Goal: Task Accomplishment & Management: Complete application form

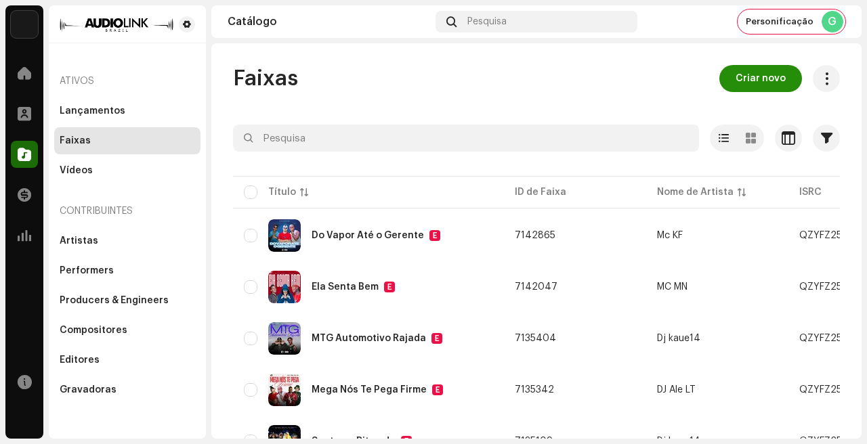
click at [756, 85] on span "Criar novo" at bounding box center [760, 78] width 50 height 27
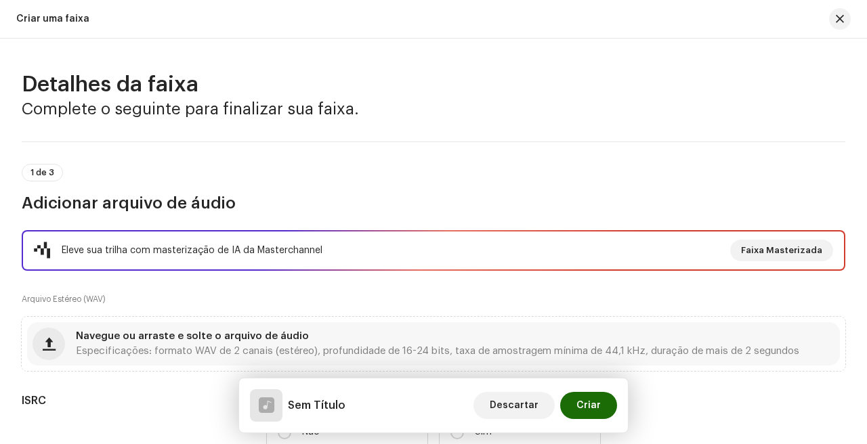
scroll to position [858, 0]
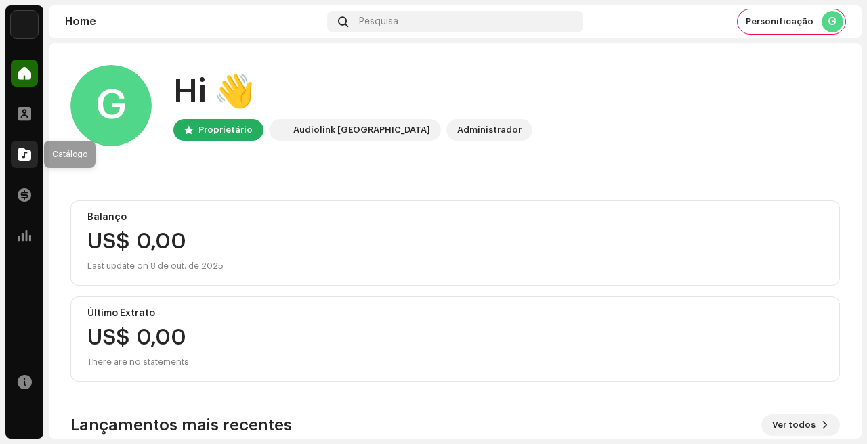
click at [26, 156] on span at bounding box center [25, 154] width 14 height 11
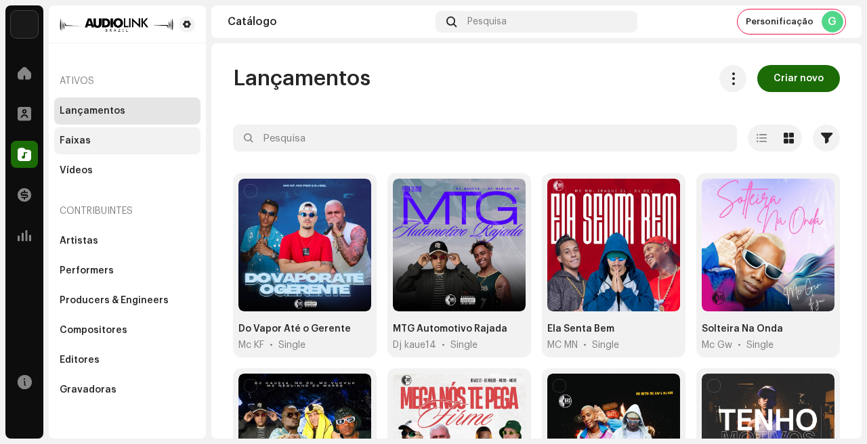
click at [109, 139] on div "Faixas" at bounding box center [127, 140] width 135 height 11
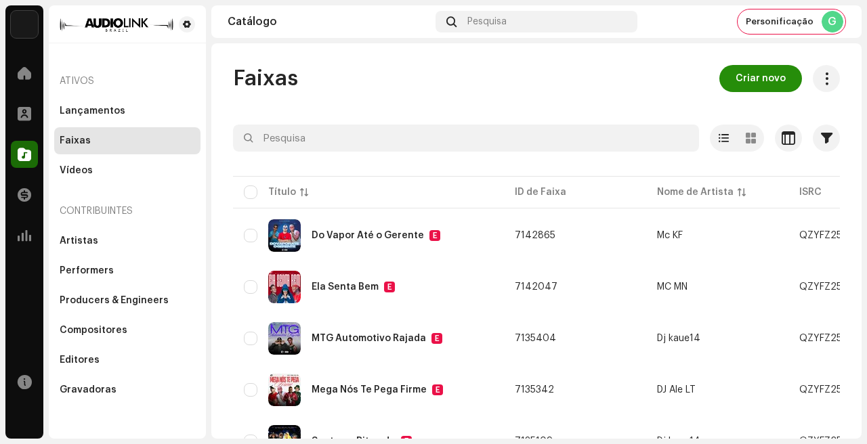
click at [735, 68] on span "Criar novo" at bounding box center [760, 78] width 50 height 27
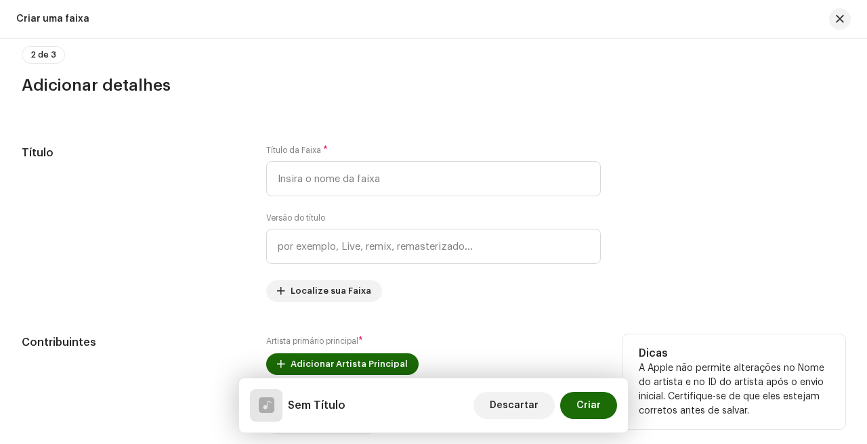
scroll to position [415, 0]
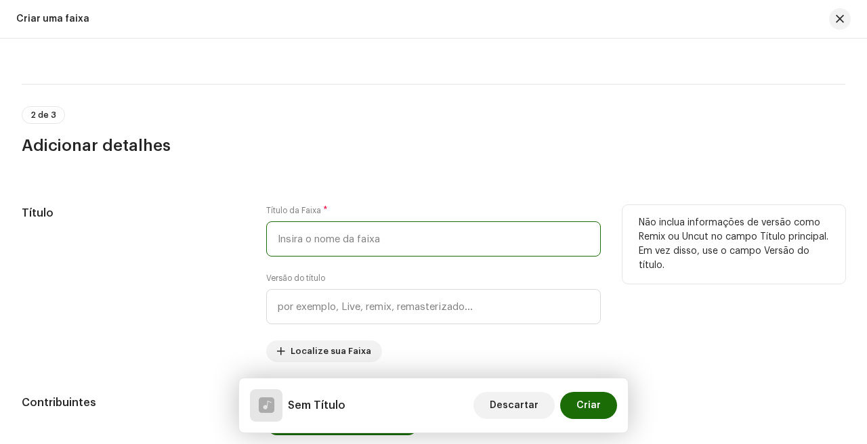
click at [363, 238] on input "text" at bounding box center [433, 238] width 334 height 35
type input "Ela Transa e Posta"
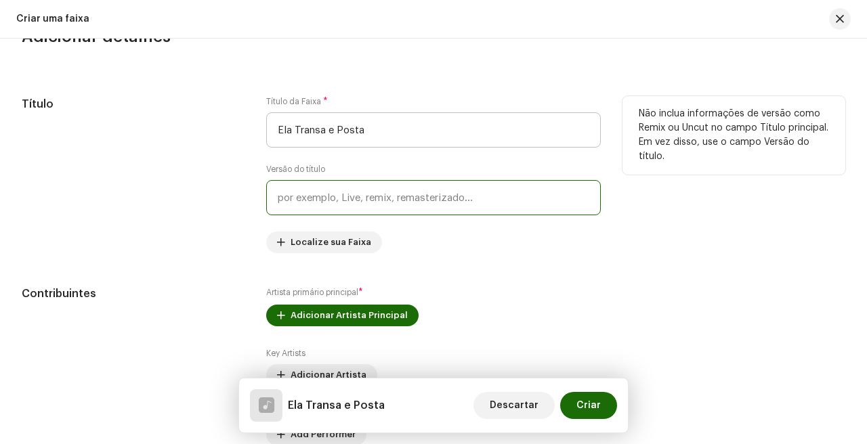
scroll to position [538, 0]
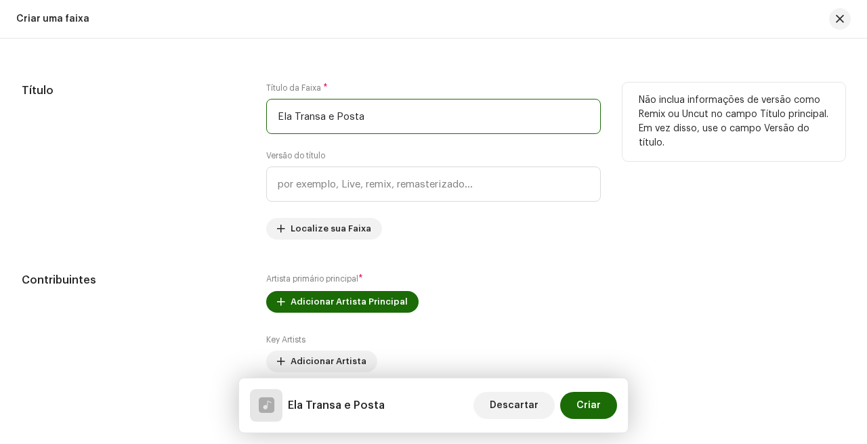
click at [399, 117] on input "Ela Transa e Posta" at bounding box center [433, 116] width 334 height 35
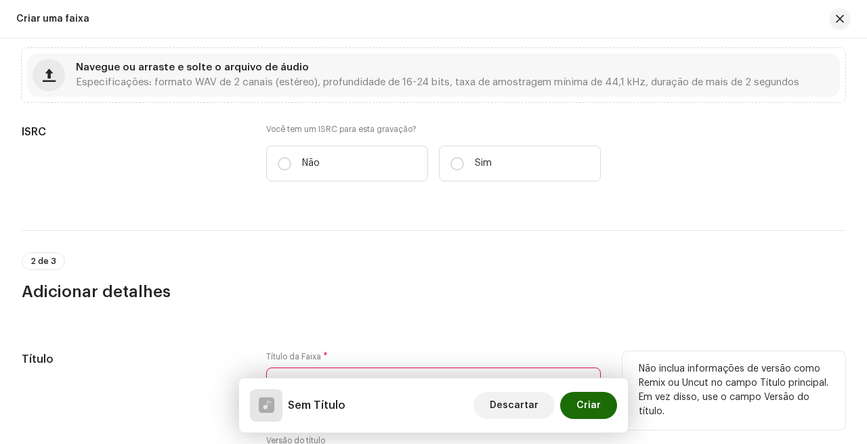
scroll to position [191, 0]
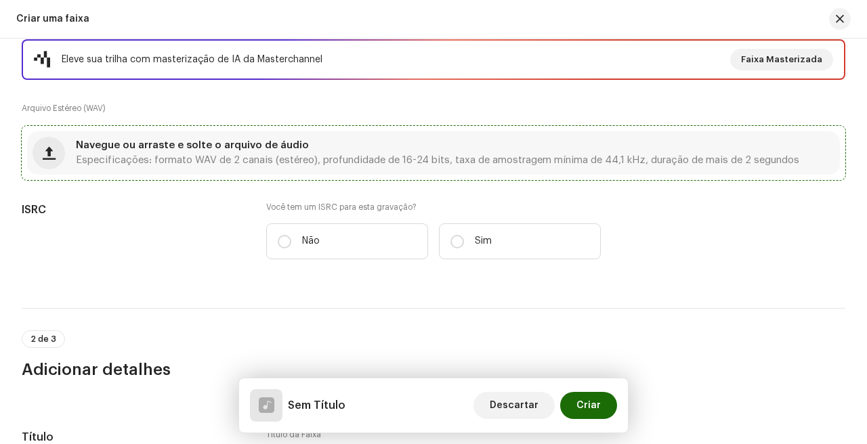
click at [277, 165] on span "Especificações: formato WAV de 2 canais (estéreo), profundidade de 16-24 bits, …" at bounding box center [437, 160] width 723 height 9
click at [271, 151] on div "Navegue ou arraste e solte o arquivo de áudio Especificações: formato WAV de 2 …" at bounding box center [437, 153] width 723 height 24
click at [269, 148] on span "Navegue ou arraste e solte o arquivo de áudio" at bounding box center [192, 145] width 233 height 9
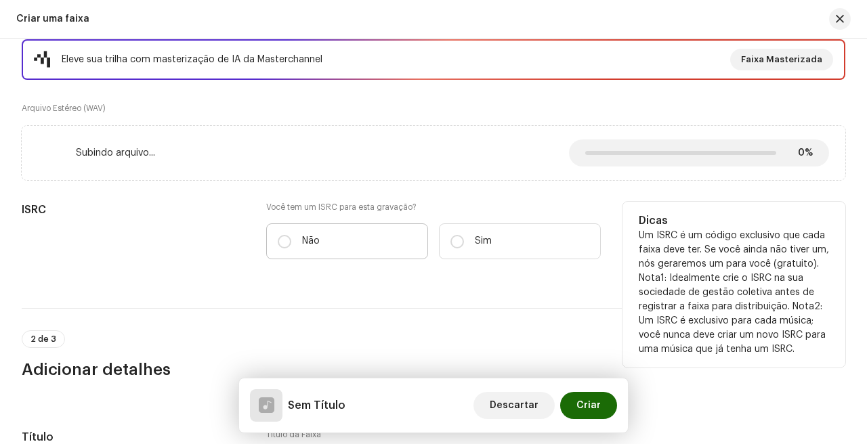
click at [352, 225] on label "Não" at bounding box center [347, 241] width 162 height 36
click at [291, 235] on input "Não" at bounding box center [285, 242] width 14 height 14
radio input "true"
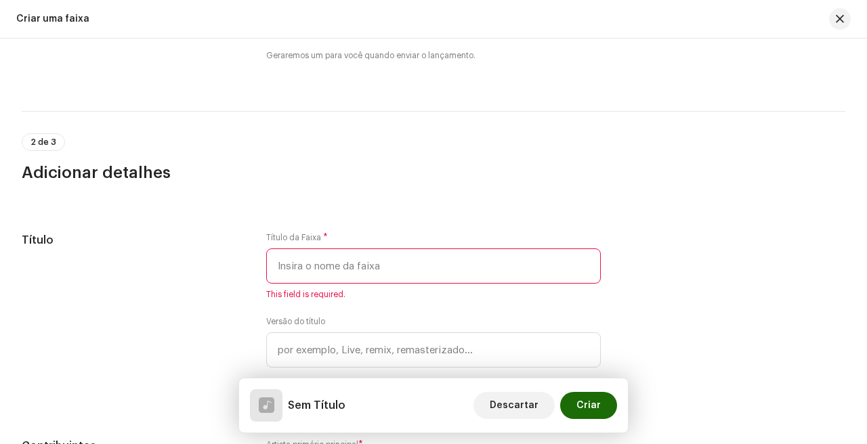
scroll to position [443, 0]
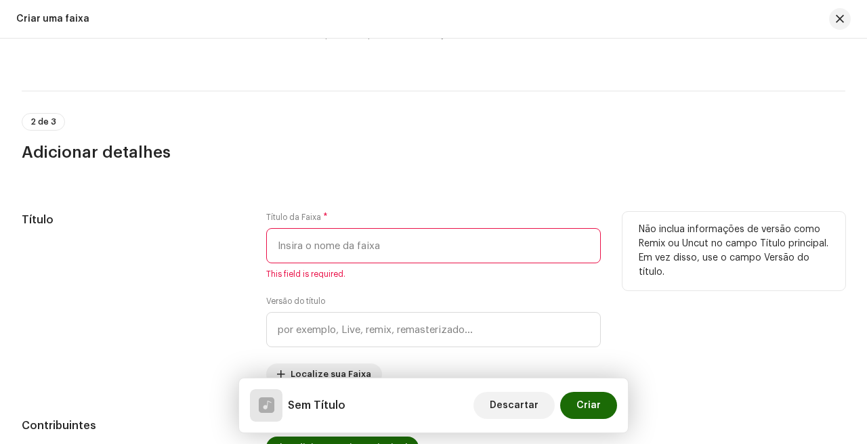
click at [366, 247] on input "text" at bounding box center [433, 245] width 334 height 35
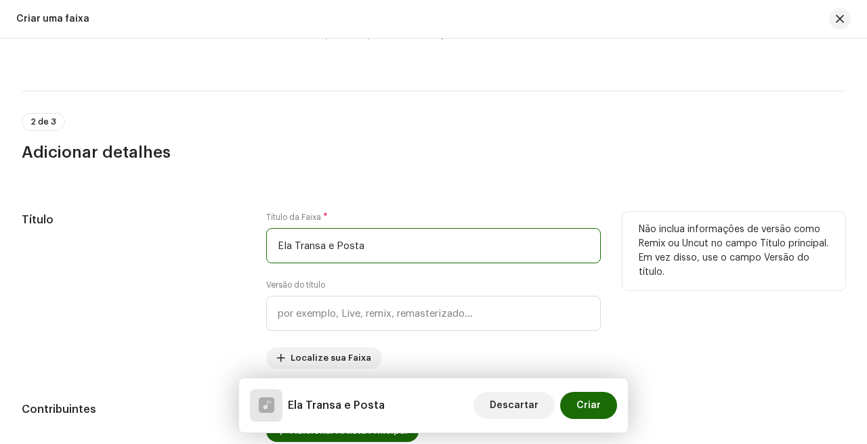
type input "Ela Transa e Posta"
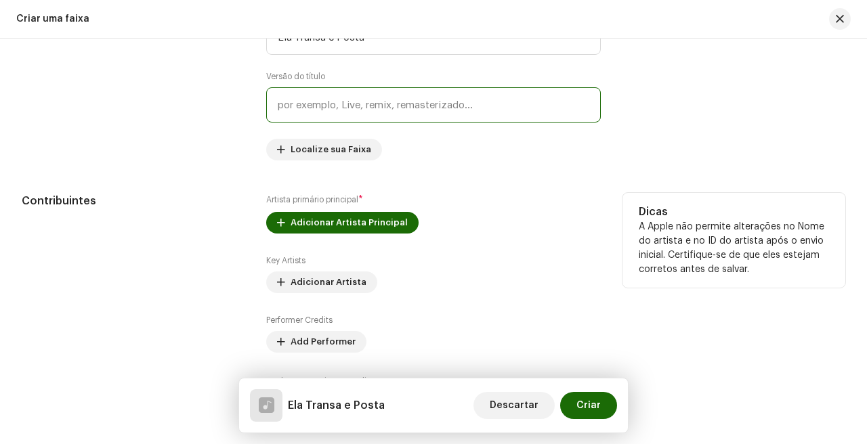
scroll to position [655, 0]
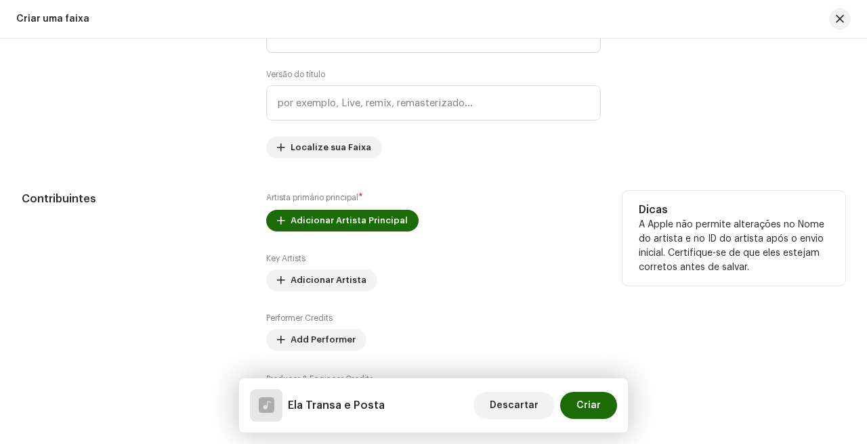
click at [390, 201] on div "Artista primário principal * Adicionar Artista Principal Key Artists Adicionar …" at bounding box center [433, 302] width 334 height 222
click at [384, 216] on span "Adicionar Artista Principal" at bounding box center [348, 220] width 117 height 27
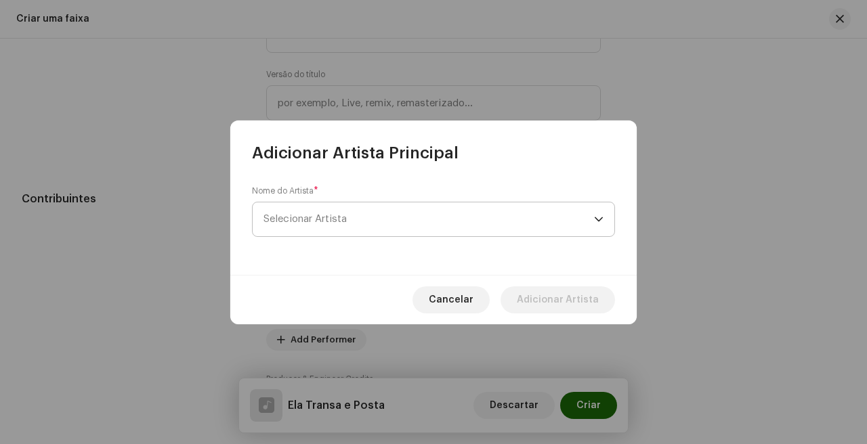
click at [419, 212] on span "Selecionar Artista" at bounding box center [428, 219] width 330 height 34
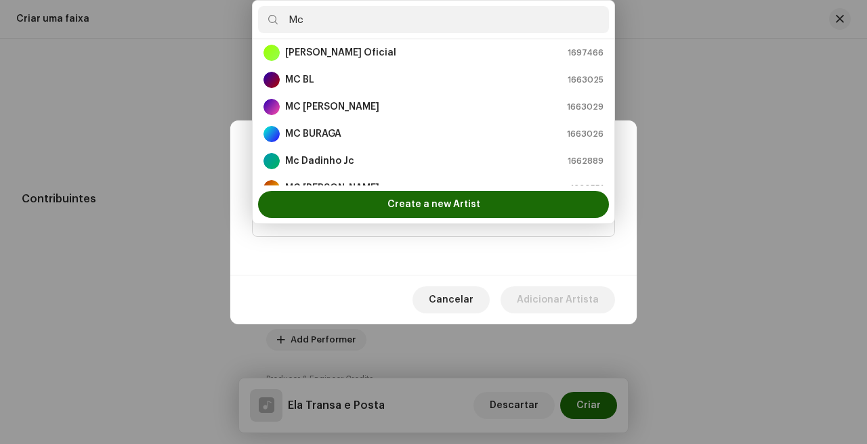
scroll to position [0, 0]
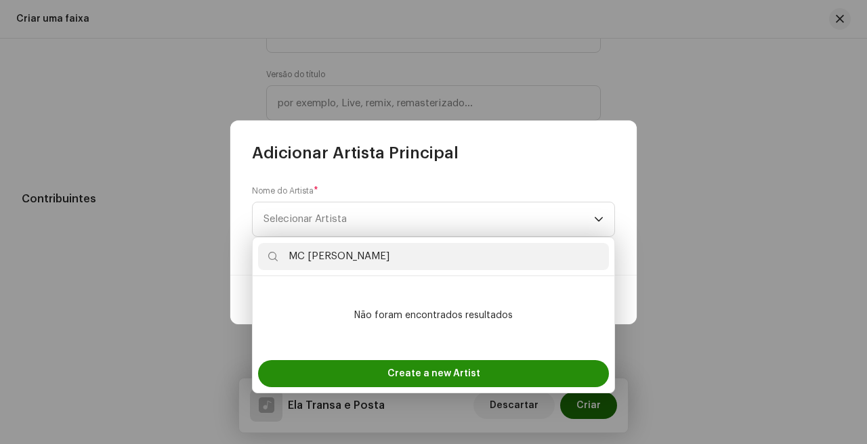
type input "MC [PERSON_NAME]"
click at [448, 374] on span "Create a new Artist" at bounding box center [433, 373] width 93 height 27
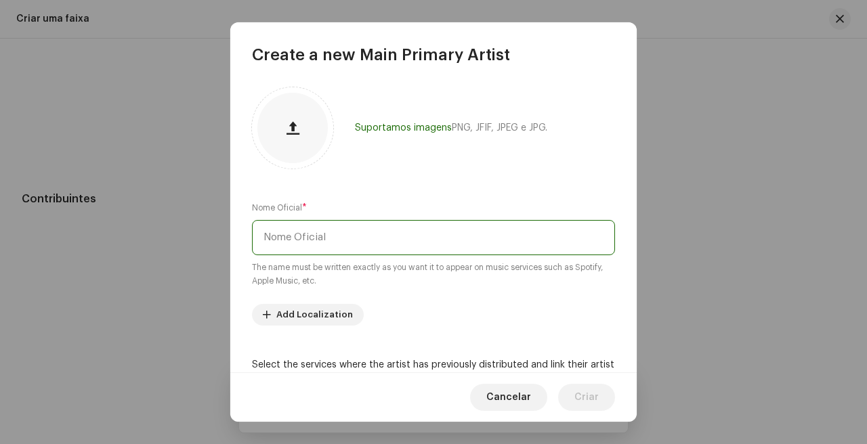
click at [434, 236] on input "text" at bounding box center [433, 237] width 363 height 35
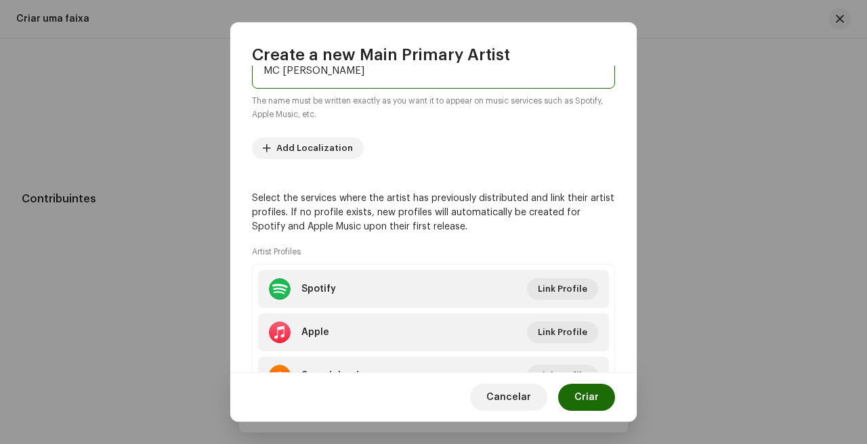
scroll to position [203, 0]
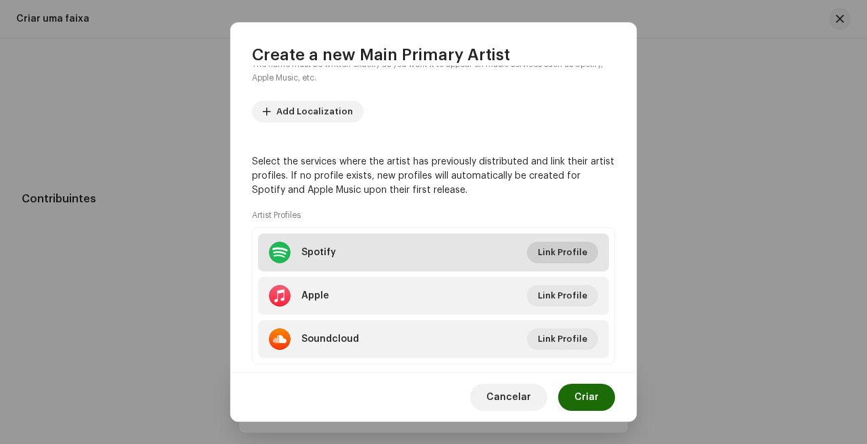
type input "MC [PERSON_NAME]"
click at [547, 244] on span "Link Profile" at bounding box center [562, 252] width 49 height 27
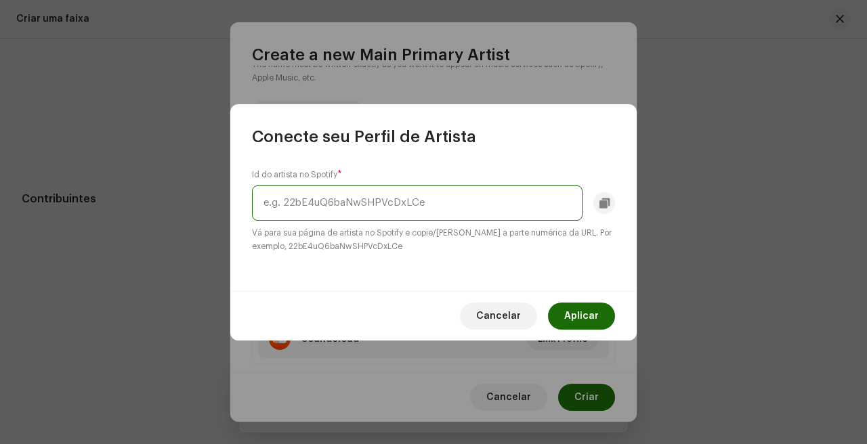
click at [420, 206] on input "text" at bounding box center [417, 203] width 330 height 35
paste input "2LC9Gv4UkKBxHXd35IaRHu"
type input "2LC9Gv4UkKBxHXd35IaRHu"
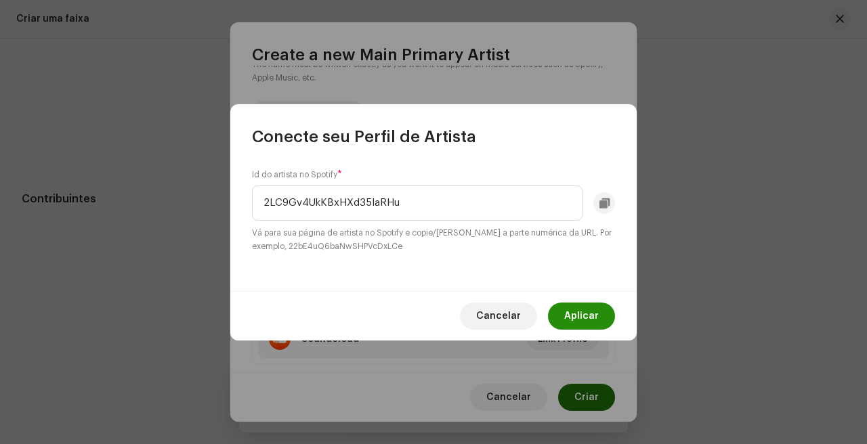
click at [590, 308] on span "Aplicar" at bounding box center [581, 316] width 35 height 27
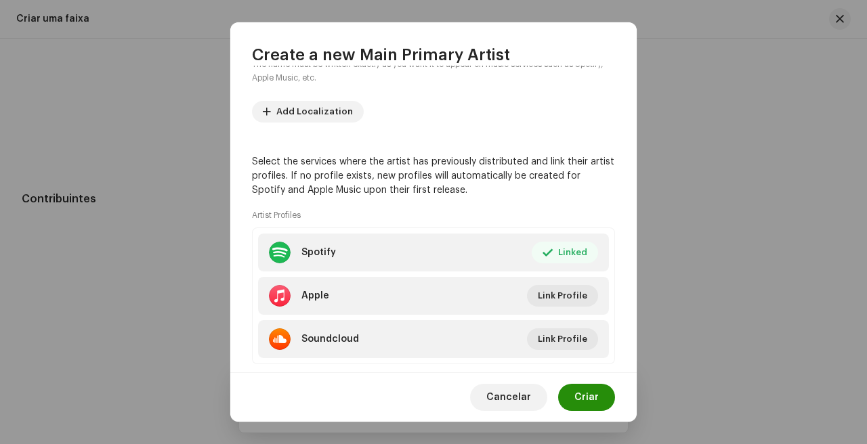
click at [588, 406] on span "Criar" at bounding box center [586, 397] width 24 height 27
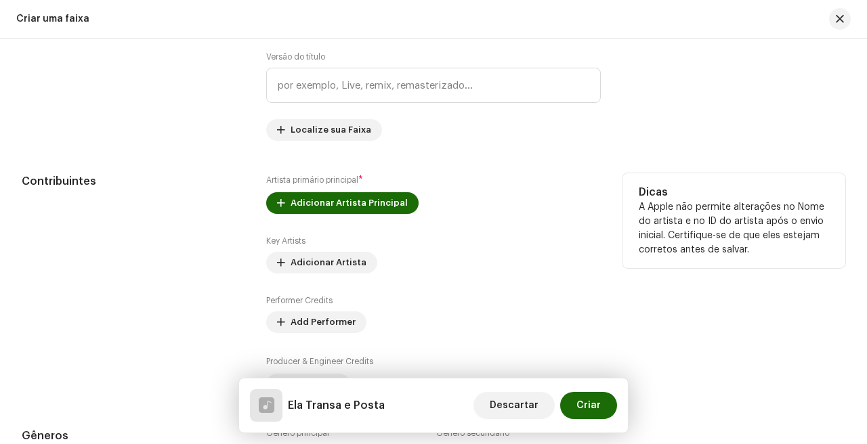
scroll to position [715, 0]
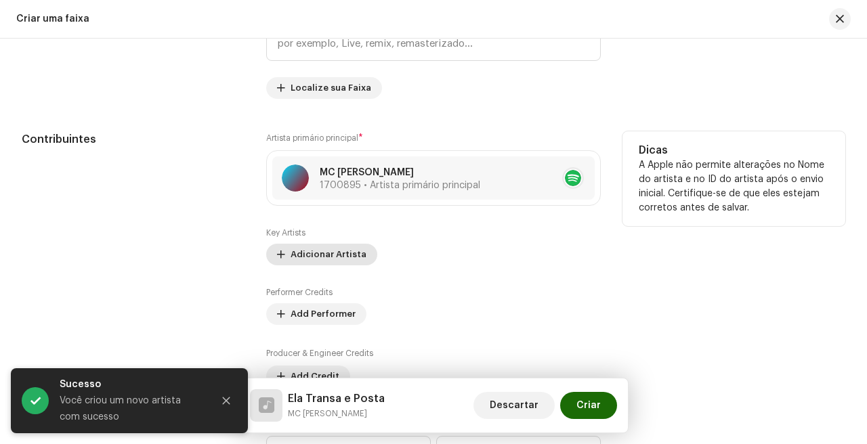
click at [349, 248] on span "Adicionar Artista" at bounding box center [328, 254] width 76 height 27
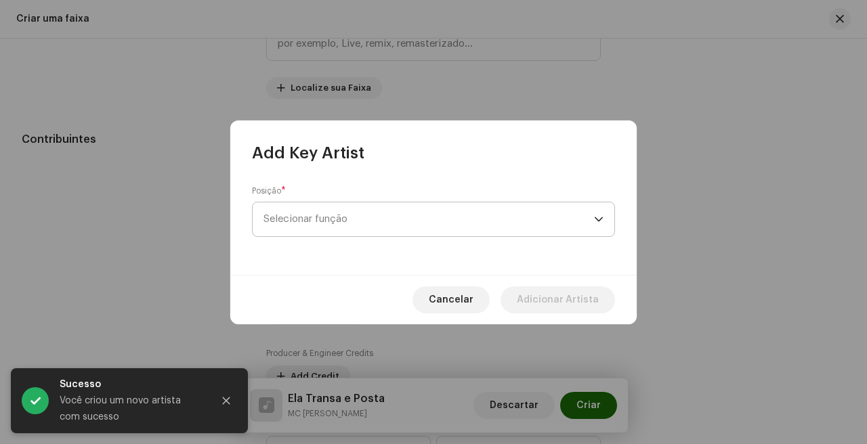
click at [377, 227] on span "Selecionar função" at bounding box center [428, 219] width 330 height 34
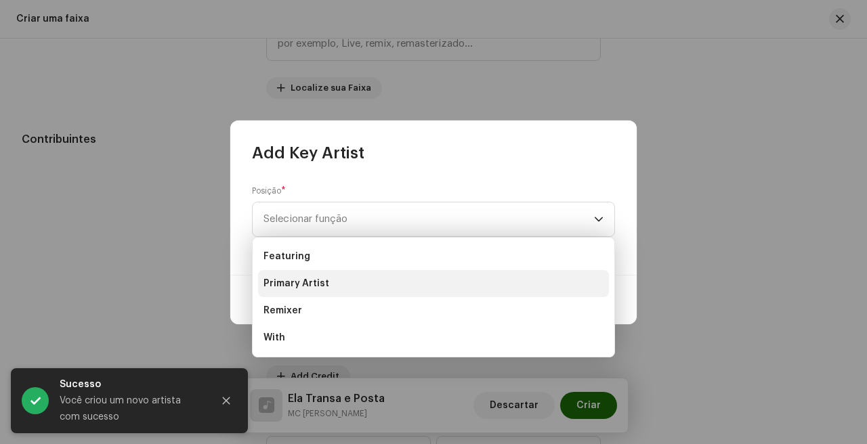
click at [372, 288] on li "Primary Artist" at bounding box center [433, 283] width 351 height 27
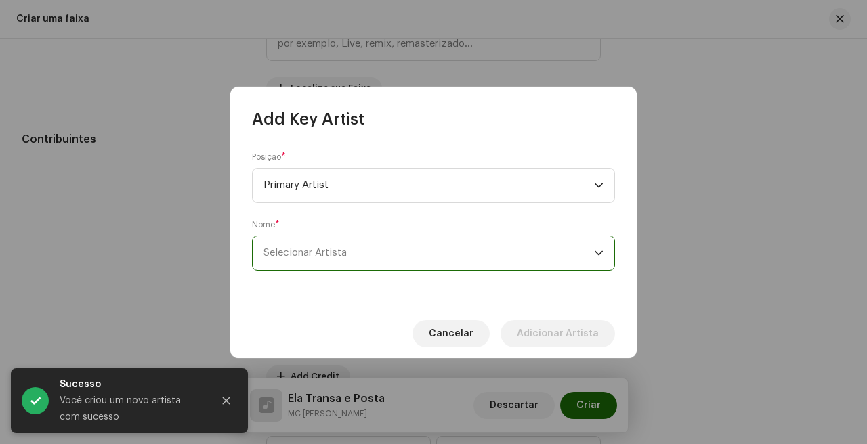
click at [407, 255] on span "Selecionar Artista" at bounding box center [428, 253] width 330 height 34
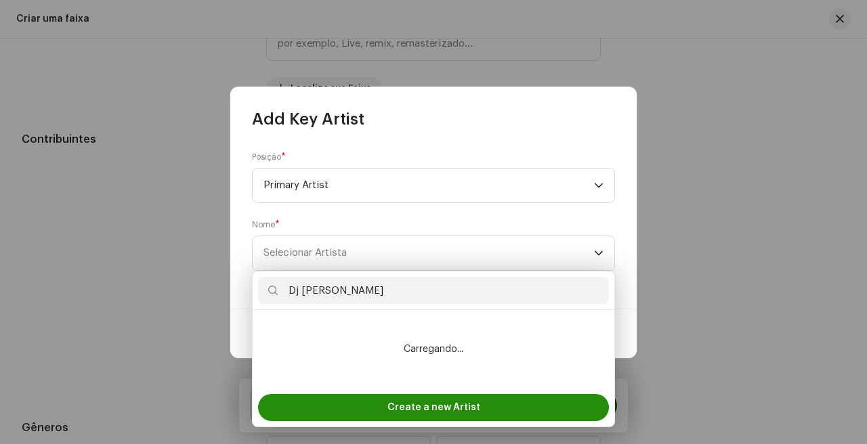
type input "Dj [PERSON_NAME]"
click at [421, 405] on span "Create a new Artist" at bounding box center [433, 407] width 93 height 27
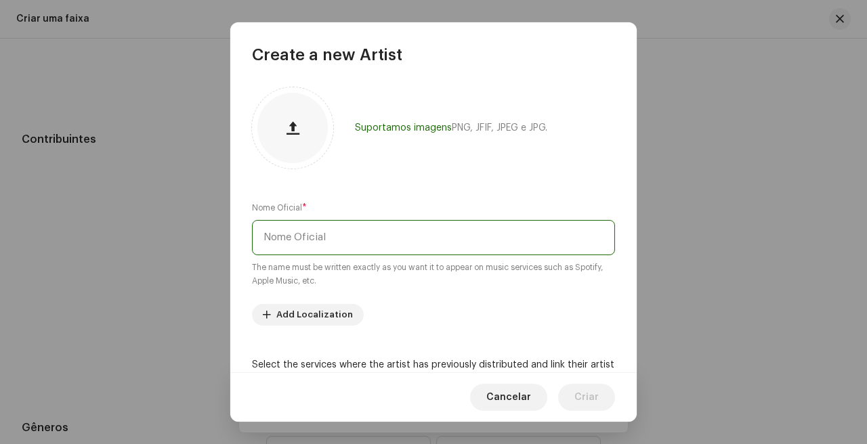
click at [374, 236] on input "text" at bounding box center [433, 237] width 363 height 35
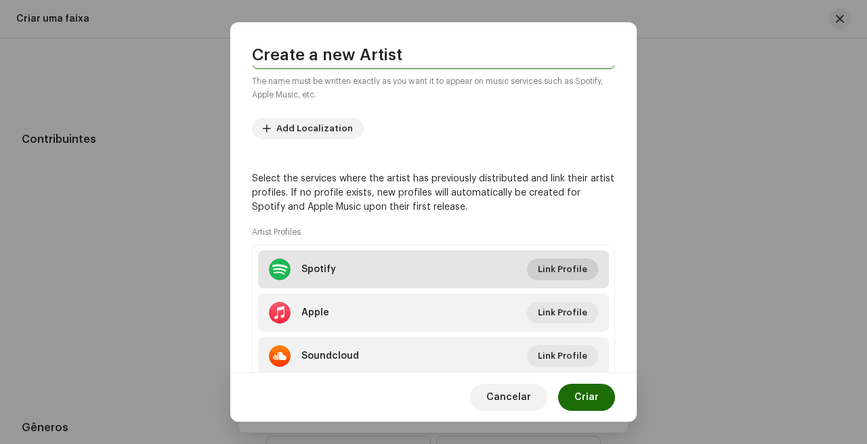
type input "Dj [PERSON_NAME]"
click at [578, 266] on span "Link Profile" at bounding box center [562, 269] width 49 height 27
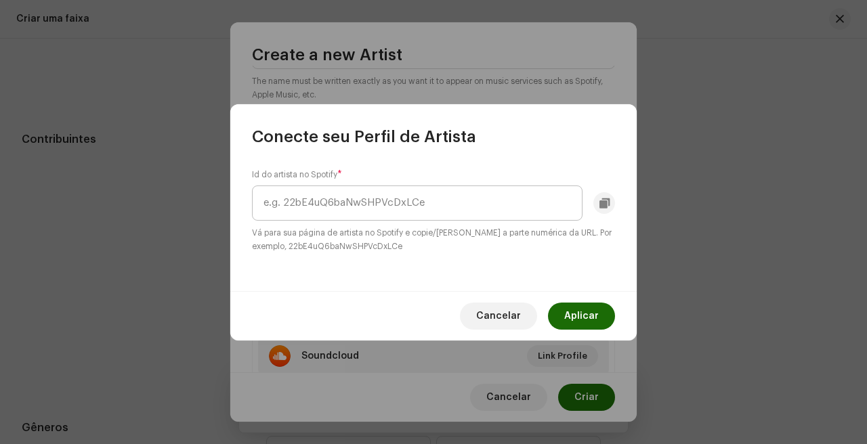
click at [472, 217] on input "text" at bounding box center [417, 203] width 330 height 35
type input "2WDu4OJXVHKoVLx3uj5tM7"
click at [584, 316] on span "Aplicar" at bounding box center [581, 316] width 35 height 27
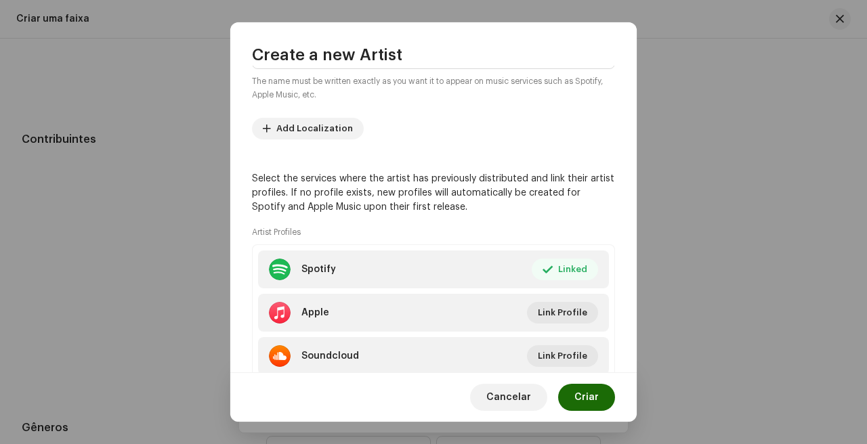
scroll to position [232, 0]
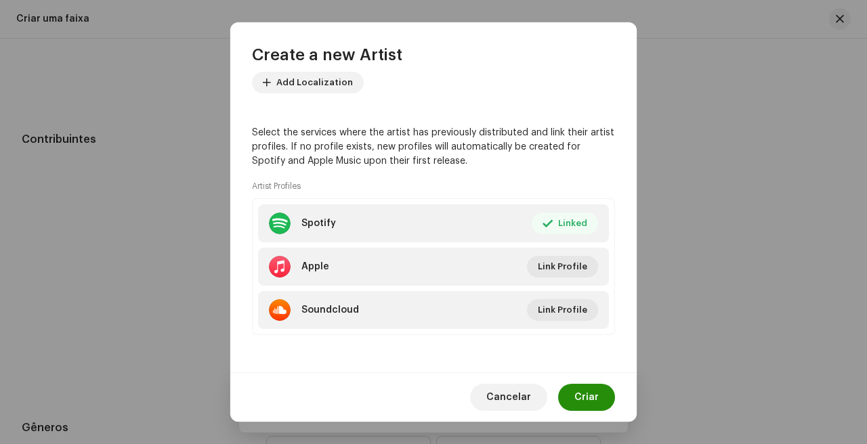
click at [588, 398] on span "Criar" at bounding box center [586, 397] width 24 height 27
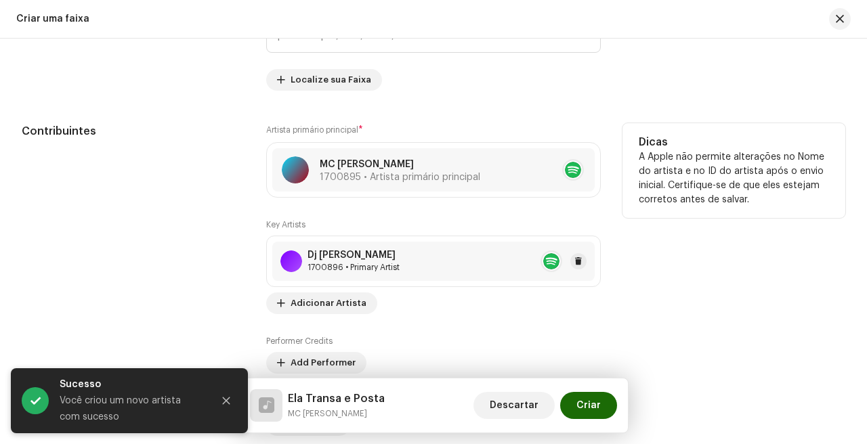
scroll to position [719, 0]
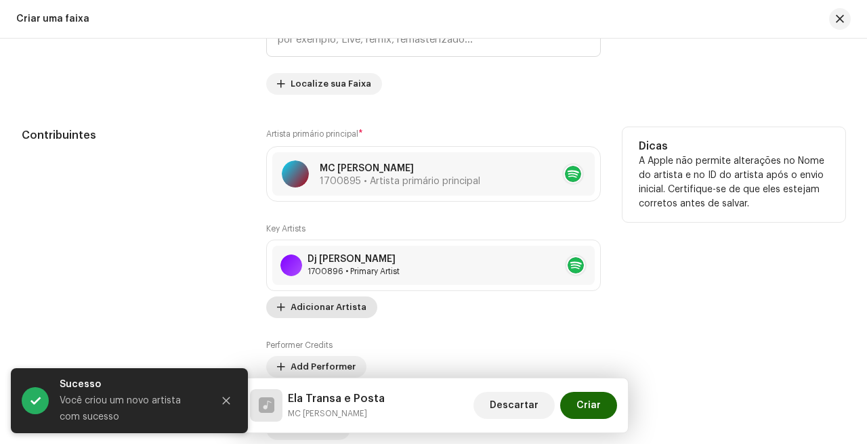
click at [334, 303] on span "Adicionar Artista" at bounding box center [328, 307] width 76 height 27
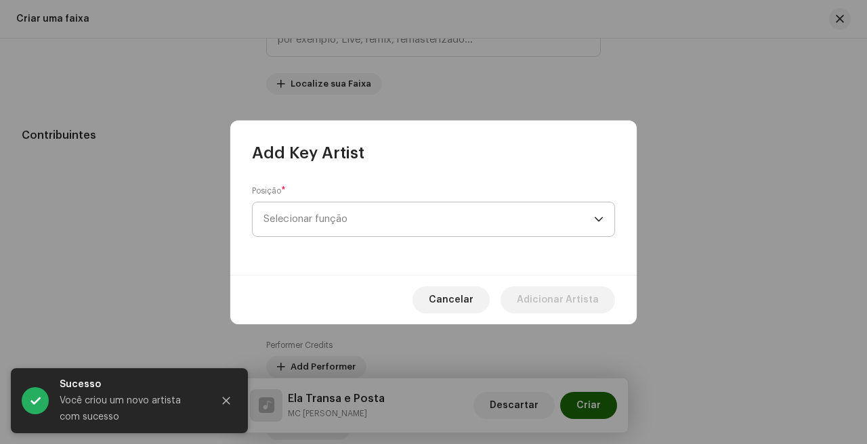
click at [361, 225] on span "Selecionar função" at bounding box center [428, 219] width 330 height 34
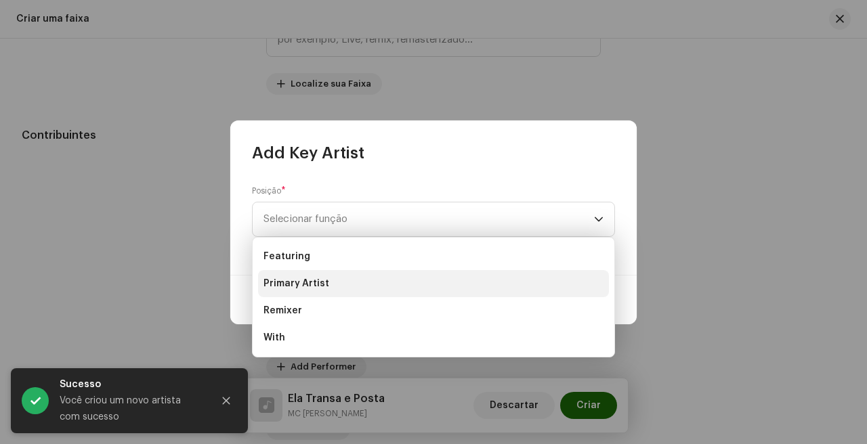
click at [338, 292] on li "Primary Artist" at bounding box center [433, 283] width 351 height 27
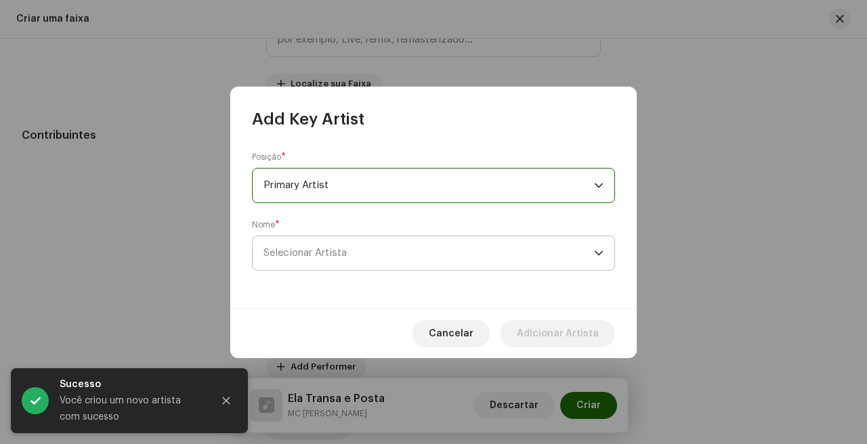
click at [344, 265] on span "Selecionar Artista" at bounding box center [428, 253] width 330 height 34
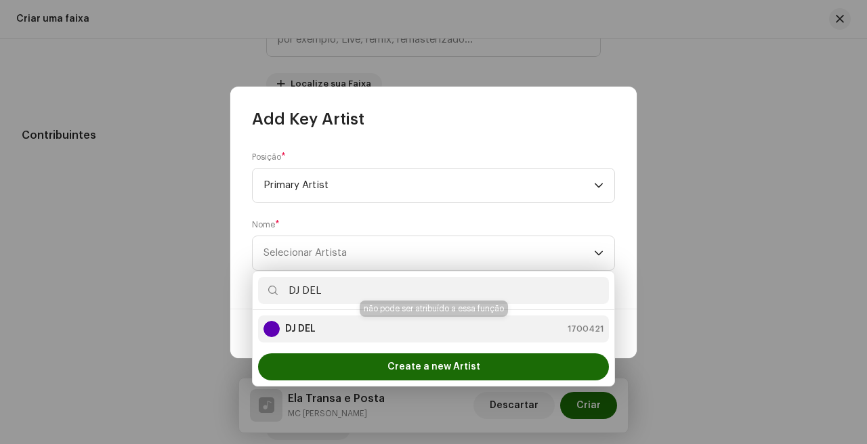
type input "DJ DEL"
click at [363, 328] on div "DJ DEL 1700421" at bounding box center [433, 329] width 340 height 16
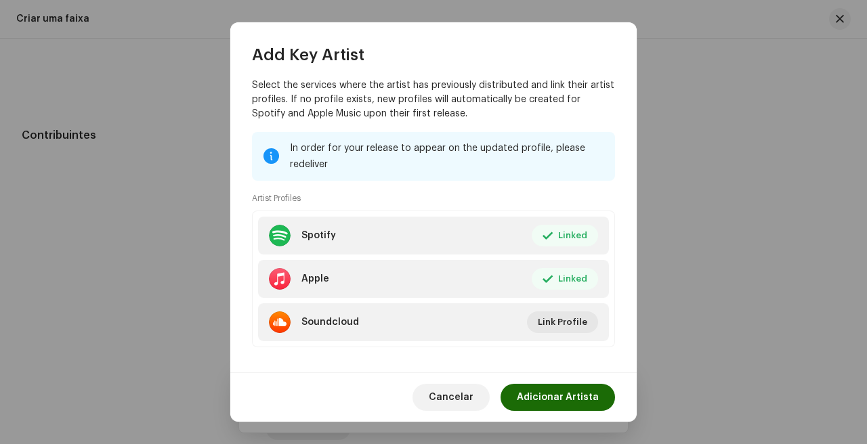
scroll to position [200, 0]
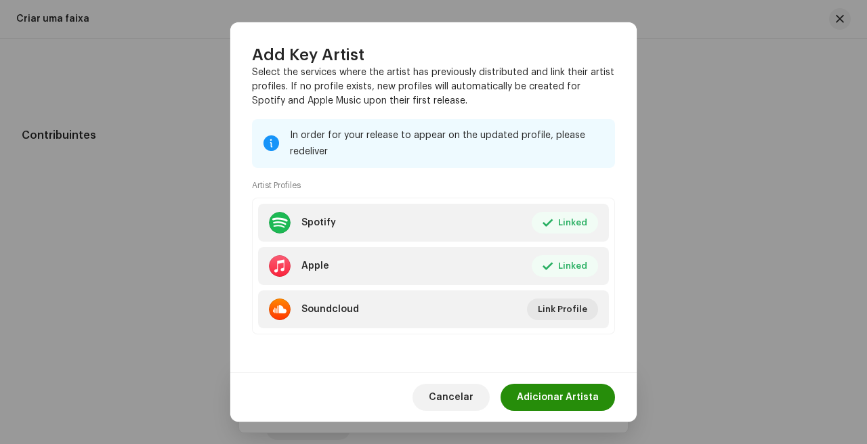
click at [583, 385] on span "Adicionar Artista" at bounding box center [558, 397] width 82 height 27
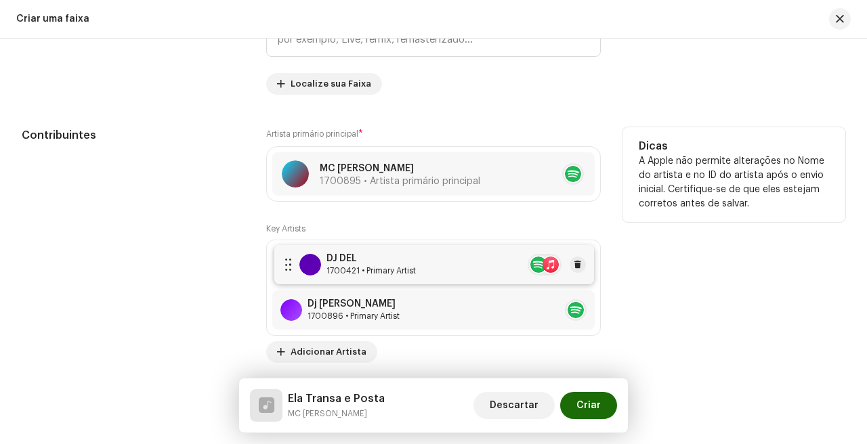
drag, startPoint x: 361, startPoint y: 312, endPoint x: 364, endPoint y: 267, distance: 45.5
click at [574, 269] on span at bounding box center [578, 265] width 8 height 11
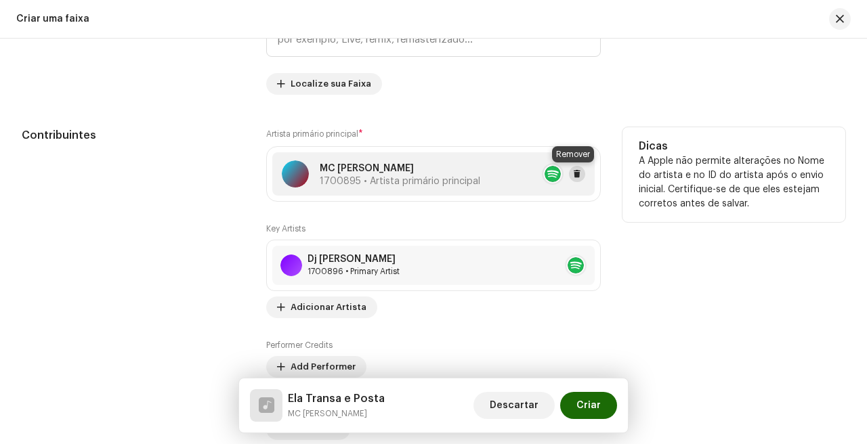
click at [575, 175] on span at bounding box center [577, 174] width 8 height 11
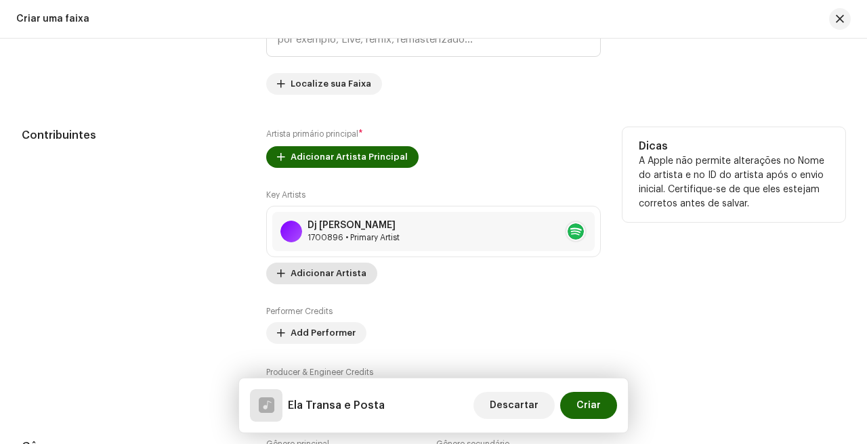
click at [349, 284] on span "Adicionar Artista" at bounding box center [328, 273] width 76 height 27
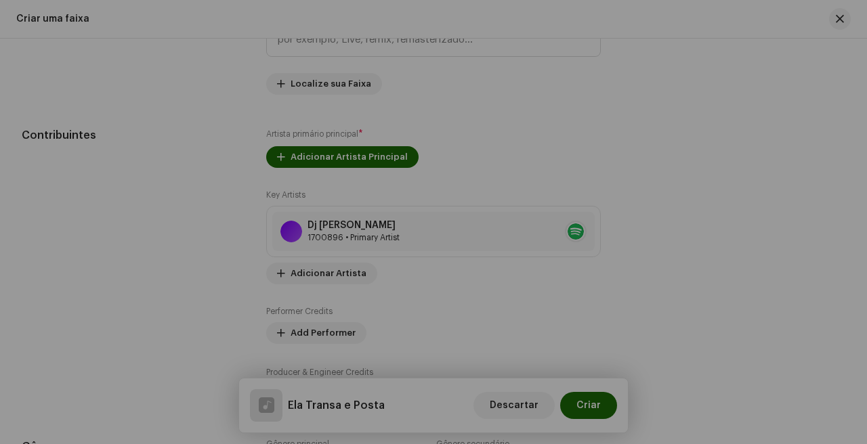
click at [187, 194] on div "Add Key Artist Posição * Selecionar função Cancelar Adicionar Artista" at bounding box center [433, 222] width 867 height 444
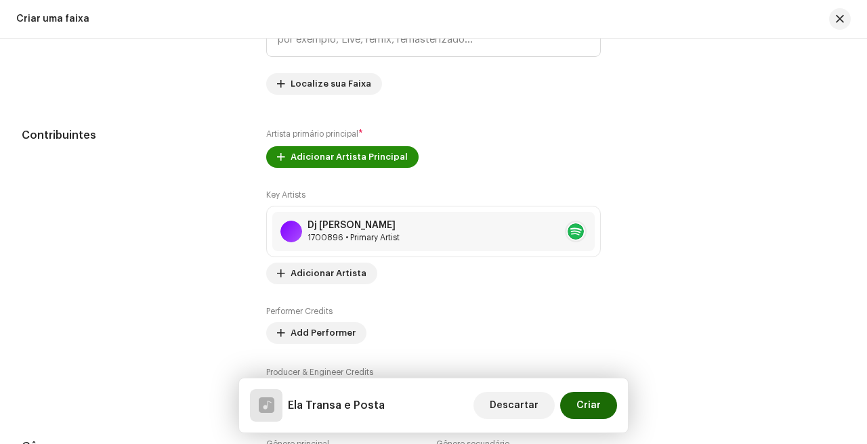
click at [339, 160] on span "Adicionar Artista Principal" at bounding box center [348, 157] width 117 height 27
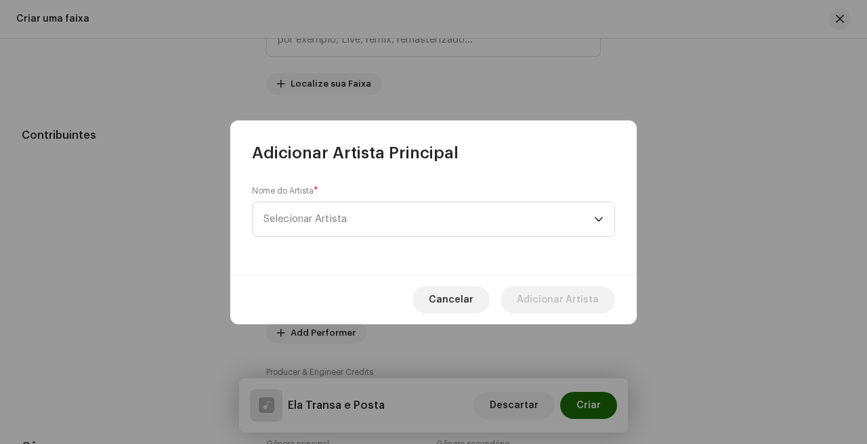
click at [364, 198] on div "Nome do Artista * Selecionar Artista" at bounding box center [433, 211] width 363 height 51
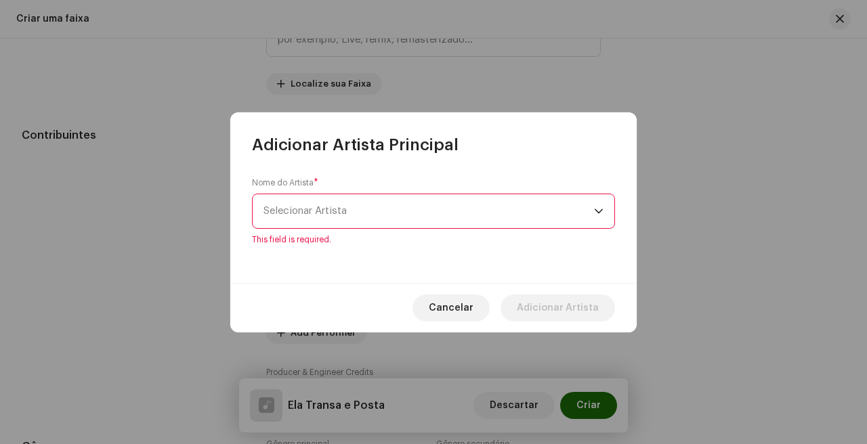
click at [387, 220] on span "Selecionar Artista" at bounding box center [428, 211] width 330 height 34
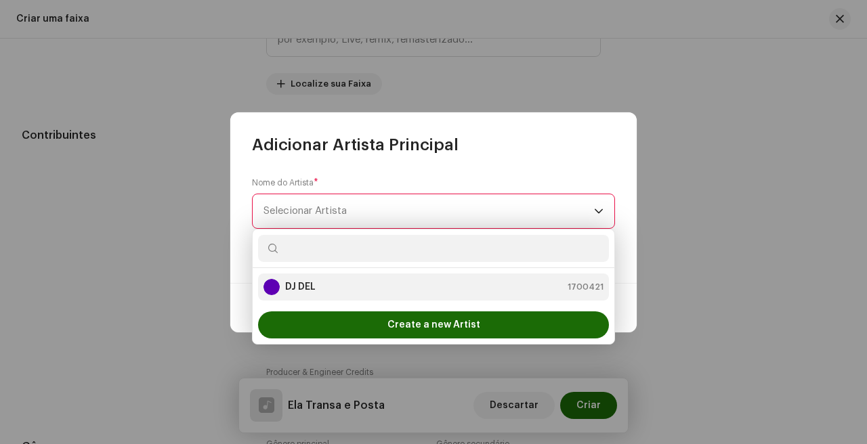
click at [352, 284] on div "DJ DEL 1700421" at bounding box center [433, 287] width 340 height 16
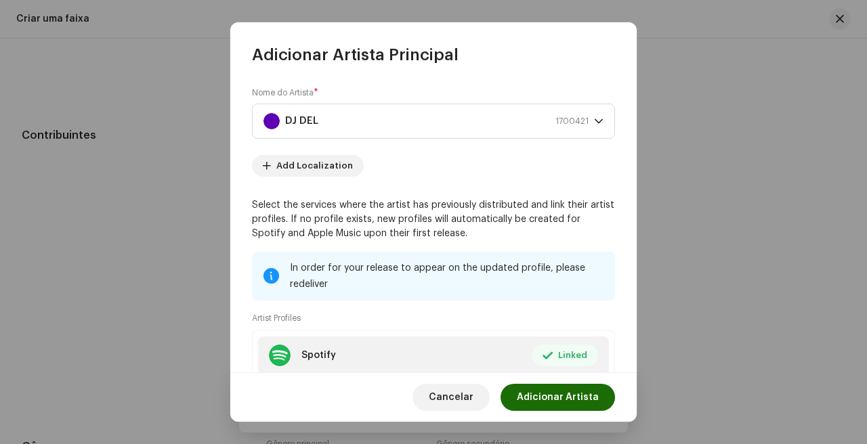
scroll to position [133, 0]
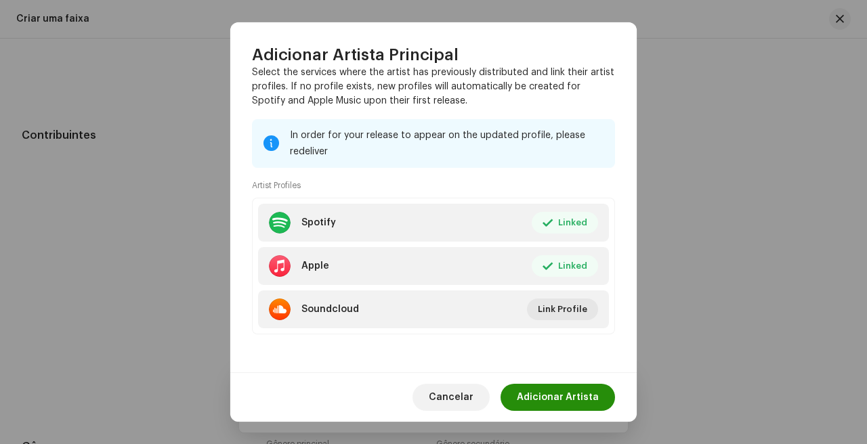
click at [576, 392] on span "Adicionar Artista" at bounding box center [558, 397] width 82 height 27
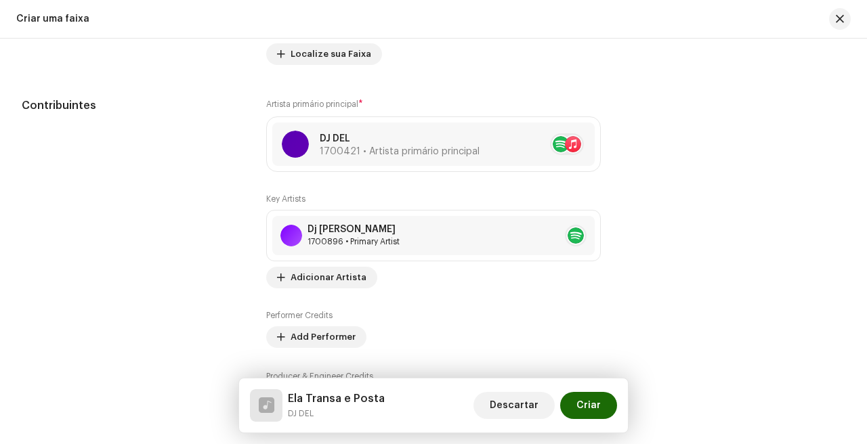
scroll to position [775, 0]
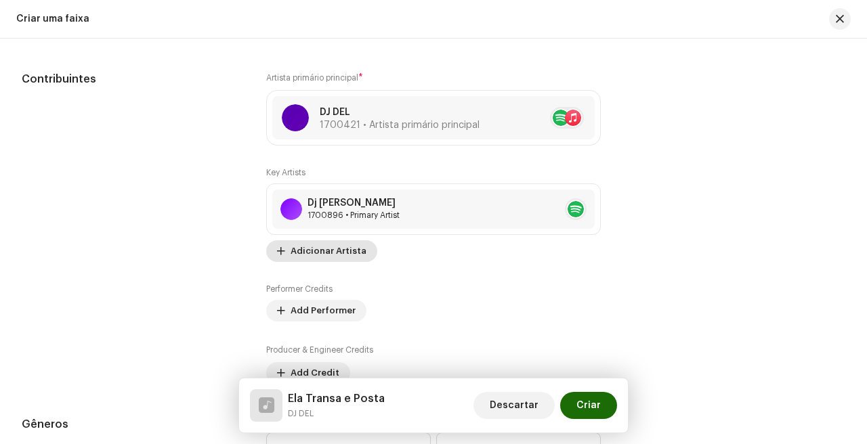
click at [349, 248] on span "Adicionar Artista" at bounding box center [328, 251] width 76 height 27
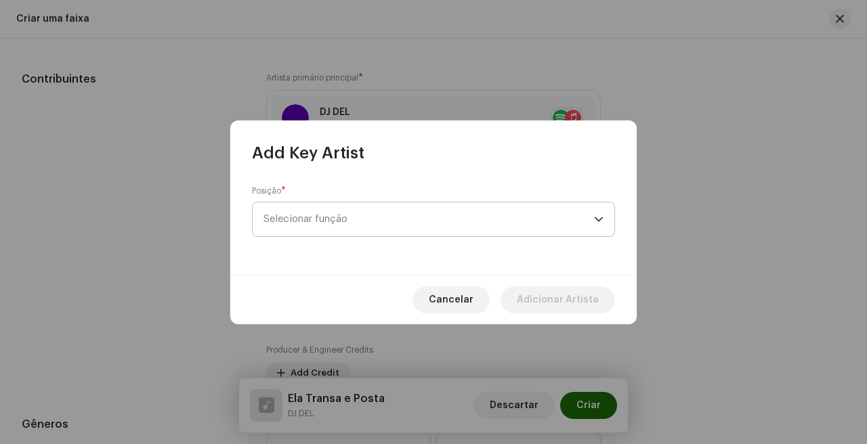
click at [385, 224] on span "Selecionar função" at bounding box center [428, 219] width 330 height 34
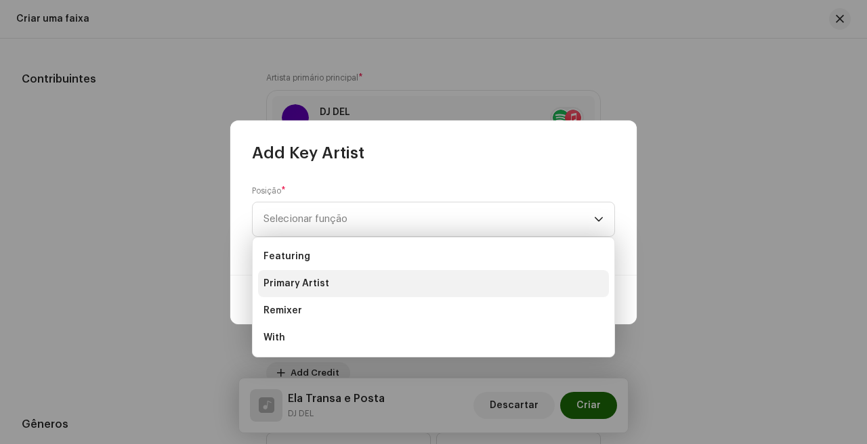
click at [364, 286] on li "Primary Artist" at bounding box center [433, 283] width 351 height 27
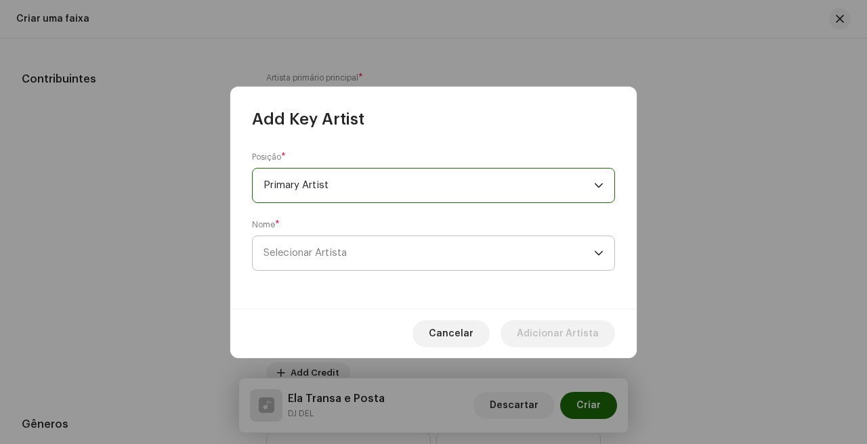
click at [381, 257] on span "Selecionar Artista" at bounding box center [428, 253] width 330 height 34
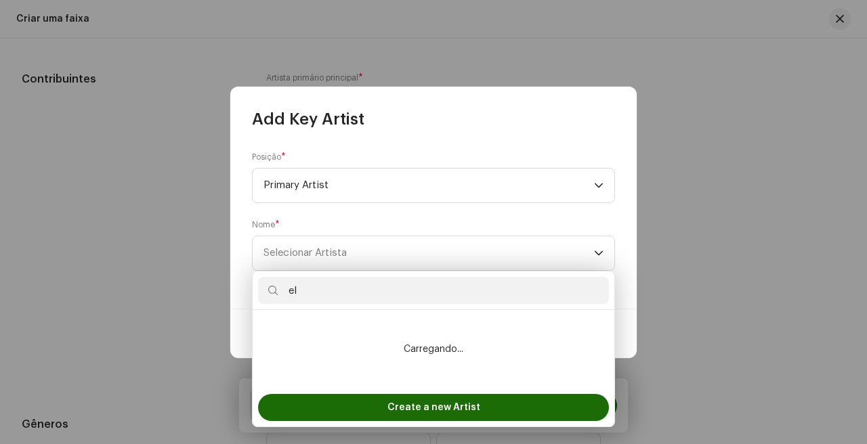
type input "e"
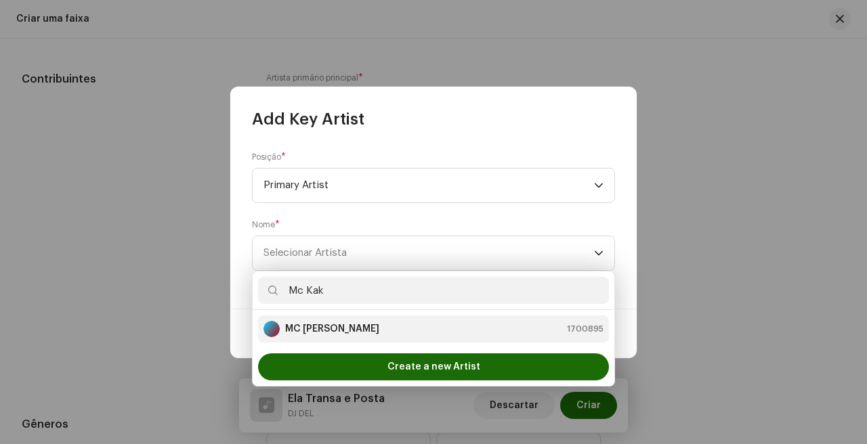
type input "Mc Kak"
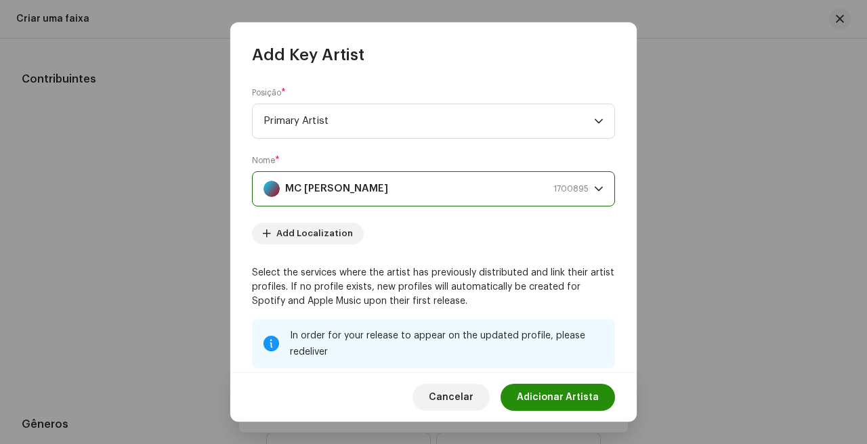
click at [587, 398] on span "Adicionar Artista" at bounding box center [558, 397] width 82 height 27
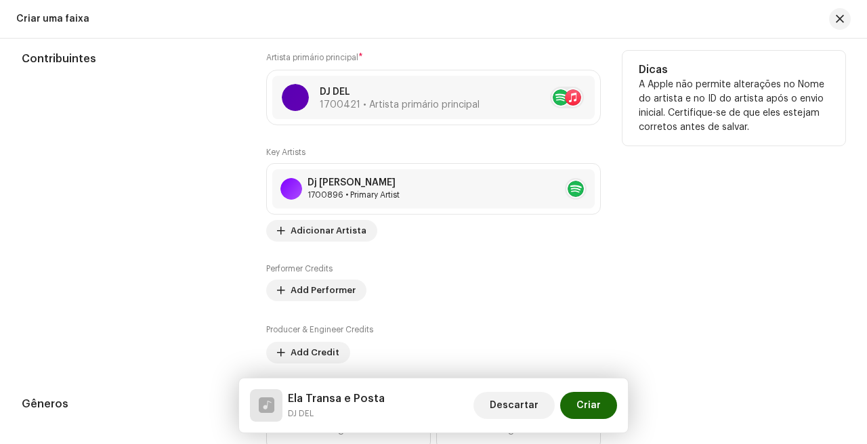
scroll to position [796, 0]
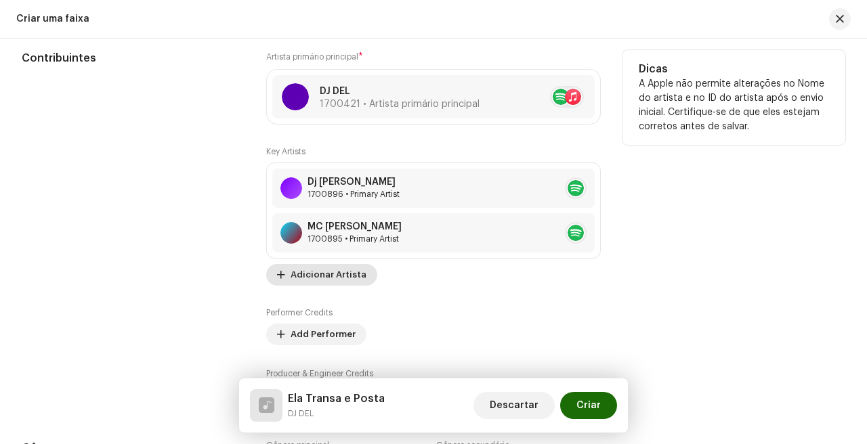
click at [334, 268] on span "Adicionar Artista" at bounding box center [328, 274] width 76 height 27
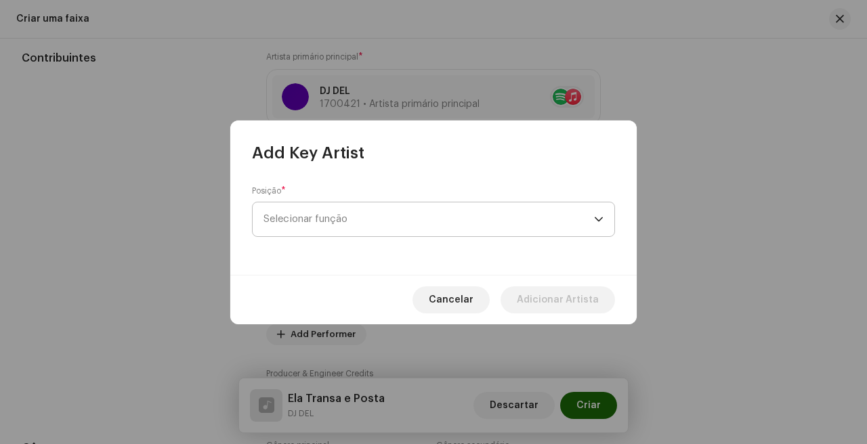
click at [374, 227] on span "Selecionar função" at bounding box center [428, 219] width 330 height 34
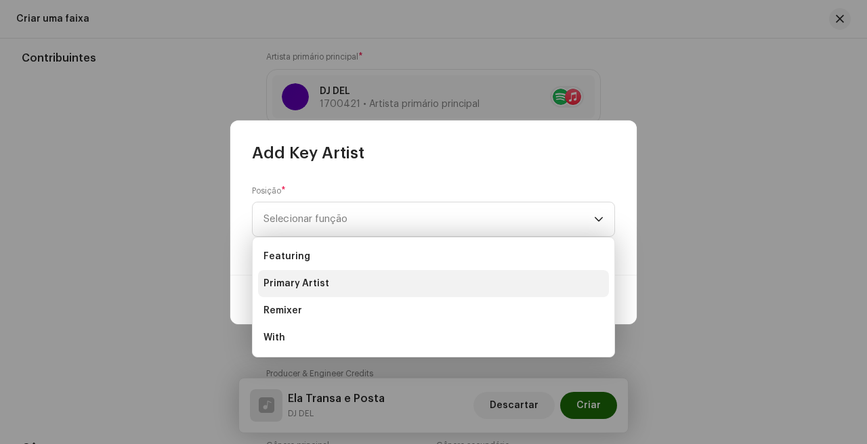
click at [380, 284] on li "Primary Artist" at bounding box center [433, 283] width 351 height 27
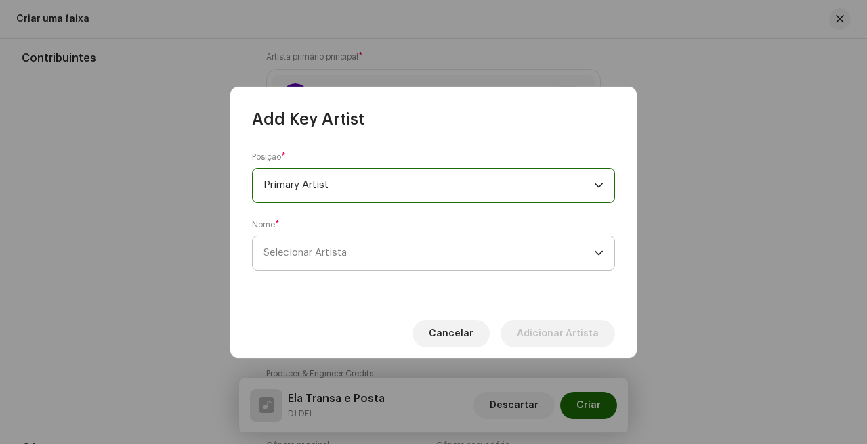
click at [404, 263] on span "Selecionar Artista" at bounding box center [428, 253] width 330 height 34
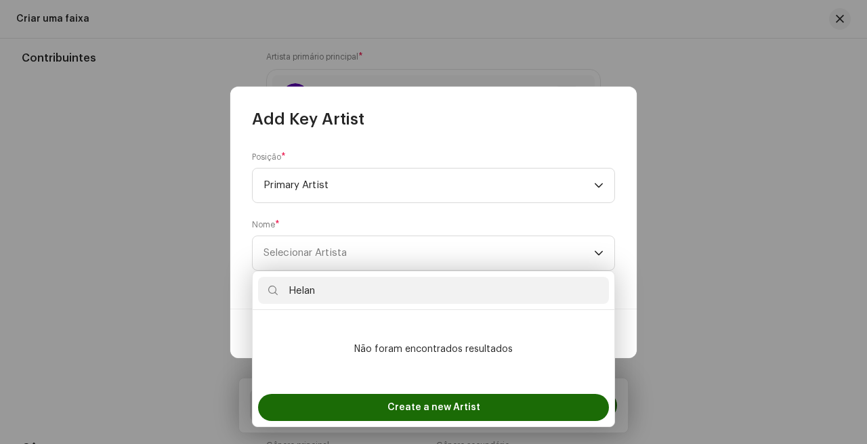
type input "Helan"
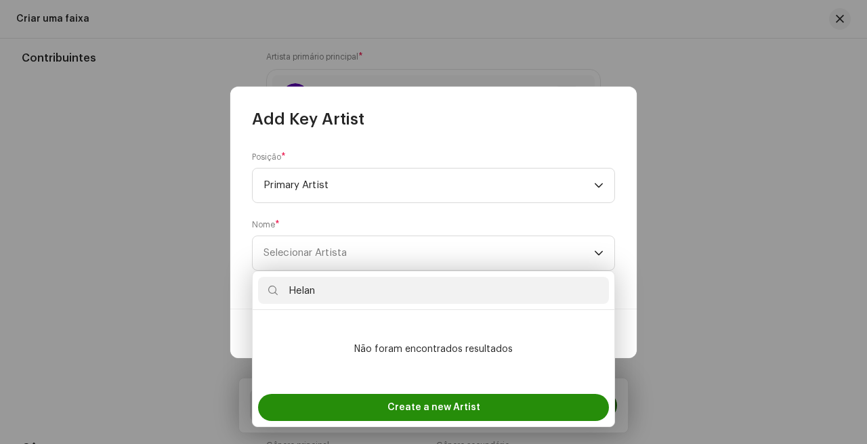
click at [411, 404] on span "Create a new Artist" at bounding box center [433, 407] width 93 height 27
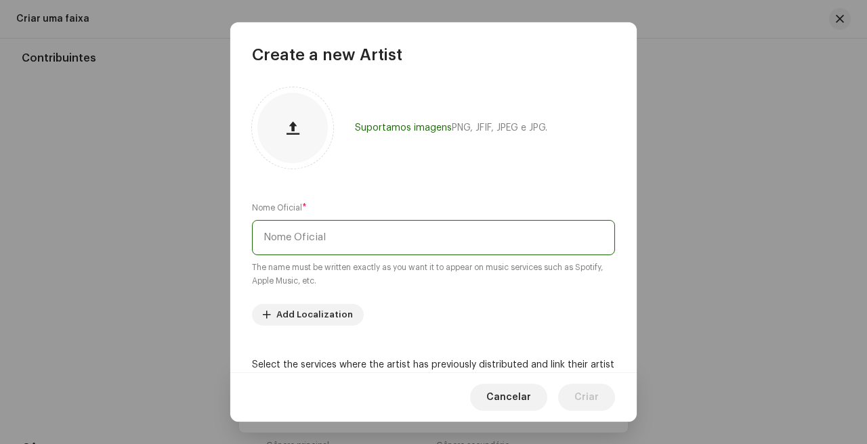
click at [416, 236] on input "text" at bounding box center [433, 237] width 363 height 35
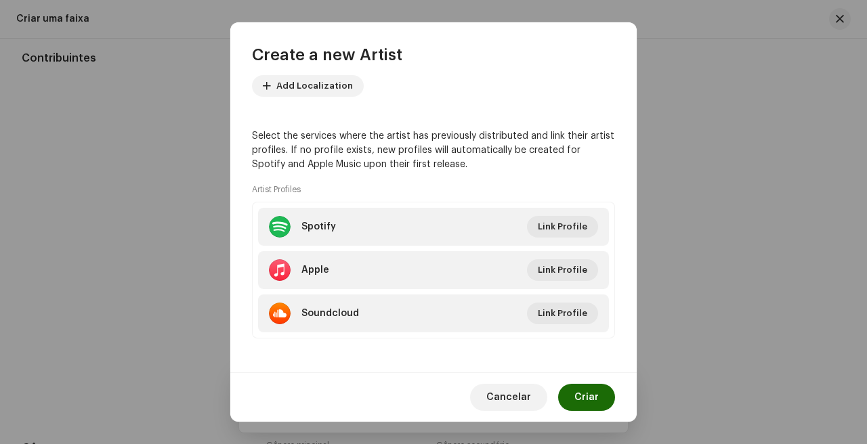
scroll to position [232, 0]
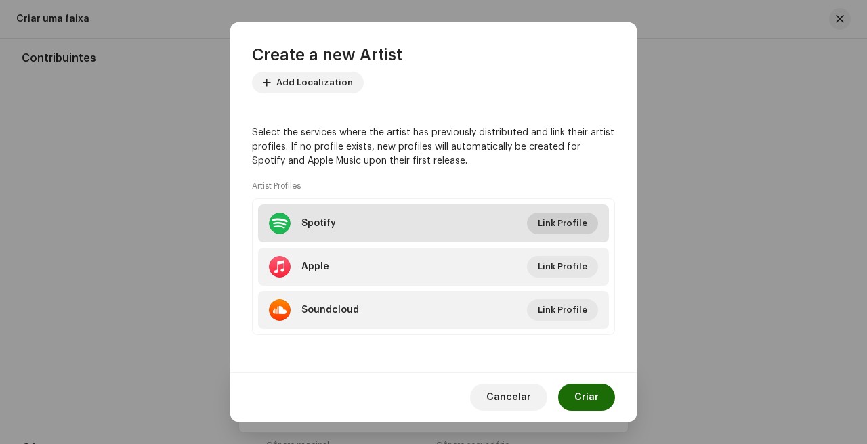
type input "[PERSON_NAME]"
click at [551, 222] on span "Link Profile" at bounding box center [562, 223] width 49 height 27
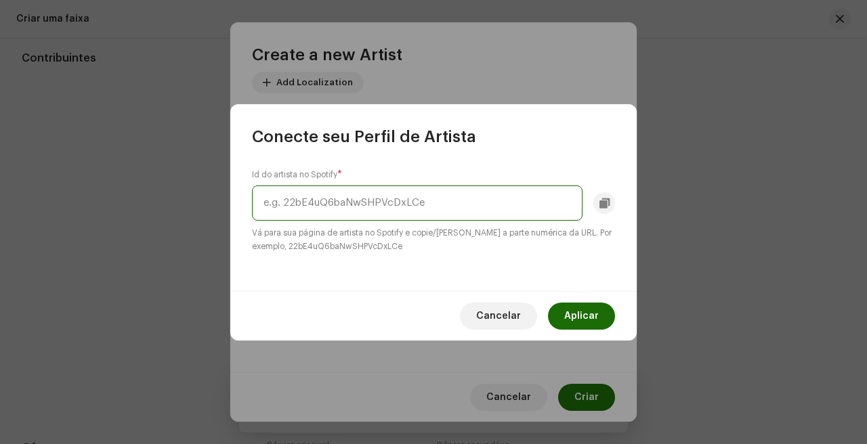
click at [416, 215] on input "text" at bounding box center [417, 203] width 330 height 35
paste input "0R1BBXayPYDEsFSmZbJ7Qy"
type input "0R1BBXayPYDEsFSmZbJ7Qy"
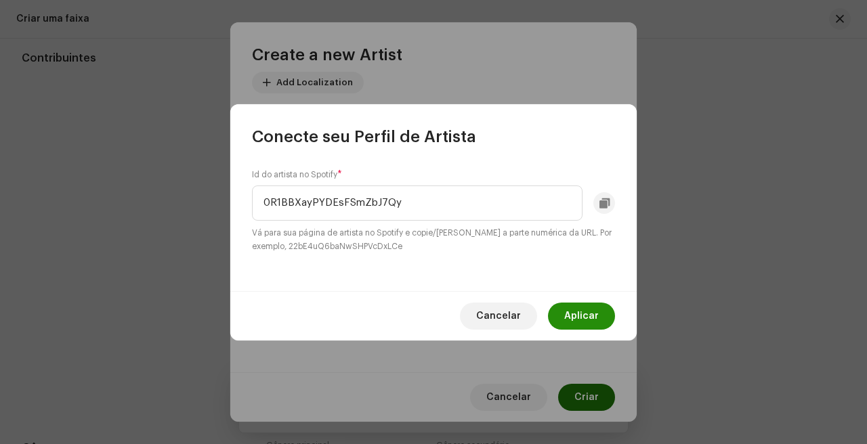
click at [577, 311] on span "Aplicar" at bounding box center [581, 316] width 35 height 27
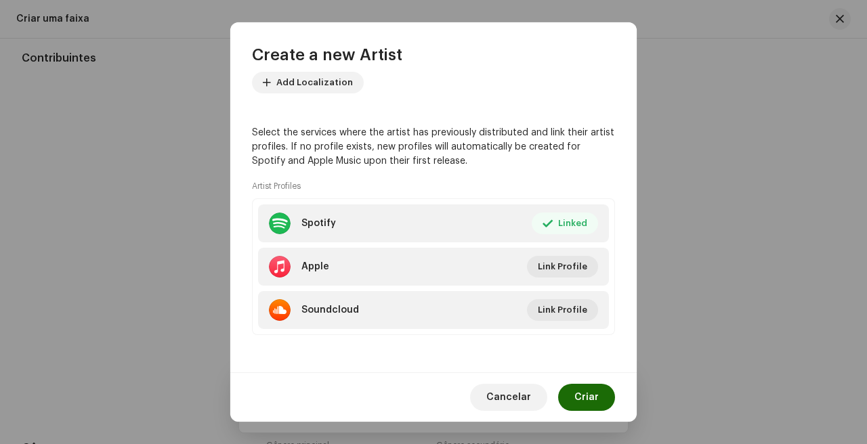
click at [595, 413] on div "Cancelar Criar" at bounding box center [433, 396] width 406 height 49
click at [595, 403] on span "Criar" at bounding box center [586, 397] width 24 height 27
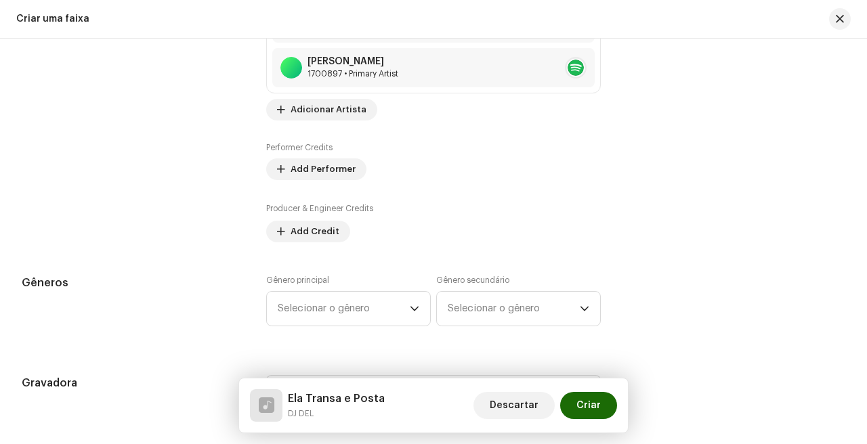
scroll to position [1010, 0]
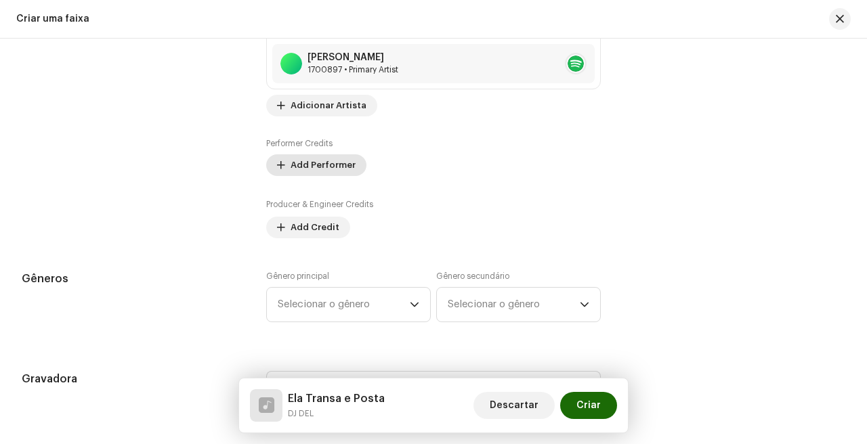
click at [328, 166] on span "Add Performer" at bounding box center [322, 165] width 65 height 27
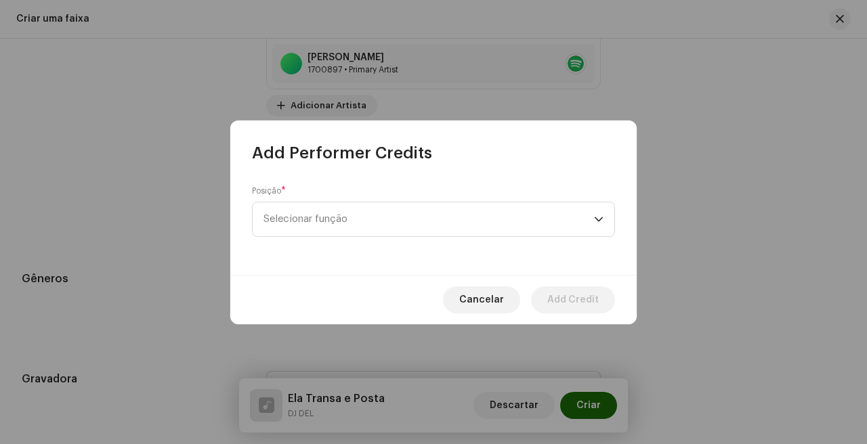
click at [236, 248] on div "Posição * Selecionar função" at bounding box center [433, 219] width 406 height 111
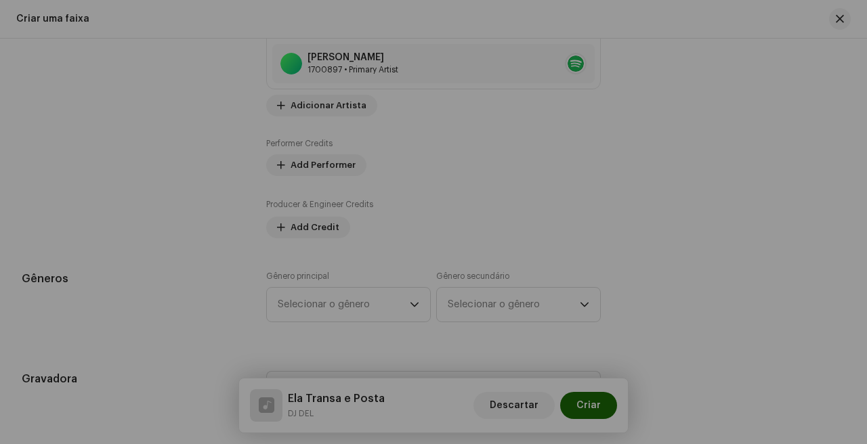
click at [196, 297] on div "Add Performer Credits Posição * Selecionar função This field is required. Cance…" at bounding box center [433, 222] width 867 height 444
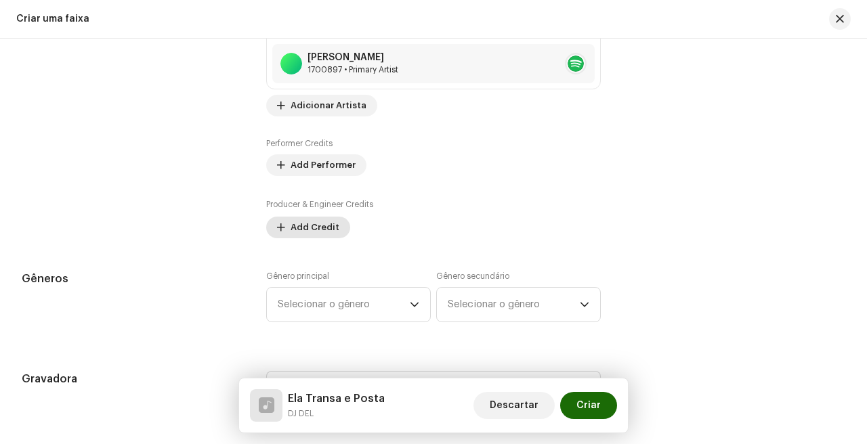
click at [320, 232] on span "Add Credit" at bounding box center [314, 227] width 49 height 27
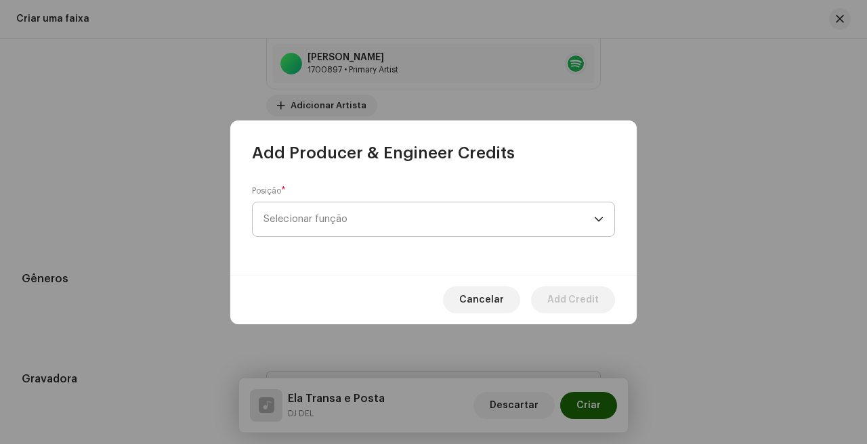
click at [357, 219] on span "Selecionar função" at bounding box center [428, 219] width 330 height 34
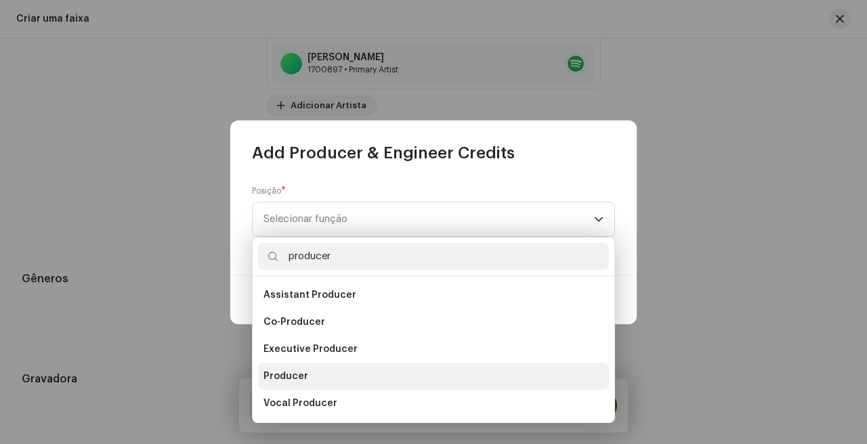
type input "producer"
click at [322, 374] on li "Producer" at bounding box center [433, 376] width 351 height 27
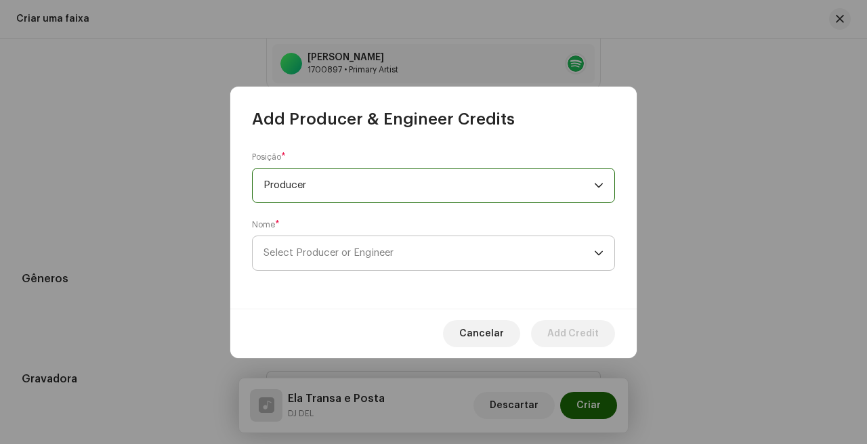
click at [455, 263] on span "Select Producer or Engineer" at bounding box center [428, 253] width 330 height 34
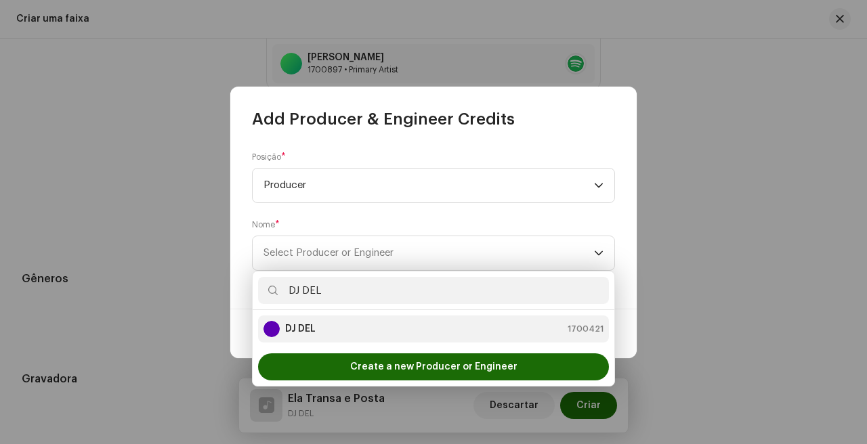
type input "DJ DEL"
click at [375, 322] on div "DJ DEL 1700421" at bounding box center [433, 329] width 340 height 16
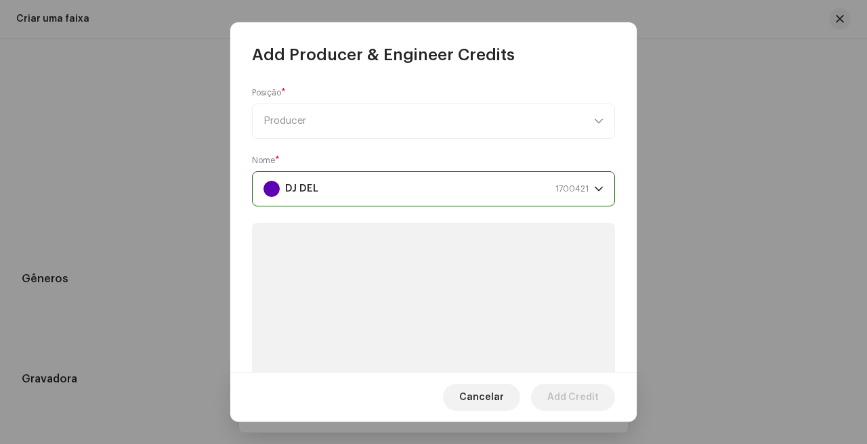
scroll to position [200, 0]
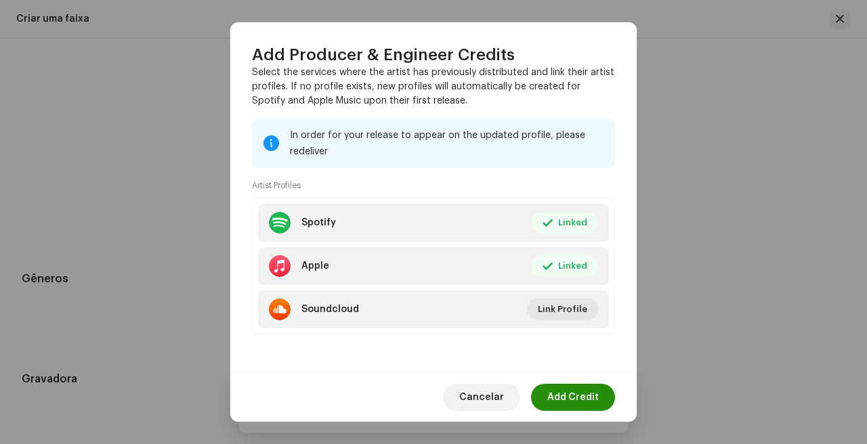
click at [577, 389] on span "Add Credit" at bounding box center [572, 397] width 51 height 27
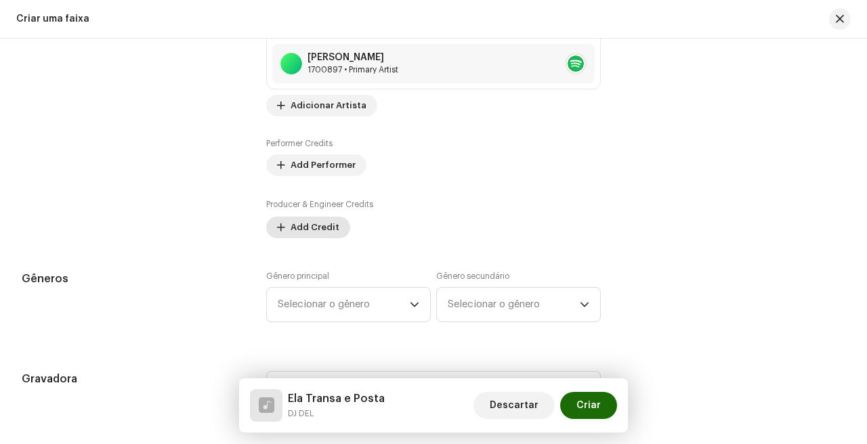
click at [297, 225] on span "Add Credit" at bounding box center [314, 227] width 49 height 27
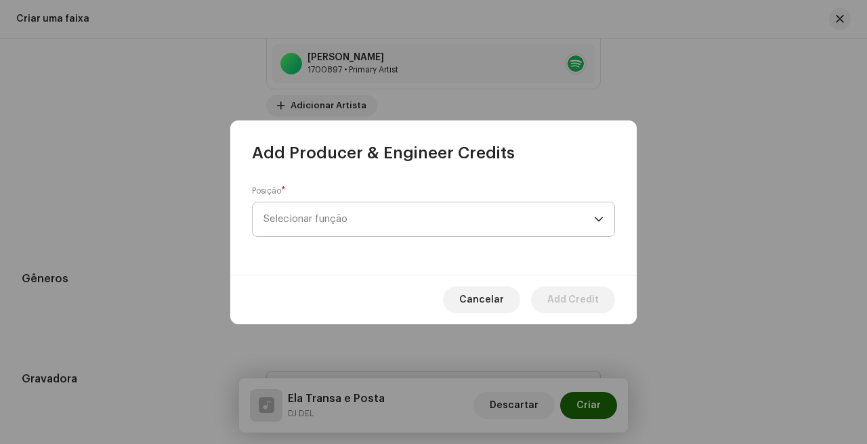
click at [350, 213] on span "Selecionar função" at bounding box center [428, 219] width 330 height 34
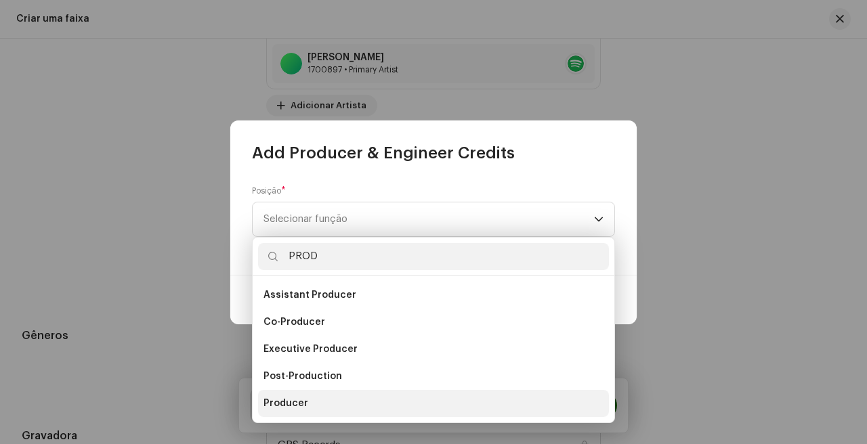
type input "PROD"
click at [299, 405] on span "Producer" at bounding box center [285, 404] width 45 height 14
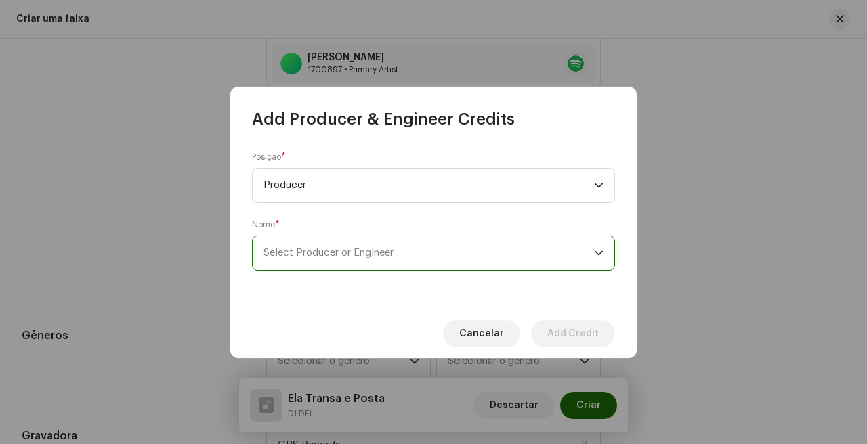
click at [355, 263] on span "Select Producer or Engineer" at bounding box center [428, 253] width 330 height 34
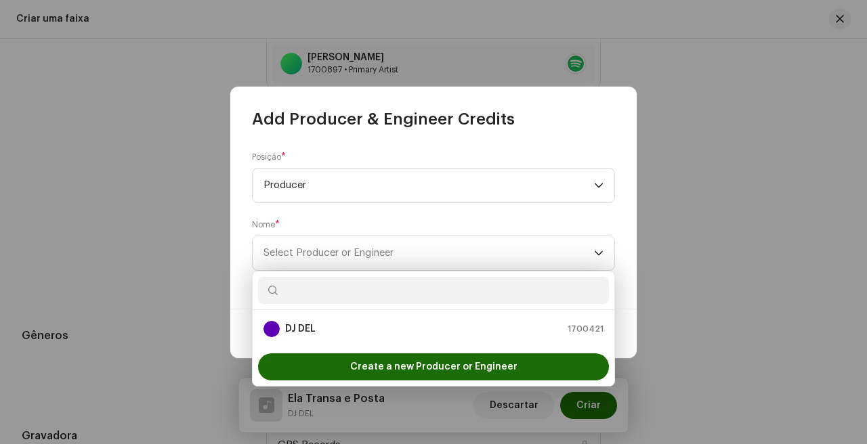
type input "D"
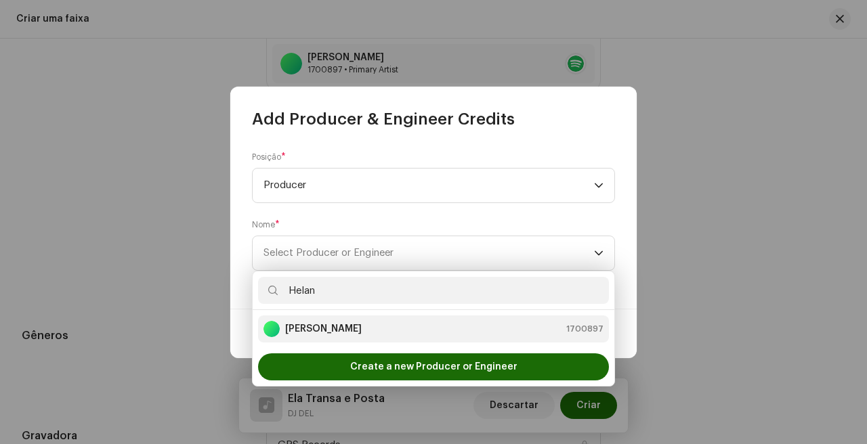
type input "Helan"
click at [390, 334] on div "[PERSON_NAME] 1700897" at bounding box center [433, 329] width 340 height 16
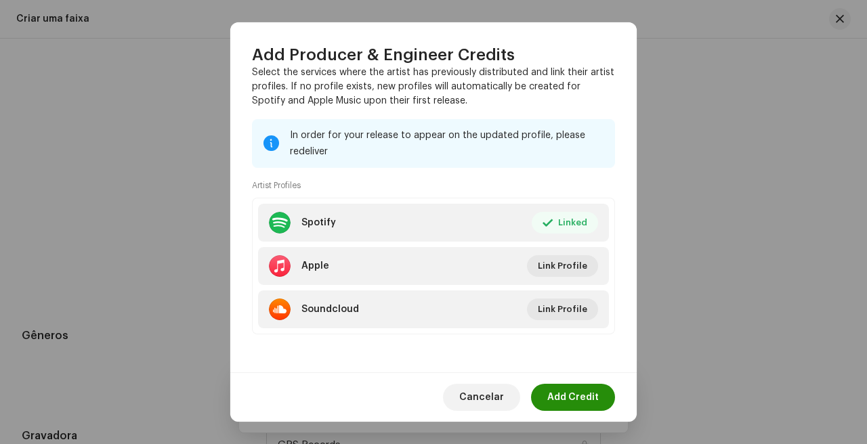
click at [584, 388] on span "Add Credit" at bounding box center [572, 397] width 51 height 27
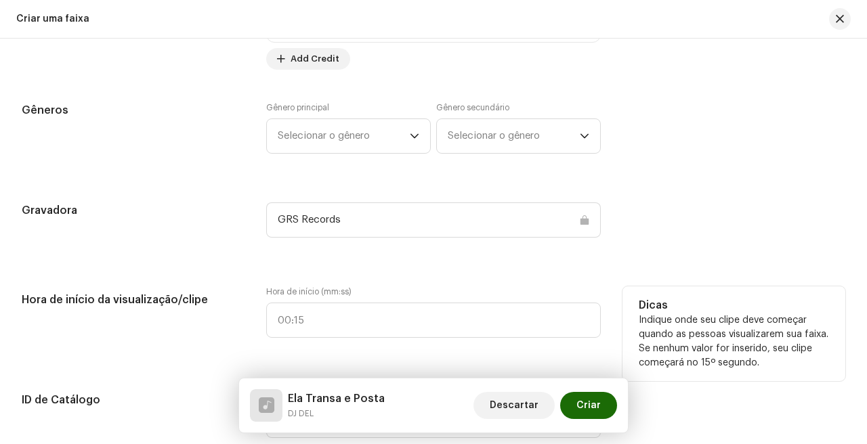
scroll to position [1344, 0]
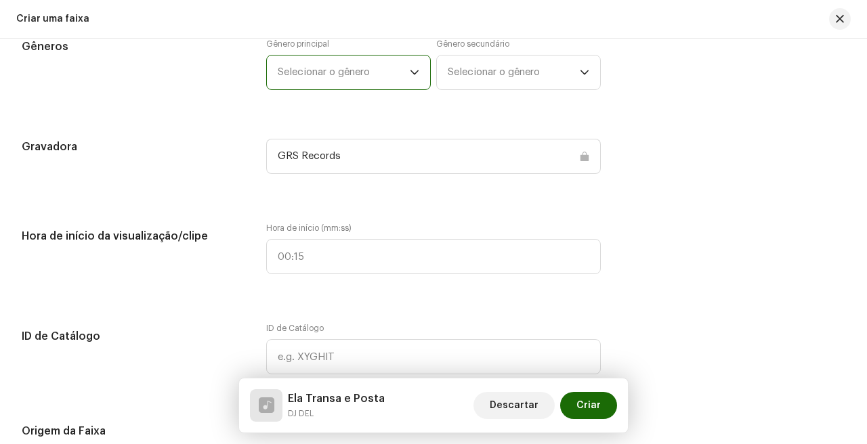
click at [317, 87] on span "Selecionar o gênero" at bounding box center [344, 73] width 132 height 34
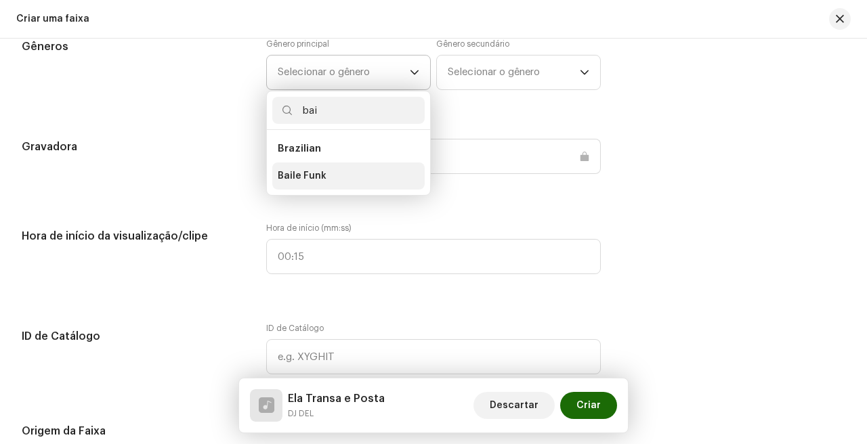
type input "bai"
click at [311, 177] on span "Baile Funk" at bounding box center [302, 176] width 49 height 14
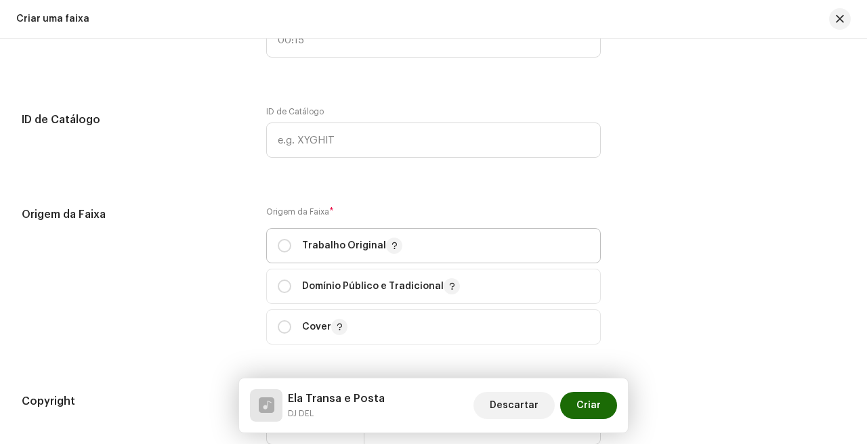
click at [347, 238] on span "Trabalho Original" at bounding box center [433, 246] width 311 height 34
radio input "true"
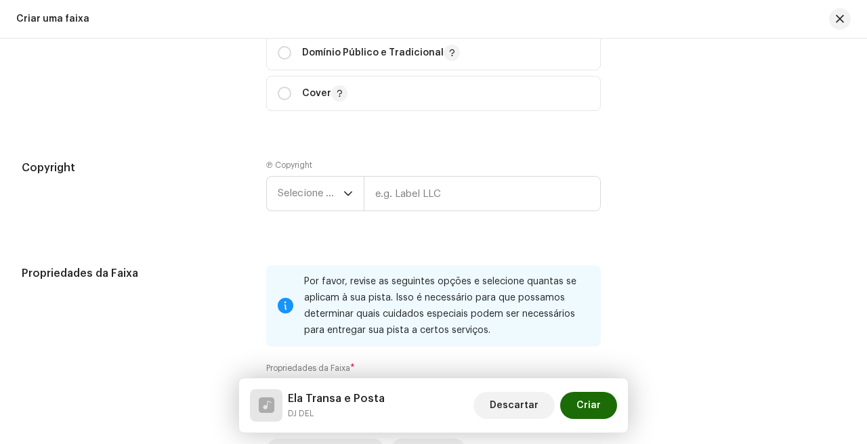
scroll to position [1800, 0]
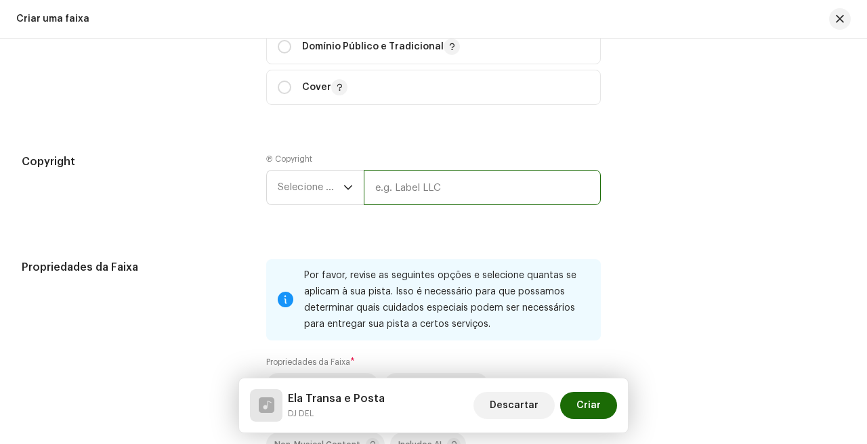
click at [428, 180] on input "text" at bounding box center [482, 187] width 237 height 35
type input "GRS Records"
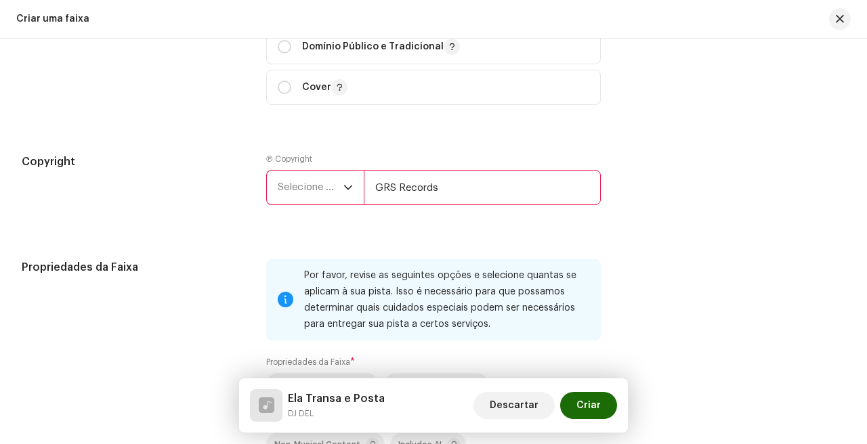
click at [309, 204] on span "Selecione o ano" at bounding box center [311, 188] width 66 height 34
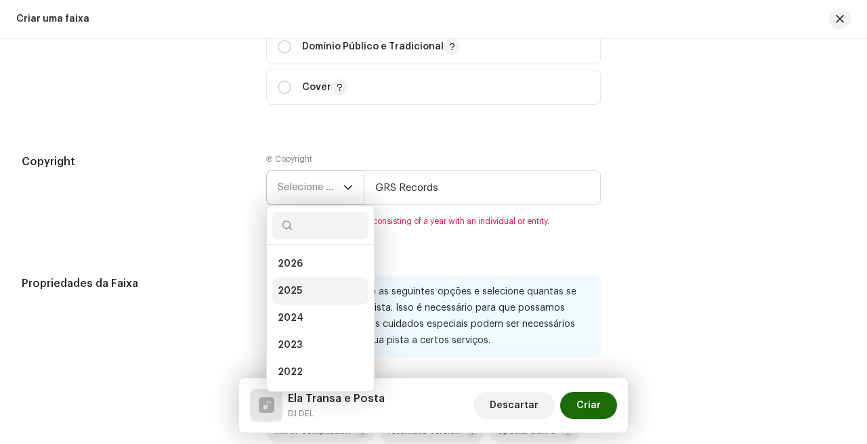
click at [316, 288] on li "2025" at bounding box center [320, 291] width 96 height 27
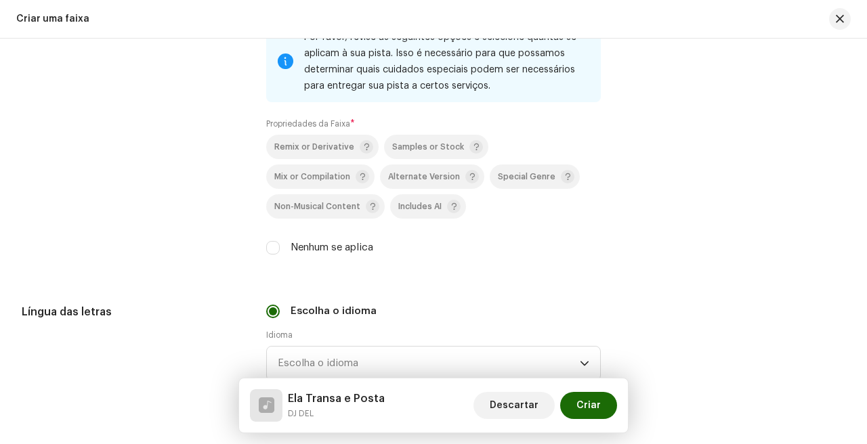
click at [333, 248] on label "Nenhum se aplica" at bounding box center [331, 247] width 83 height 15
click at [280, 248] on input "Nenhum se aplica" at bounding box center [273, 248] width 14 height 14
checkbox input "true"
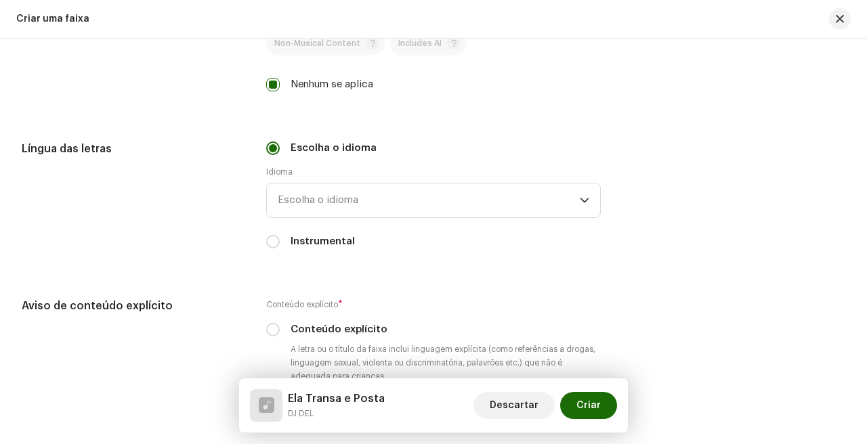
scroll to position [2202, 0]
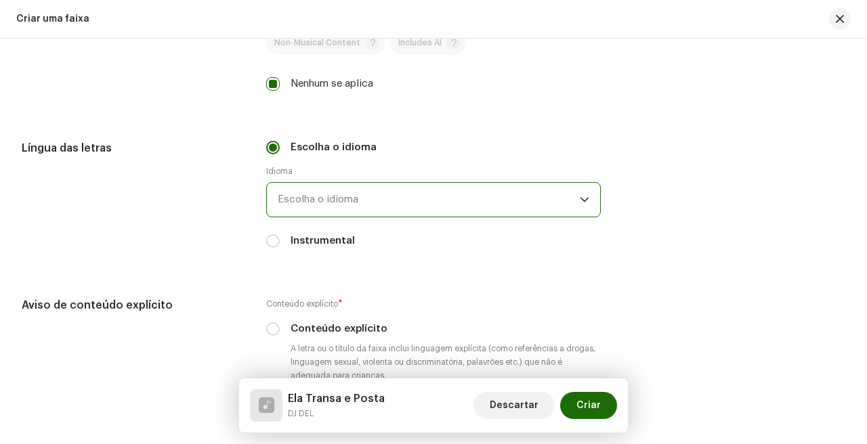
click at [366, 199] on span "Escolha o idioma" at bounding box center [429, 200] width 302 height 34
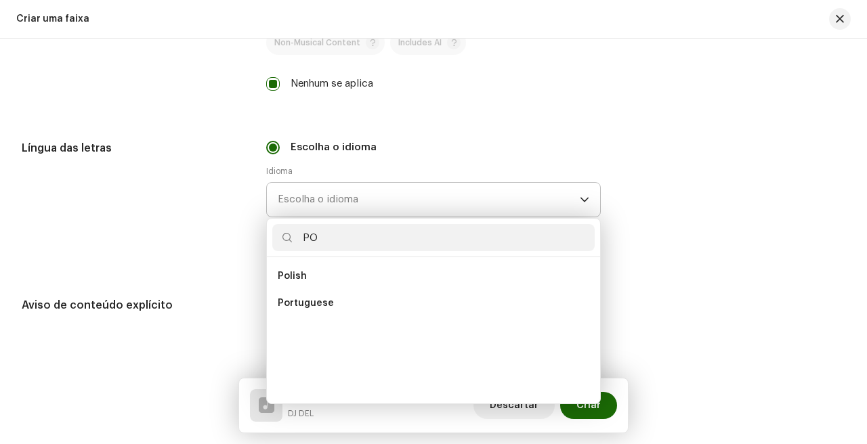
scroll to position [0, 0]
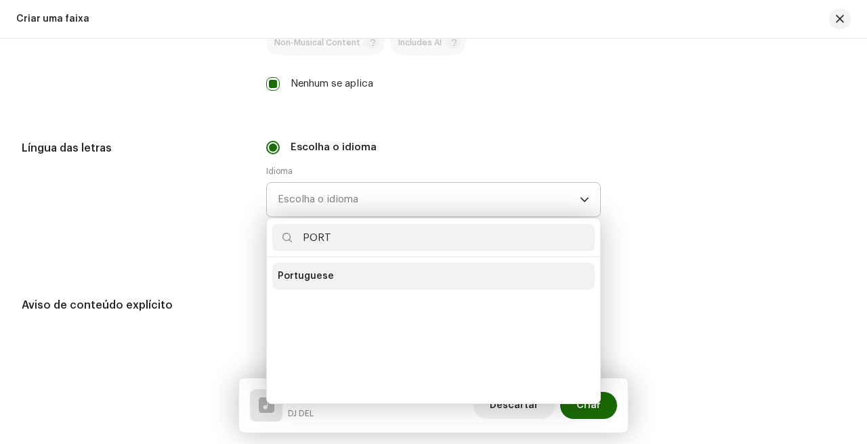
type input "PORT"
click at [333, 275] on li "Portuguese" at bounding box center [433, 276] width 322 height 27
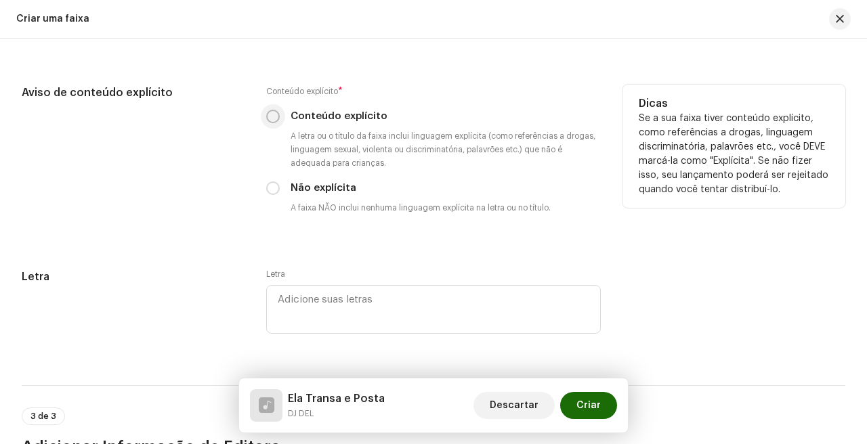
click at [277, 123] on p-radiobutton at bounding box center [273, 117] width 14 height 14
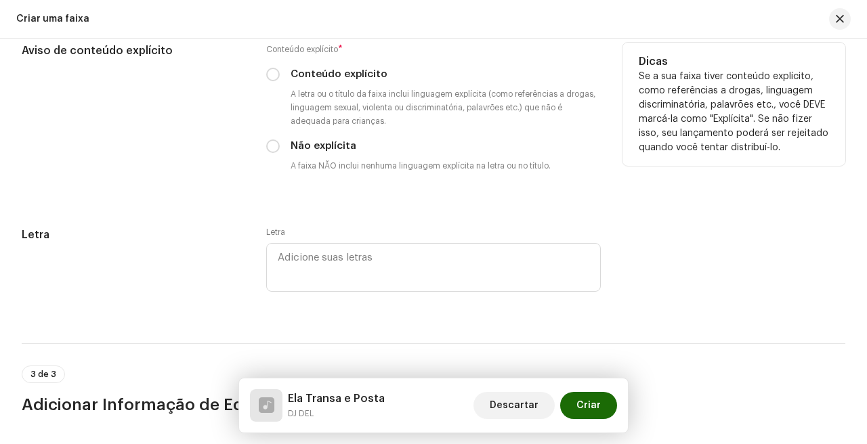
scroll to position [2454, 0]
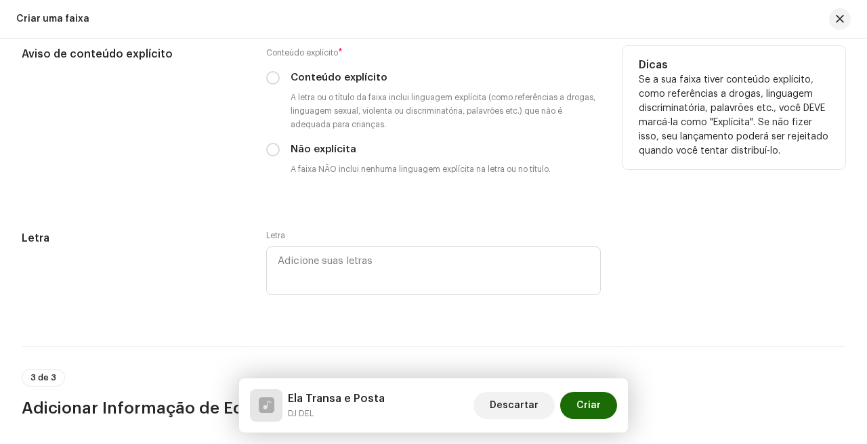
click at [271, 90] on div "Conteúdo explícito * Conteúdo explícito A letra ou o título da faixa inclui lin…" at bounding box center [433, 113] width 334 height 135
click at [271, 89] on div "Conteúdo explícito * Conteúdo explícito A letra ou o título da faixa inclui lin…" at bounding box center [433, 113] width 334 height 135
click at [271, 83] on input "Conteúdo explícito" at bounding box center [273, 78] width 14 height 14
radio input "true"
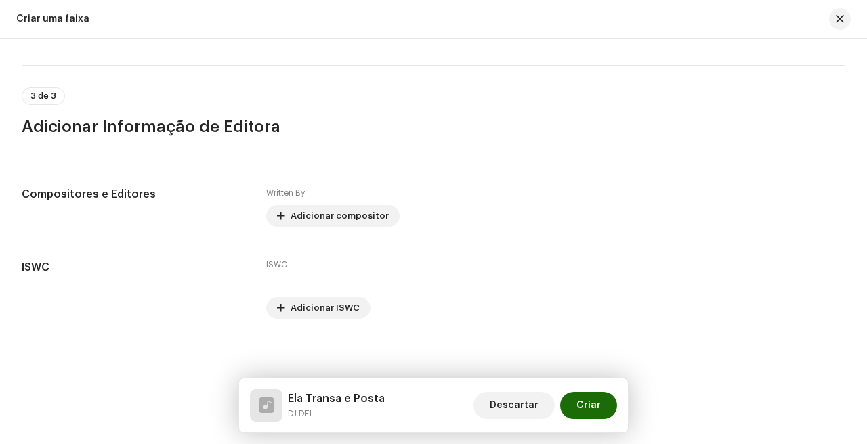
scroll to position [2738, 0]
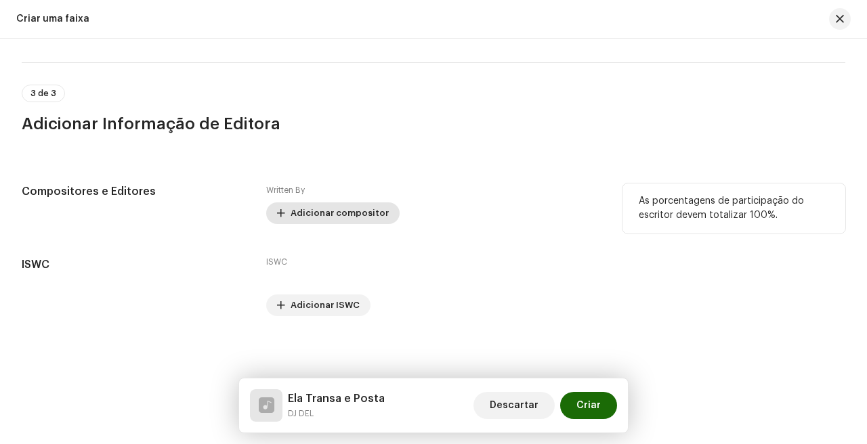
click at [313, 209] on span "Adicionar compositor" at bounding box center [339, 213] width 98 height 27
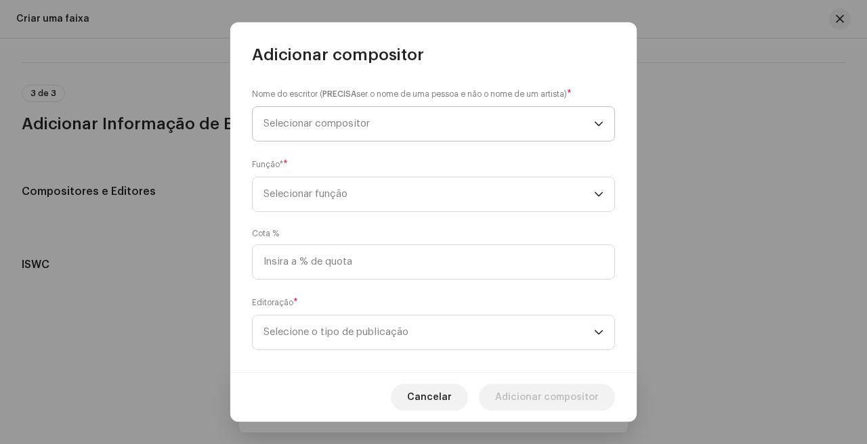
click at [417, 125] on span "Selecionar compositor" at bounding box center [428, 124] width 330 height 34
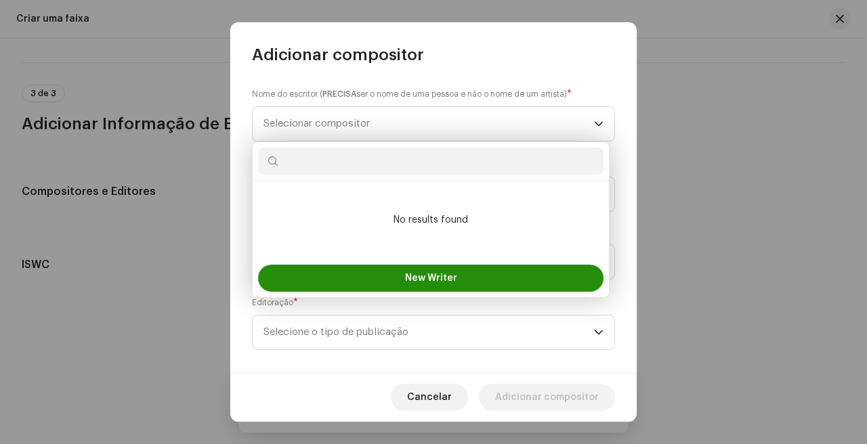
click at [447, 283] on button "New Writer" at bounding box center [430, 278] width 345 height 27
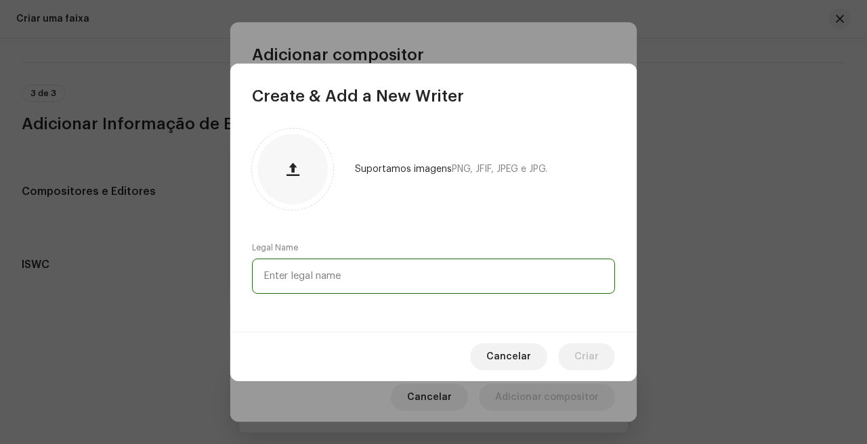
click at [454, 287] on input "text" at bounding box center [433, 276] width 363 height 35
type input "D"
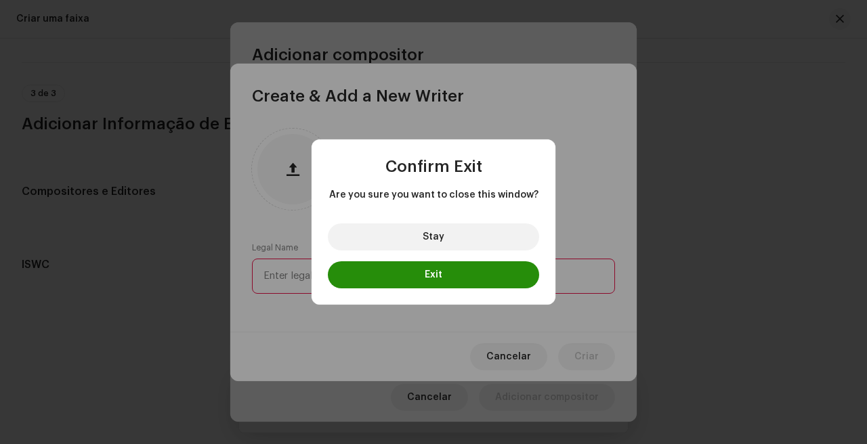
click at [458, 267] on button "Exit" at bounding box center [433, 274] width 211 height 27
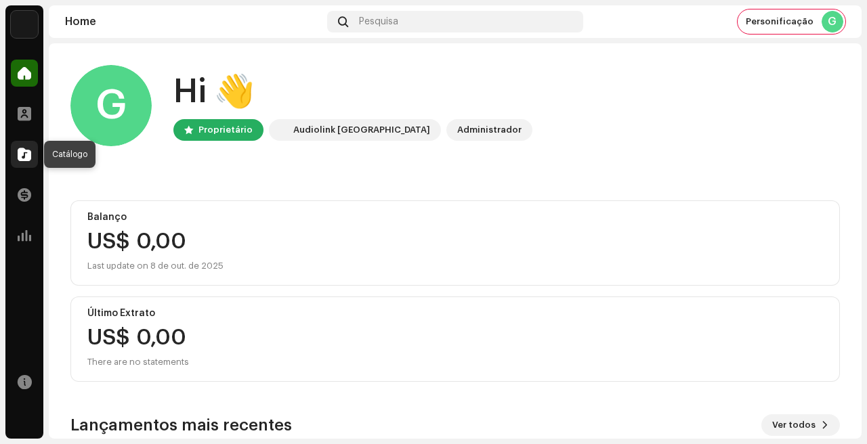
click at [22, 146] on div at bounding box center [24, 154] width 27 height 27
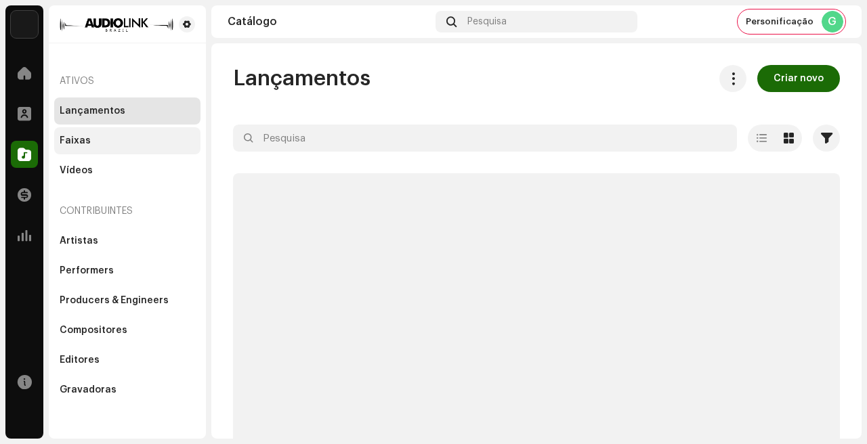
click at [139, 139] on div "Faixas" at bounding box center [127, 140] width 135 height 11
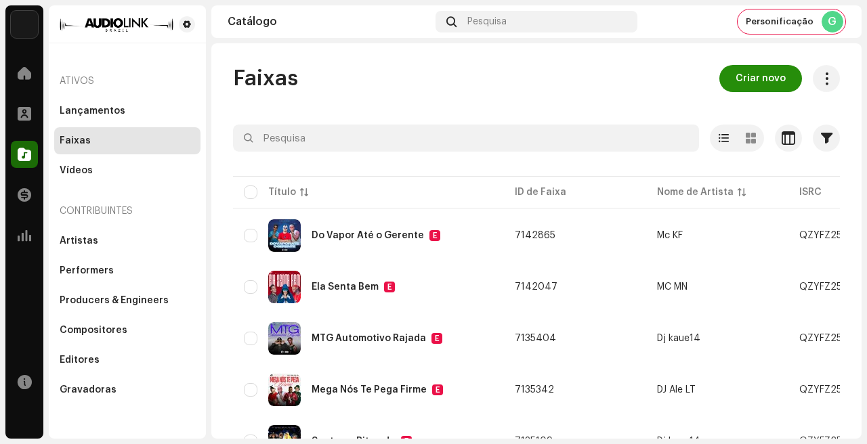
click at [750, 84] on span "Criar novo" at bounding box center [760, 78] width 50 height 27
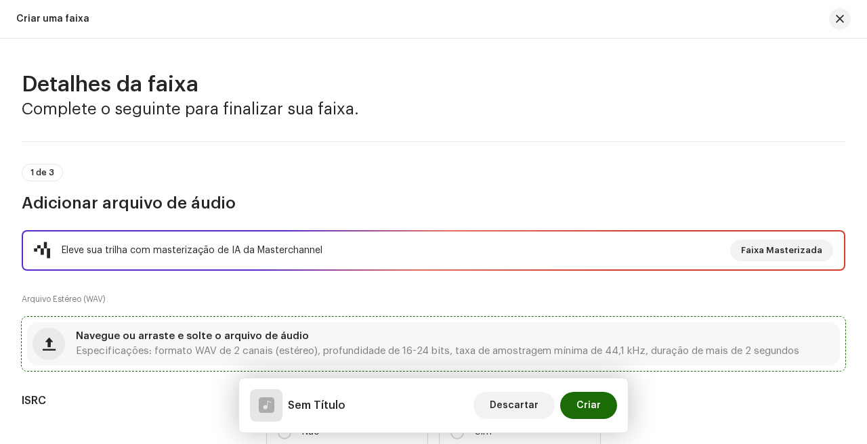
click at [224, 343] on div "Navegue ou arraste e solte o arquivo de áudio Especificações: formato WAV de 2 …" at bounding box center [437, 344] width 723 height 24
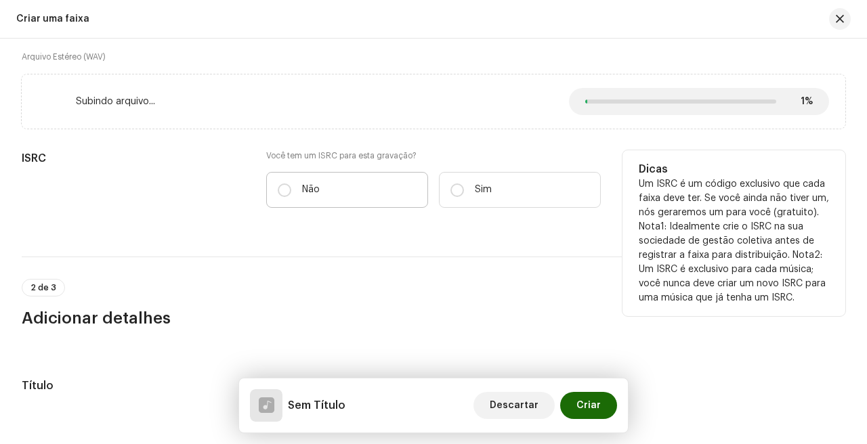
click at [338, 193] on label "Não" at bounding box center [347, 190] width 162 height 36
click at [291, 193] on input "Não" at bounding box center [285, 190] width 14 height 14
radio input "true"
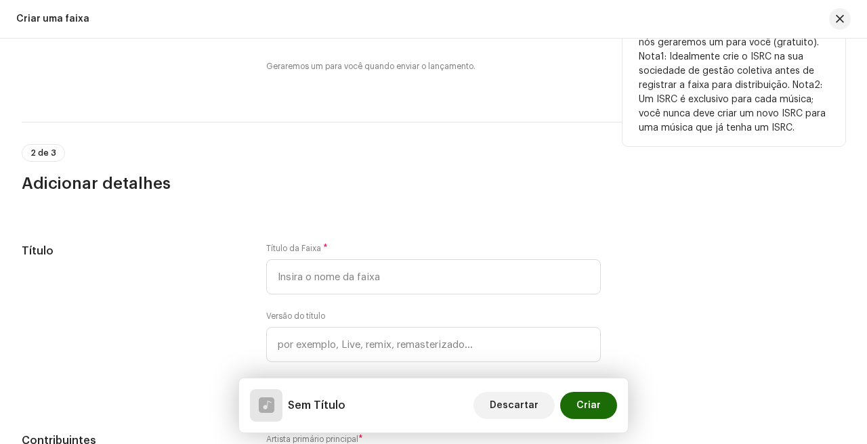
scroll to position [411, 0]
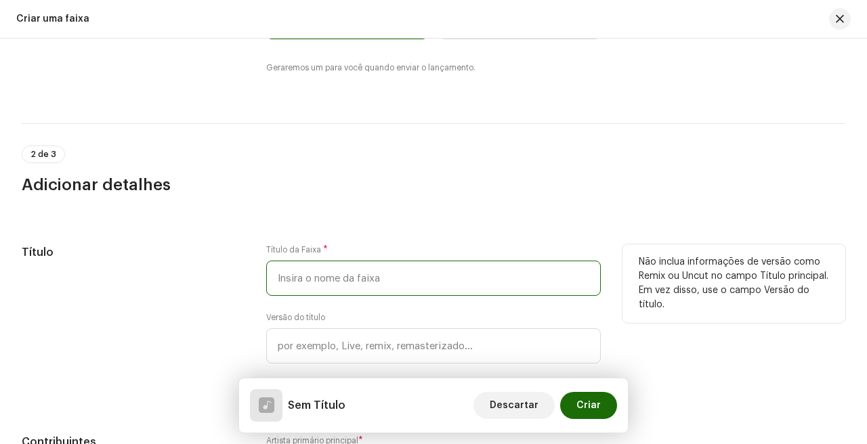
click at [345, 271] on input "text" at bounding box center [433, 278] width 334 height 35
type input "e"
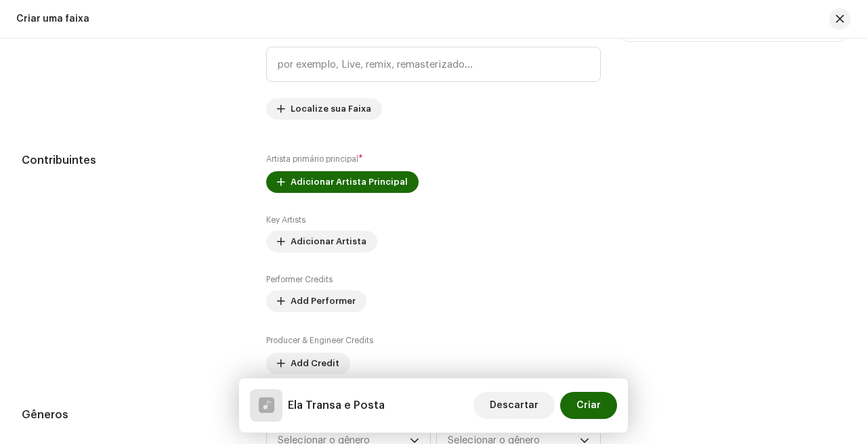
scroll to position [714, 0]
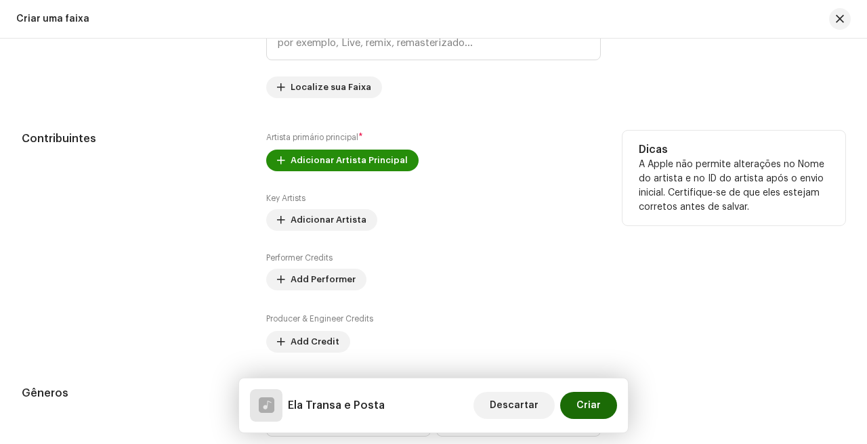
type input "Ela Transa e Posta"
click at [374, 160] on span "Adicionar Artista Principal" at bounding box center [348, 160] width 117 height 27
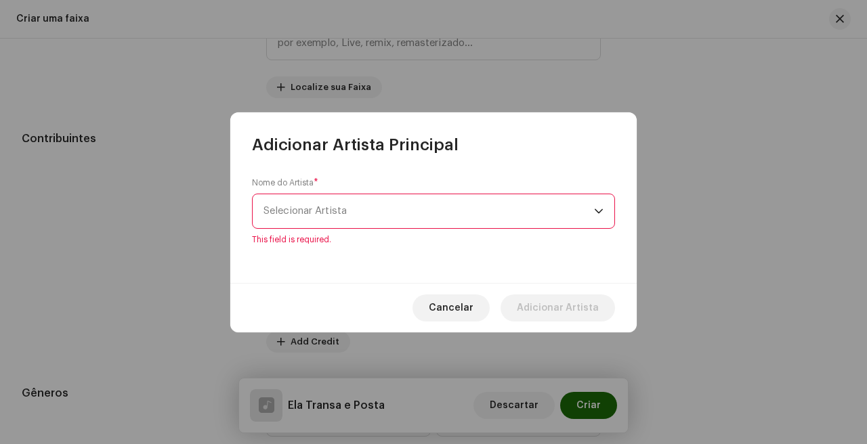
click at [375, 192] on div "Nome do Artista * Selecionar Artista This field is required." at bounding box center [433, 211] width 363 height 68
click at [375, 219] on span "Selecionar Artista" at bounding box center [428, 211] width 330 height 34
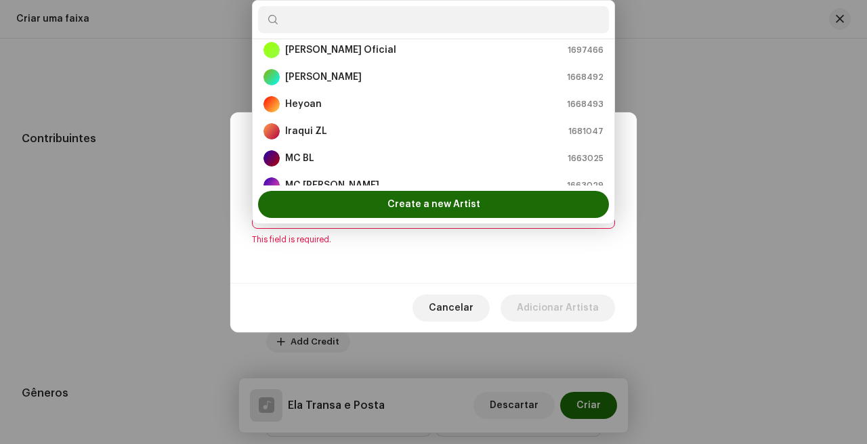
scroll to position [0, 0]
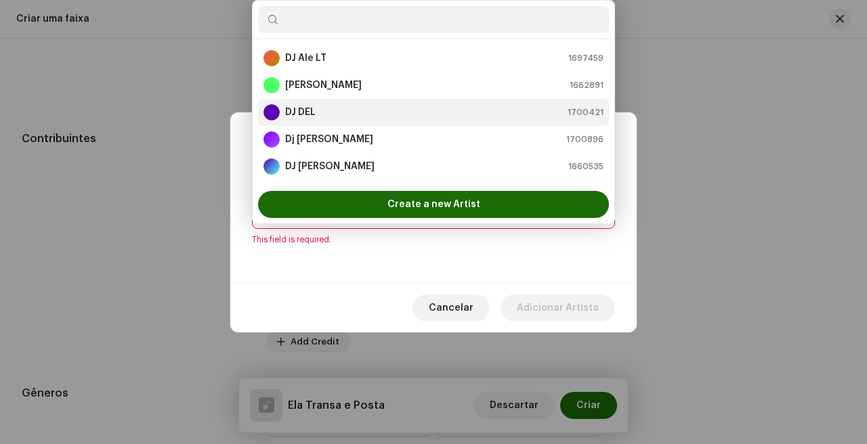
click at [334, 117] on div "DJ DEL 1700421" at bounding box center [433, 112] width 340 height 16
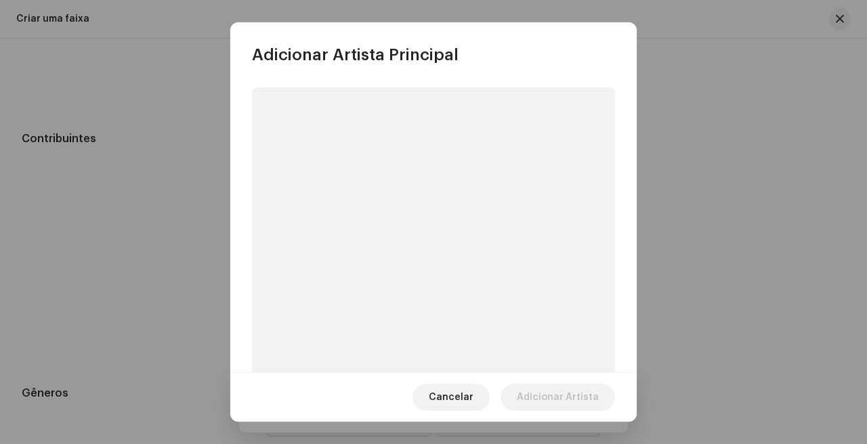
scroll to position [105, 0]
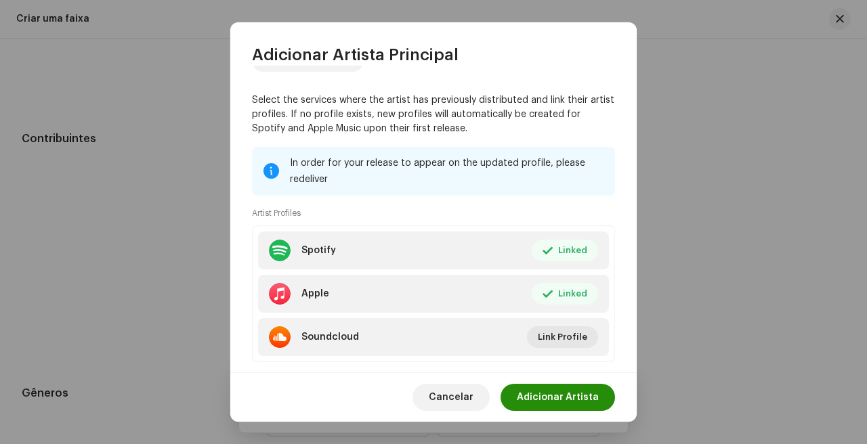
click at [586, 391] on span "Adicionar Artista" at bounding box center [558, 397] width 82 height 27
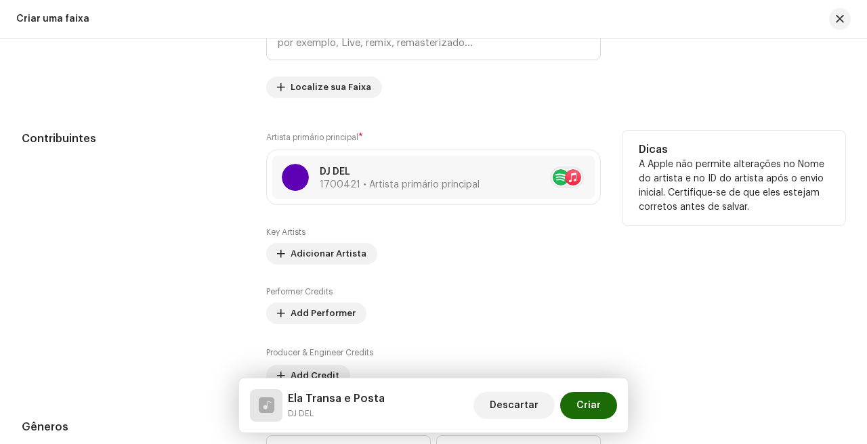
scroll to position [727, 0]
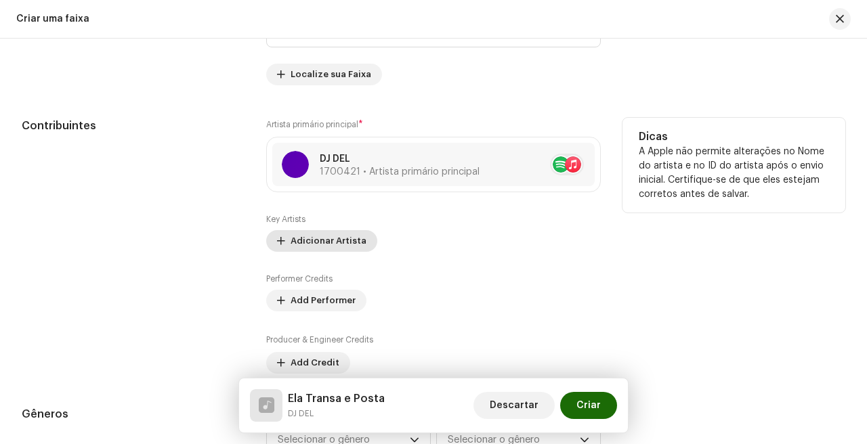
click at [334, 244] on span "Adicionar Artista" at bounding box center [328, 240] width 76 height 27
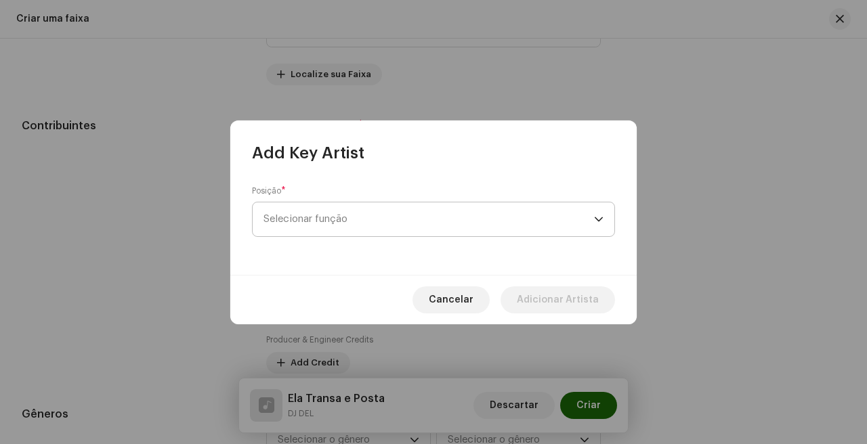
click at [395, 223] on span "Selecionar função" at bounding box center [428, 219] width 330 height 34
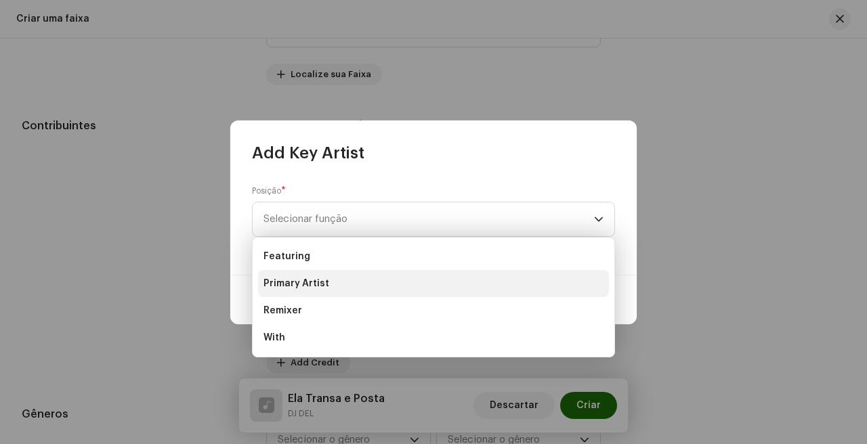
click at [404, 283] on li "Primary Artist" at bounding box center [433, 283] width 351 height 27
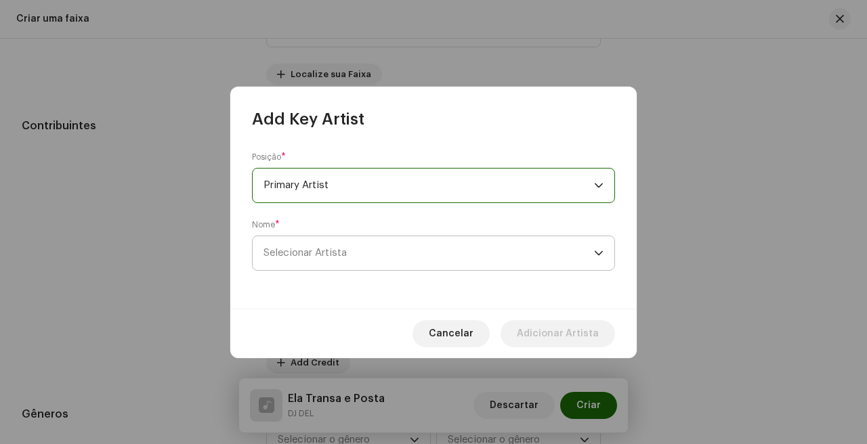
click at [407, 244] on span "Selecionar Artista" at bounding box center [428, 253] width 330 height 34
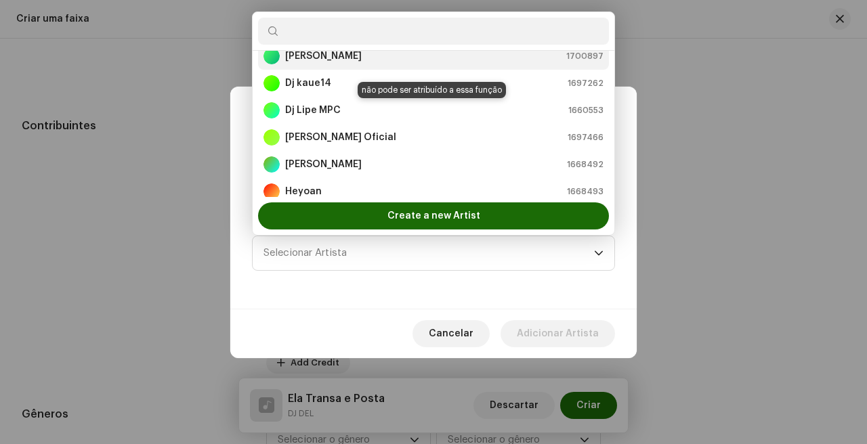
scroll to position [141, 0]
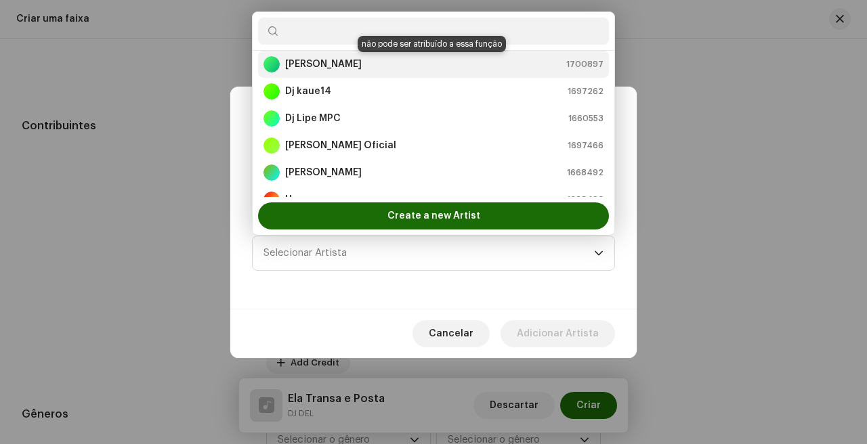
click at [383, 62] on div "[PERSON_NAME] 1700897" at bounding box center [433, 64] width 340 height 16
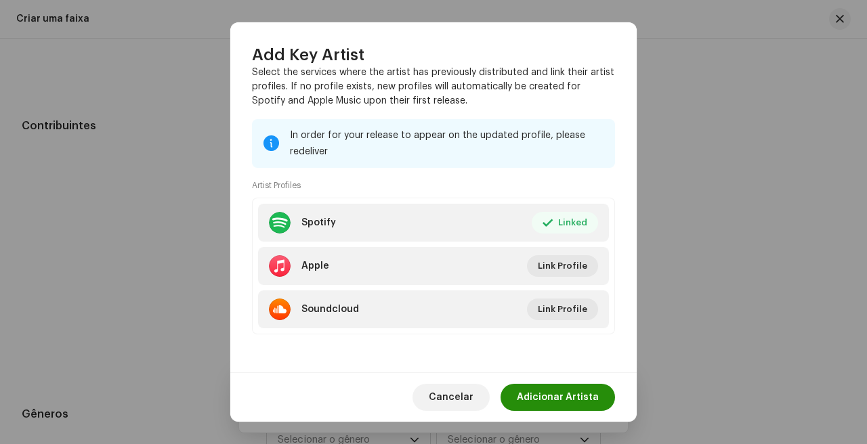
scroll to position [200, 0]
click at [567, 404] on span "Adicionar Artista" at bounding box center [558, 397] width 82 height 27
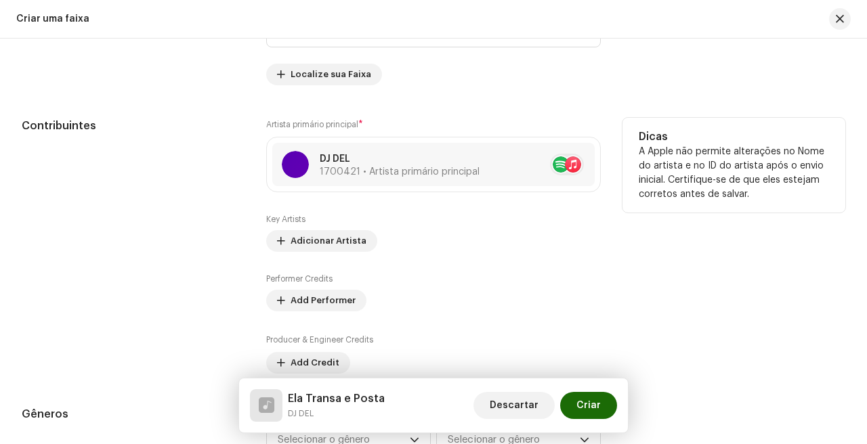
scroll to position [760, 0]
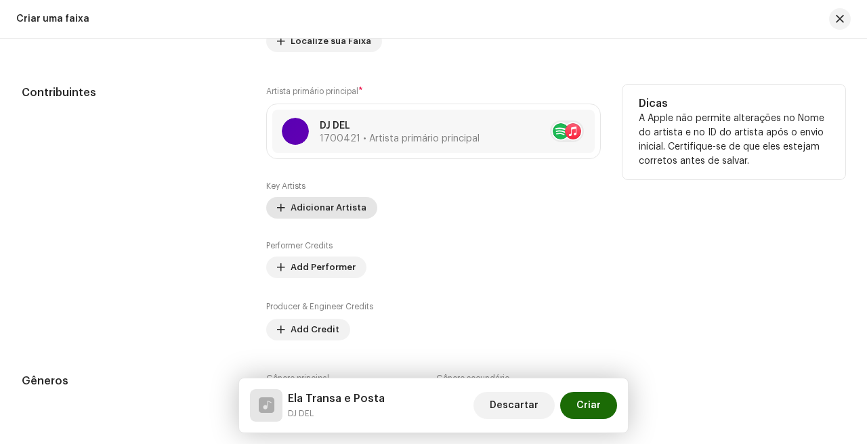
click at [298, 213] on span "Adicionar Artista" at bounding box center [328, 207] width 76 height 27
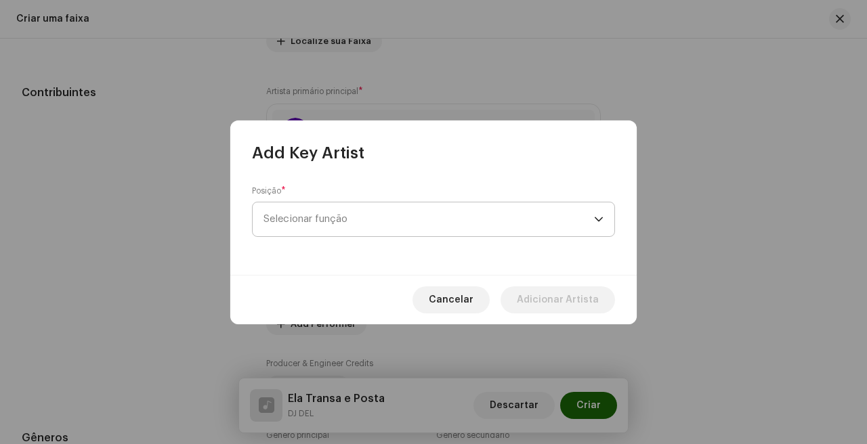
click at [340, 219] on span "Selecionar função" at bounding box center [428, 219] width 330 height 34
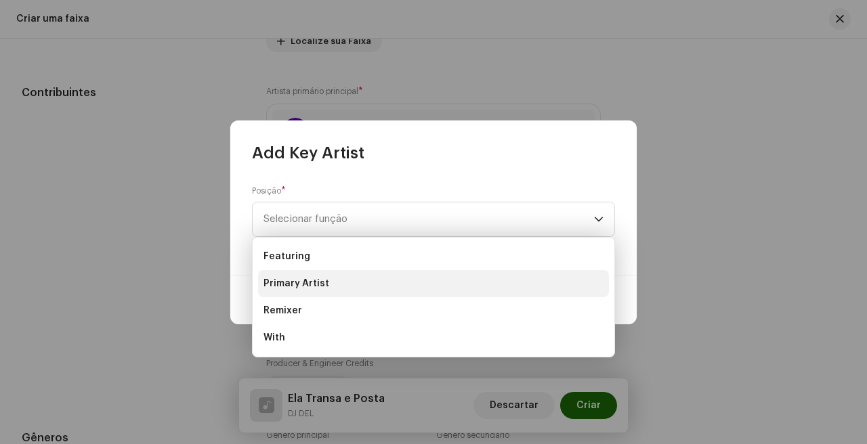
click at [347, 289] on li "Primary Artist" at bounding box center [433, 283] width 351 height 27
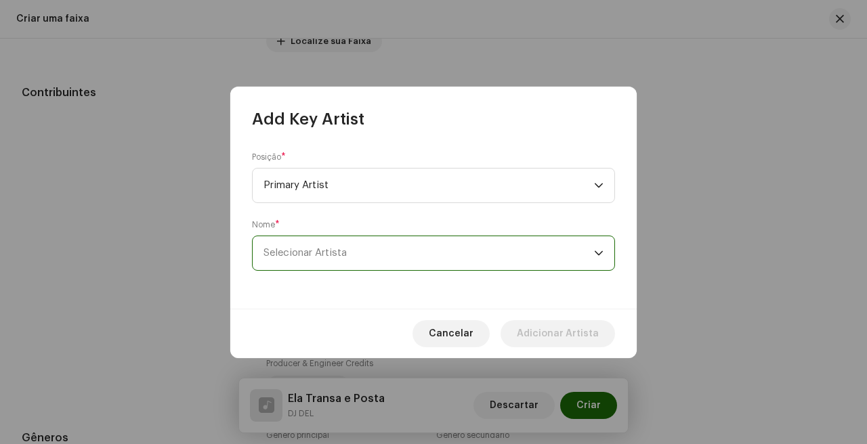
click at [356, 255] on span "Selecionar Artista" at bounding box center [428, 253] width 330 height 34
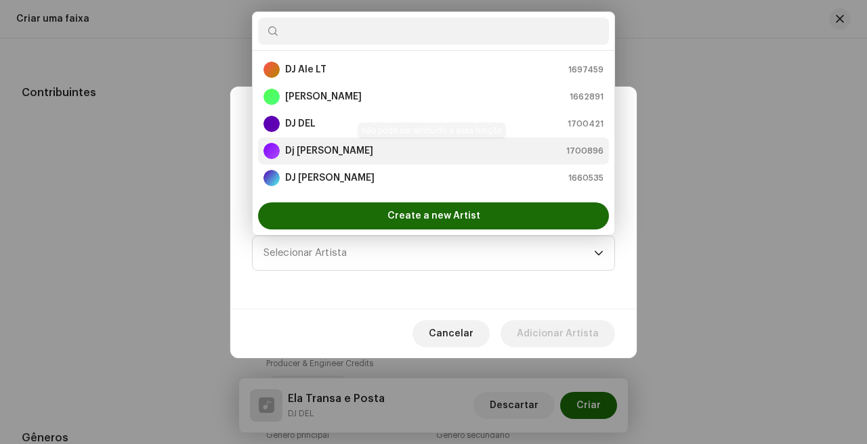
click at [369, 150] on div "Dj [PERSON_NAME] 1700896" at bounding box center [433, 151] width 340 height 16
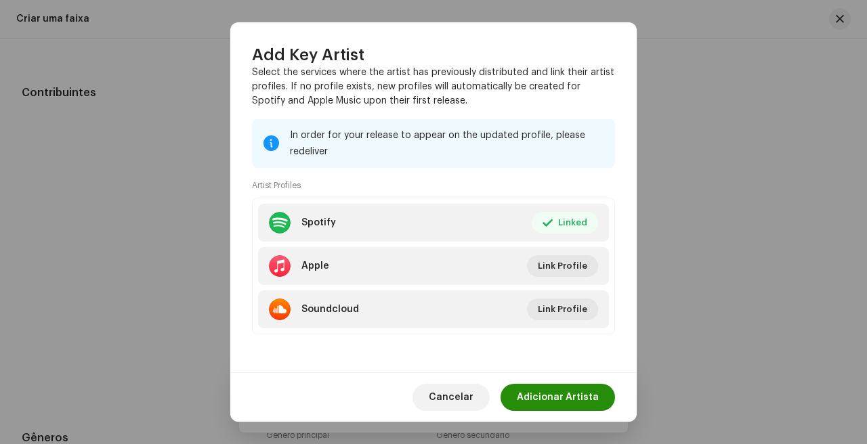
scroll to position [200, 0]
click at [565, 407] on span "Adicionar Artista" at bounding box center [558, 397] width 82 height 27
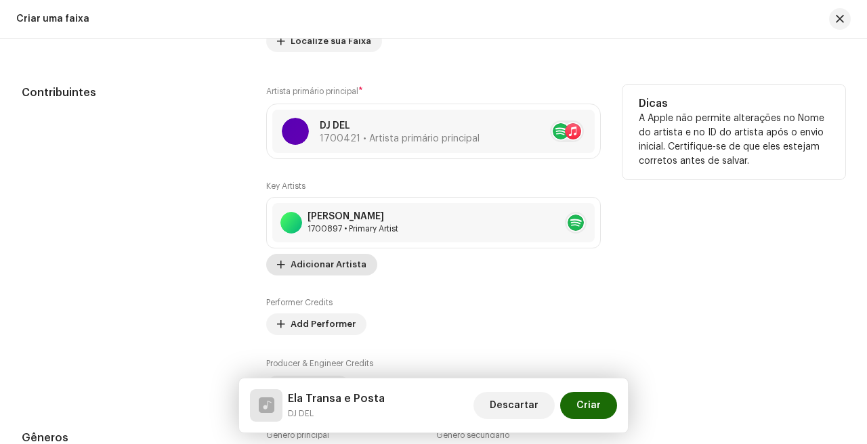
click at [349, 271] on span "Adicionar Artista" at bounding box center [328, 264] width 76 height 27
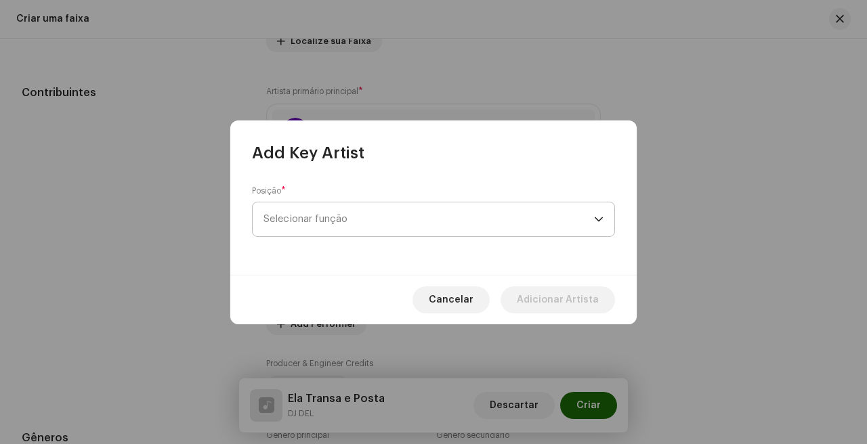
click at [410, 206] on span "Selecionar função" at bounding box center [428, 219] width 330 height 34
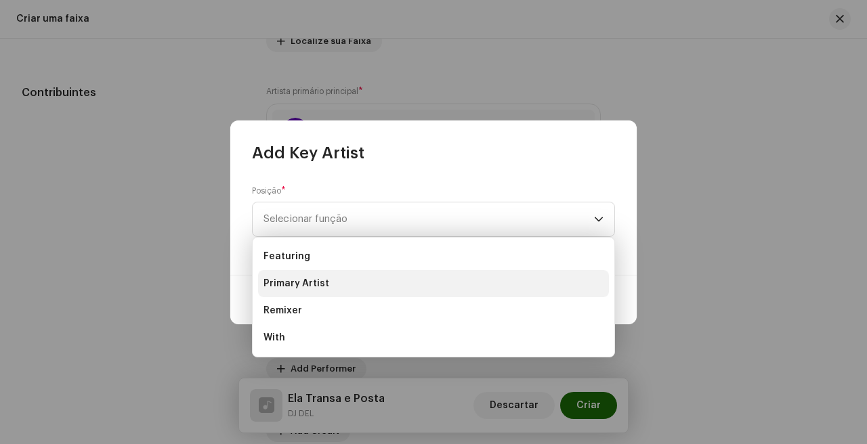
click at [404, 280] on li "Primary Artist" at bounding box center [433, 283] width 351 height 27
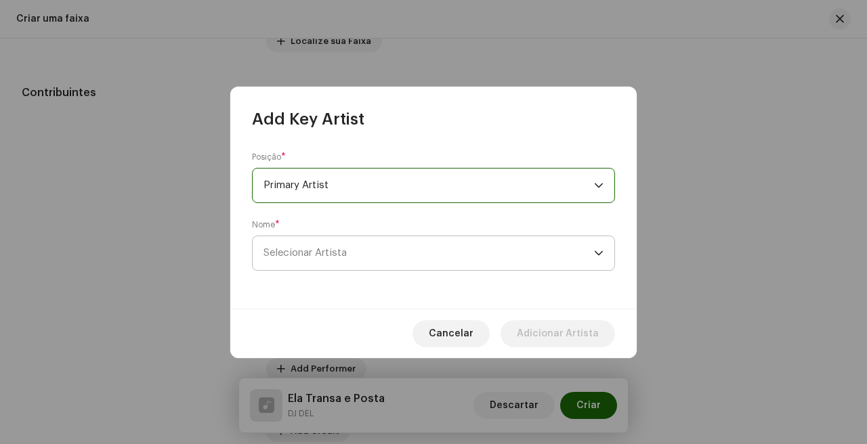
click at [409, 263] on span "Selecionar Artista" at bounding box center [428, 253] width 330 height 34
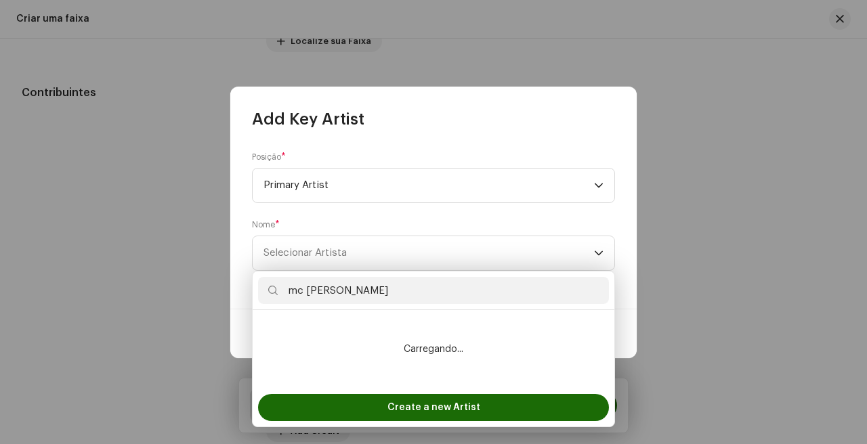
scroll to position [762, 0]
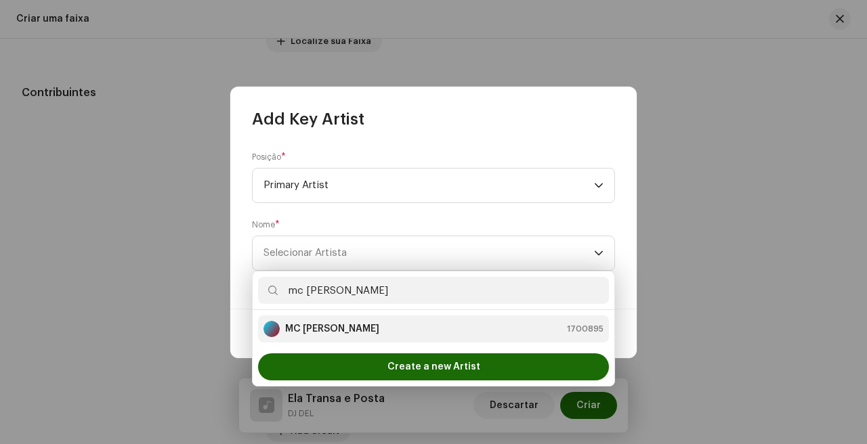
type input "mc kaka"
click at [383, 326] on div "MC [PERSON_NAME] 1700895" at bounding box center [433, 329] width 340 height 16
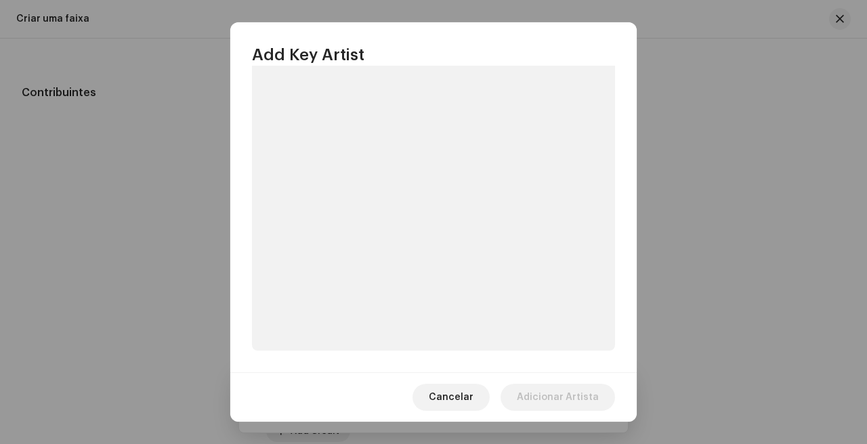
scroll to position [200, 0]
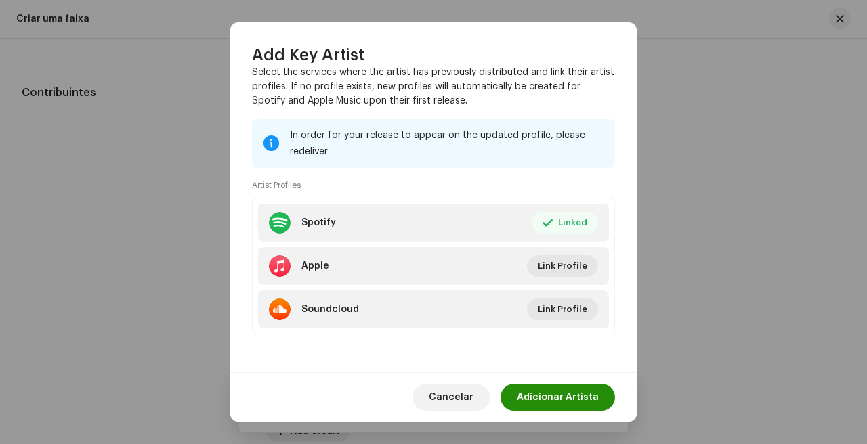
click at [590, 385] on span "Adicionar Artista" at bounding box center [558, 397] width 82 height 27
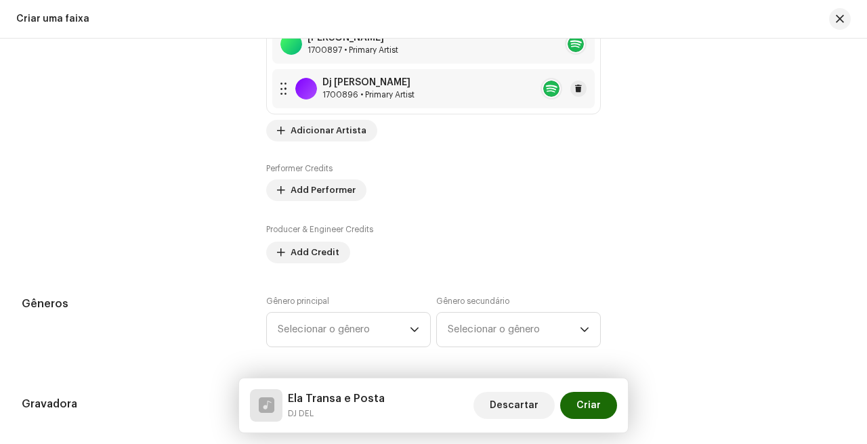
scroll to position [964, 0]
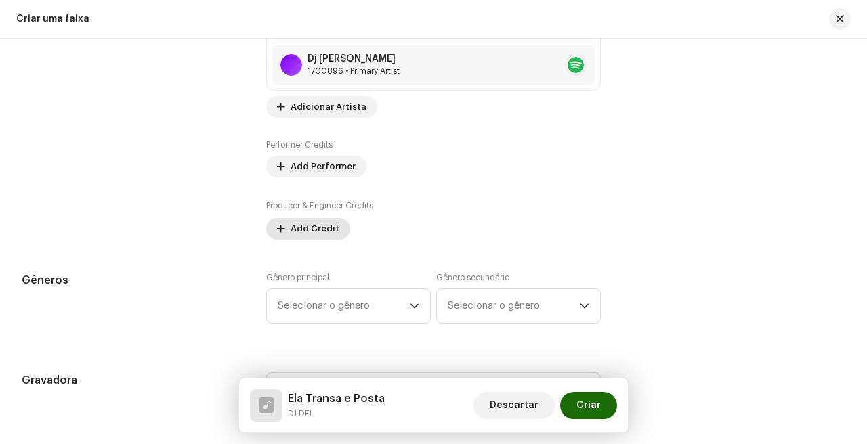
click at [310, 227] on span "Add Credit" at bounding box center [314, 228] width 49 height 27
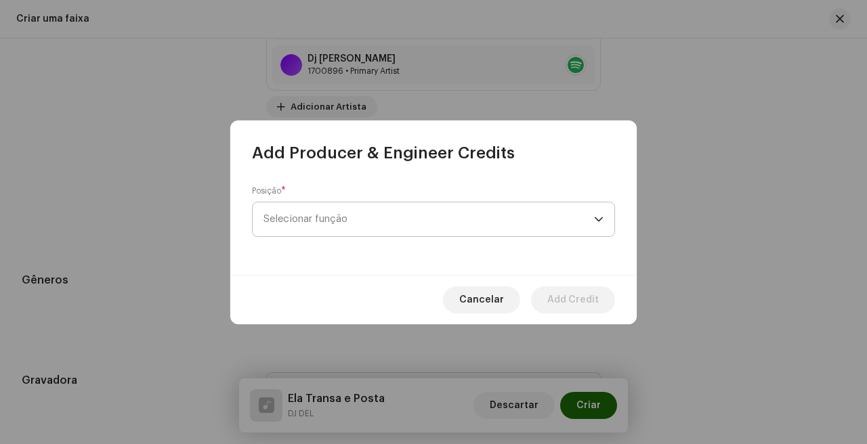
click at [405, 229] on span "Selecionar função" at bounding box center [428, 219] width 330 height 34
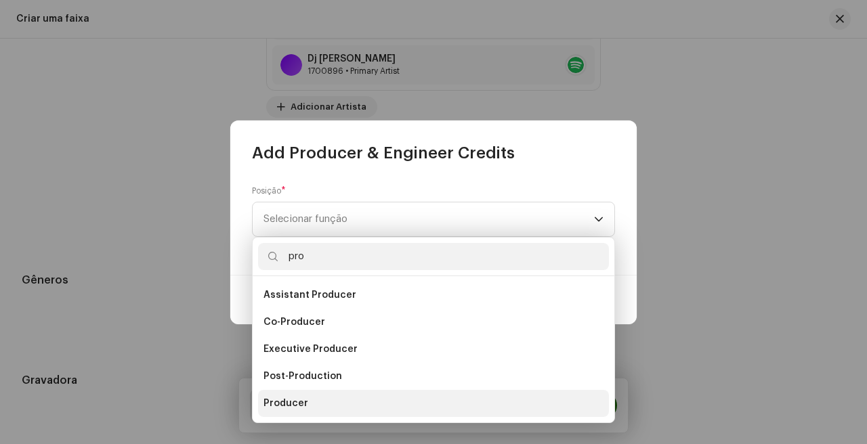
type input "pro"
click at [322, 393] on li "Producer" at bounding box center [433, 403] width 351 height 27
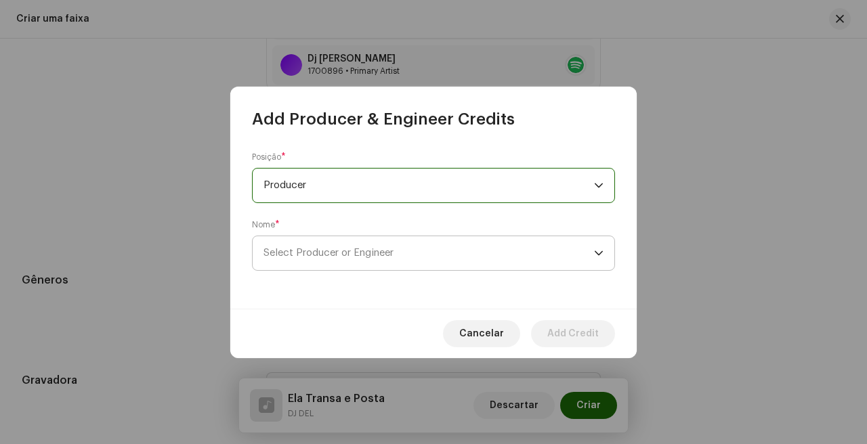
click at [374, 261] on span "Select Producer or Engineer" at bounding box center [428, 253] width 330 height 34
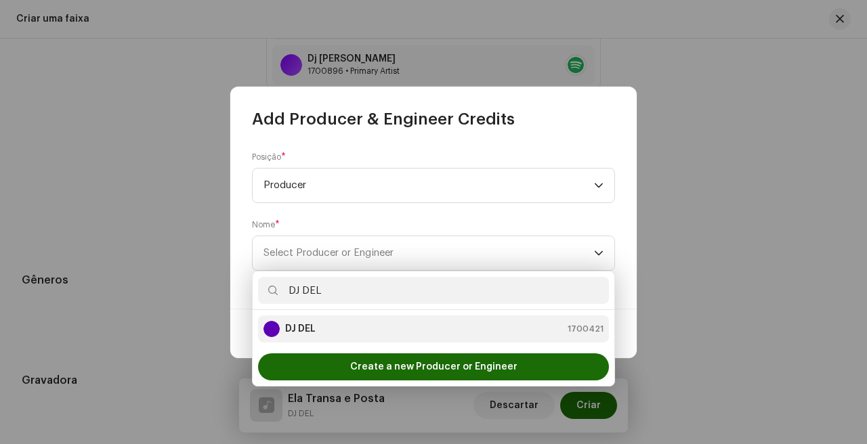
type input "DJ DEL"
click at [330, 329] on div "DJ DEL 1700421" at bounding box center [433, 329] width 340 height 16
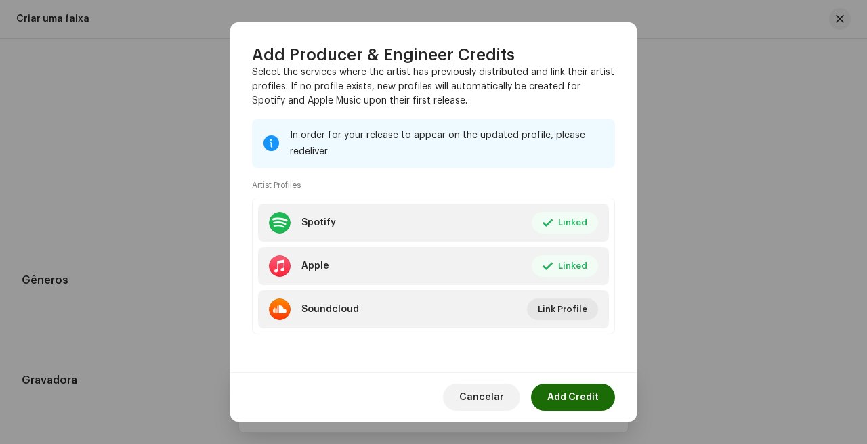
scroll to position [200, 0]
click at [567, 385] on span "Add Credit" at bounding box center [572, 397] width 51 height 27
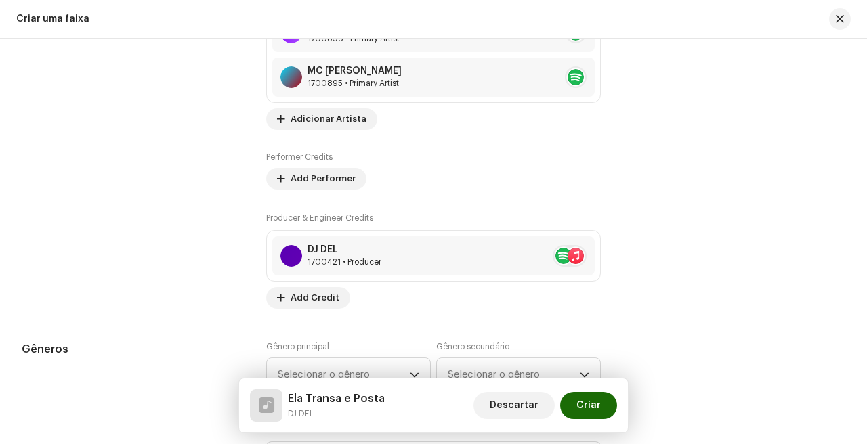
scroll to position [1007, 0]
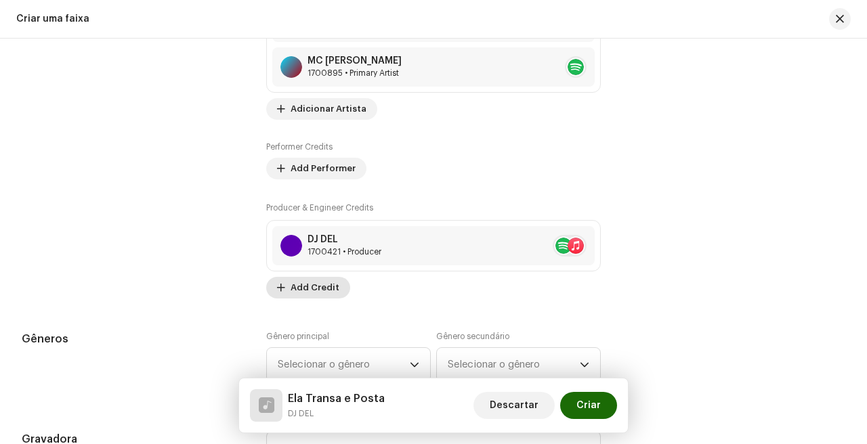
click at [321, 283] on span "Add Credit" at bounding box center [314, 287] width 49 height 27
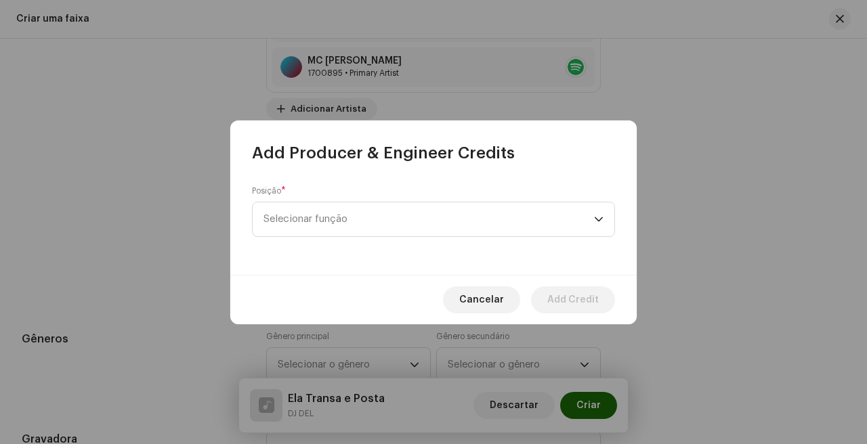
click at [387, 240] on div "Posição * Selecionar função" at bounding box center [433, 219] width 406 height 111
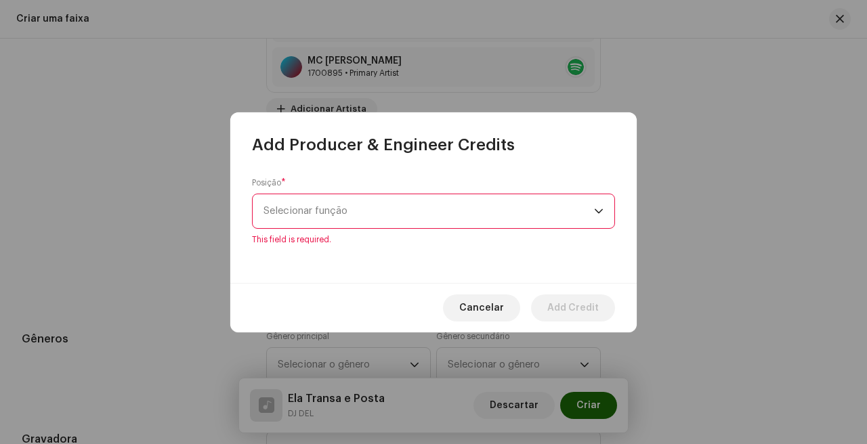
click at [396, 232] on div "Posição * Selecionar função This field is required." at bounding box center [433, 211] width 363 height 68
click at [406, 218] on span "Selecionar função" at bounding box center [428, 211] width 330 height 34
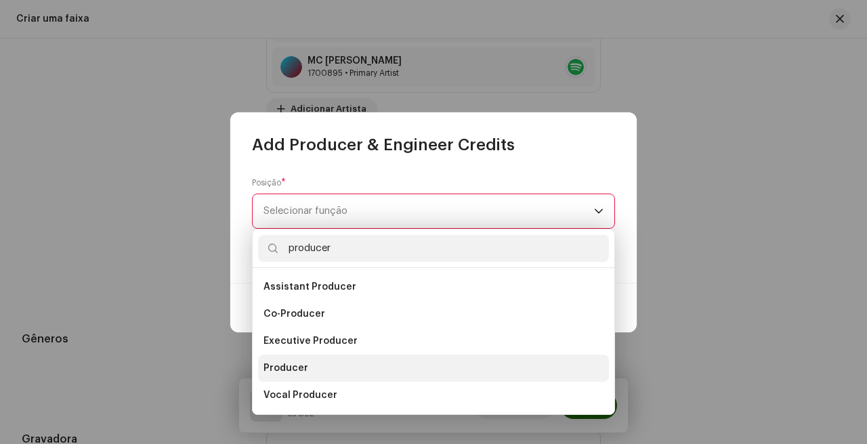
type input "producer"
click at [357, 359] on li "Producer" at bounding box center [433, 368] width 351 height 27
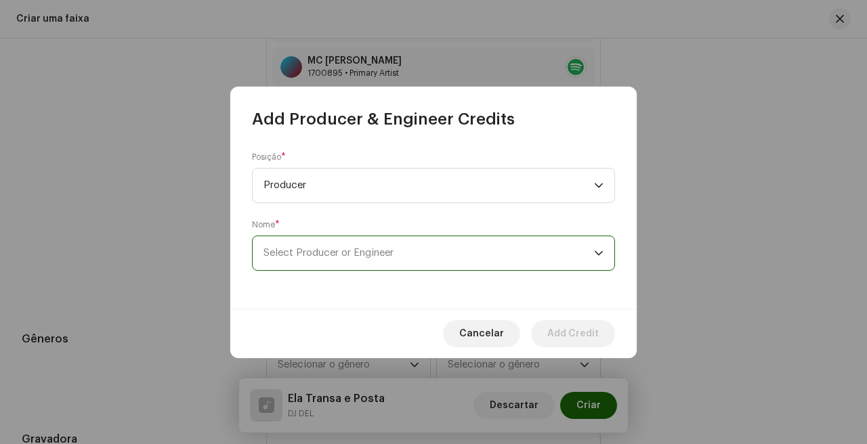
click at [366, 265] on span "Select Producer or Engineer" at bounding box center [428, 253] width 330 height 34
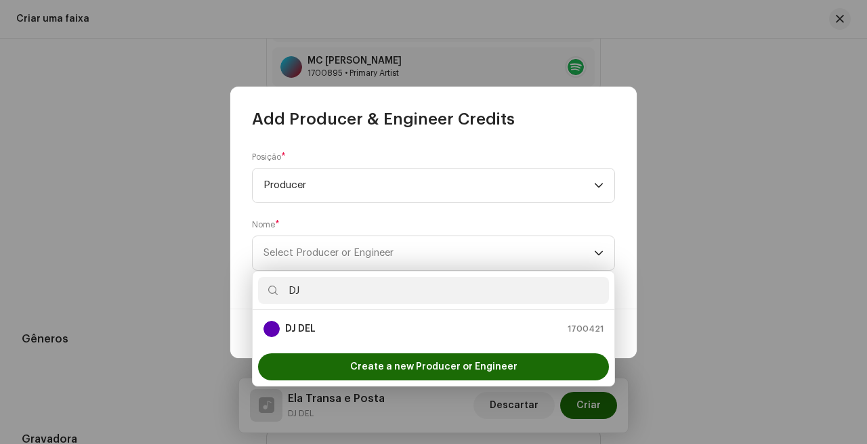
click at [366, 276] on div "DJ" at bounding box center [434, 290] width 362 height 39
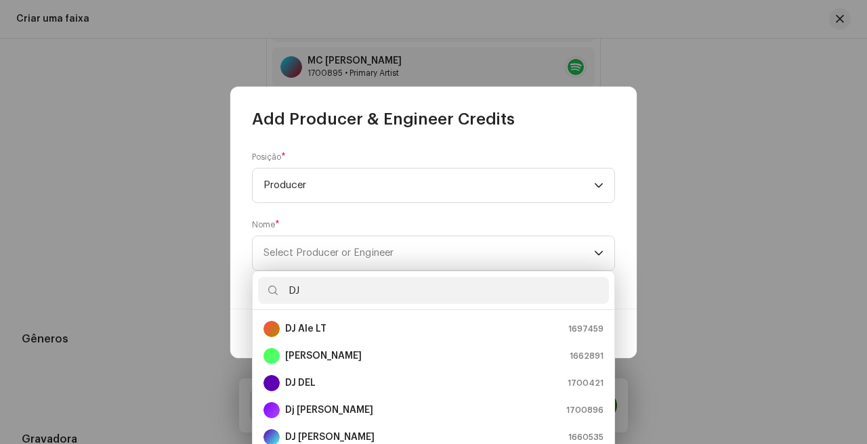
click at [345, 296] on input "DJ" at bounding box center [433, 290] width 351 height 27
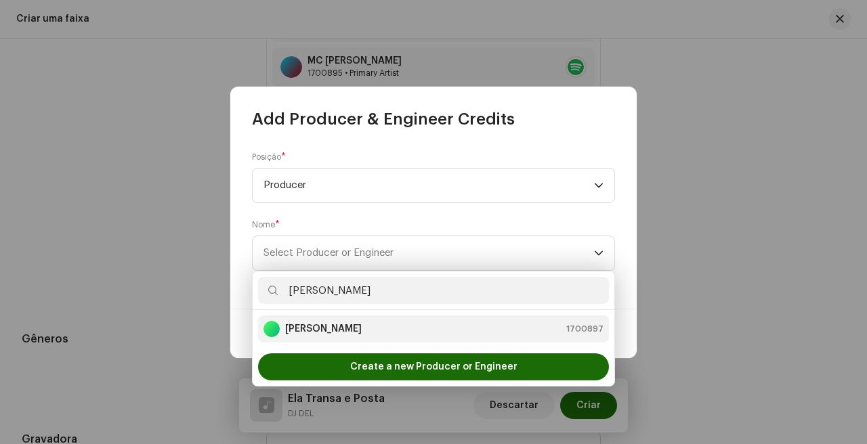
type input "DJ HELAN"
click at [298, 328] on strong "[PERSON_NAME]" at bounding box center [323, 329] width 77 height 14
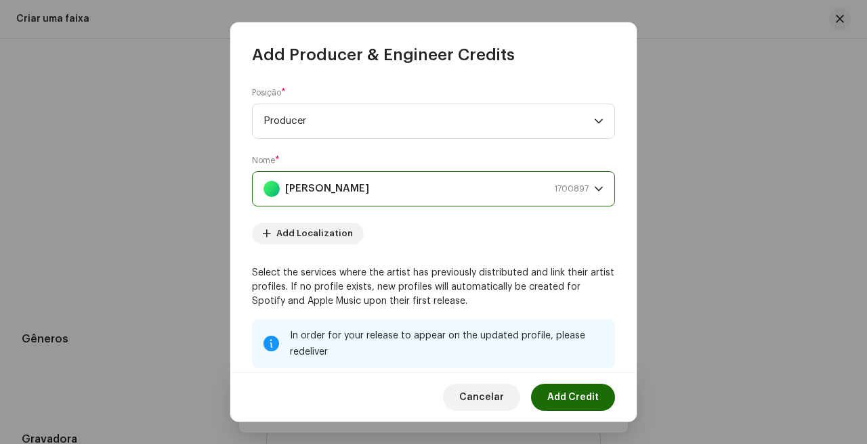
scroll to position [200, 0]
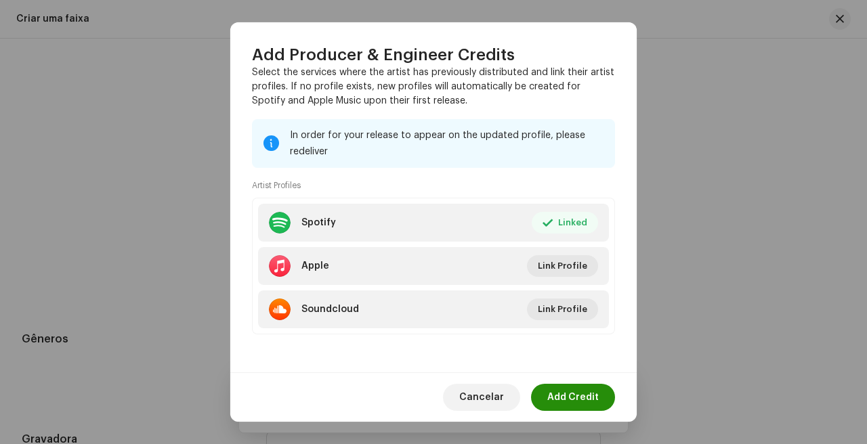
click at [581, 396] on span "Add Credit" at bounding box center [572, 397] width 51 height 27
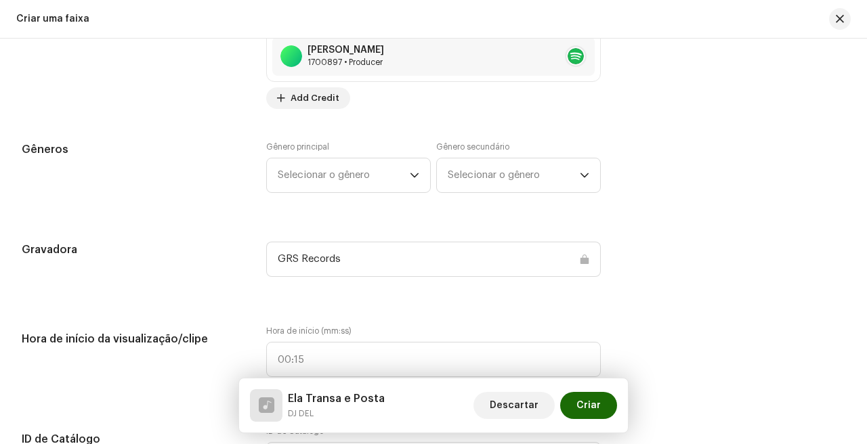
scroll to position [1281, 0]
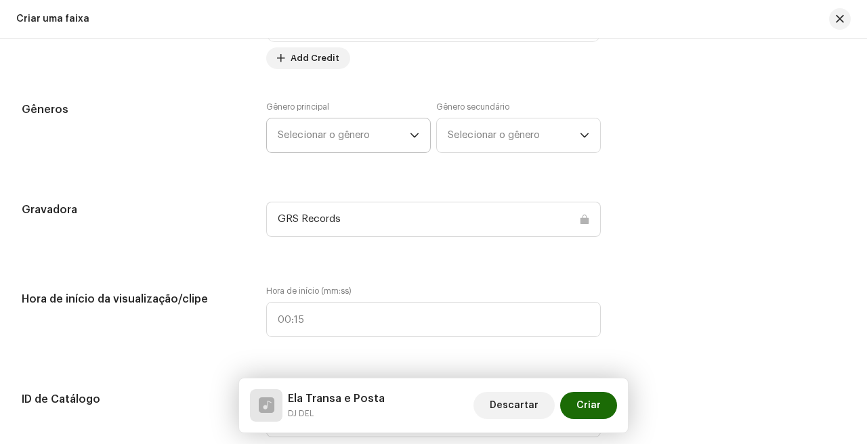
click at [383, 142] on span "Selecionar o gênero" at bounding box center [344, 135] width 132 height 34
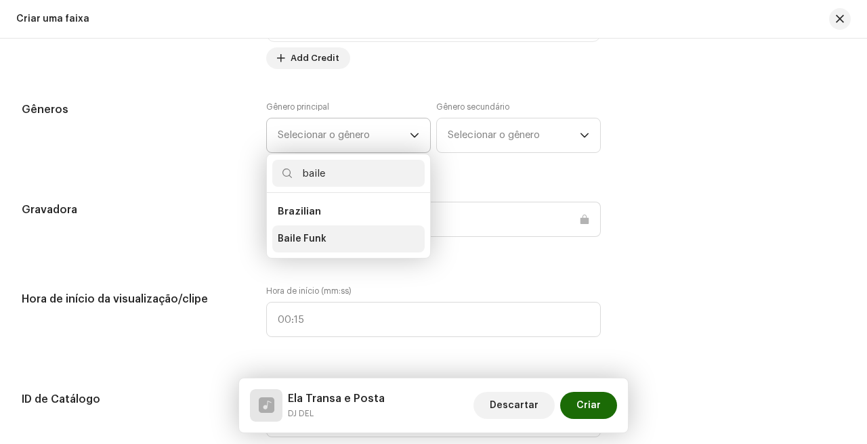
type input "baile"
click at [345, 246] on li "Baile Funk" at bounding box center [348, 238] width 152 height 27
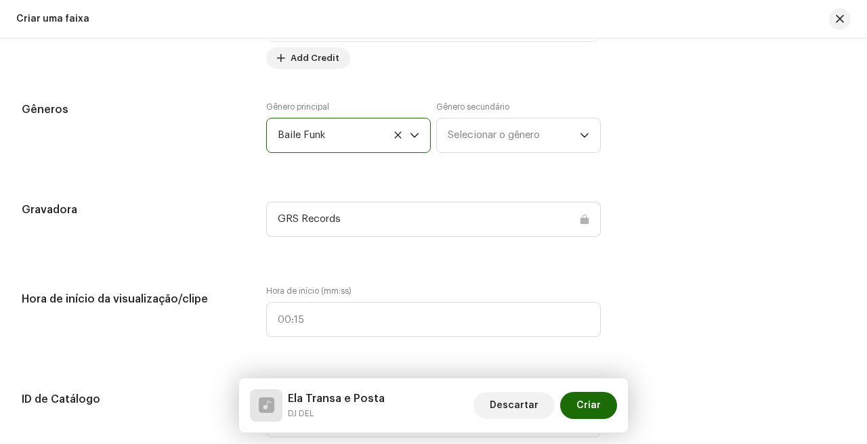
scroll to position [1343, 0]
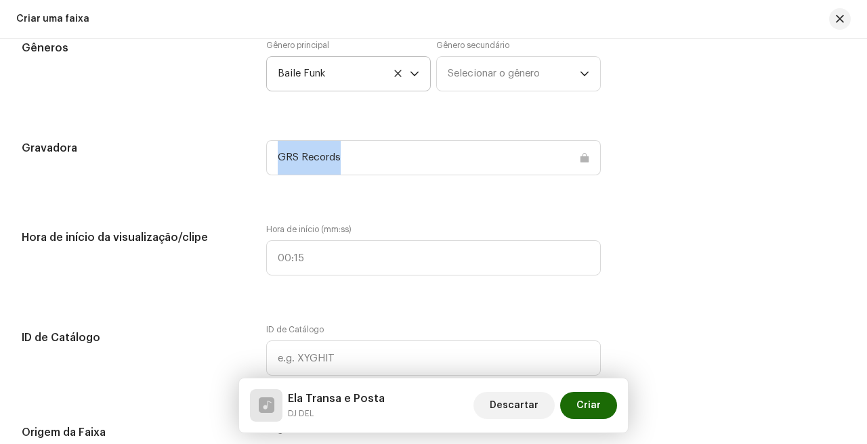
drag, startPoint x: 358, startPoint y: 158, endPoint x: 254, endPoint y: 158, distance: 104.3
click at [254, 158] on div "Gravadora GRS Records" at bounding box center [433, 165] width 823 height 51
copy span "GRS Records"
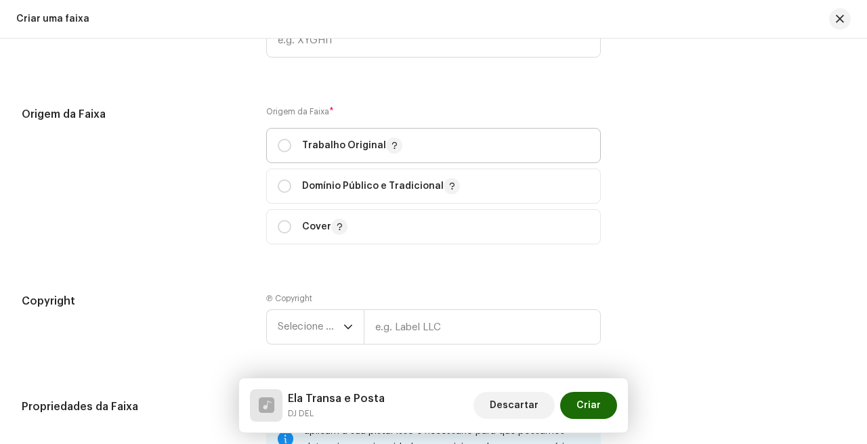
click at [296, 139] on div "Trabalho Original" at bounding box center [340, 145] width 125 height 16
radio input "true"
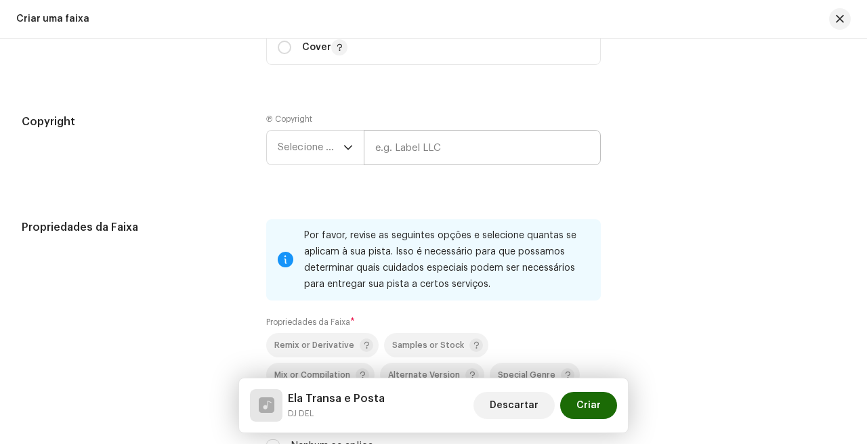
scroll to position [1848, 0]
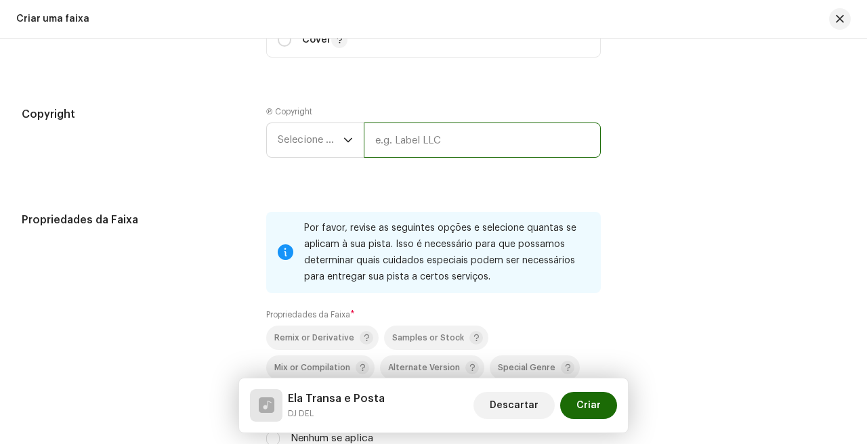
click at [466, 140] on input "text" at bounding box center [482, 140] width 237 height 35
paste input "GRS Records"
type input "GRS Records"
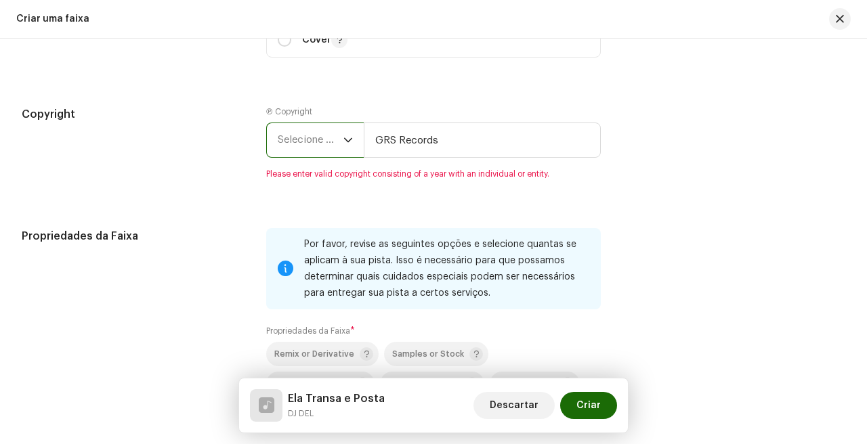
click at [318, 140] on span "Selecione o ano" at bounding box center [311, 140] width 66 height 34
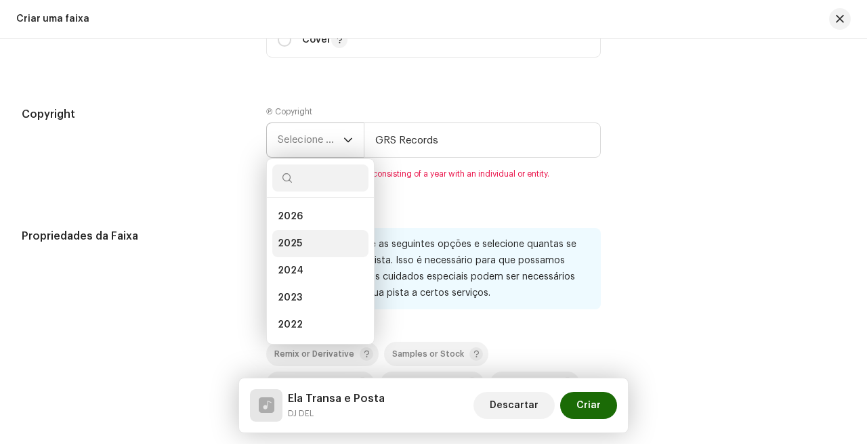
click at [318, 249] on li "2025" at bounding box center [320, 243] width 96 height 27
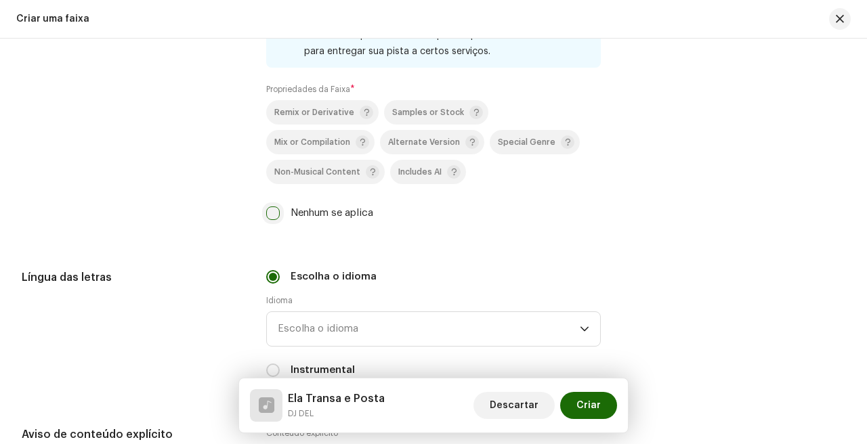
click at [271, 211] on input "Nenhum se aplica" at bounding box center [273, 213] width 14 height 14
checkbox input "true"
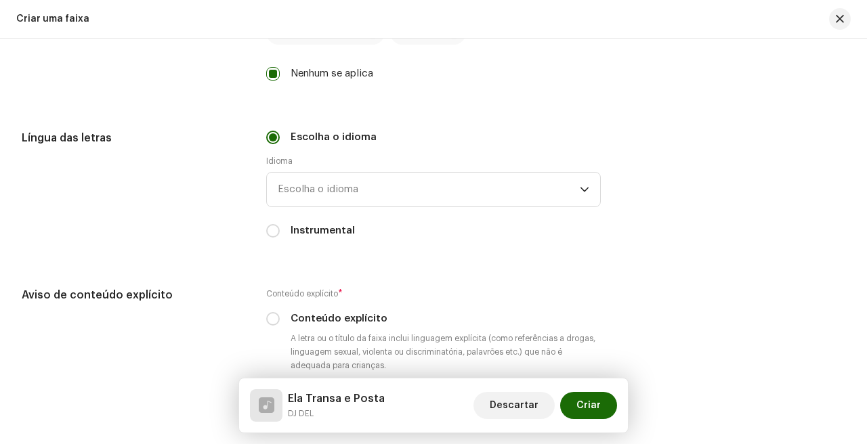
scroll to position [2249, 0]
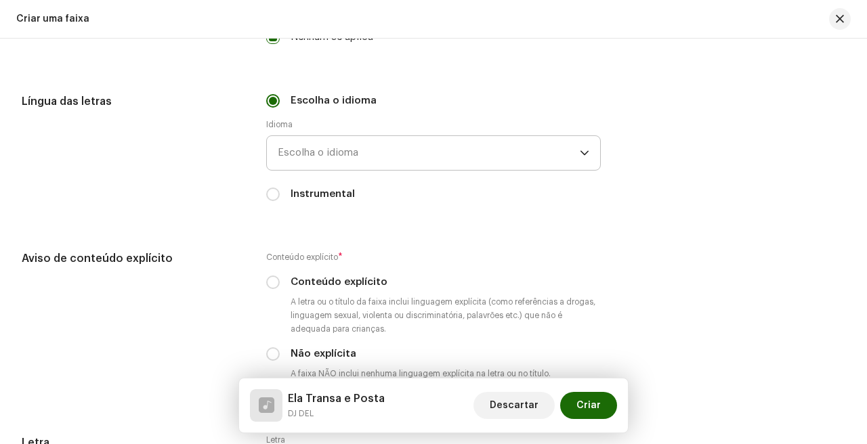
click at [386, 141] on span "Escolha o idioma" at bounding box center [429, 153] width 302 height 34
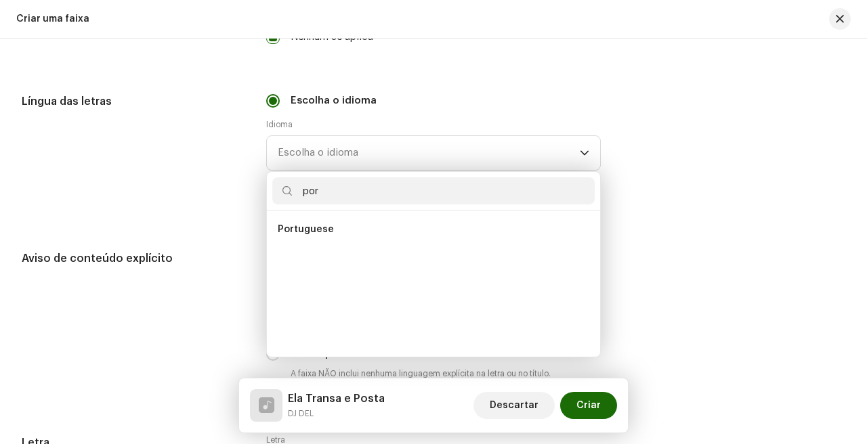
scroll to position [0, 0]
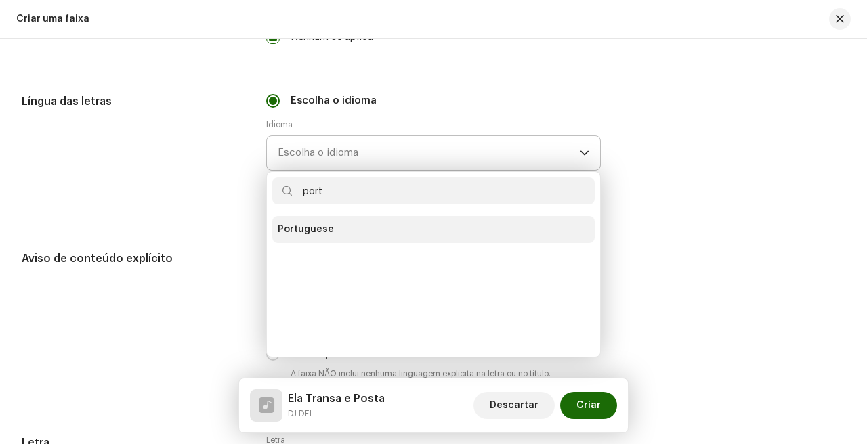
type input "port"
click at [326, 241] on li "Portuguese" at bounding box center [433, 229] width 322 height 27
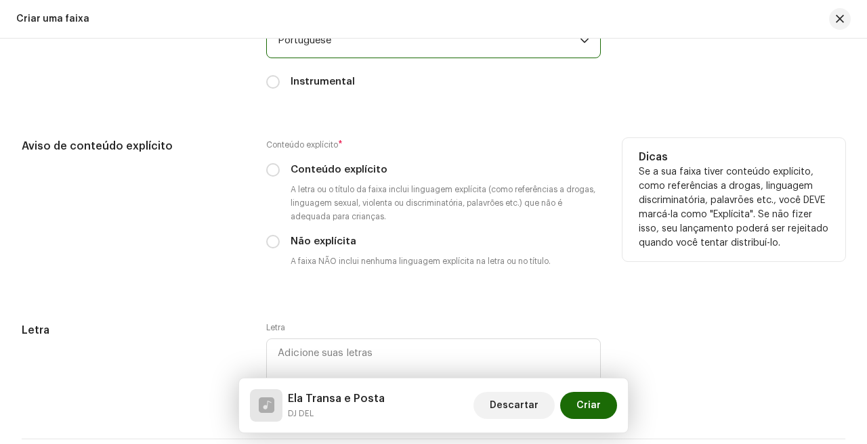
scroll to position [2366, 0]
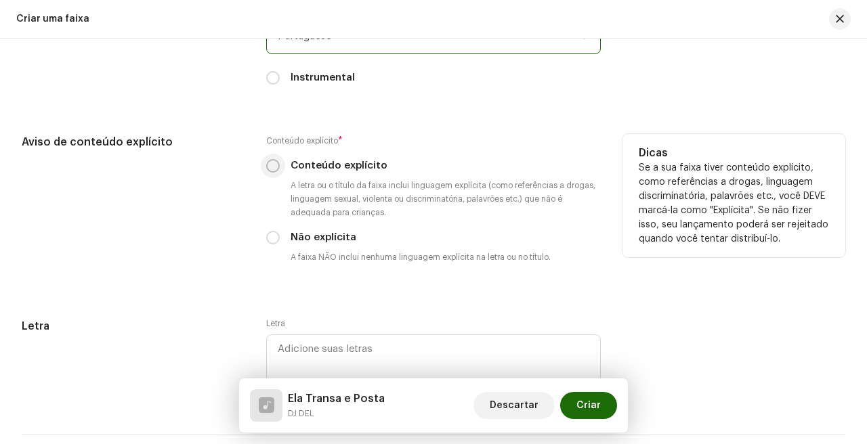
click at [271, 167] on input "Conteúdo explícito" at bounding box center [273, 166] width 14 height 14
radio input "true"
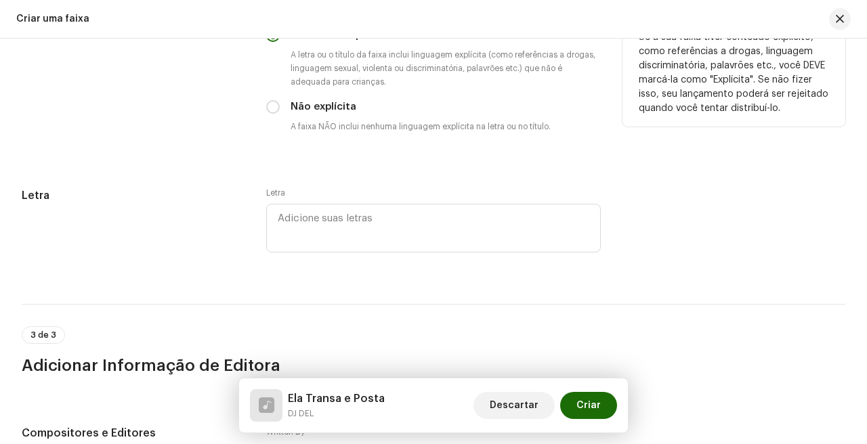
scroll to position [2521, 0]
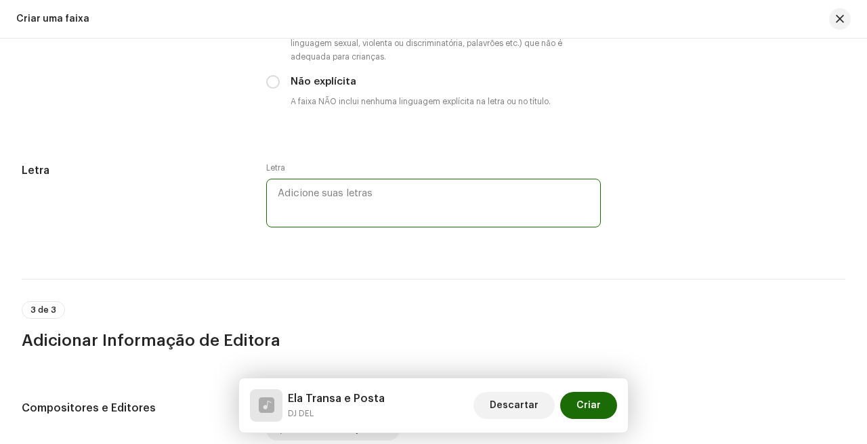
click at [416, 198] on textarea at bounding box center [433, 203] width 334 height 49
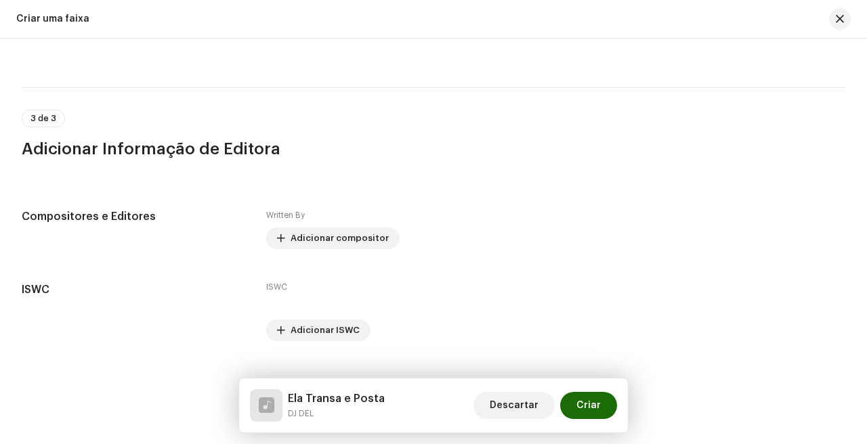
scroll to position [2743, 0]
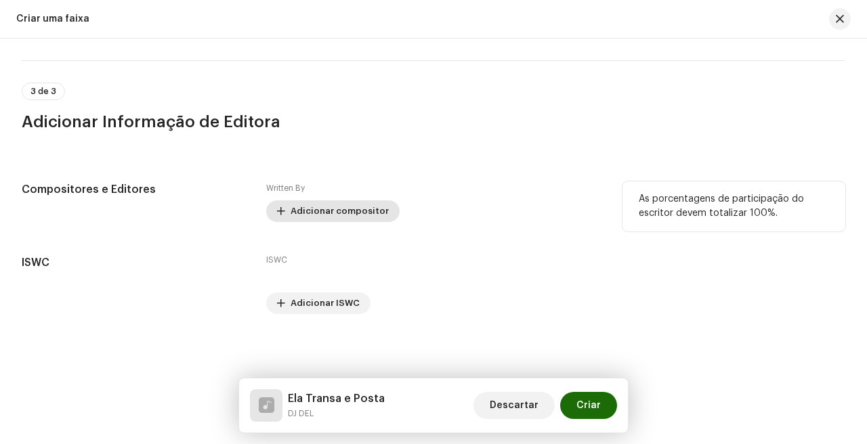
click at [320, 204] on span "Adicionar compositor" at bounding box center [339, 211] width 98 height 27
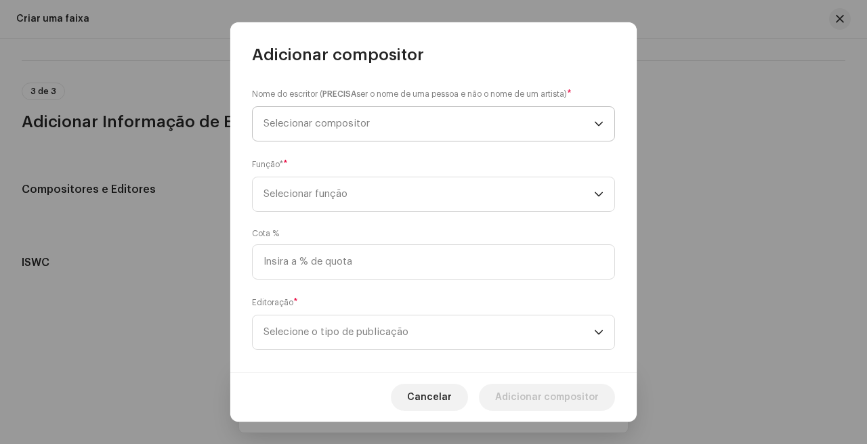
click at [439, 136] on span "Selecionar compositor" at bounding box center [428, 124] width 330 height 34
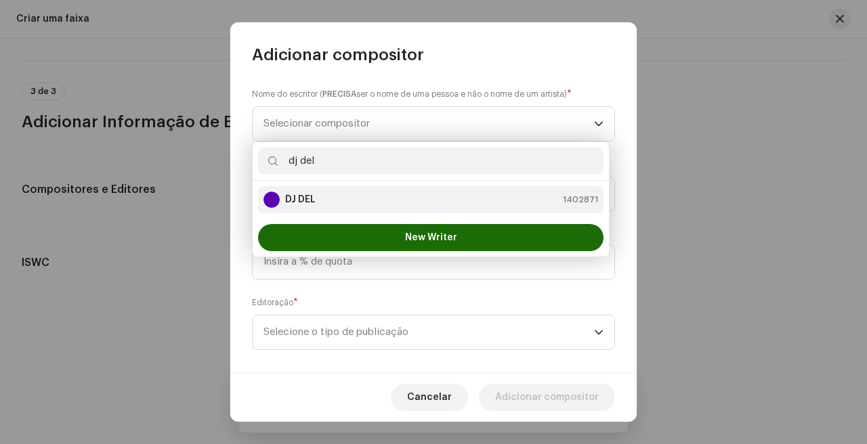
type input "dj del"
click at [389, 201] on div "DJ DEL 1402871" at bounding box center [430, 200] width 334 height 16
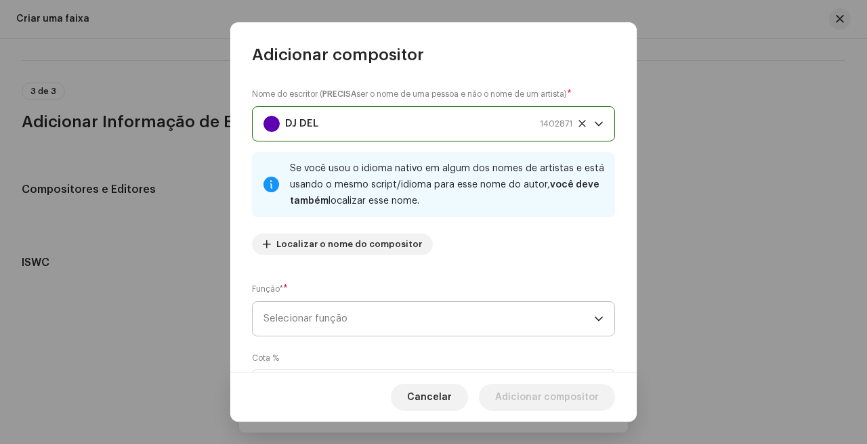
click at [368, 307] on span "Selecionar função" at bounding box center [428, 319] width 330 height 34
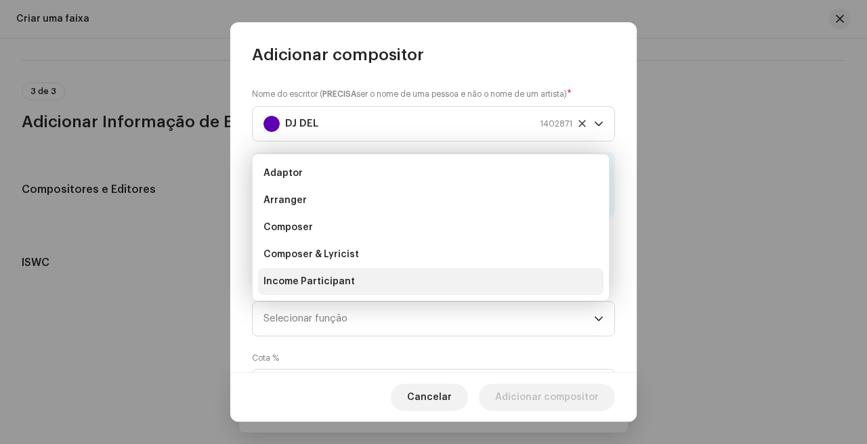
scroll to position [22, 0]
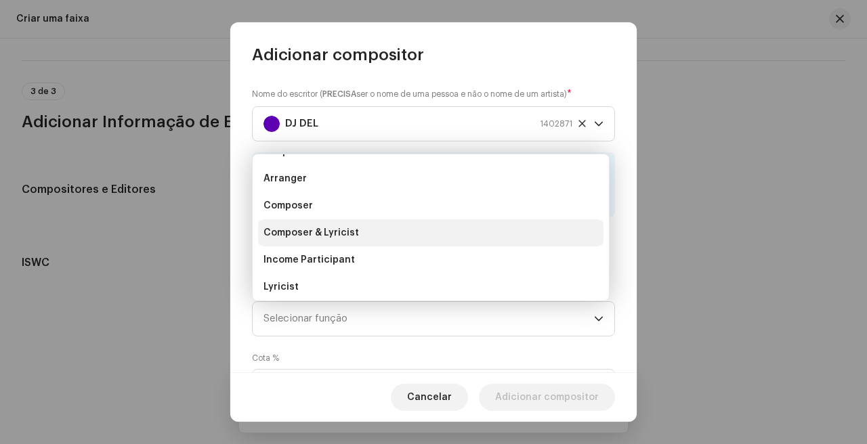
click at [381, 236] on li "Composer & Lyricist" at bounding box center [430, 232] width 345 height 27
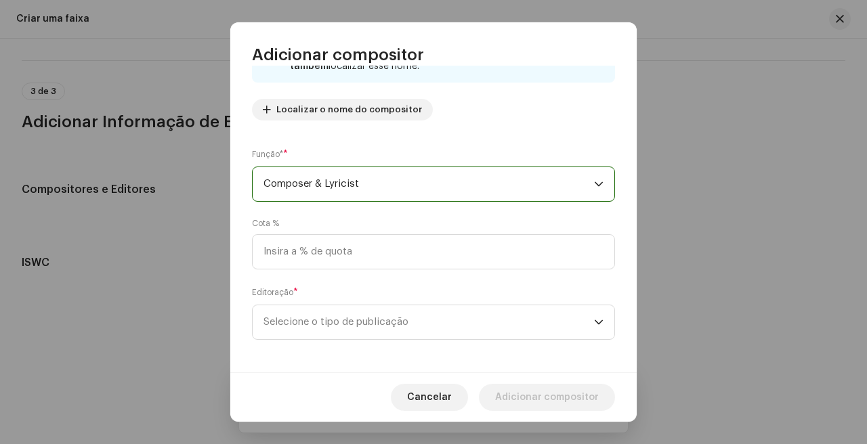
scroll to position [140, 0]
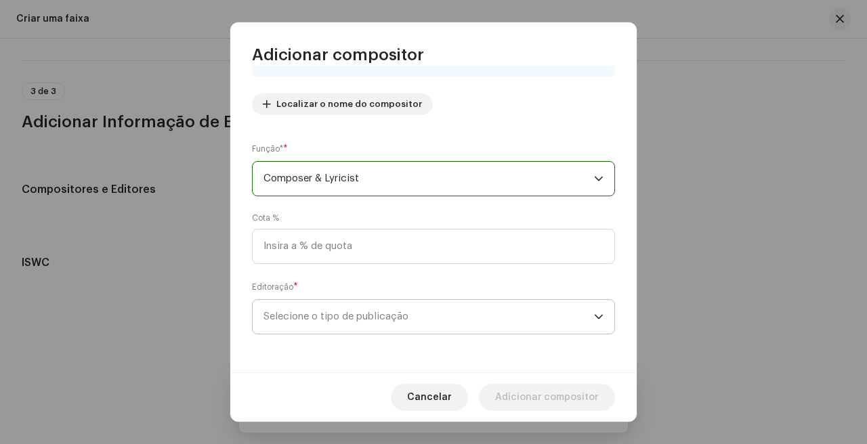
click at [440, 320] on span "Selecione o tipo de publicação" at bounding box center [428, 317] width 330 height 34
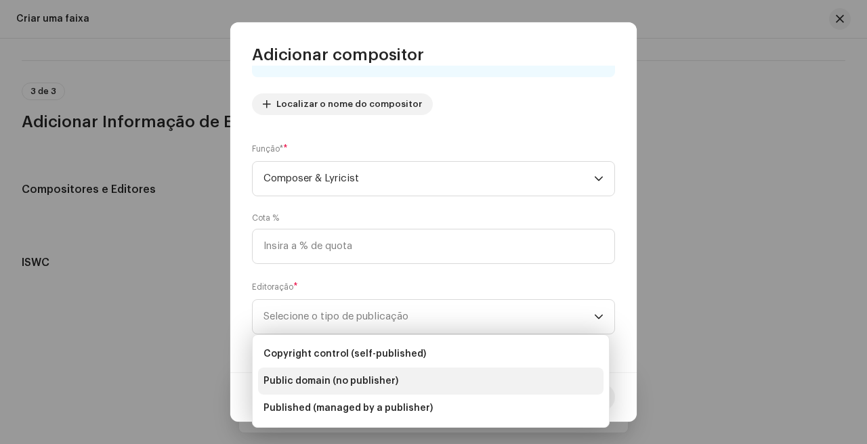
click at [372, 369] on li "Public domain (no publisher)" at bounding box center [430, 381] width 345 height 27
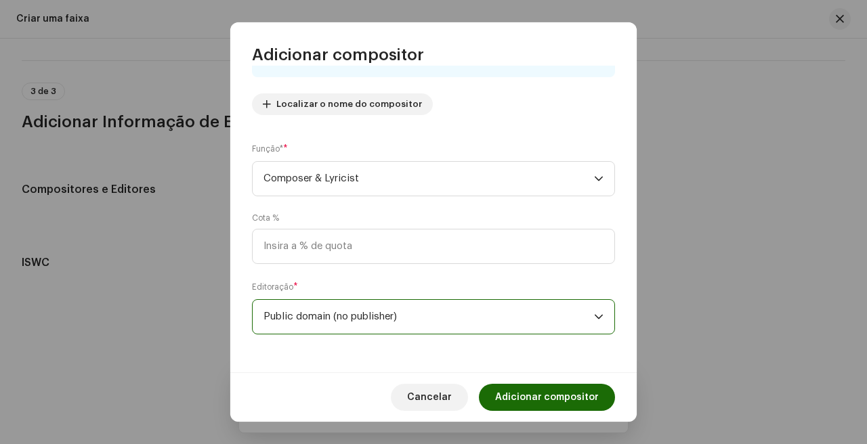
click at [399, 330] on span "Public domain (no publisher)" at bounding box center [428, 317] width 330 height 34
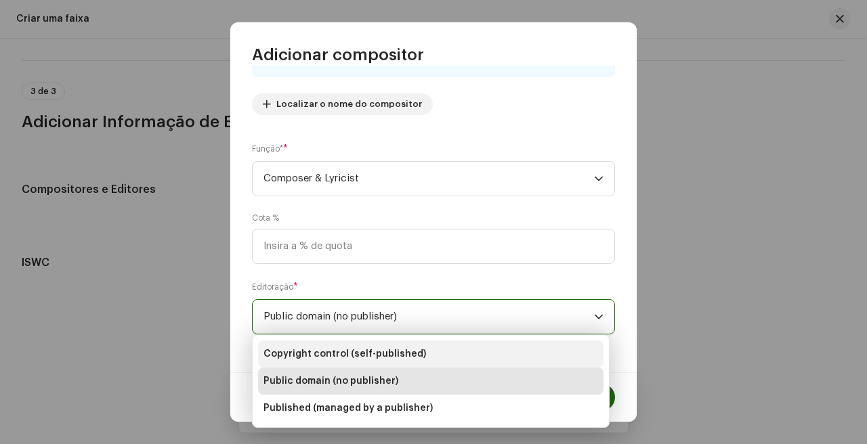
click at [376, 342] on li "Copyright control (self-published)" at bounding box center [430, 354] width 345 height 27
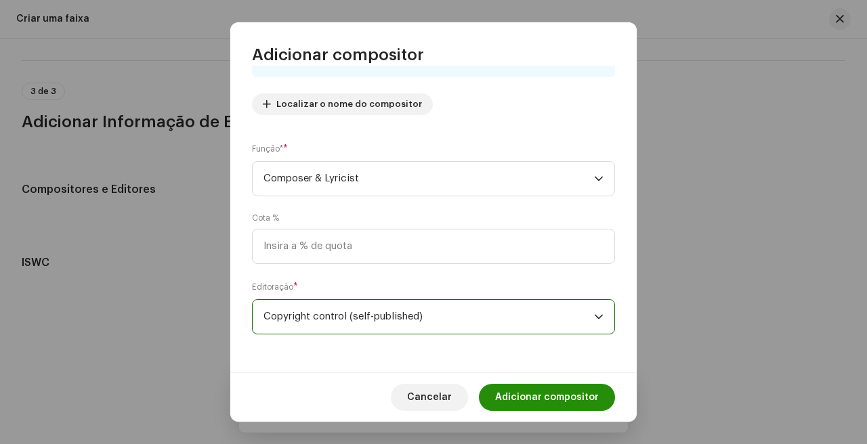
click at [545, 392] on span "Adicionar compositor" at bounding box center [547, 397] width 104 height 27
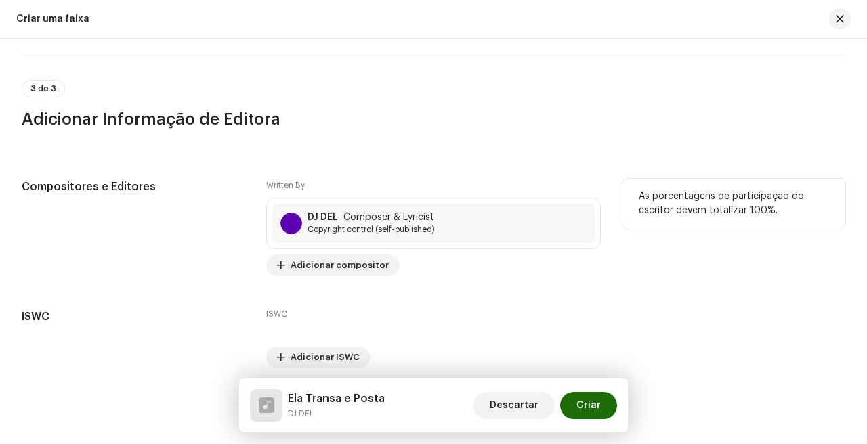
scroll to position [2800, 0]
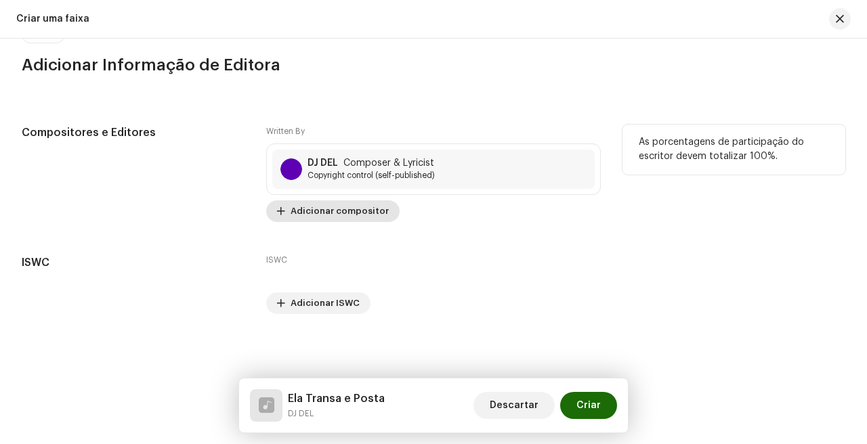
click at [336, 215] on span "Adicionar compositor" at bounding box center [339, 211] width 98 height 27
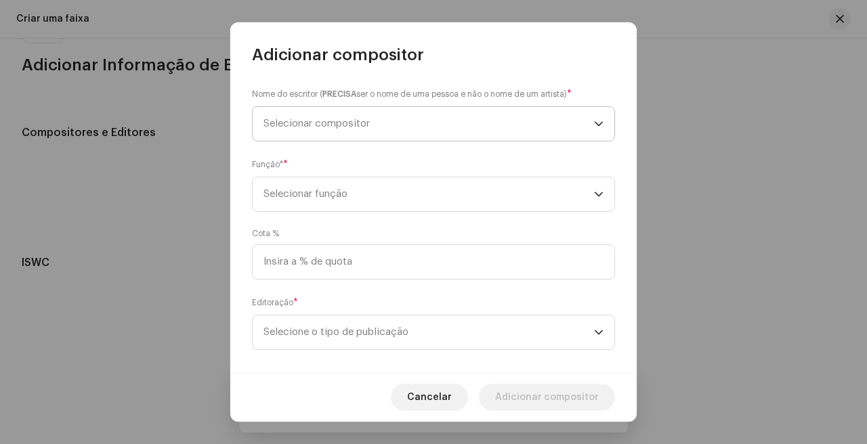
click at [431, 125] on span "Selecionar compositor" at bounding box center [428, 124] width 330 height 34
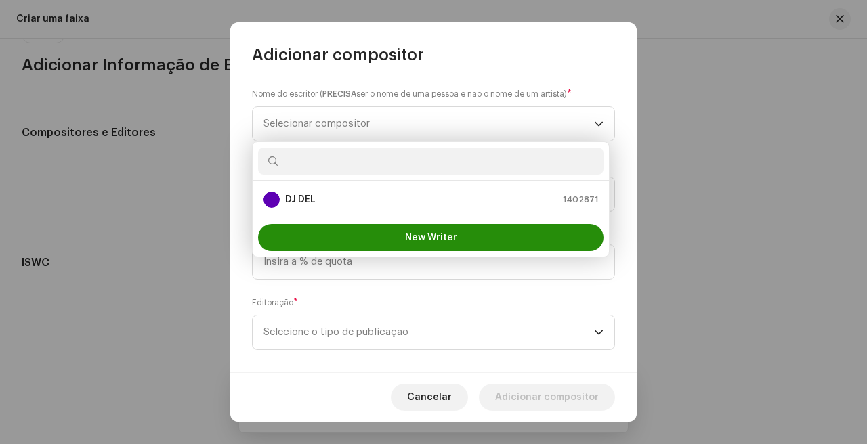
click at [420, 236] on span "New Writer" at bounding box center [431, 237] width 52 height 9
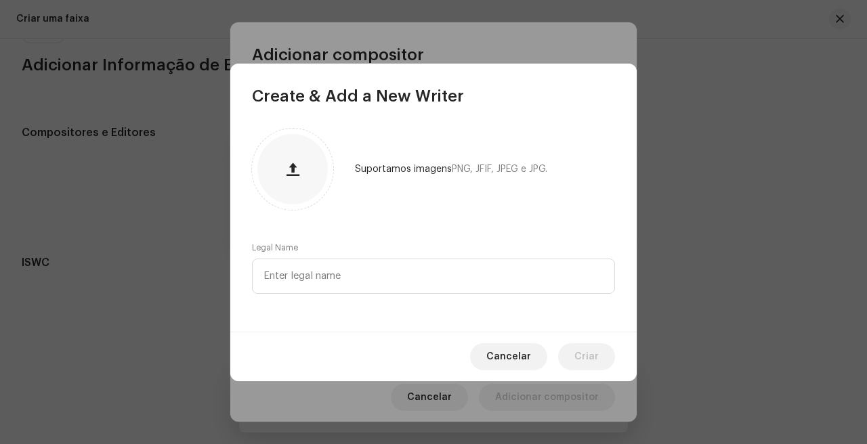
click at [366, 294] on div "Suportamos imagens PNG, JFIF, JPEG e JPG. Legal Name" at bounding box center [433, 219] width 406 height 225
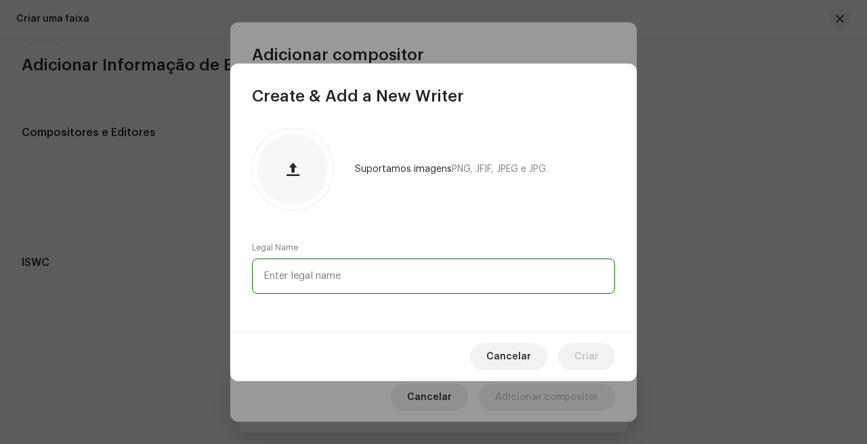
click at [384, 287] on input "text" at bounding box center [433, 276] width 363 height 35
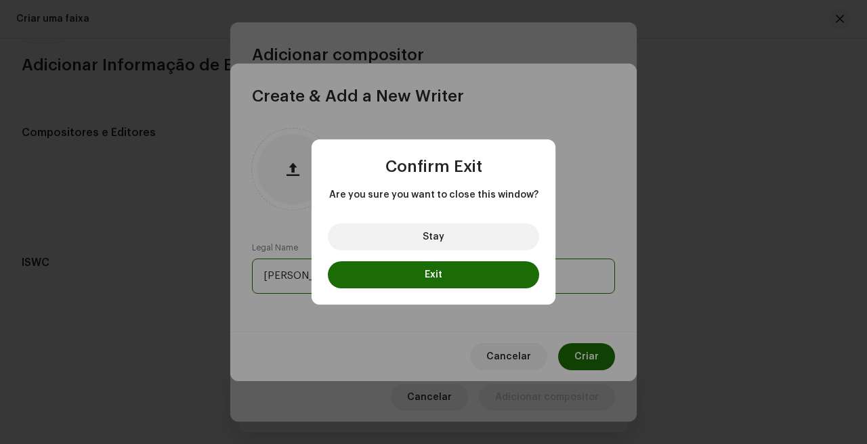
type input "[PERSON_NAME]"
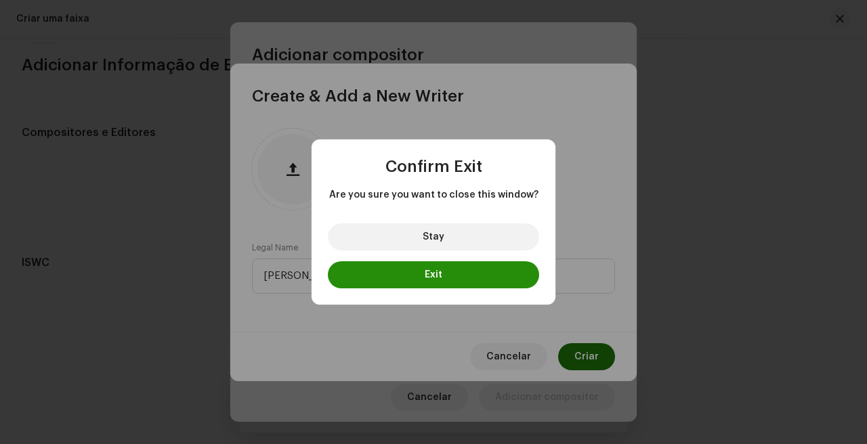
click at [471, 269] on button "Exit" at bounding box center [433, 274] width 211 height 27
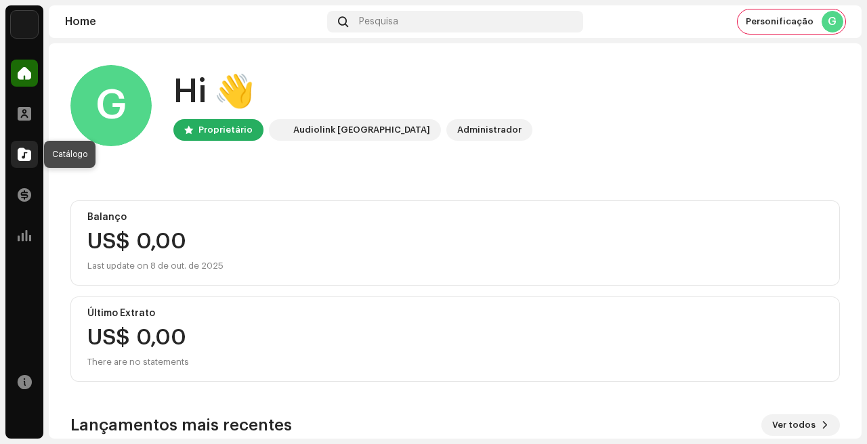
click at [25, 149] on span at bounding box center [25, 154] width 14 height 11
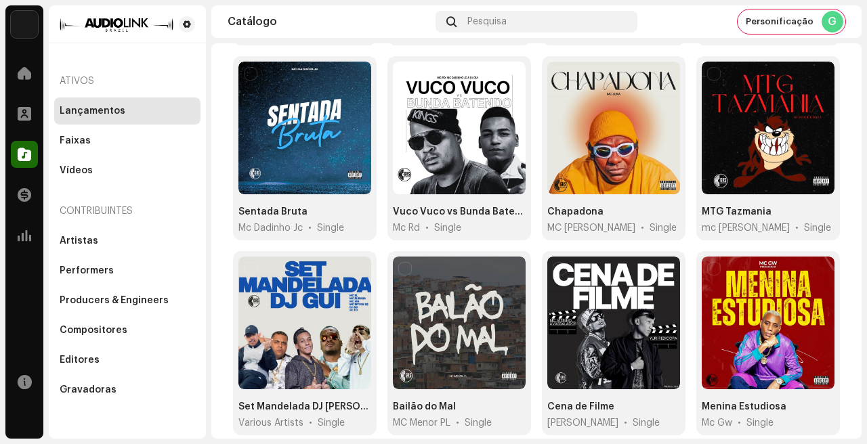
scroll to position [75, 0]
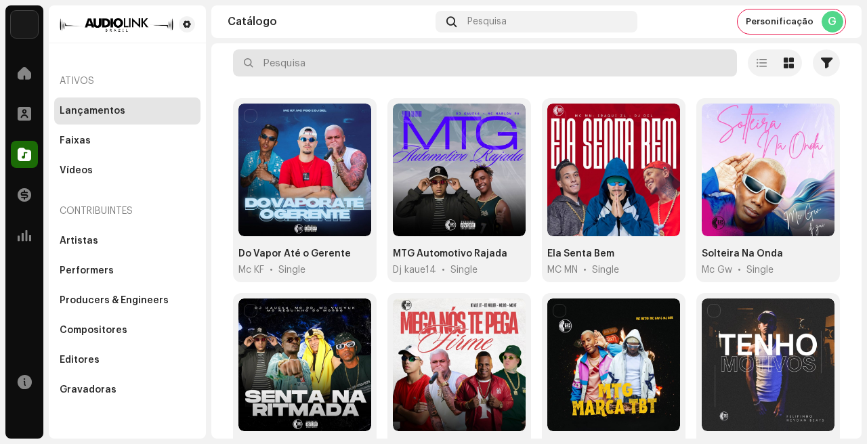
click at [468, 57] on input "text" at bounding box center [485, 62] width 504 height 27
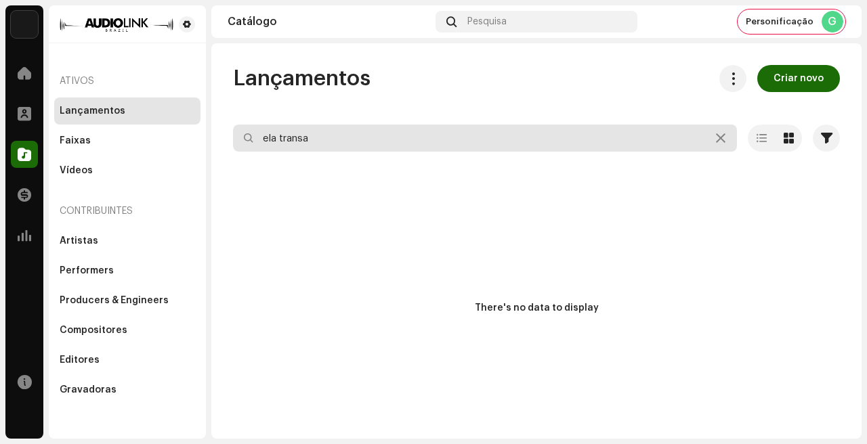
type input "ela transa"
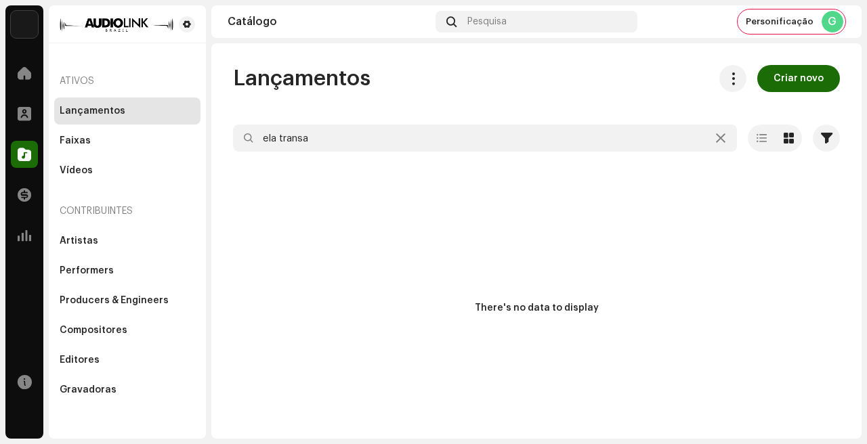
click at [464, 57] on div "Lançamentos Criar novo ela transa Selecionado 0 Deselecionar todos 0 Opções Fil…" at bounding box center [536, 240] width 650 height 395
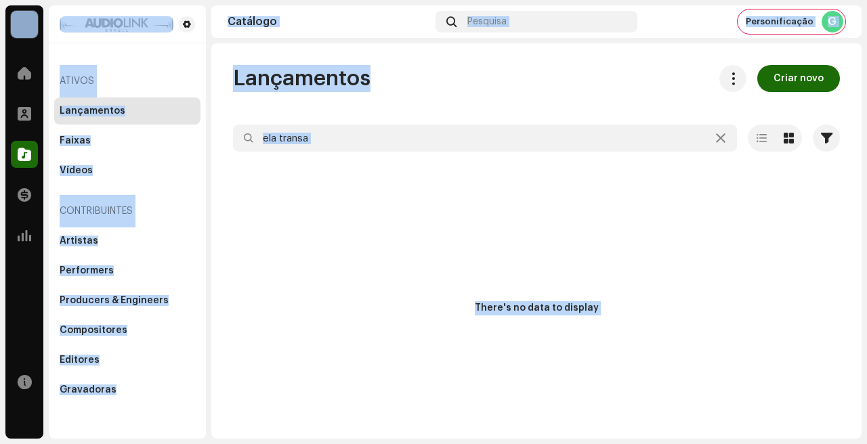
click at [326, 162] on div at bounding box center [536, 163] width 607 height 22
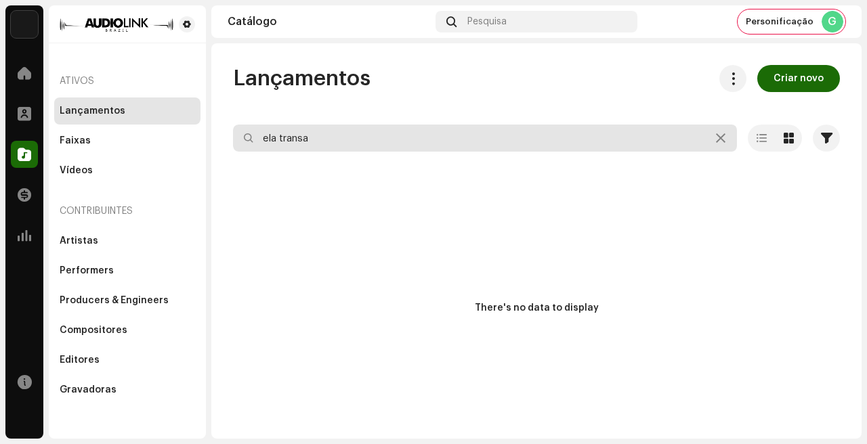
click at [351, 138] on input "ela transa" at bounding box center [485, 138] width 504 height 27
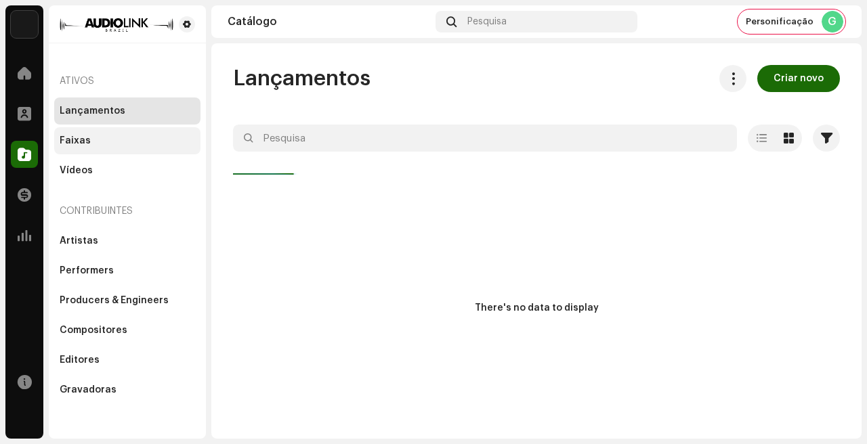
click at [97, 133] on div "Faixas" at bounding box center [127, 140] width 146 height 27
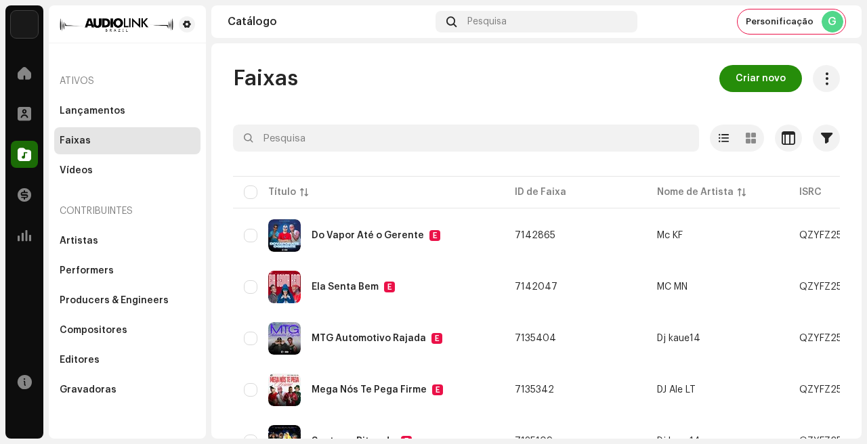
click at [749, 78] on span "Criar novo" at bounding box center [760, 78] width 50 height 27
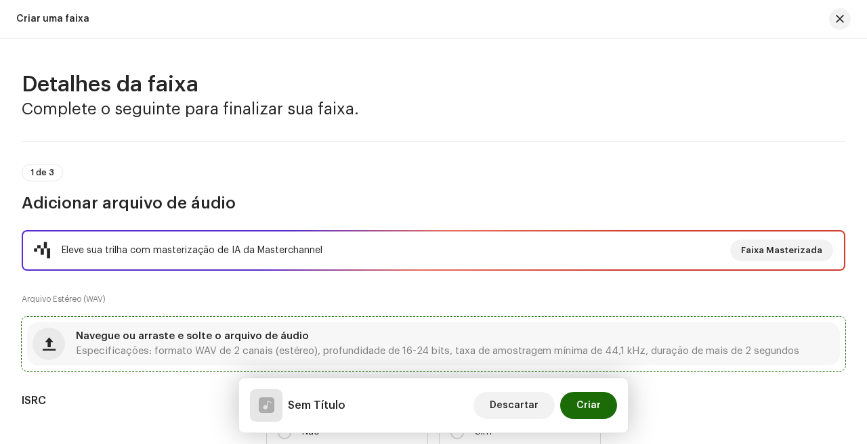
click at [222, 328] on div "Navegue ou arraste e solte o arquivo de áudio Especificações: formato WAV de 2 …" at bounding box center [433, 343] width 812 height 43
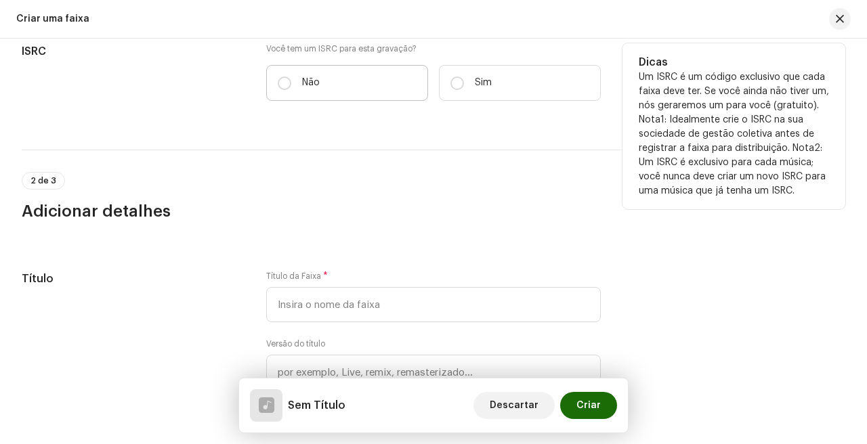
click at [300, 66] on label "Não" at bounding box center [347, 83] width 162 height 36
click at [291, 77] on input "Não" at bounding box center [285, 84] width 14 height 14
radio input "true"
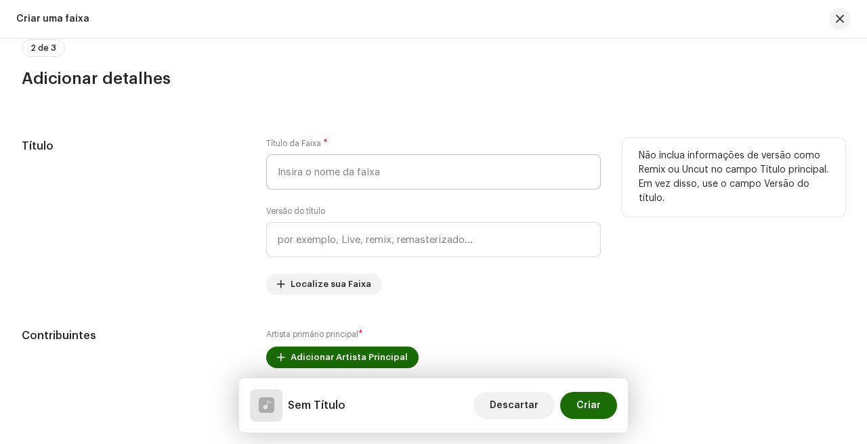
scroll to position [527, 0]
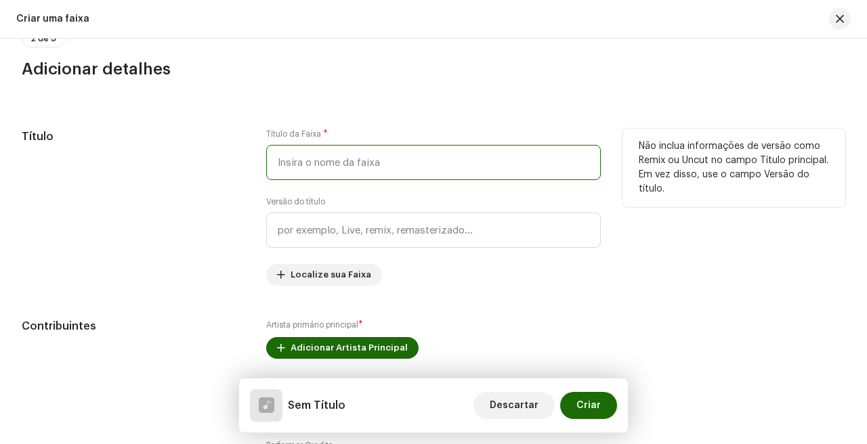
click at [382, 156] on input "text" at bounding box center [433, 162] width 334 height 35
type input "Ela Transa e Posta"
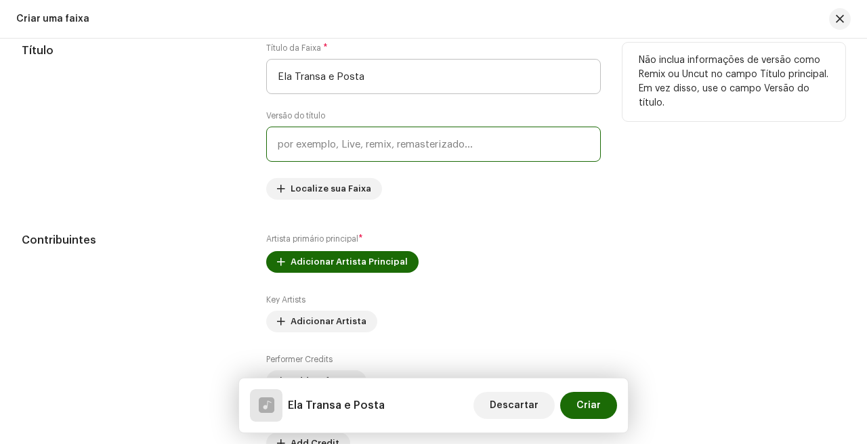
scroll to position [619, 0]
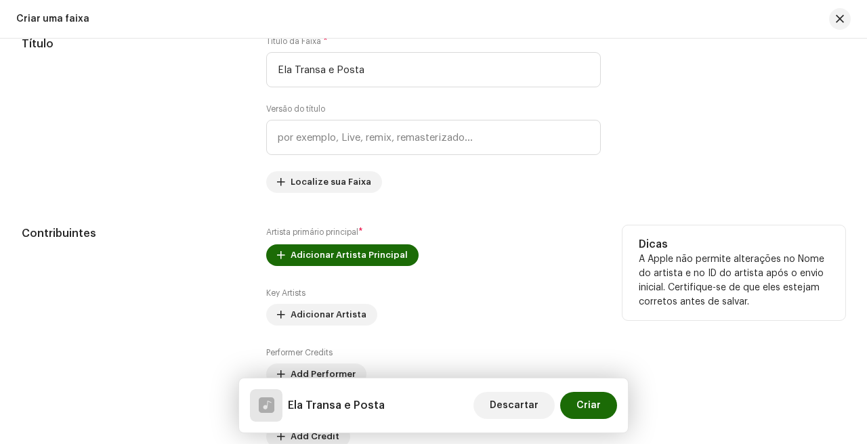
click at [358, 271] on div "Artista primário principal * Adicionar Artista Principal Key Artists Adicionar …" at bounding box center [433, 336] width 334 height 222
click at [362, 268] on div "Artista primário principal * Adicionar Artista Principal Key Artists Adicionar …" at bounding box center [433, 336] width 334 height 222
click at [372, 260] on span "Adicionar Artista Principal" at bounding box center [348, 255] width 117 height 27
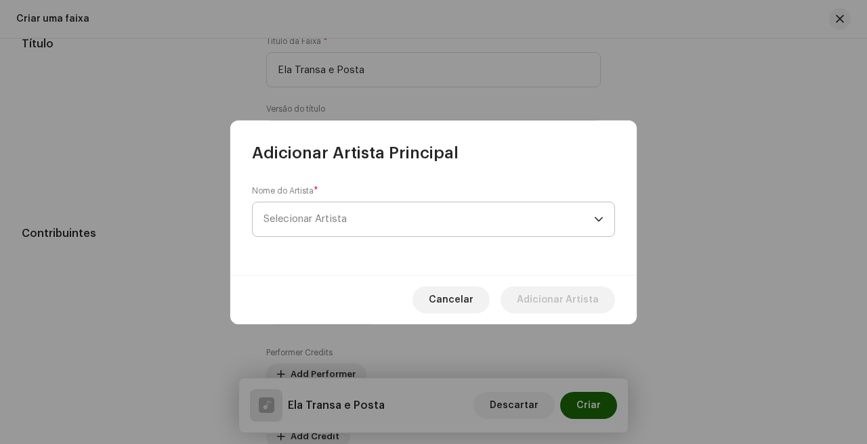
click at [399, 232] on span "Selecionar Artista" at bounding box center [428, 219] width 330 height 34
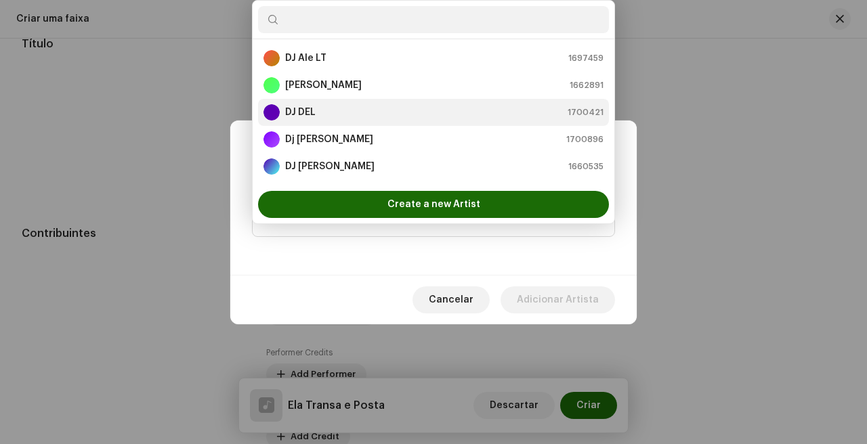
click at [358, 108] on div "DJ DEL 1700421" at bounding box center [433, 112] width 340 height 16
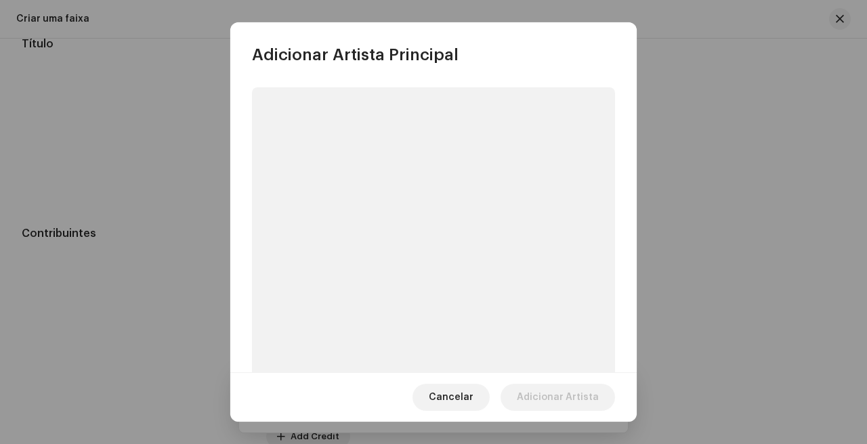
scroll to position [105, 0]
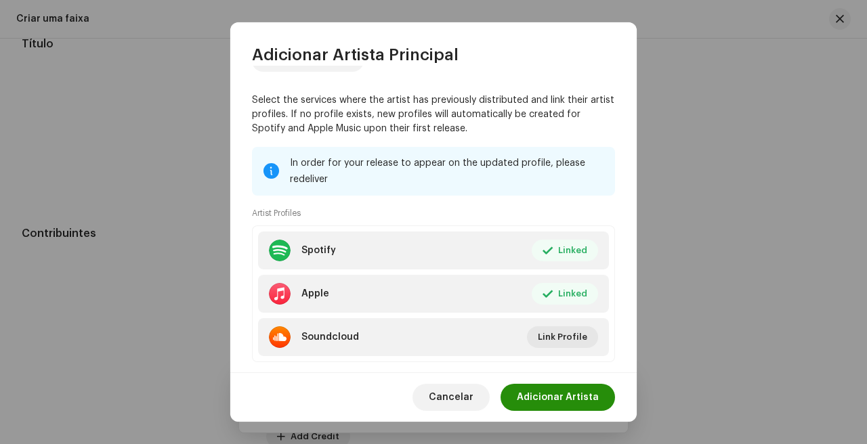
click at [576, 406] on span "Adicionar Artista" at bounding box center [558, 397] width 82 height 27
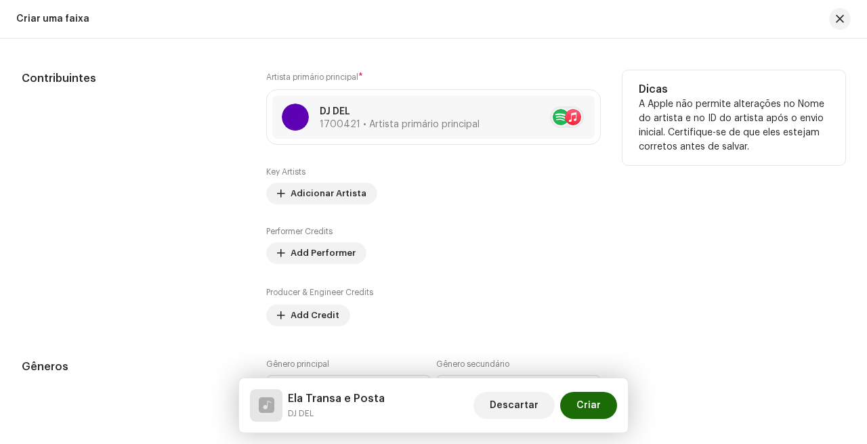
scroll to position [791, 0]
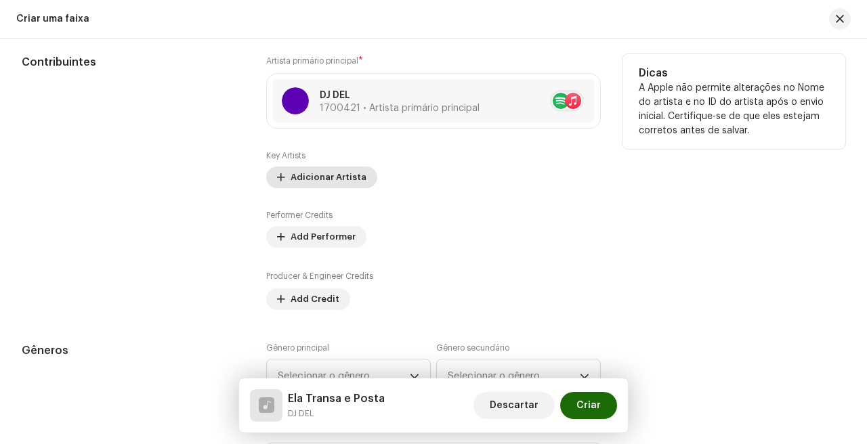
click at [339, 188] on span "Adicionar Artista" at bounding box center [328, 177] width 76 height 27
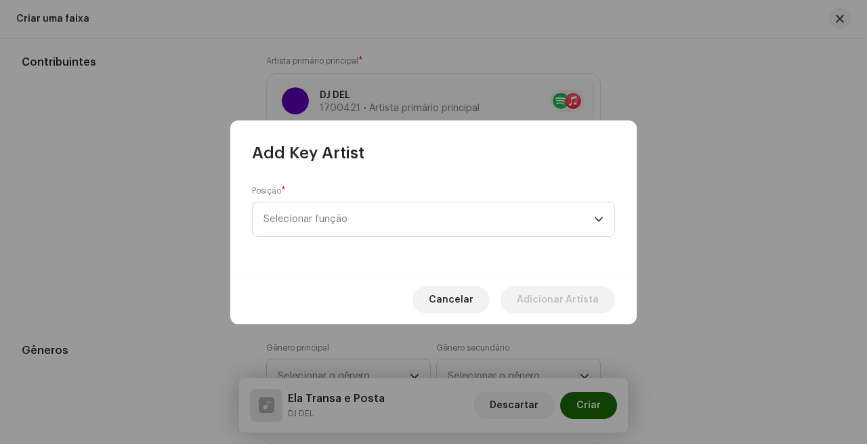
click at [370, 195] on div "Posição * Selecionar função" at bounding box center [433, 211] width 363 height 51
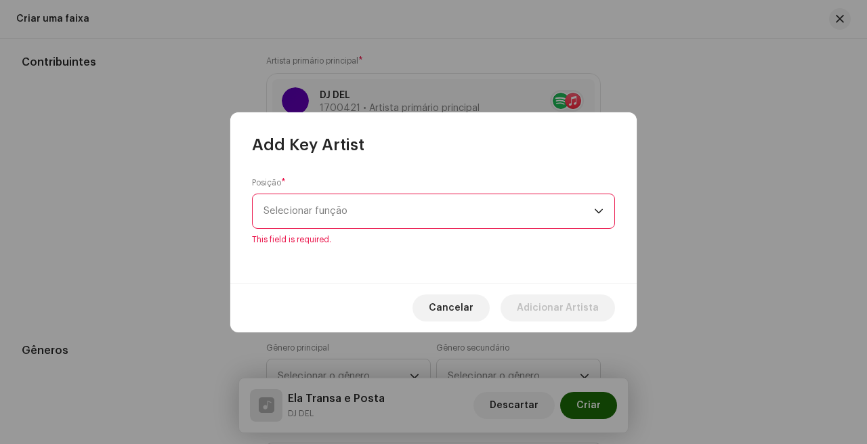
click at [370, 221] on span "Selecionar função" at bounding box center [428, 211] width 330 height 34
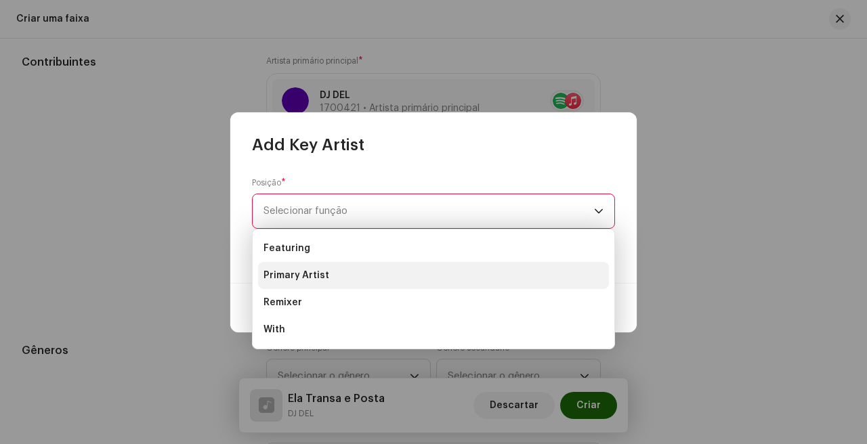
click at [370, 269] on li "Primary Artist" at bounding box center [433, 275] width 351 height 27
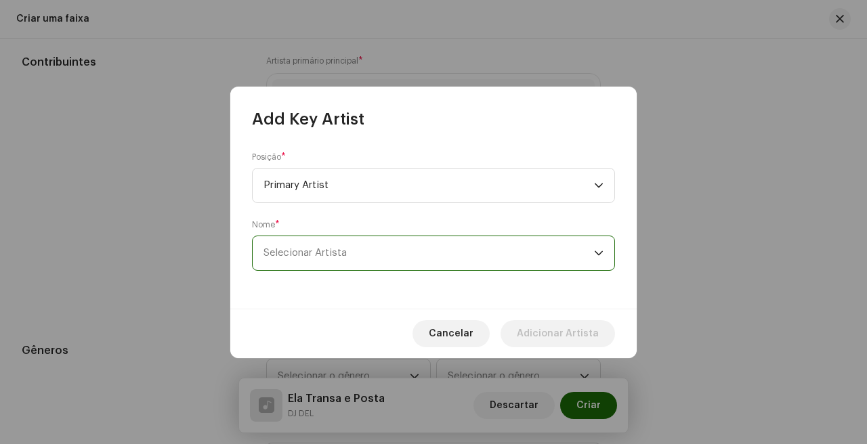
click at [389, 242] on span "Selecionar Artista" at bounding box center [428, 253] width 330 height 34
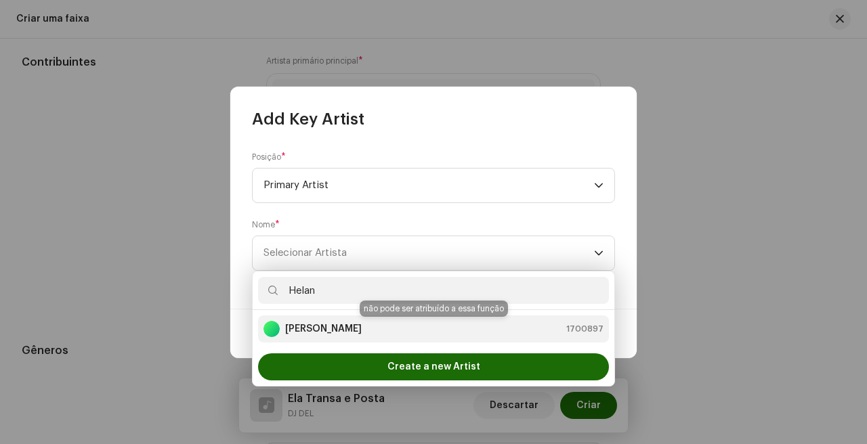
type input "Helan"
click at [363, 328] on div "[PERSON_NAME] 1700897" at bounding box center [433, 329] width 340 height 16
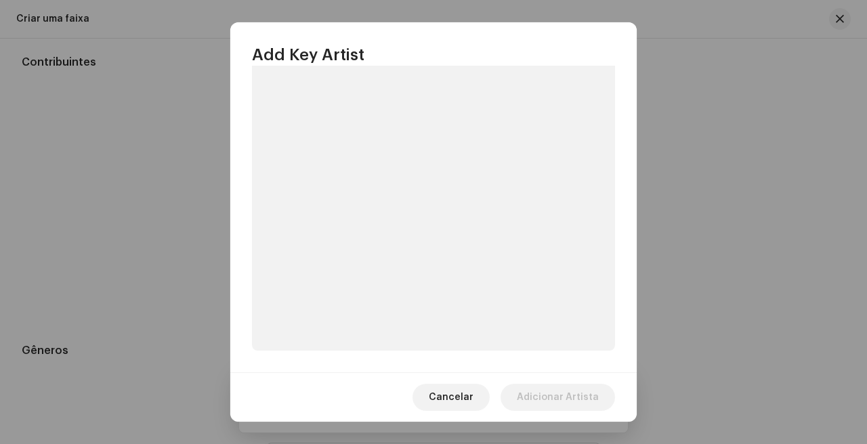
scroll to position [200, 0]
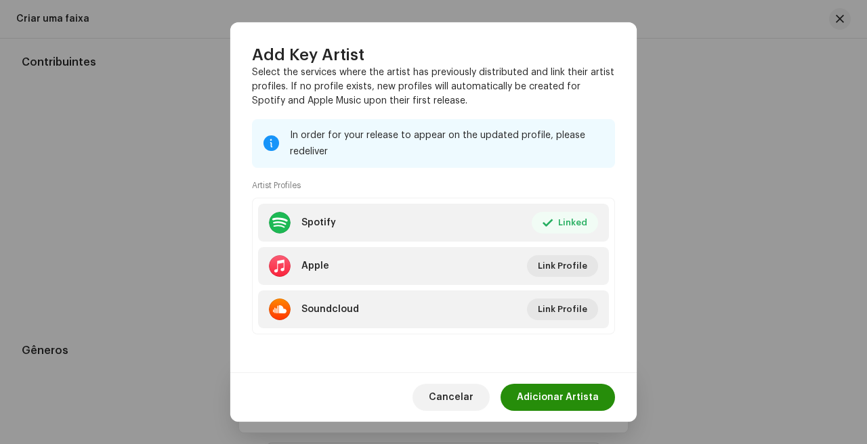
click at [571, 404] on span "Adicionar Artista" at bounding box center [558, 397] width 82 height 27
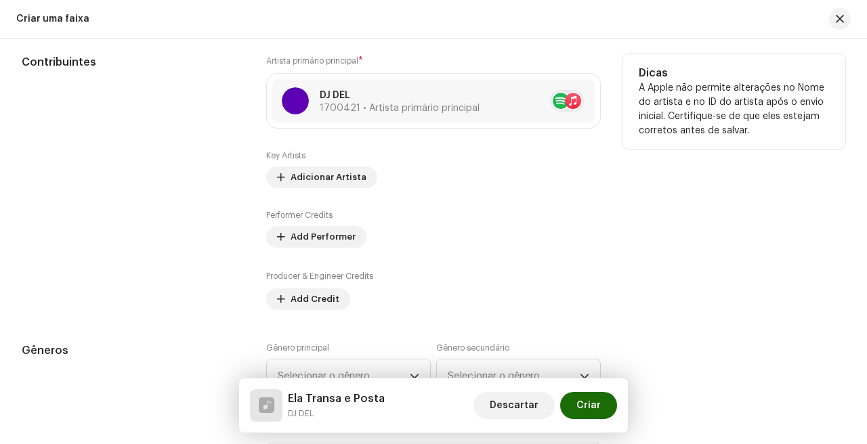
click at [319, 191] on div "Key Artists Adicionar Artista Performer Credits Add Performer Producer & Engine…" at bounding box center [433, 230] width 334 height 160
click at [324, 183] on span "Adicionar Artista" at bounding box center [328, 177] width 76 height 27
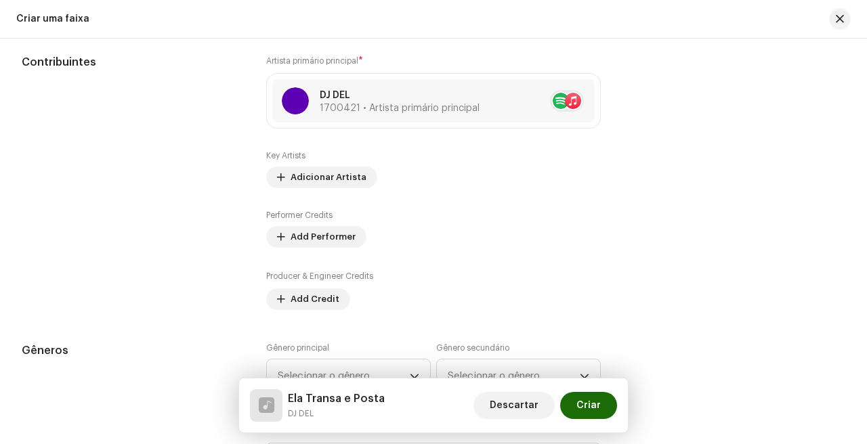
click at [135, 173] on div "Add Key Artist Posição * Selecionar função Cancelar Adicionar Artista" at bounding box center [433, 222] width 867 height 444
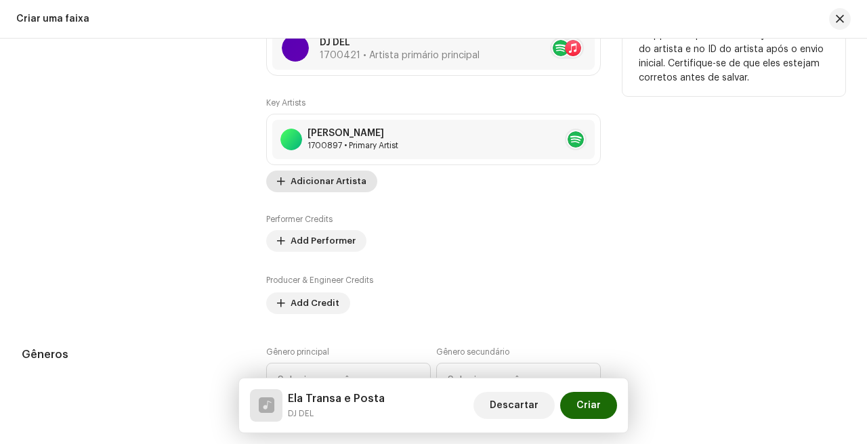
click at [337, 181] on span "Adicionar Artista" at bounding box center [328, 181] width 76 height 27
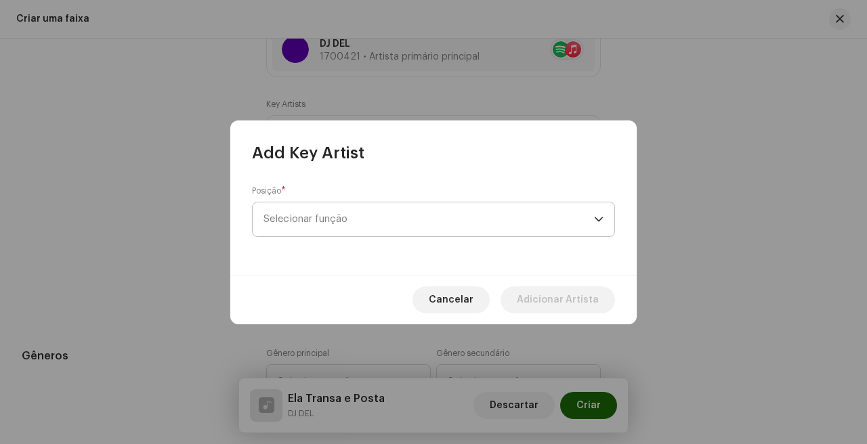
scroll to position [845, 0]
click at [376, 215] on span "Selecionar função" at bounding box center [428, 219] width 330 height 34
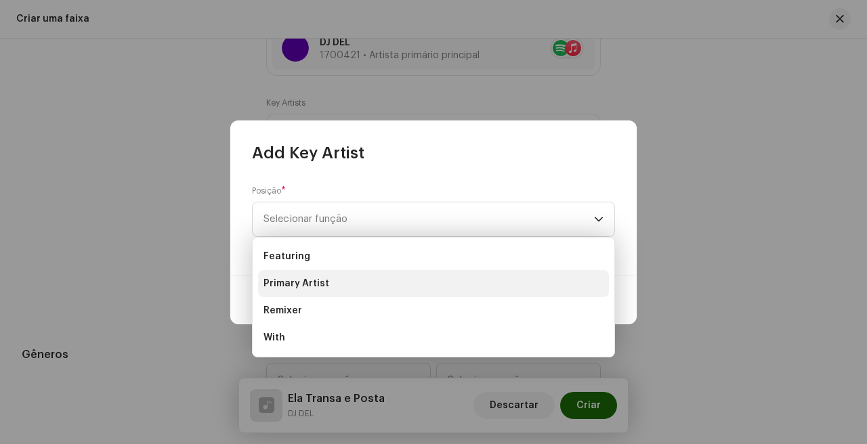
click at [327, 278] on li "Primary Artist" at bounding box center [433, 283] width 351 height 27
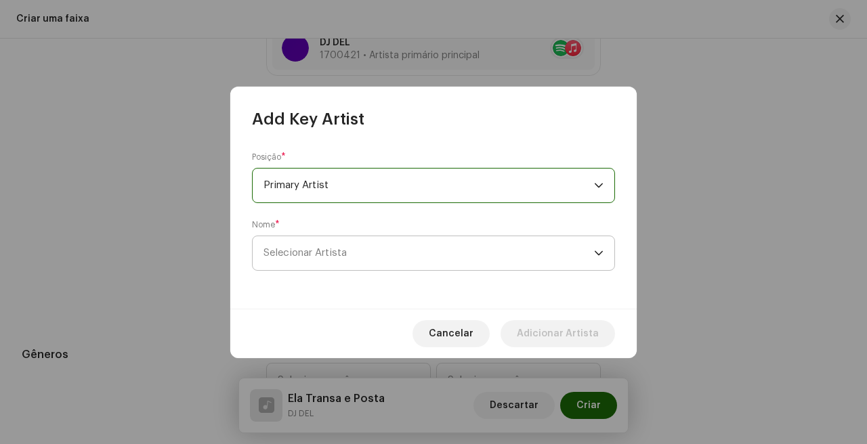
click at [368, 236] on span "Selecionar Artista" at bounding box center [428, 253] width 330 height 34
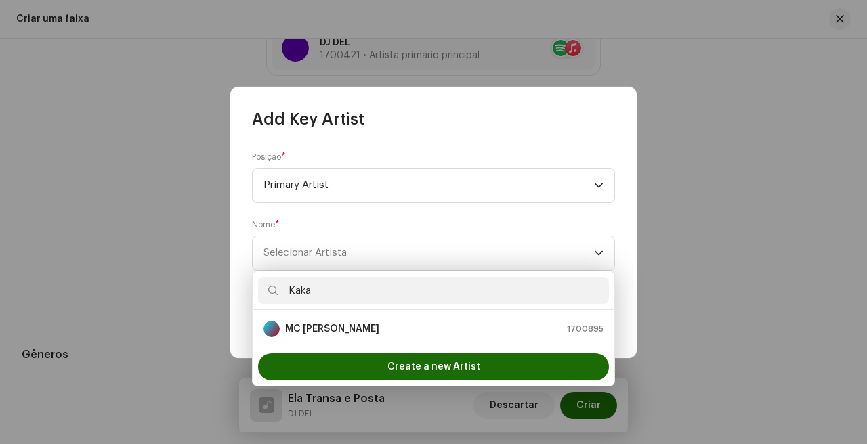
type input "Kaka"
click at [320, 316] on li "MC [PERSON_NAME] 1700895" at bounding box center [433, 329] width 351 height 27
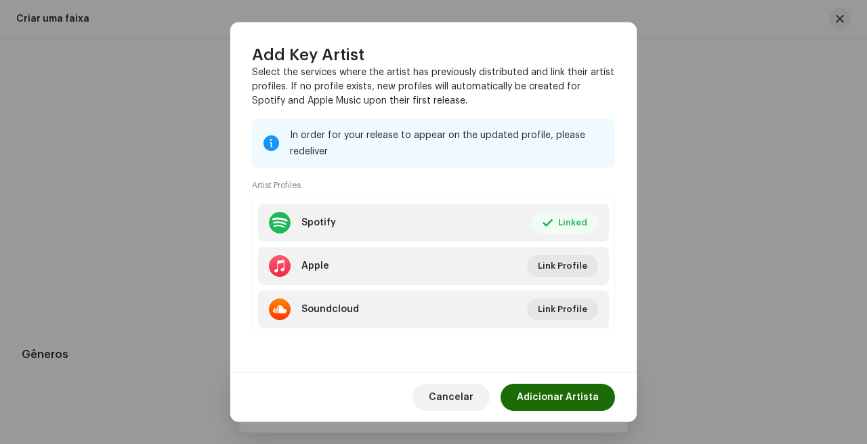
scroll to position [200, 0]
click at [555, 391] on span "Adicionar Artista" at bounding box center [558, 397] width 82 height 27
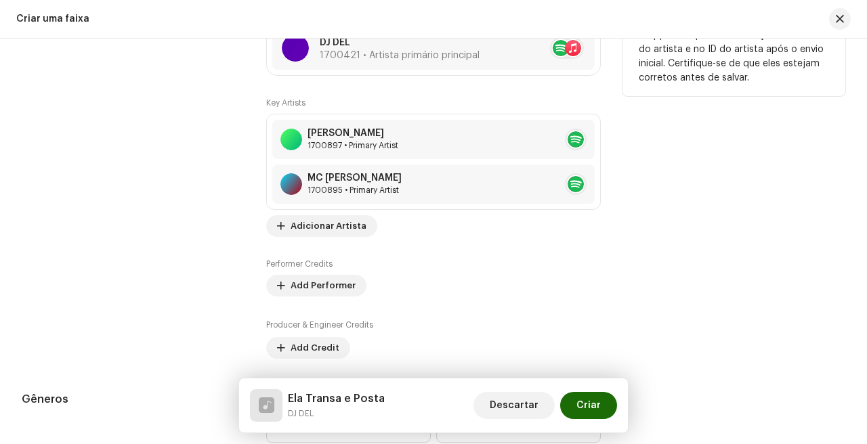
scroll to position [807, 0]
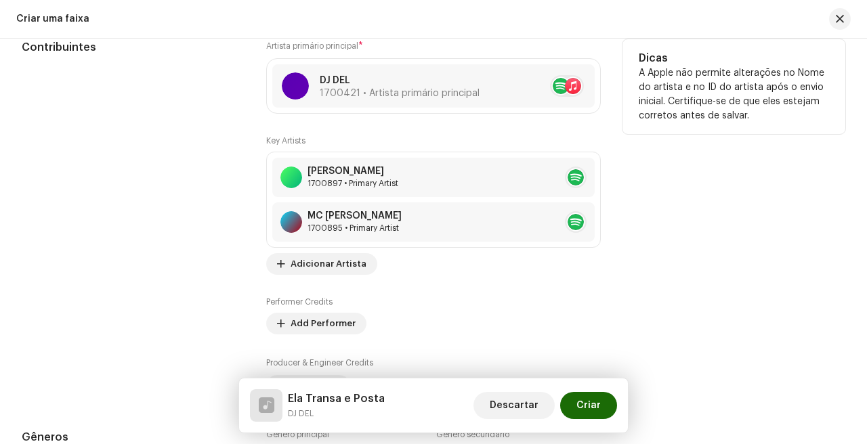
click at [331, 279] on div "Key Artists [PERSON_NAME] 1700897 • Primary Artist MC [PERSON_NAME] 1700895 • P…" at bounding box center [433, 265] width 334 height 261
click at [331, 269] on span "Adicionar Artista" at bounding box center [328, 264] width 76 height 27
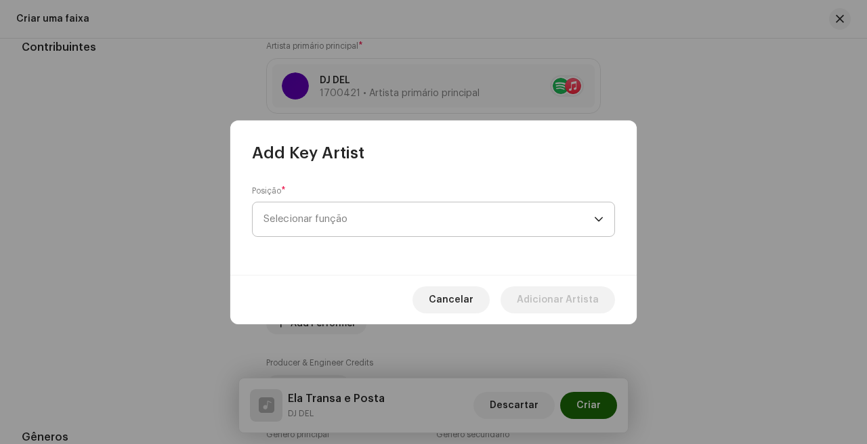
click at [374, 220] on span "Selecionar função" at bounding box center [428, 219] width 330 height 34
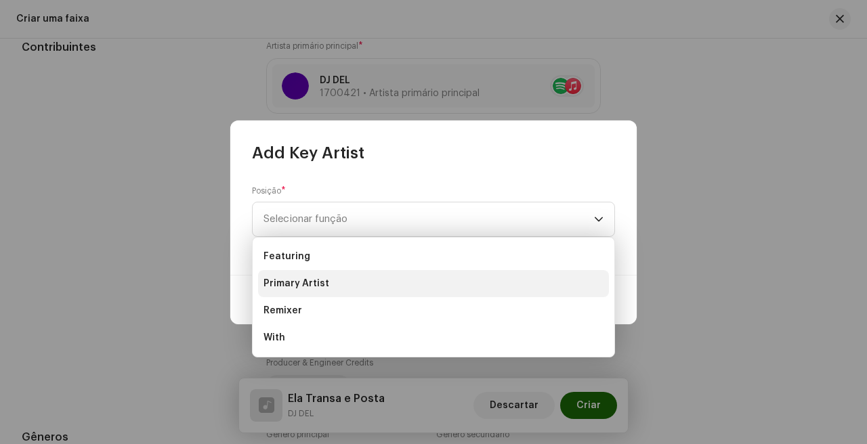
click at [337, 281] on li "Primary Artist" at bounding box center [433, 283] width 351 height 27
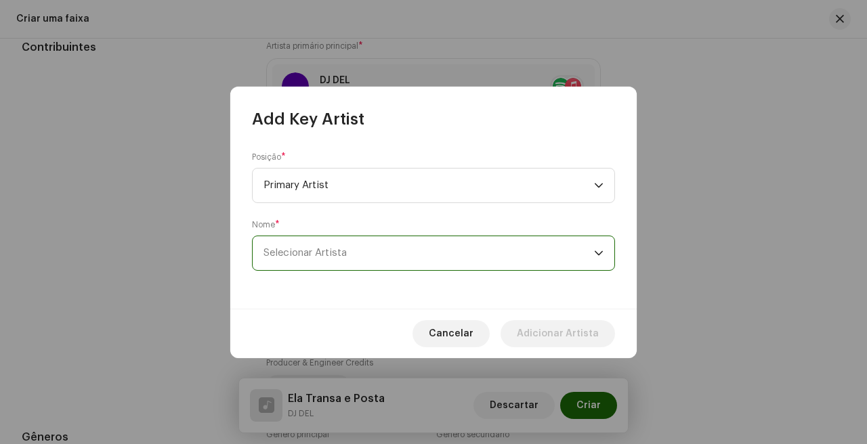
click at [366, 251] on span "Selecionar Artista" at bounding box center [428, 253] width 330 height 34
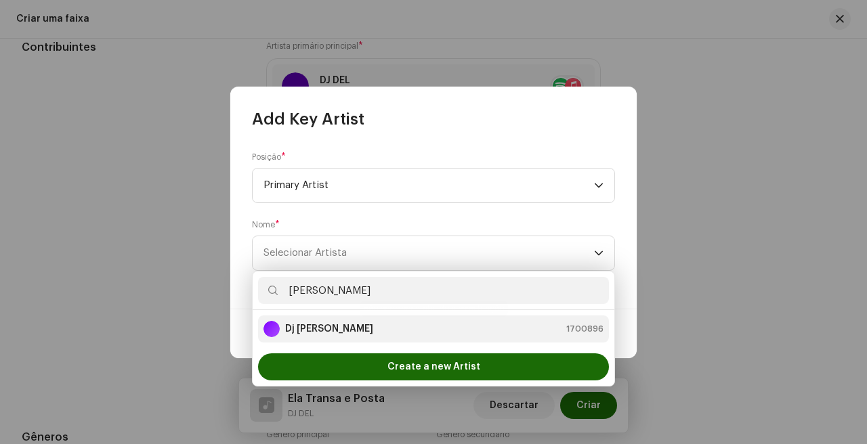
type input "[PERSON_NAME]"
click at [332, 328] on div "Dj [PERSON_NAME] 1700896" at bounding box center [433, 329] width 340 height 16
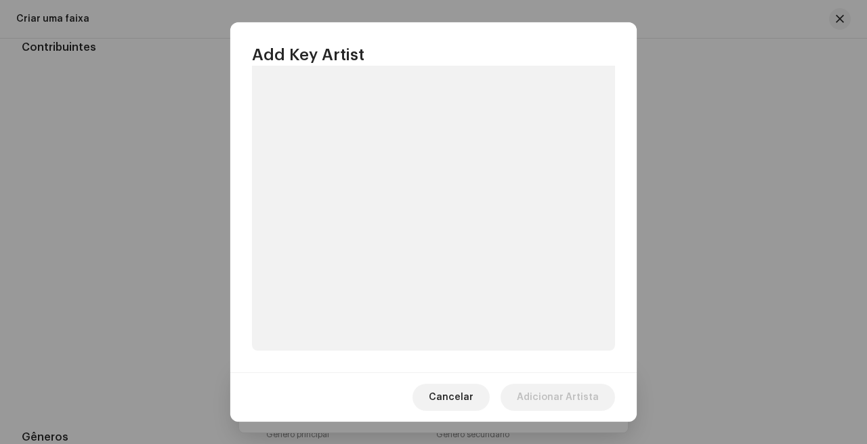
scroll to position [200, 0]
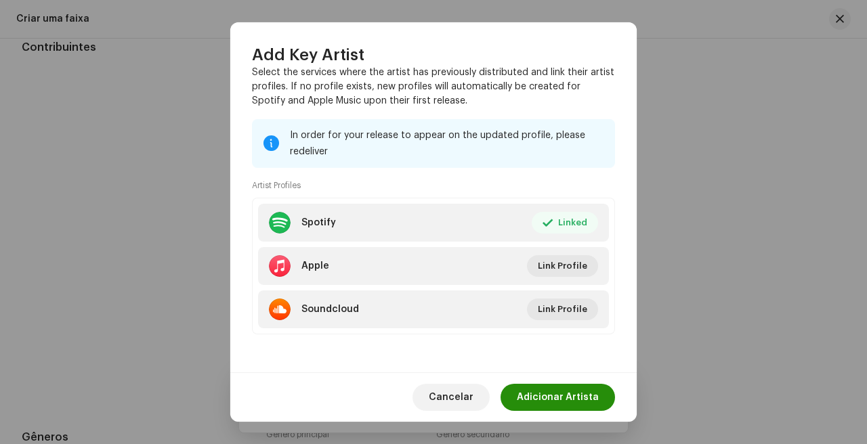
click at [575, 406] on span "Adicionar Artista" at bounding box center [558, 397] width 82 height 27
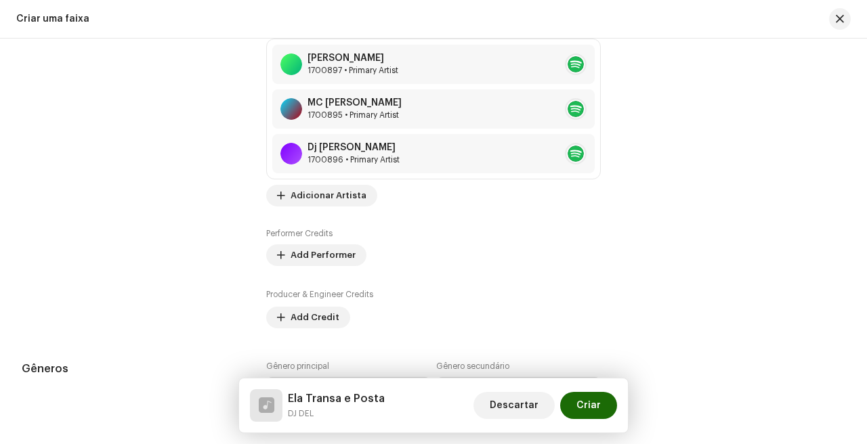
scroll to position [961, 0]
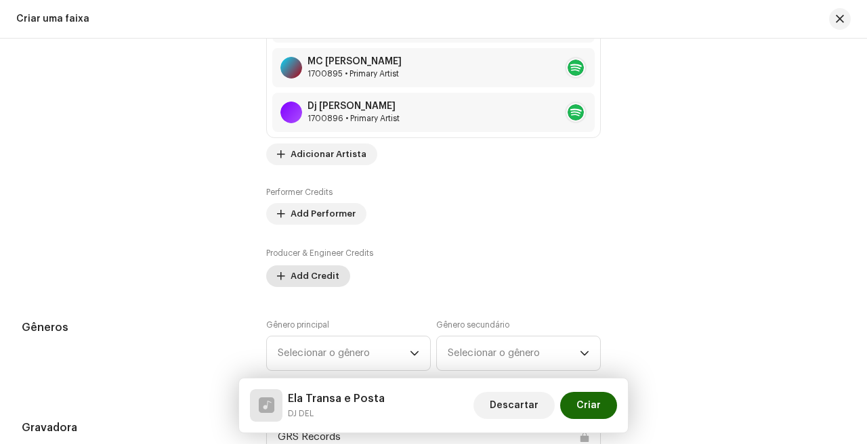
click at [322, 284] on span "Add Credit" at bounding box center [314, 276] width 49 height 27
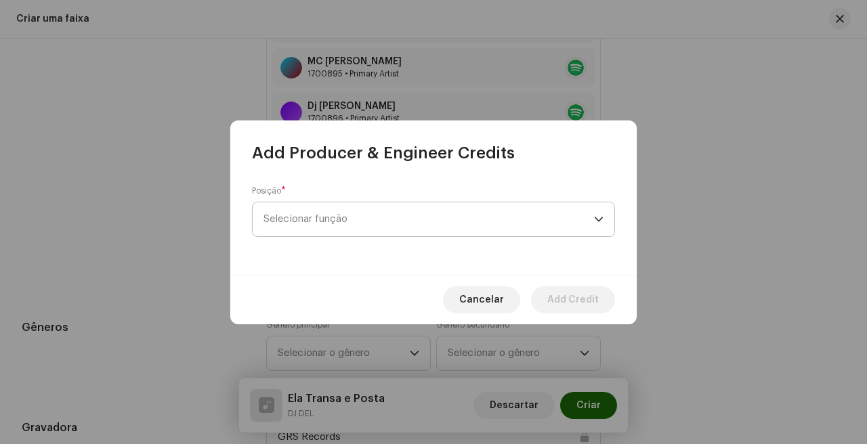
click at [420, 235] on span "Selecionar função" at bounding box center [428, 219] width 330 height 34
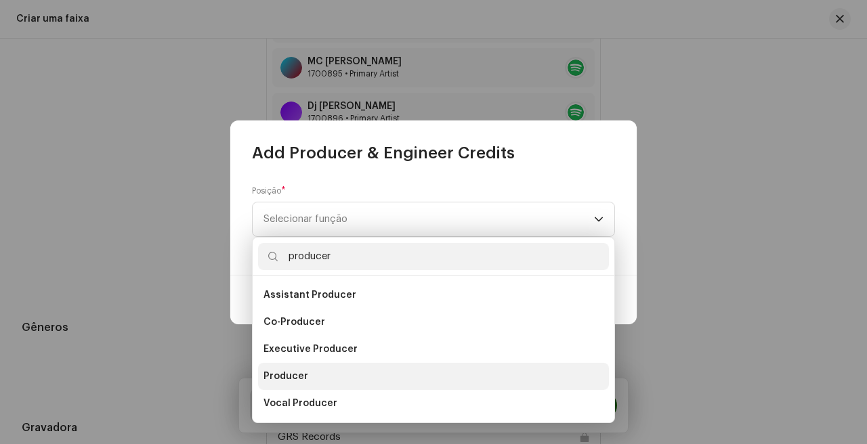
type input "producer"
click at [320, 370] on li "Producer" at bounding box center [433, 376] width 351 height 27
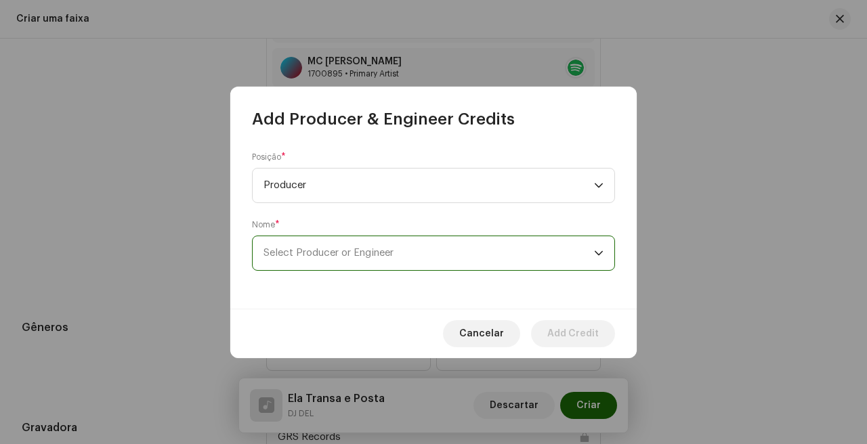
click at [348, 269] on span "Select Producer or Engineer" at bounding box center [428, 253] width 330 height 34
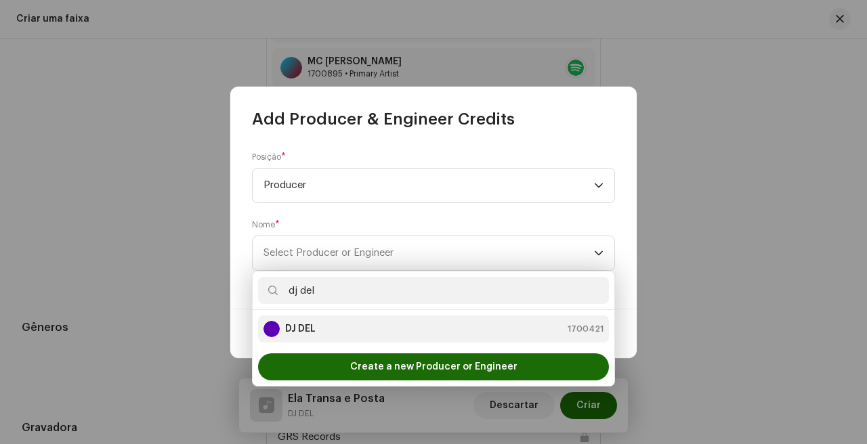
type input "dj del"
click at [362, 326] on div "DJ DEL 1700421" at bounding box center [433, 329] width 340 height 16
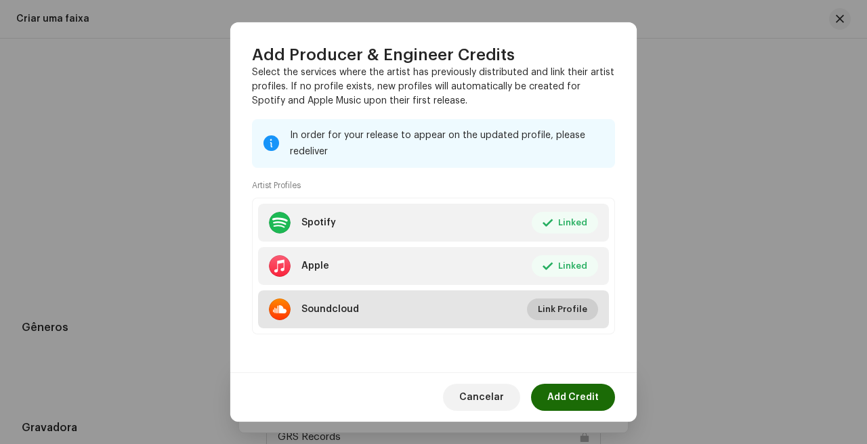
scroll to position [200, 0]
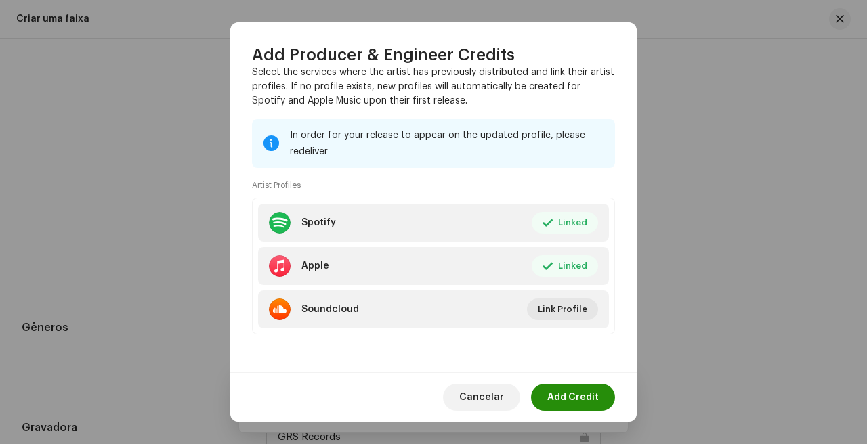
click at [597, 395] on span "Add Credit" at bounding box center [572, 397] width 51 height 27
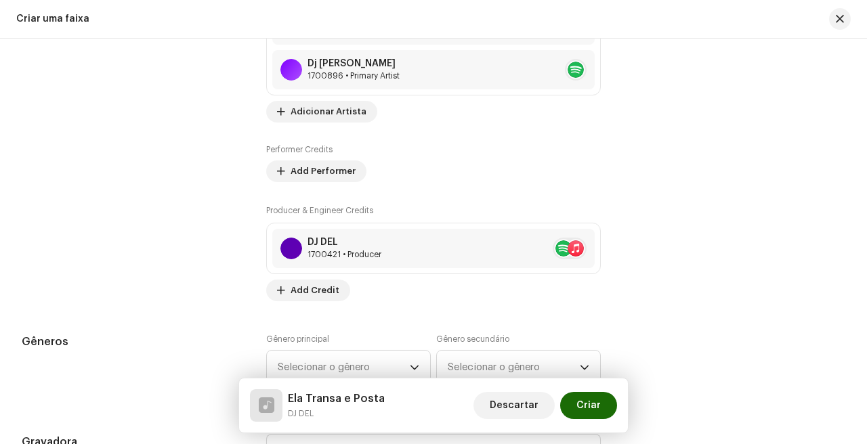
scroll to position [1023, 0]
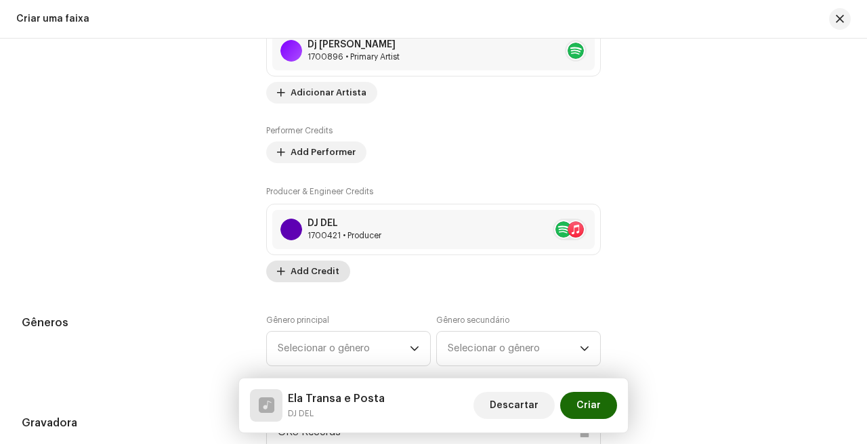
click at [315, 271] on span "Add Credit" at bounding box center [314, 271] width 49 height 27
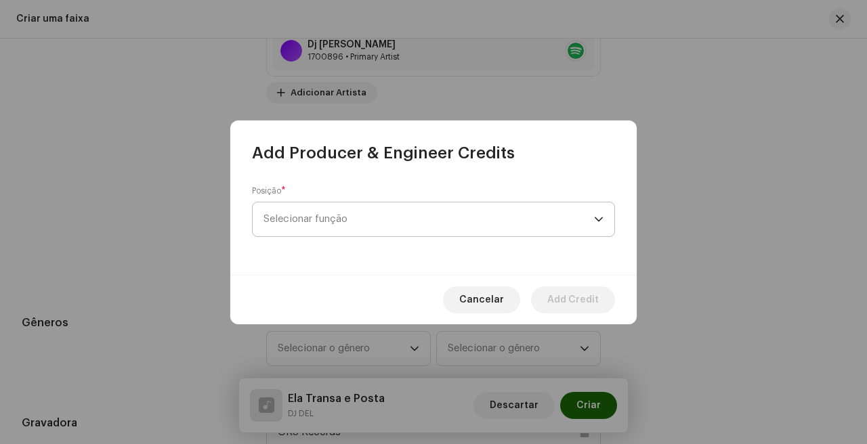
click at [362, 204] on span "Selecionar função" at bounding box center [428, 219] width 330 height 34
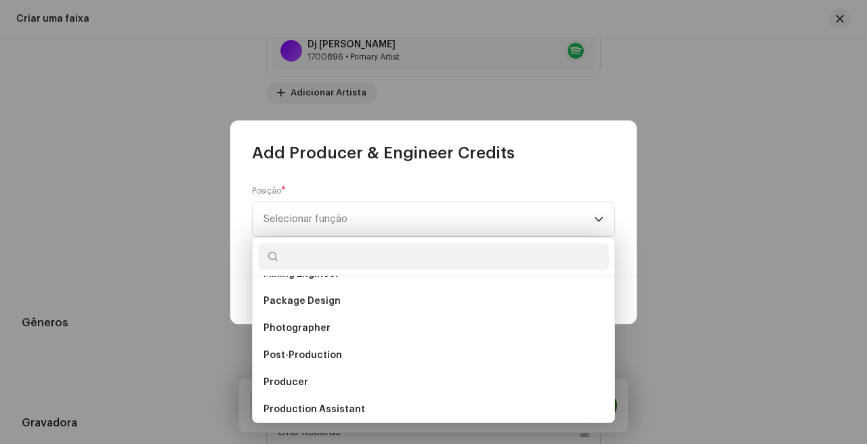
scroll to position [438, 0]
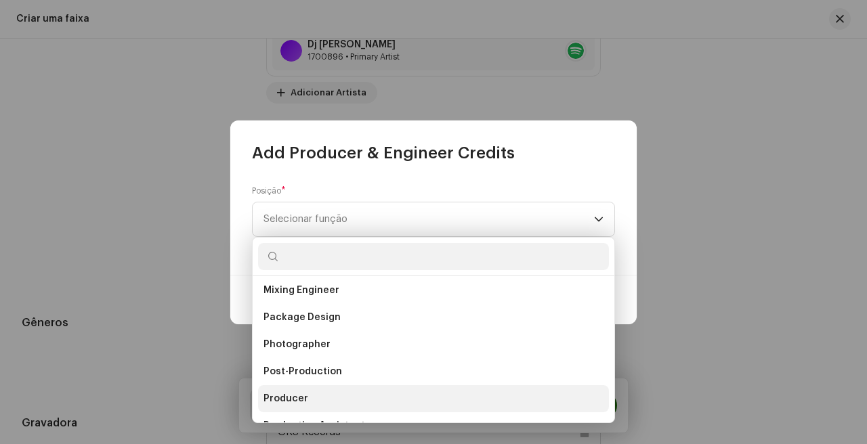
click at [327, 398] on li "Producer" at bounding box center [433, 398] width 351 height 27
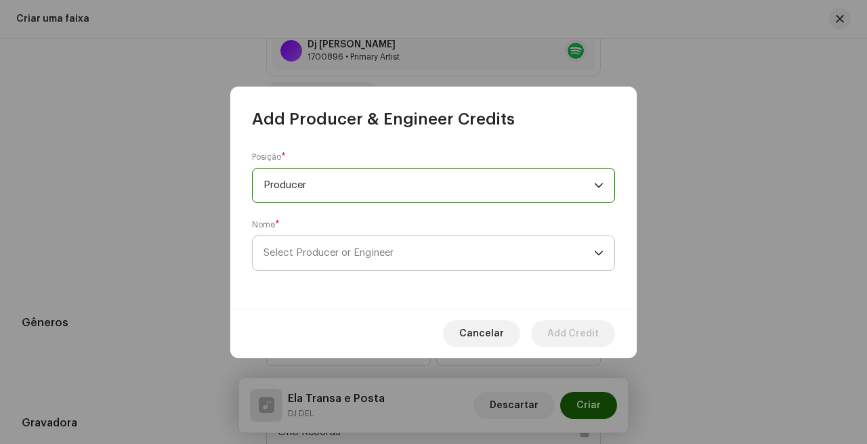
click at [349, 239] on span "Select Producer or Engineer" at bounding box center [428, 253] width 330 height 34
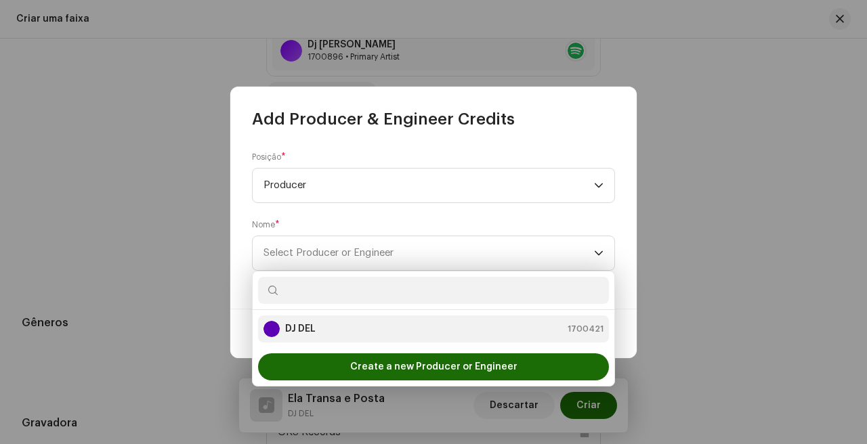
click at [349, 334] on div "DJ DEL 1700421" at bounding box center [433, 329] width 340 height 16
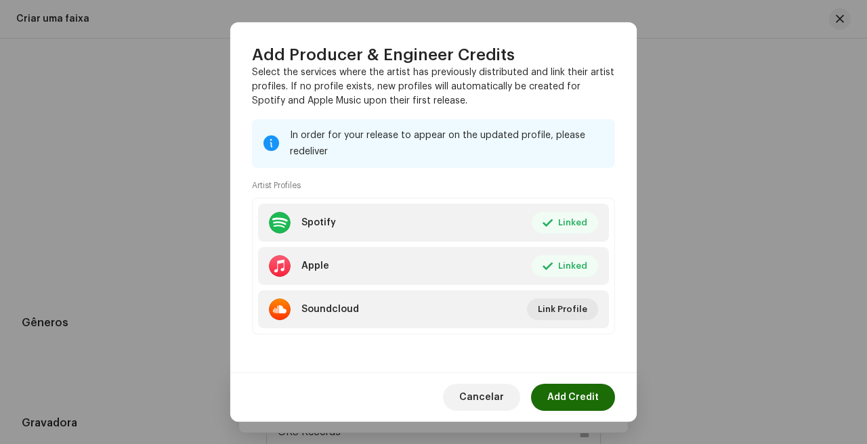
scroll to position [200, 0]
click at [592, 397] on span "Add Credit" at bounding box center [572, 397] width 51 height 27
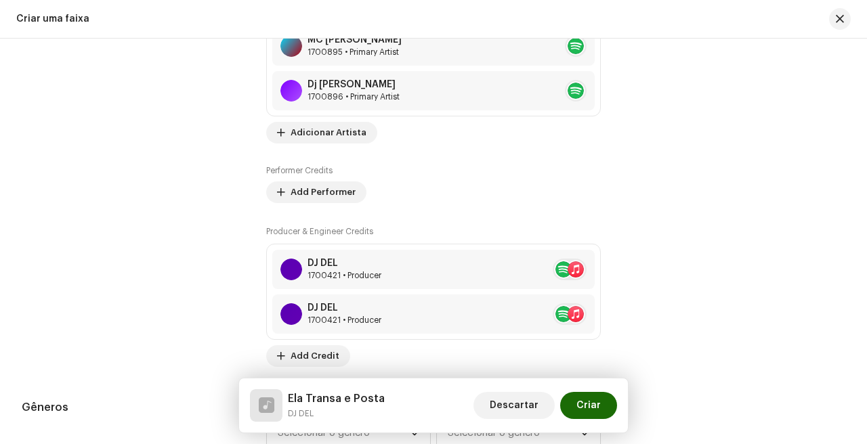
scroll to position [1034, 0]
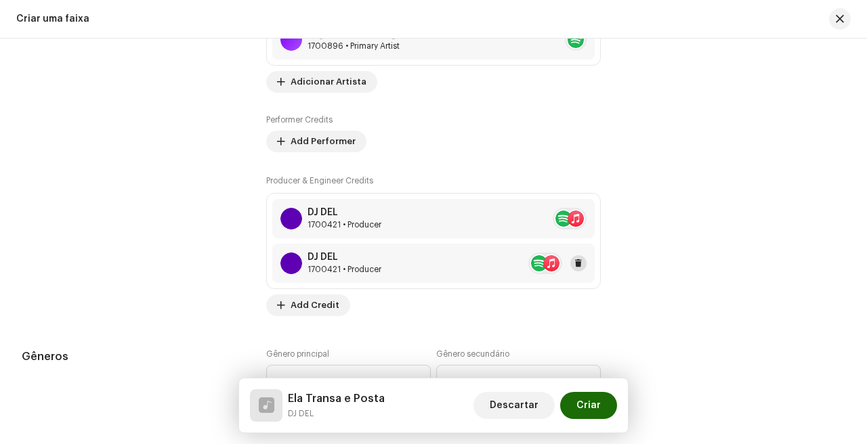
click at [579, 263] on button at bounding box center [578, 263] width 16 height 16
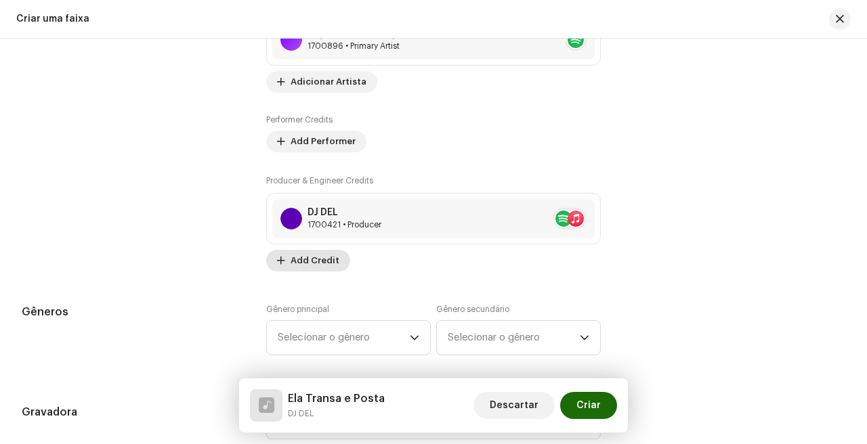
click at [329, 263] on span "Add Credit" at bounding box center [314, 260] width 49 height 27
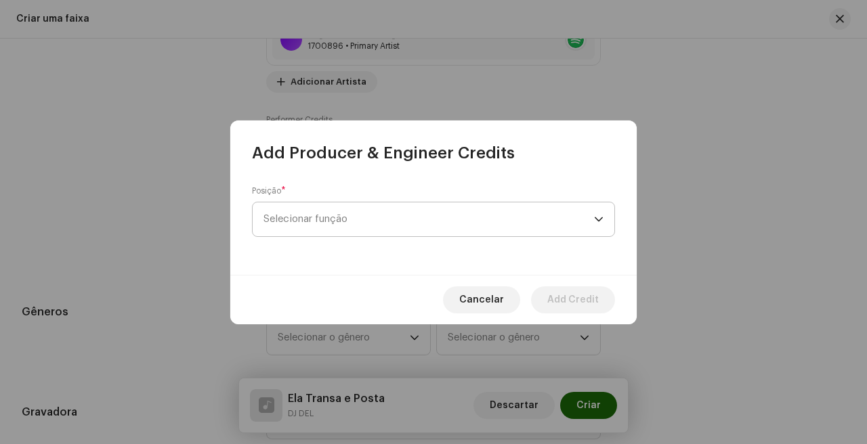
click at [401, 225] on span "Selecionar função" at bounding box center [428, 219] width 330 height 34
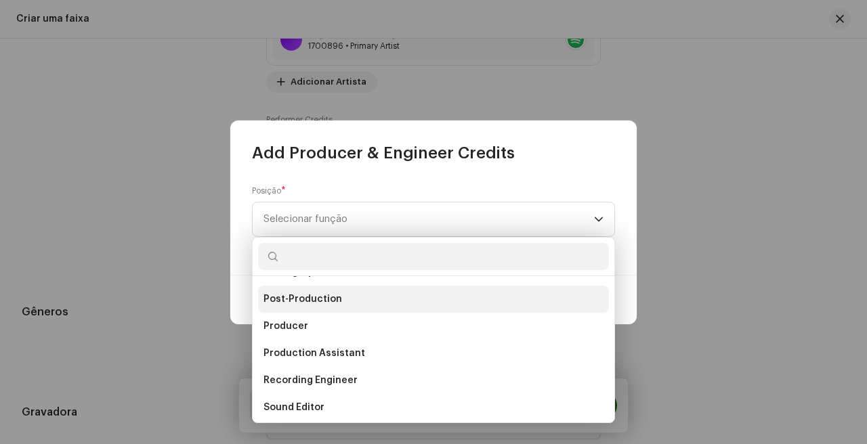
scroll to position [493, 0]
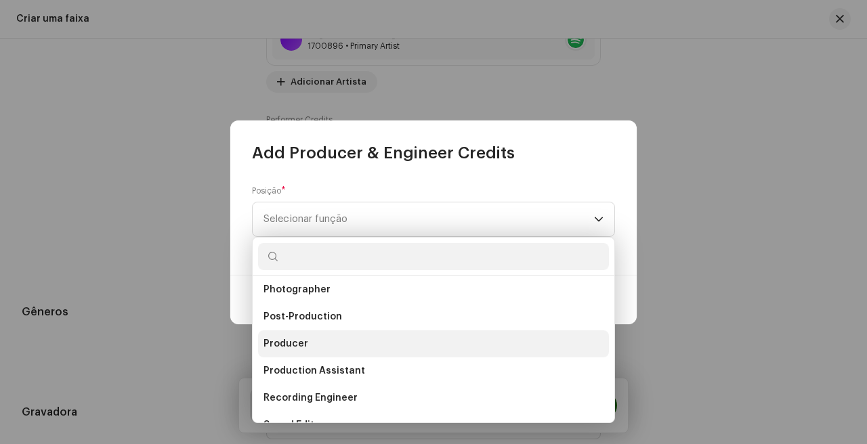
click at [322, 347] on li "Producer" at bounding box center [433, 343] width 351 height 27
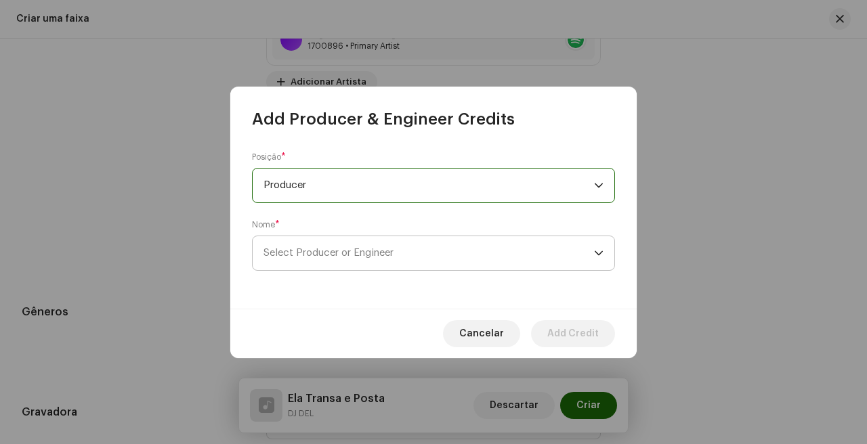
click at [354, 252] on span "Select Producer or Engineer" at bounding box center [328, 253] width 130 height 10
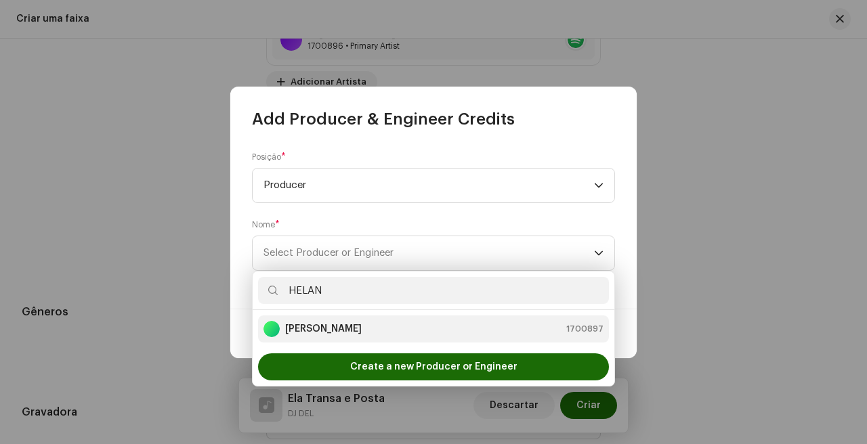
type input "HELAN"
click at [354, 336] on div "[PERSON_NAME] 1700897" at bounding box center [433, 329] width 340 height 16
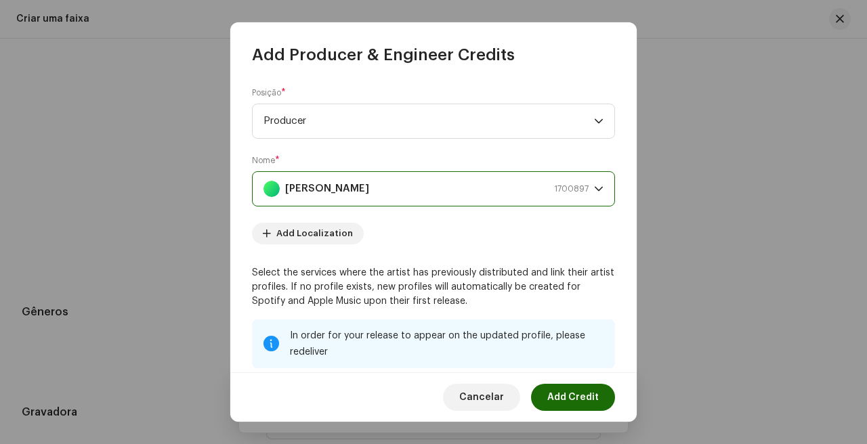
scroll to position [200, 0]
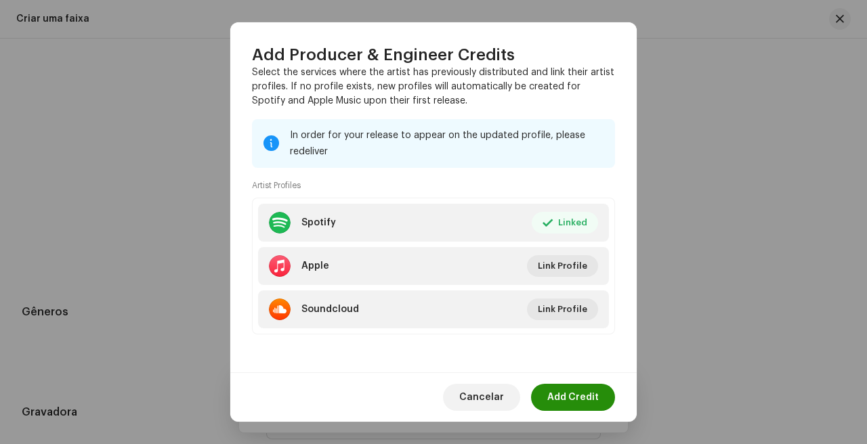
click at [583, 395] on span "Add Credit" at bounding box center [572, 397] width 51 height 27
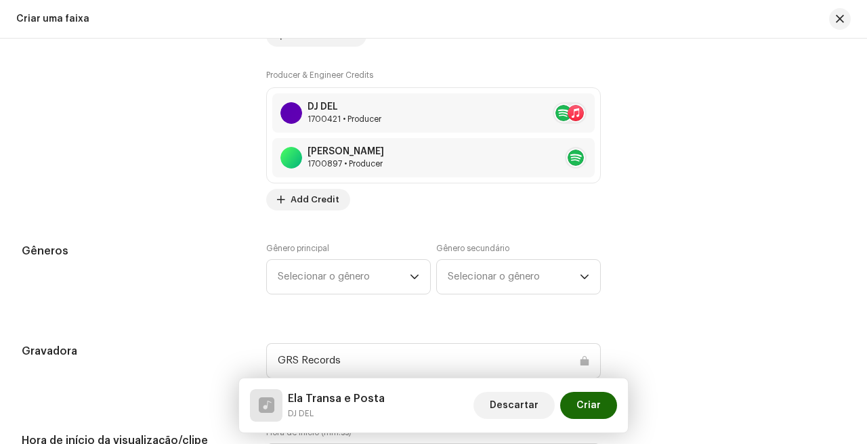
scroll to position [1160, 0]
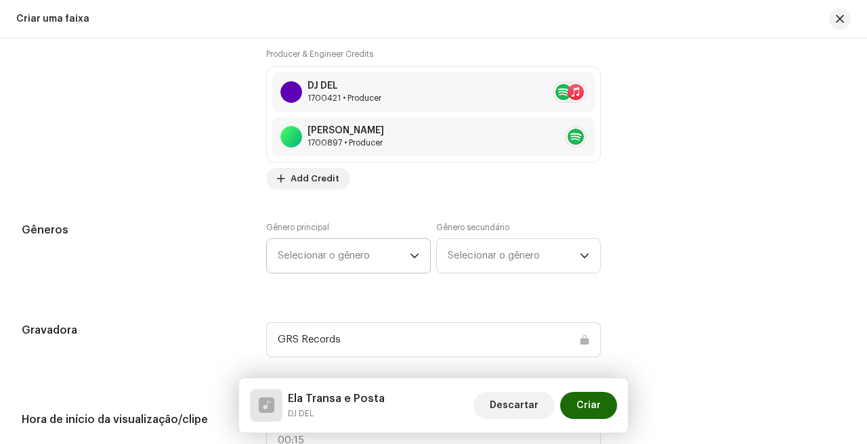
click at [386, 265] on span "Selecionar o gênero" at bounding box center [344, 256] width 132 height 34
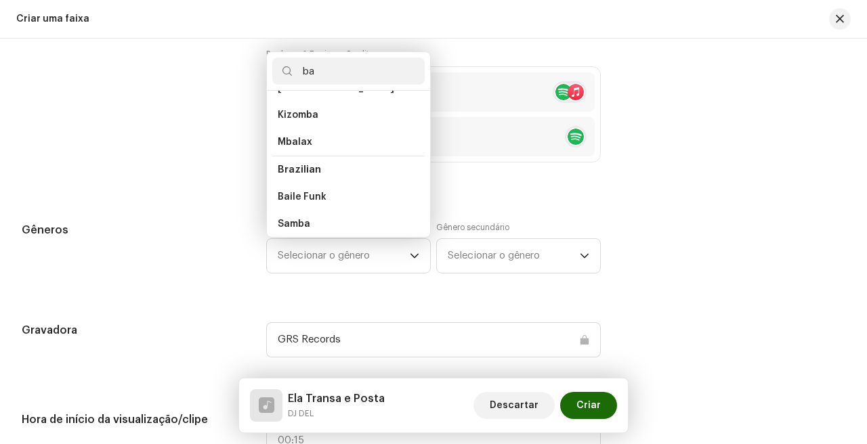
scroll to position [0, 0]
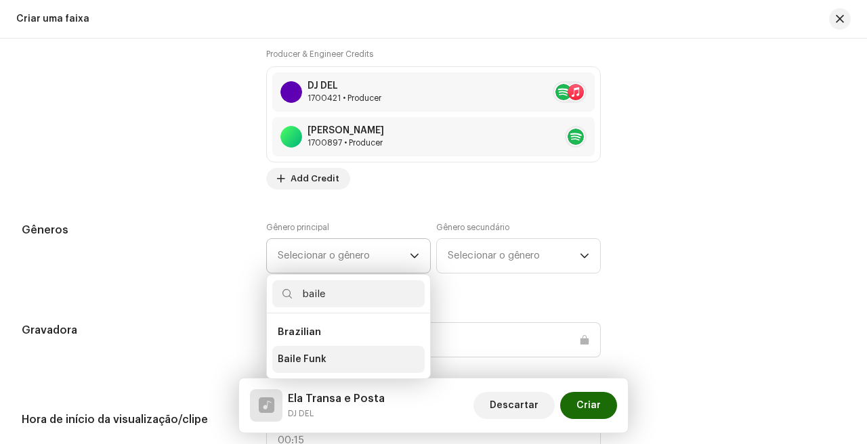
type input "baile"
click at [372, 364] on li "Baile Funk" at bounding box center [348, 359] width 152 height 27
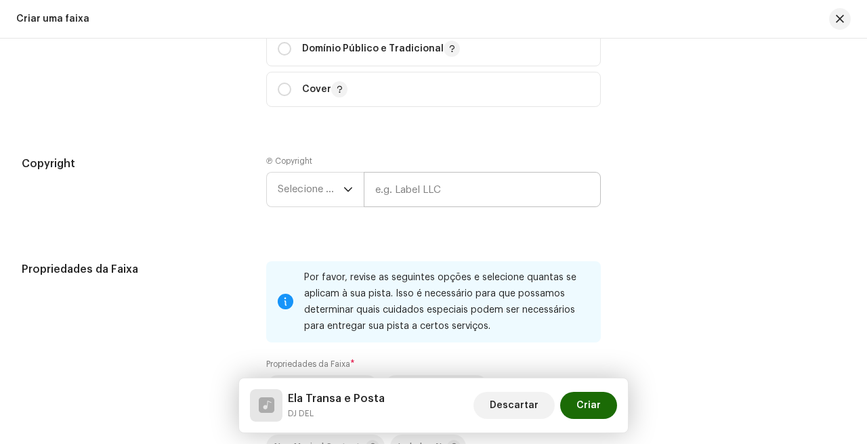
scroll to position [1803, 0]
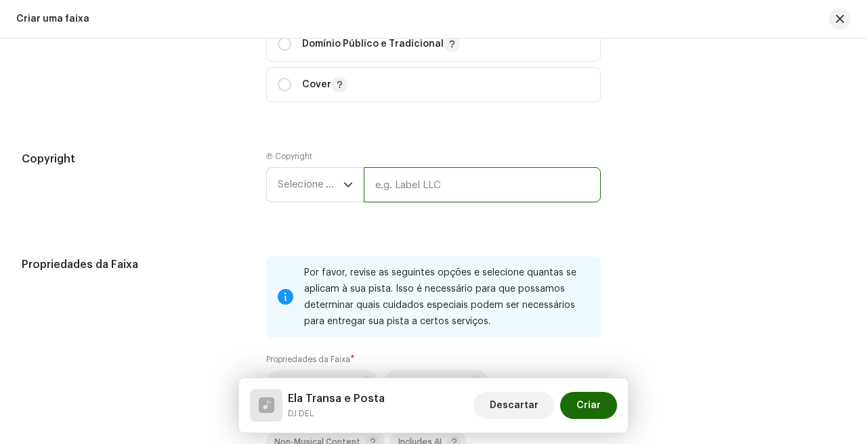
click at [443, 179] on input "text" at bounding box center [482, 184] width 237 height 35
type input "GRS Records"
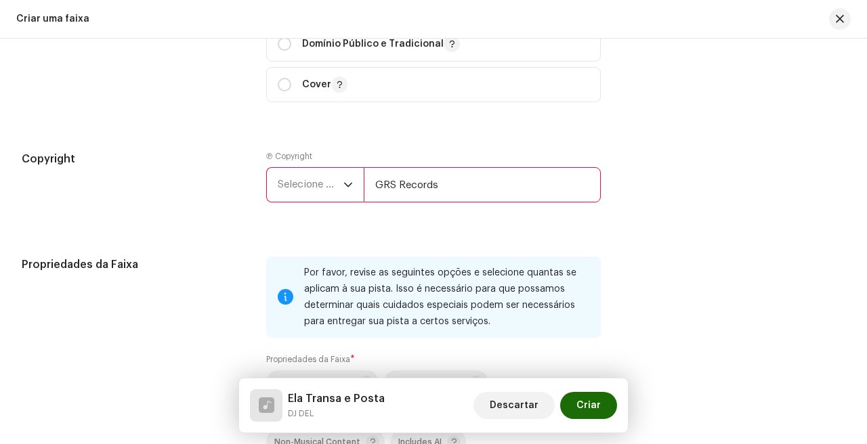
click at [454, 190] on input "GRS Records" at bounding box center [482, 184] width 237 height 35
click at [279, 186] on span "Selecione o ano" at bounding box center [311, 185] width 66 height 34
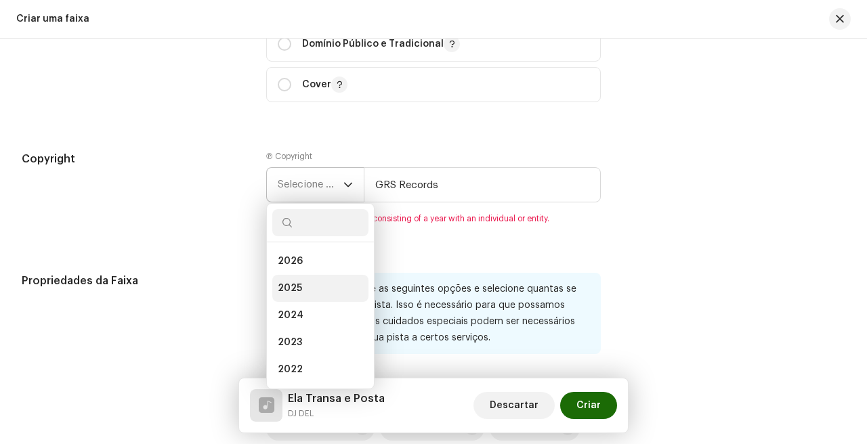
click at [311, 288] on li "2025" at bounding box center [320, 288] width 96 height 27
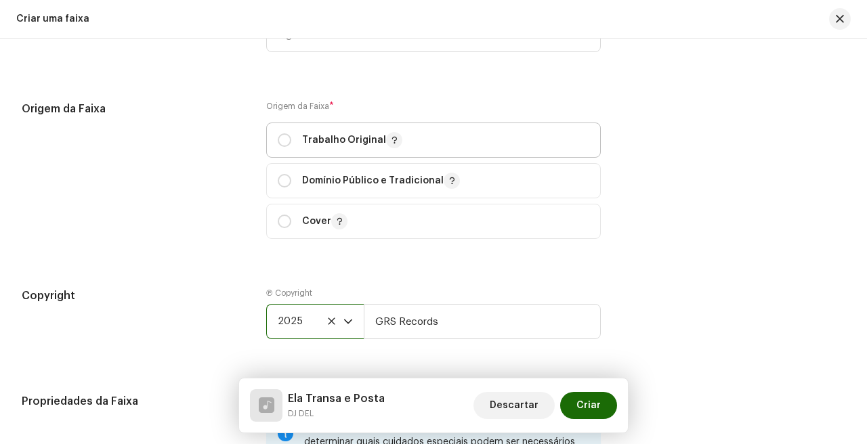
click at [341, 148] on p "Trabalho Original" at bounding box center [352, 140] width 100 height 16
radio input "true"
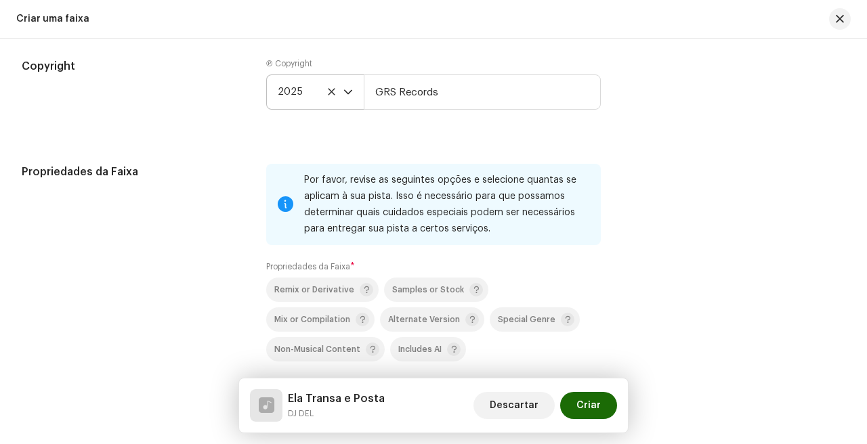
scroll to position [1984, 0]
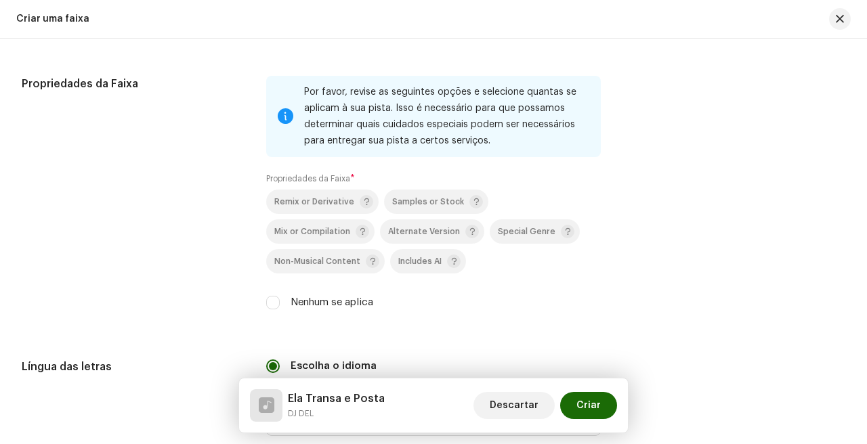
click at [293, 307] on label "Nenhum se aplica" at bounding box center [331, 302] width 83 height 15
click at [280, 307] on input "Nenhum se aplica" at bounding box center [273, 303] width 14 height 14
checkbox input "true"
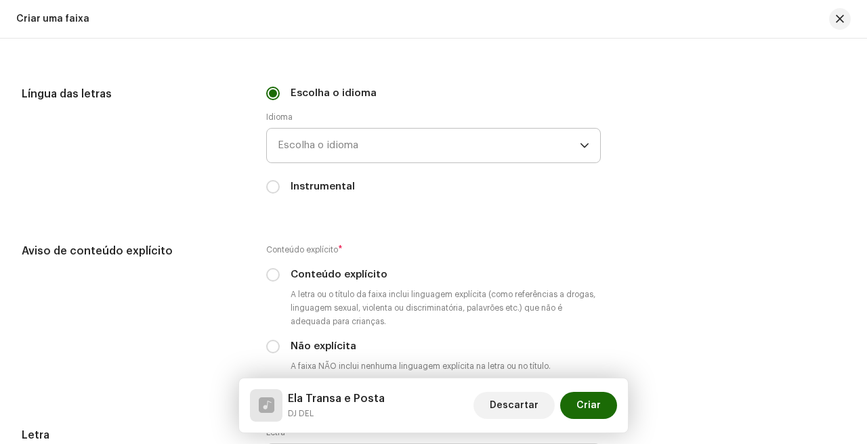
scroll to position [2261, 0]
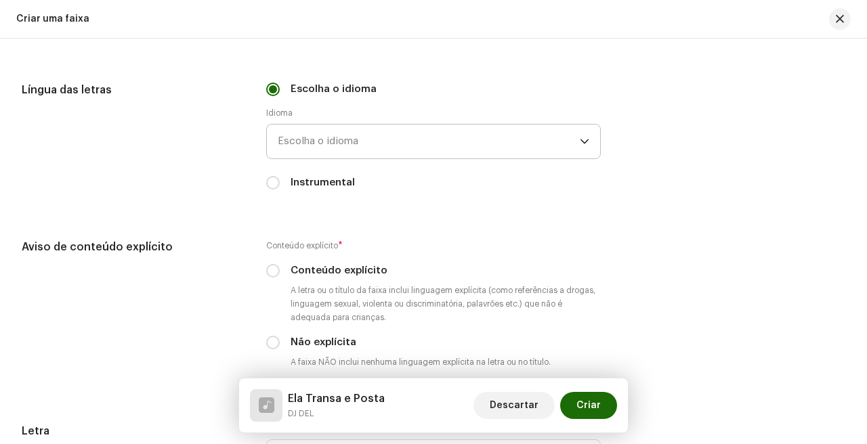
click at [355, 153] on span "Escolha o idioma" at bounding box center [429, 142] width 302 height 34
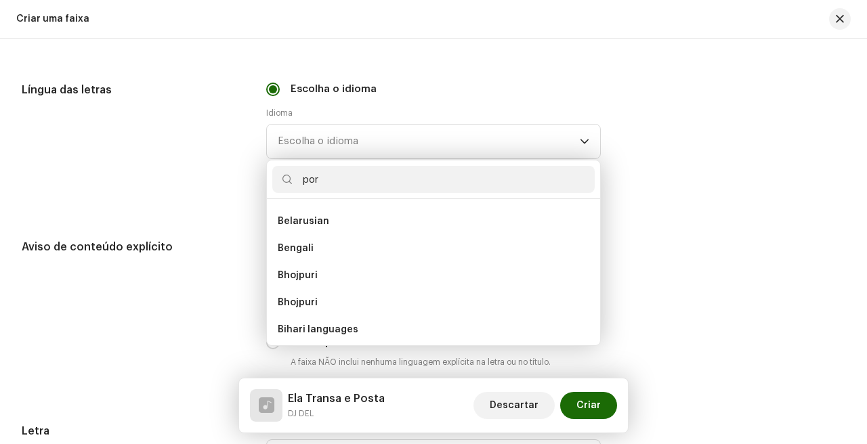
scroll to position [0, 0]
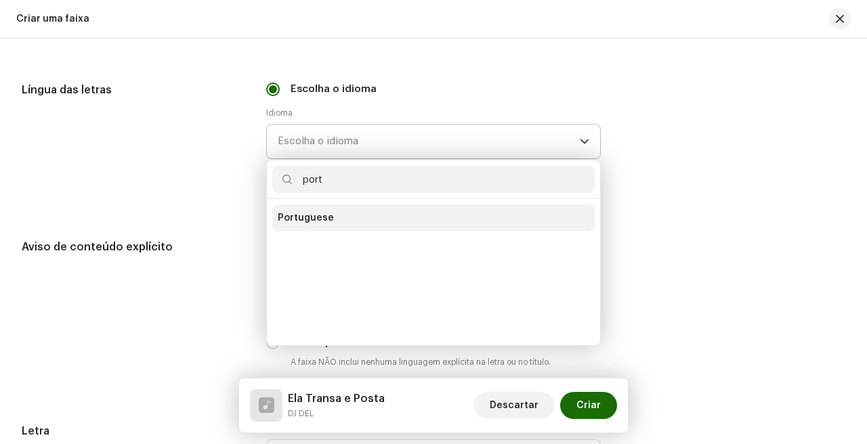
type input "port"
click at [321, 232] on li "Portuguese" at bounding box center [433, 217] width 322 height 27
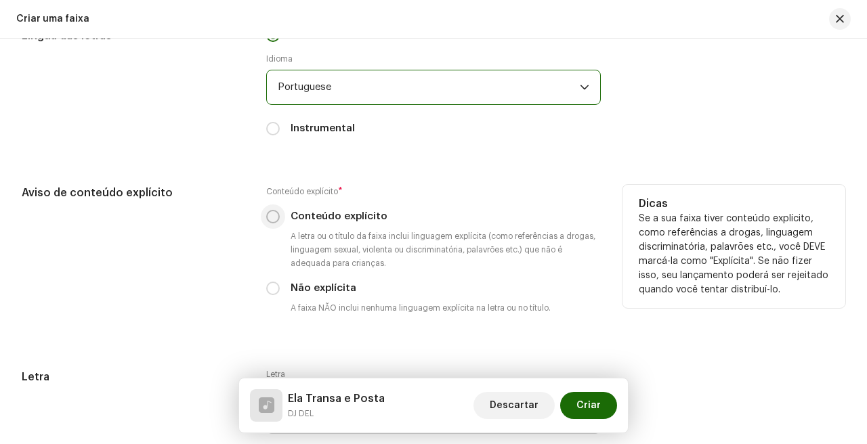
click at [271, 218] on input "Conteúdo explícito" at bounding box center [273, 217] width 14 height 14
radio input "true"
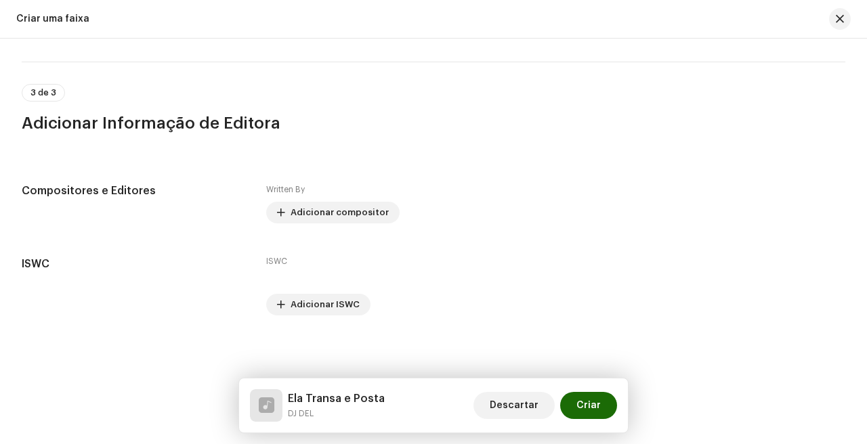
scroll to position [2743, 0]
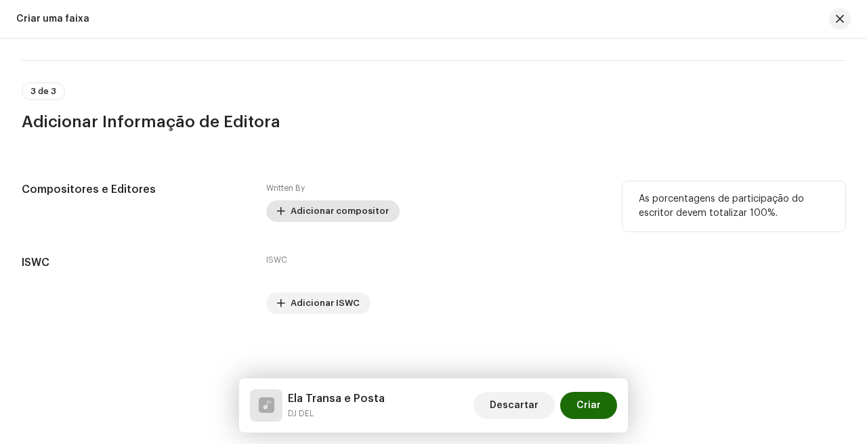
click at [321, 213] on span "Adicionar compositor" at bounding box center [339, 211] width 98 height 27
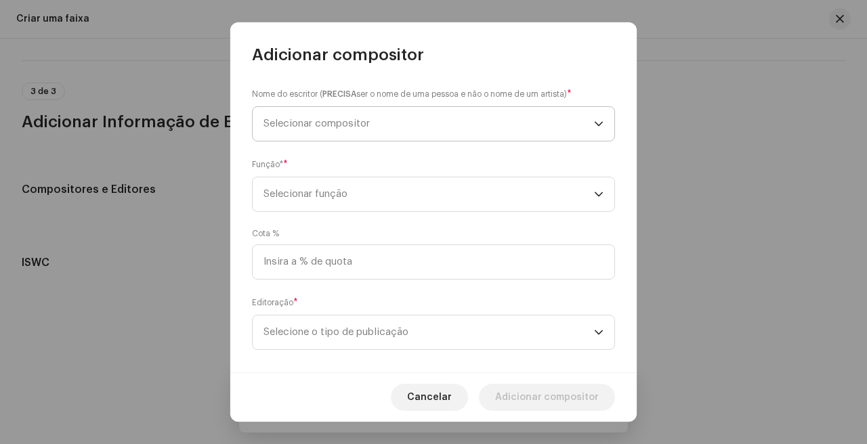
click at [477, 125] on span "Selecionar compositor" at bounding box center [428, 124] width 330 height 34
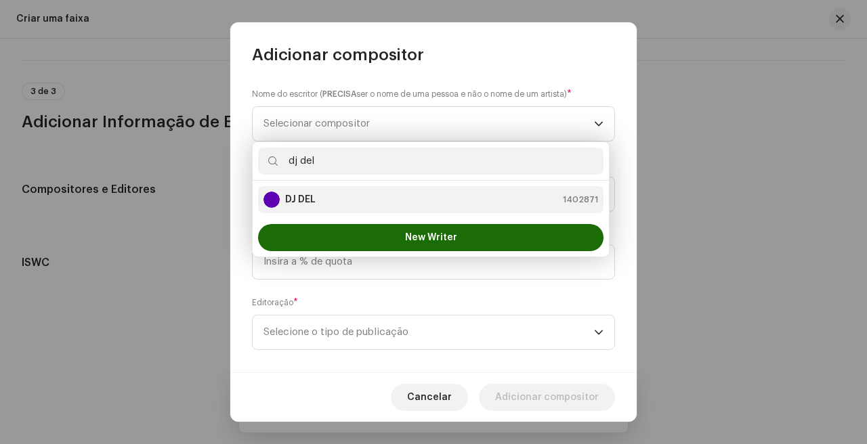
type input "dj del"
click at [385, 212] on li "DJ DEL 1402871" at bounding box center [430, 199] width 345 height 27
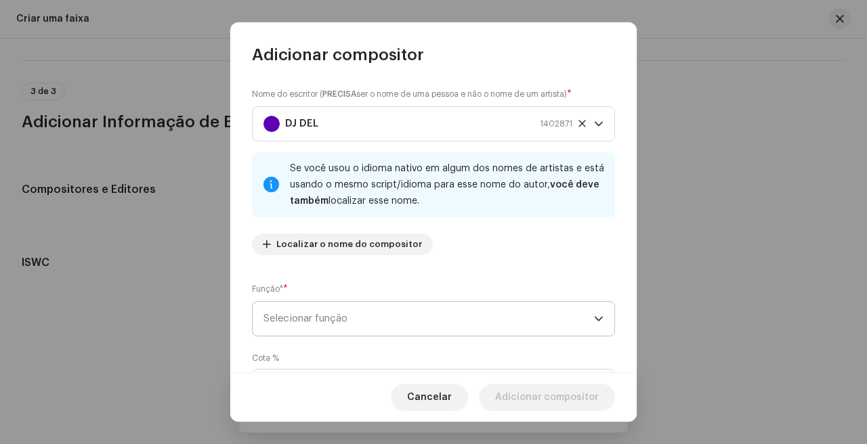
click at [395, 326] on span "Selecionar função" at bounding box center [428, 319] width 330 height 34
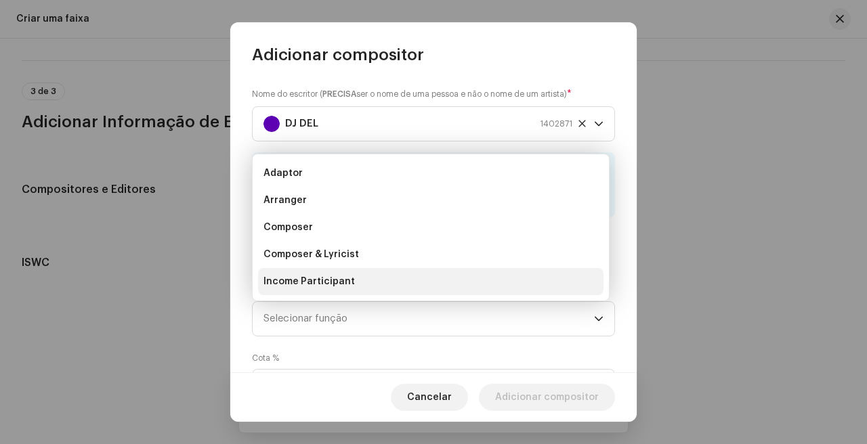
scroll to position [22, 0]
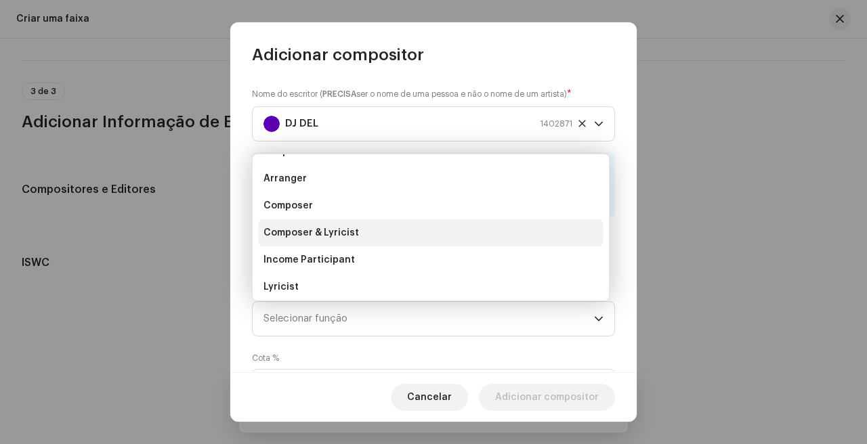
click at [386, 230] on li "Composer & Lyricist" at bounding box center [430, 232] width 345 height 27
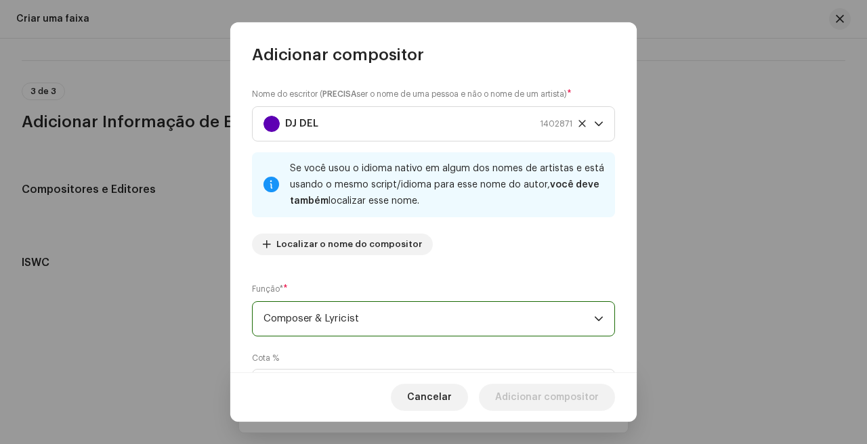
scroll to position [140, 0]
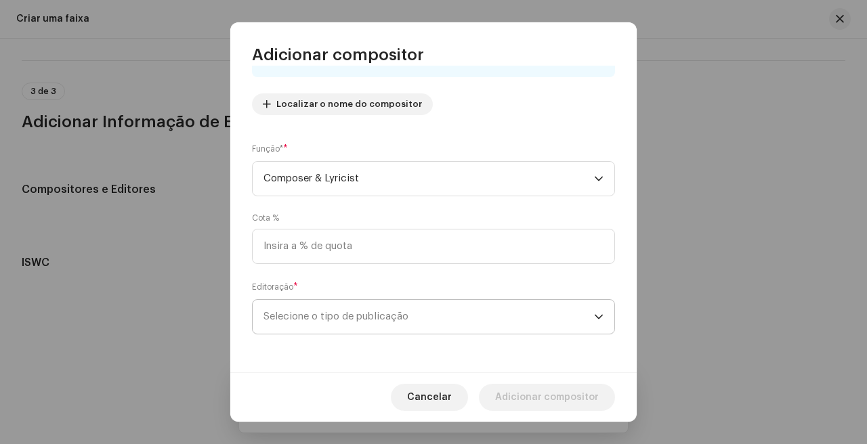
click at [364, 318] on span "Selecione o tipo de publicação" at bounding box center [428, 317] width 330 height 34
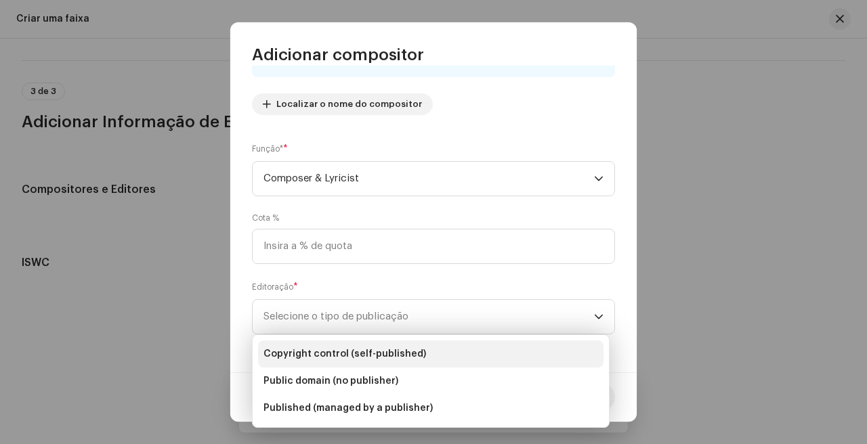
click at [380, 355] on span "Copyright control (self-published)" at bounding box center [344, 354] width 162 height 14
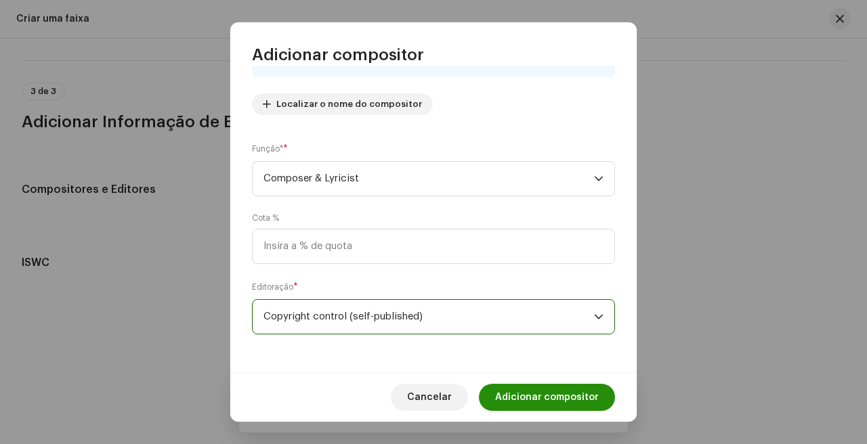
click at [578, 392] on span "Adicionar compositor" at bounding box center [547, 397] width 104 height 27
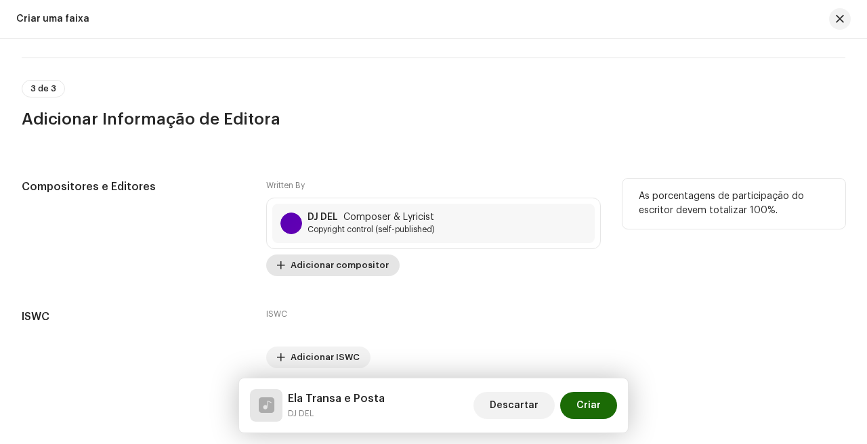
click at [353, 276] on span "Adicionar compositor" at bounding box center [339, 265] width 98 height 27
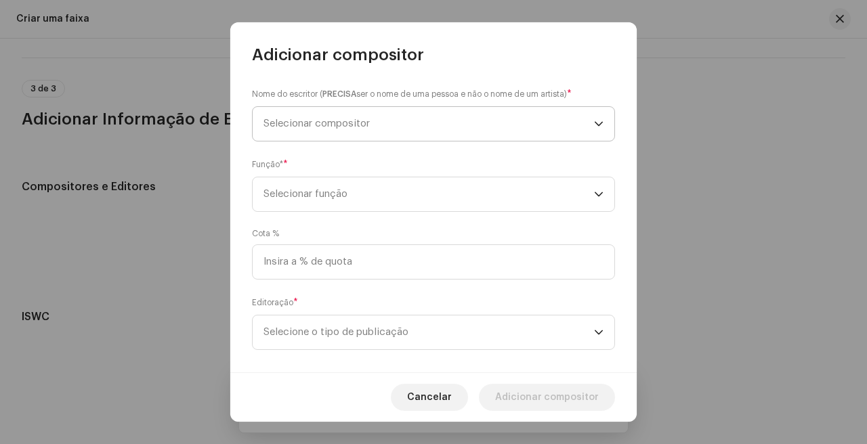
click at [415, 121] on span "Selecionar compositor" at bounding box center [428, 124] width 330 height 34
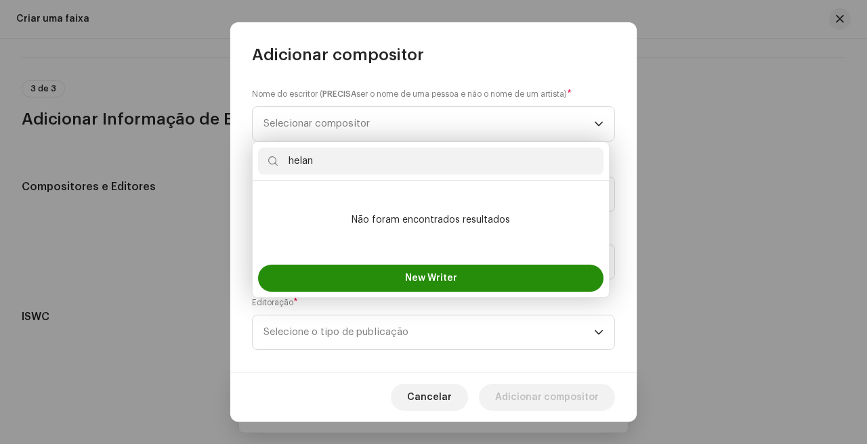
type input "helan"
click at [386, 281] on button "New Writer" at bounding box center [430, 278] width 345 height 27
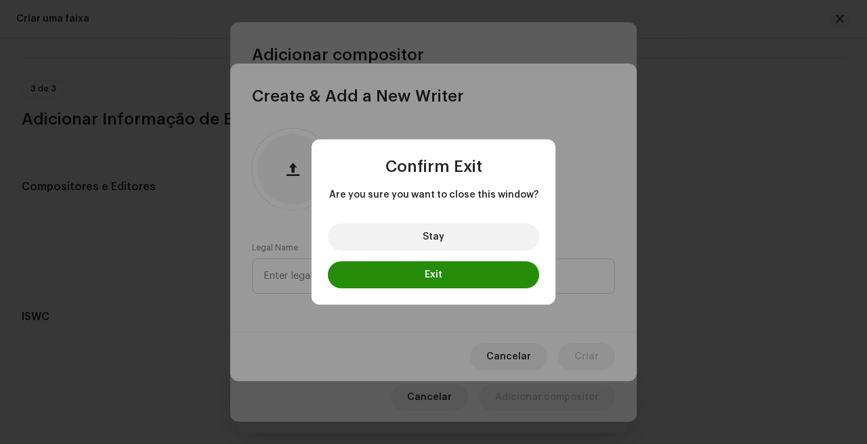
click at [412, 269] on button "Exit" at bounding box center [433, 274] width 211 height 27
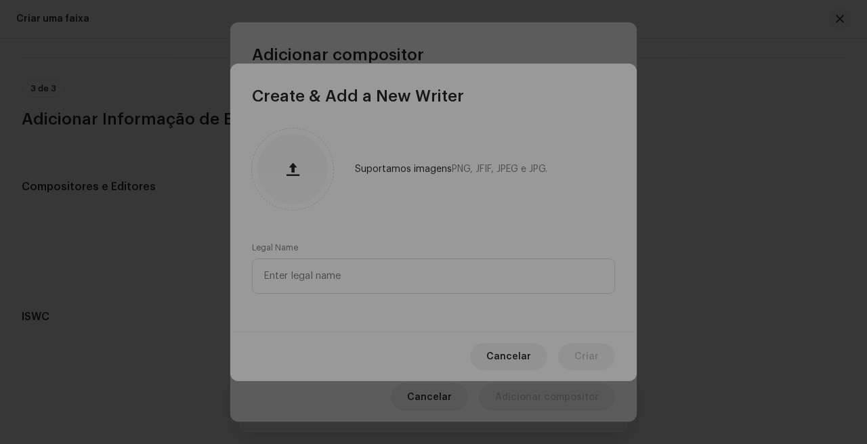
click at [404, 225] on button "Stay" at bounding box center [434, 232] width 148 height 19
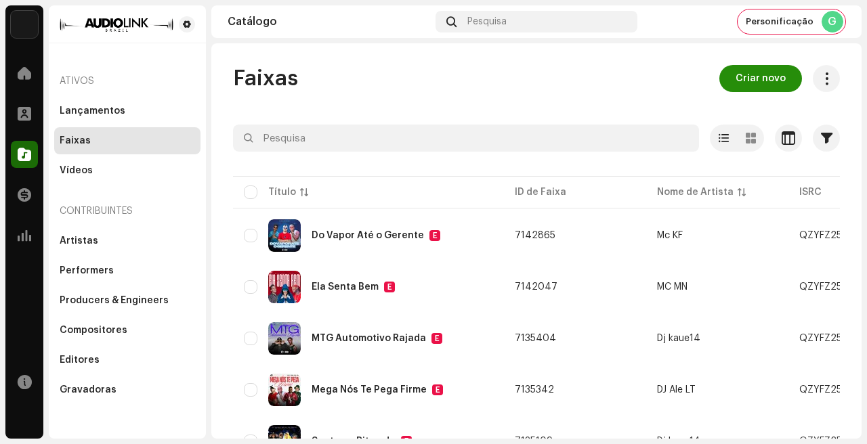
click at [735, 79] on span "Criar novo" at bounding box center [760, 78] width 50 height 27
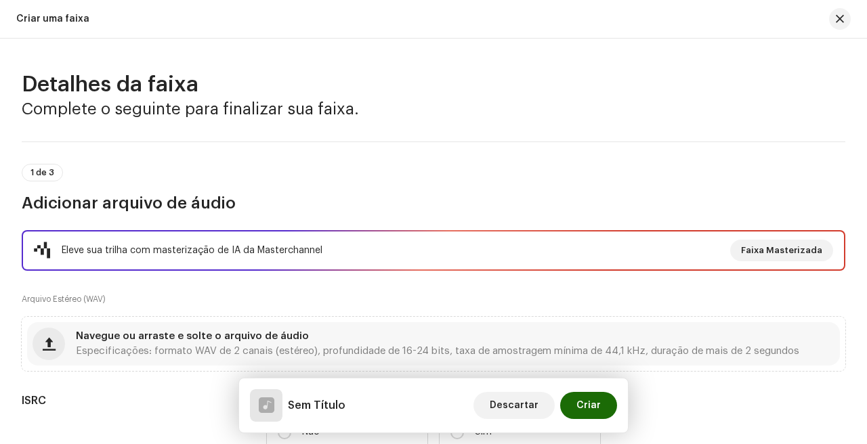
scroll to position [74, 0]
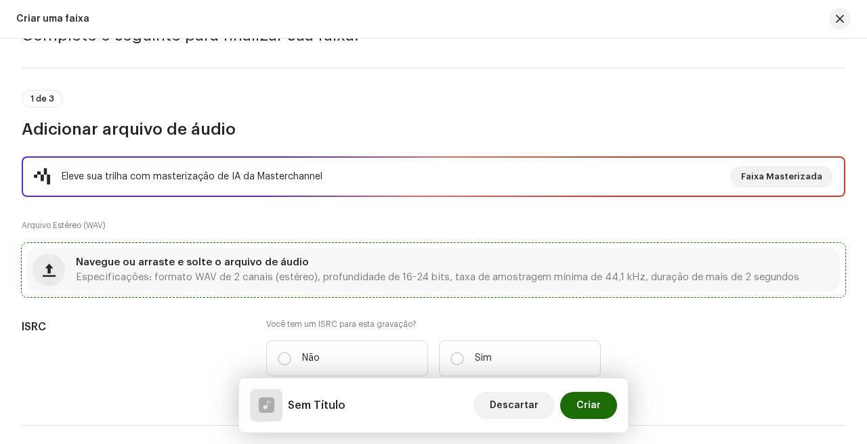
click at [209, 276] on span "Especificações: formato WAV de 2 canais (estéreo), profundidade de 16-24 bits, …" at bounding box center [437, 277] width 723 height 9
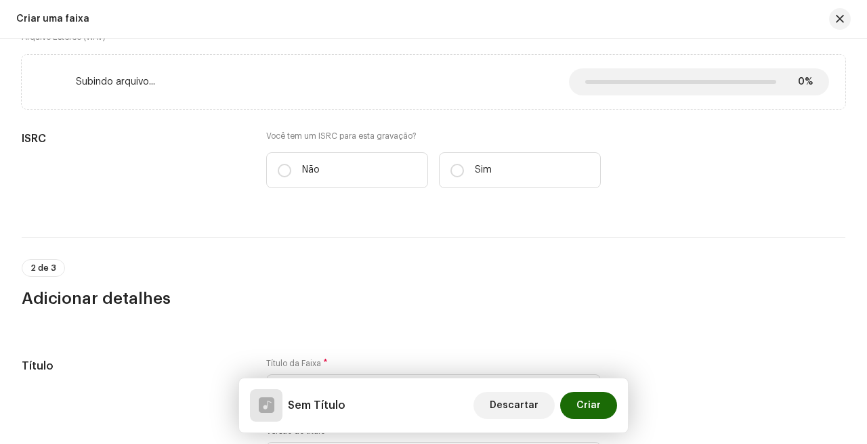
scroll to position [302, 0]
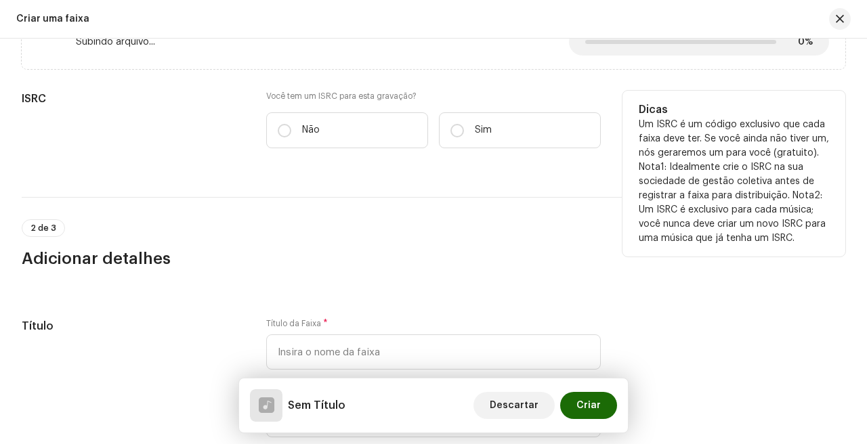
click at [326, 93] on label "Você tem um ISRC para esta gravação?" at bounding box center [433, 96] width 334 height 11
click at [326, 129] on label "Não" at bounding box center [347, 130] width 162 height 36
click at [291, 129] on input "Não" at bounding box center [285, 131] width 14 height 14
radio input "true"
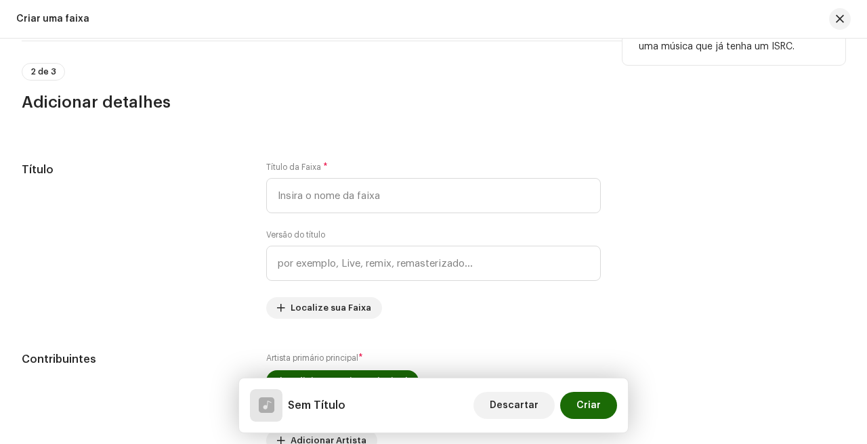
scroll to position [557, 0]
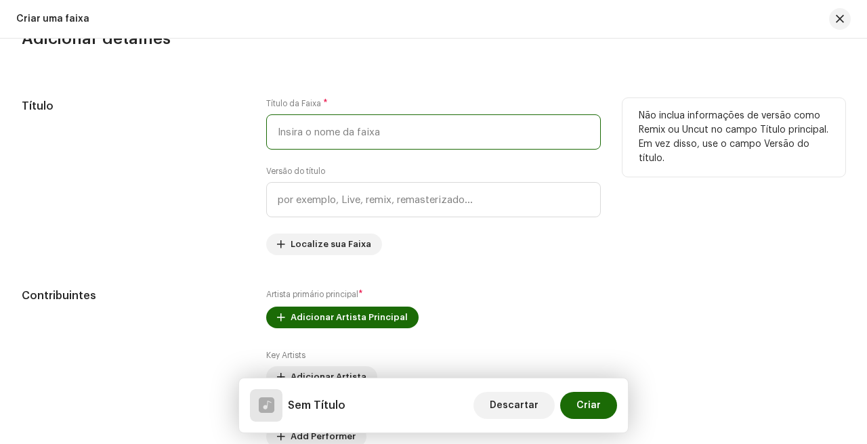
click at [343, 144] on input "text" at bounding box center [433, 131] width 334 height 35
type input "Ela Transa e Posta"
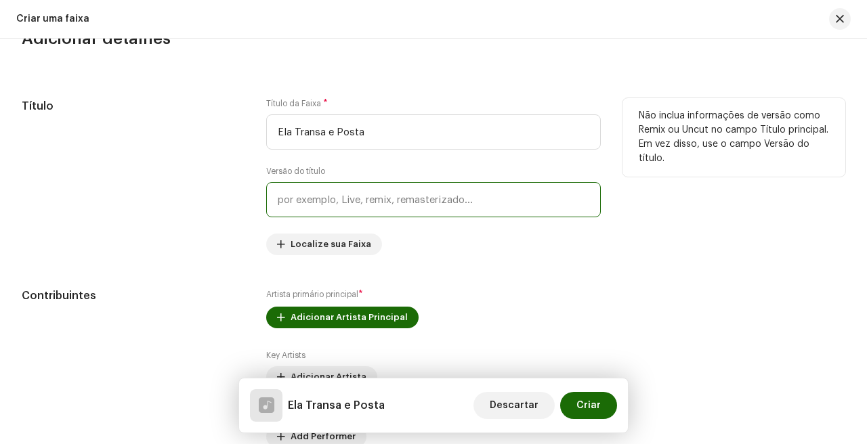
scroll to position [650, 0]
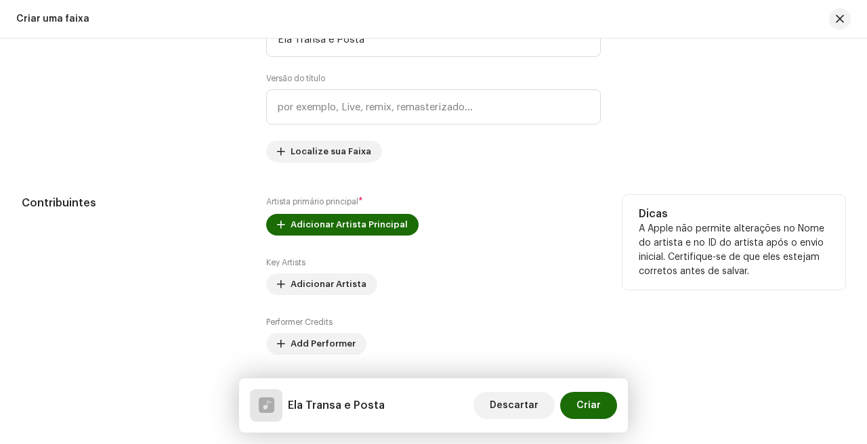
click at [342, 208] on label "Artista primário principal *" at bounding box center [314, 202] width 97 height 14
click at [342, 222] on span "Adicionar Artista Principal" at bounding box center [348, 224] width 117 height 27
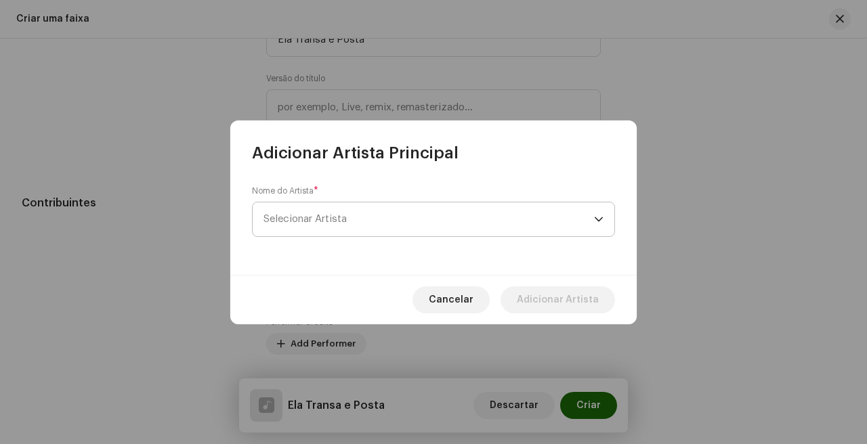
click at [357, 213] on span "Selecionar Artista" at bounding box center [428, 219] width 330 height 34
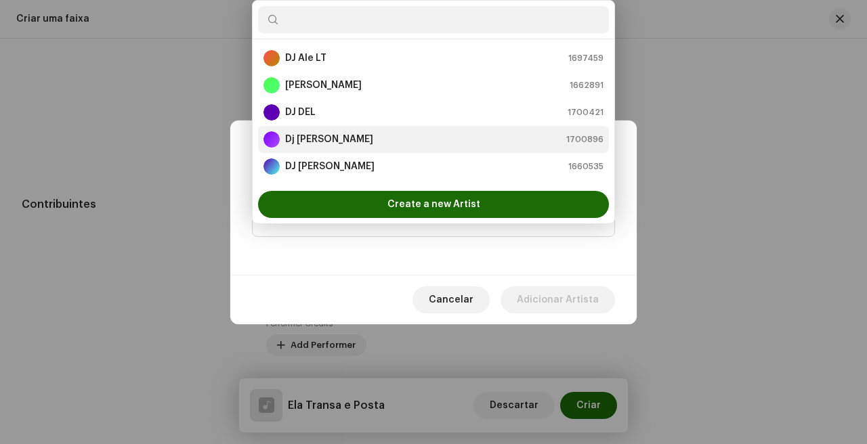
scroll to position [651, 0]
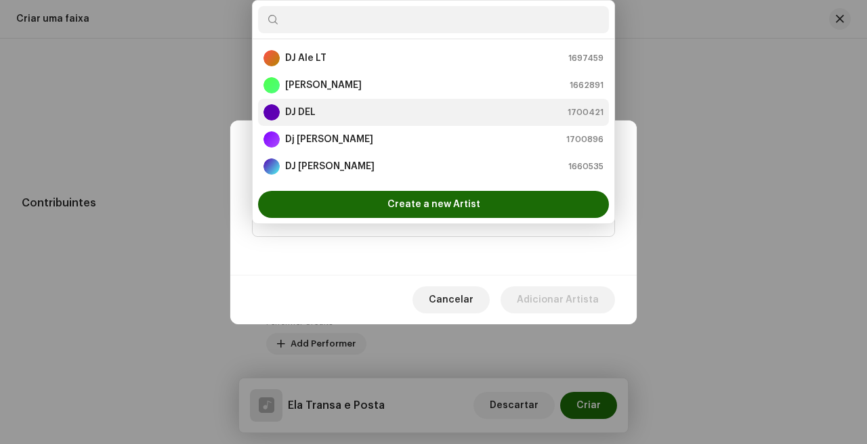
click at [350, 111] on div "DJ DEL 1700421" at bounding box center [433, 112] width 340 height 16
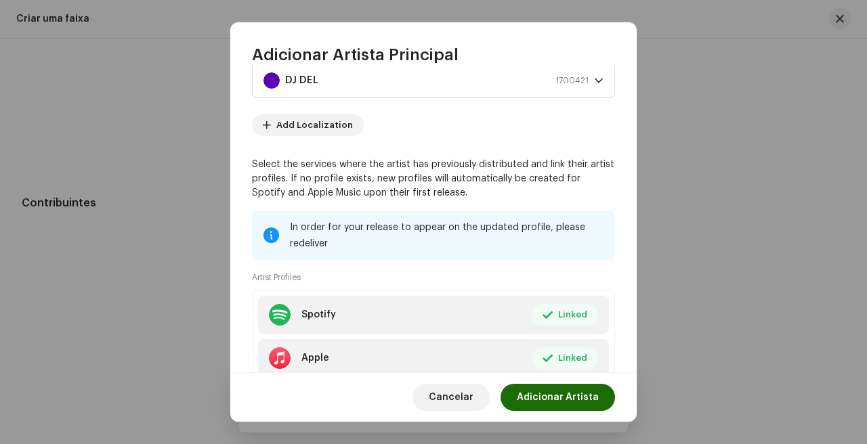
scroll to position [133, 0]
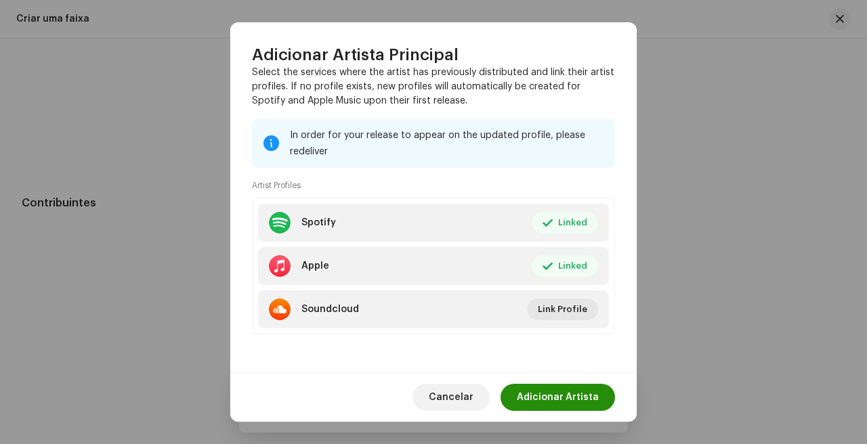
click at [581, 399] on span "Adicionar Artista" at bounding box center [558, 397] width 82 height 27
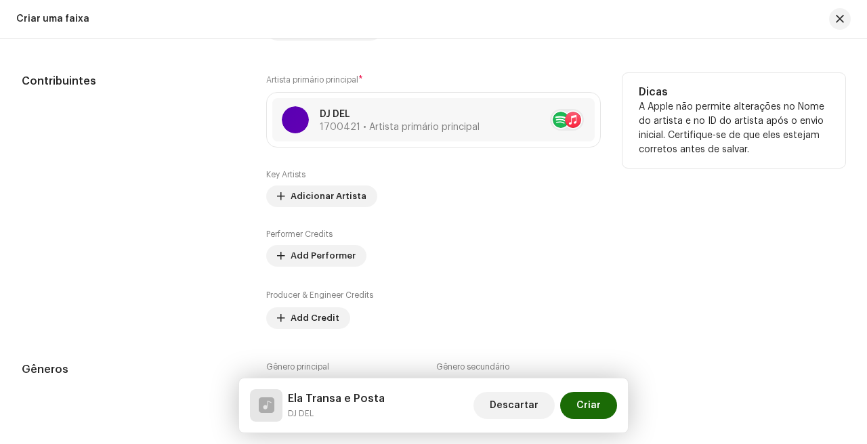
scroll to position [800, 0]
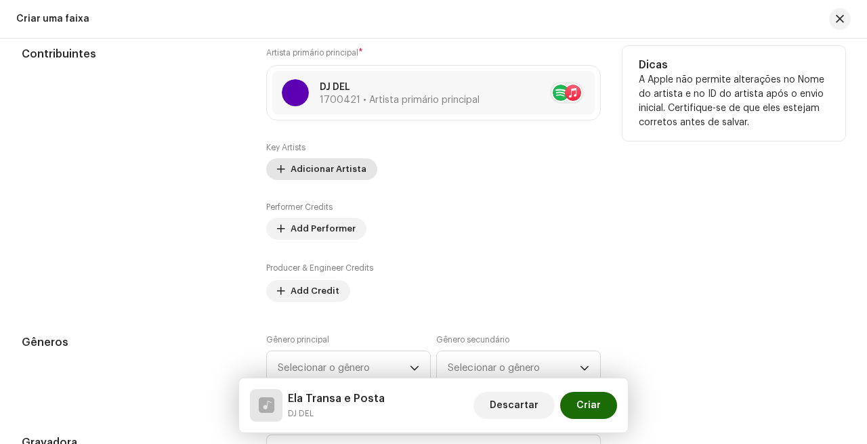
click at [330, 177] on span "Adicionar Artista" at bounding box center [328, 169] width 76 height 27
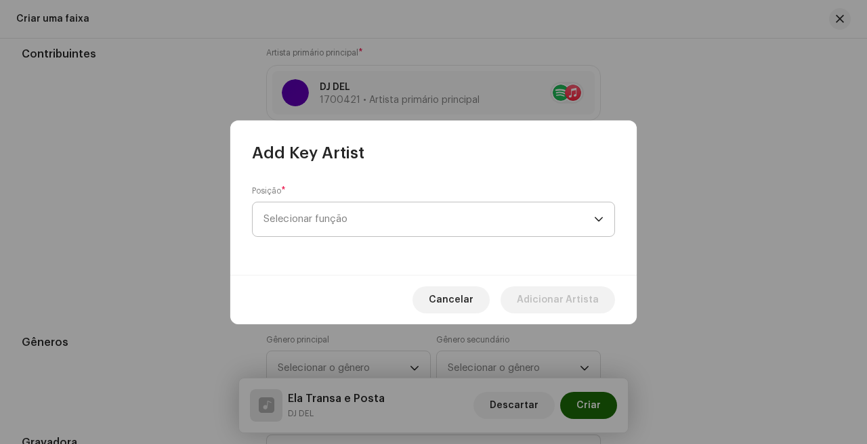
click at [348, 203] on span "Selecionar função" at bounding box center [428, 219] width 330 height 34
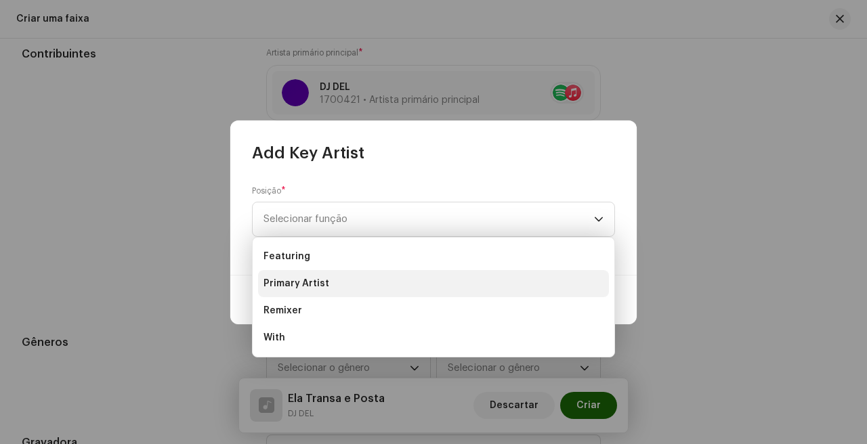
click at [353, 278] on li "Primary Artist" at bounding box center [433, 283] width 351 height 27
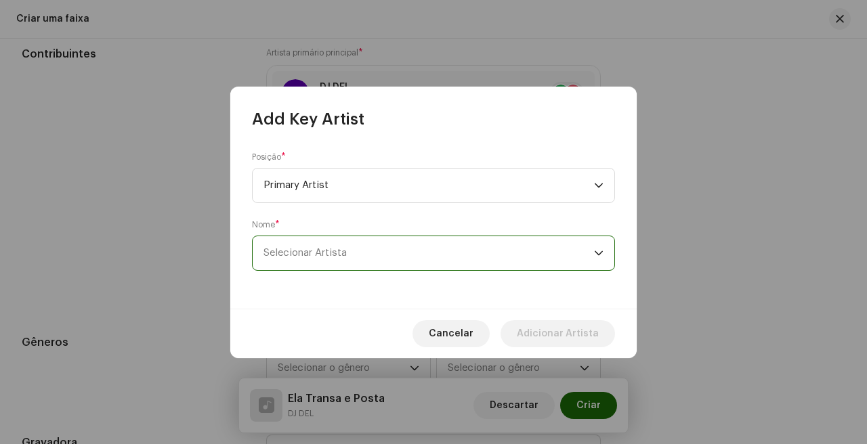
click at [370, 243] on span "Selecionar Artista" at bounding box center [428, 253] width 330 height 34
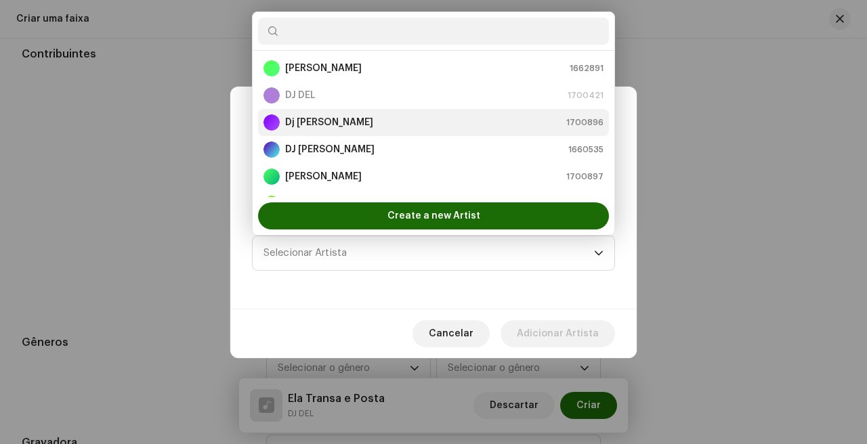
scroll to position [30, 0]
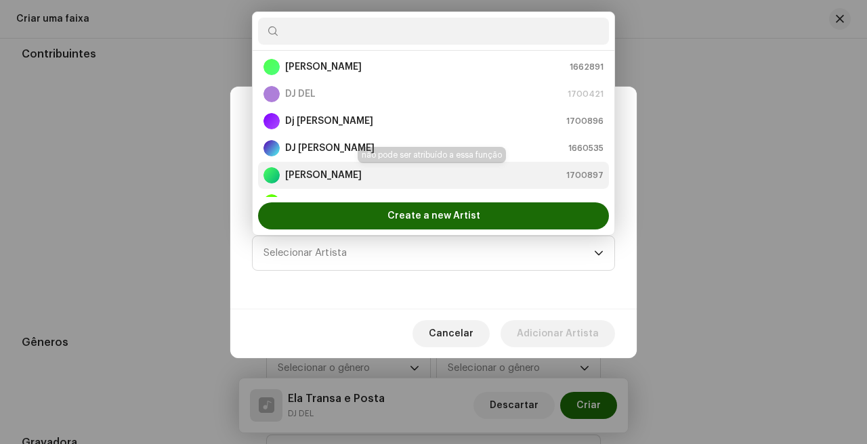
click at [357, 167] on div "[PERSON_NAME] 1700897" at bounding box center [433, 175] width 340 height 16
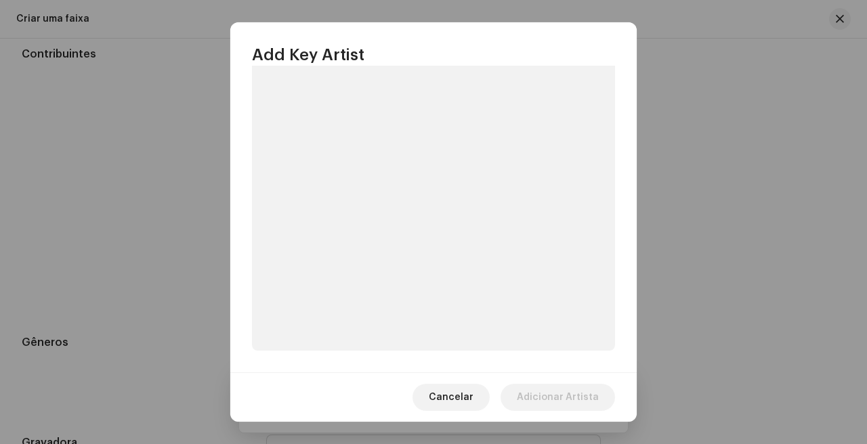
scroll to position [200, 0]
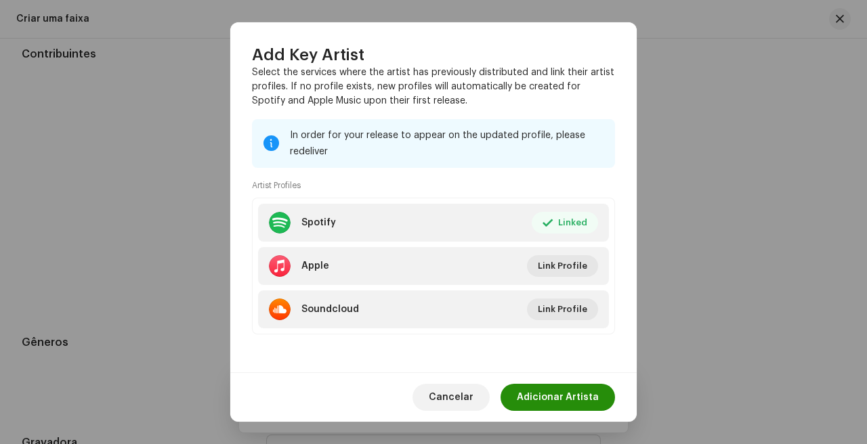
click at [592, 403] on span "Adicionar Artista" at bounding box center [558, 397] width 82 height 27
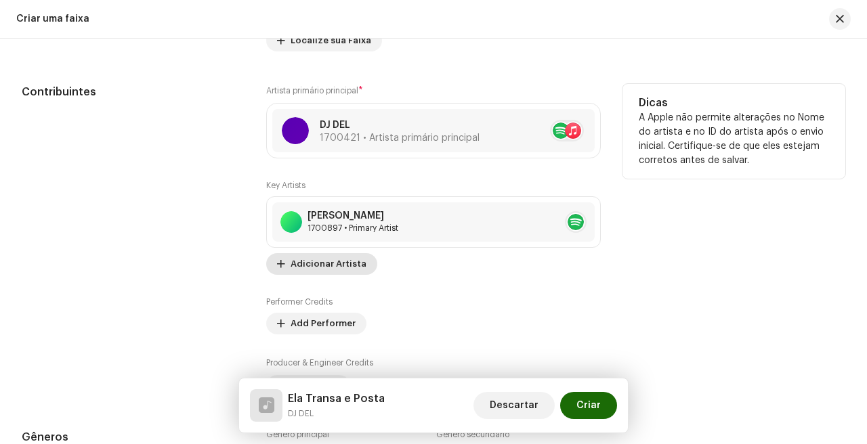
scroll to position [758, 0]
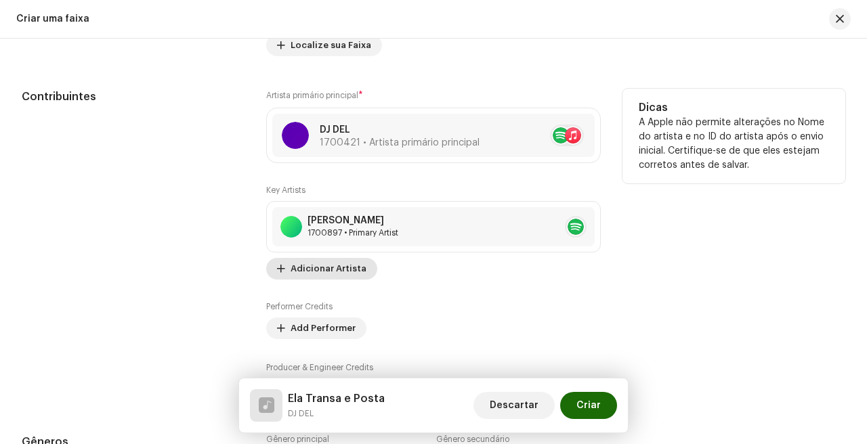
click at [330, 264] on span "Adicionar Artista" at bounding box center [328, 268] width 76 height 27
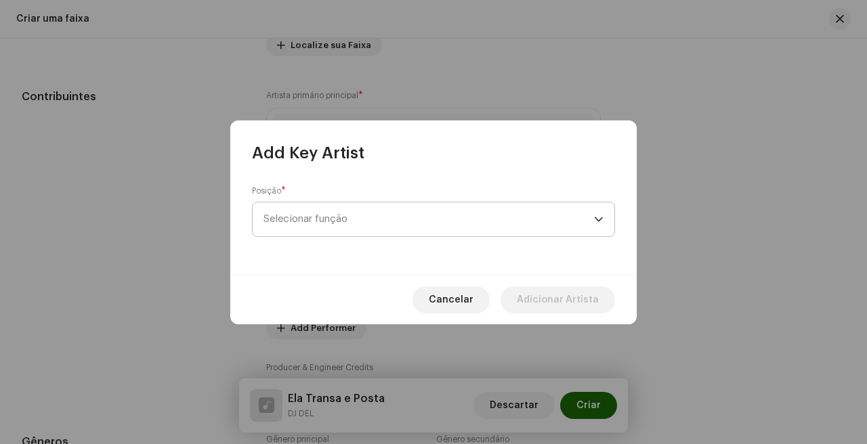
click at [370, 213] on span "Selecionar função" at bounding box center [428, 219] width 330 height 34
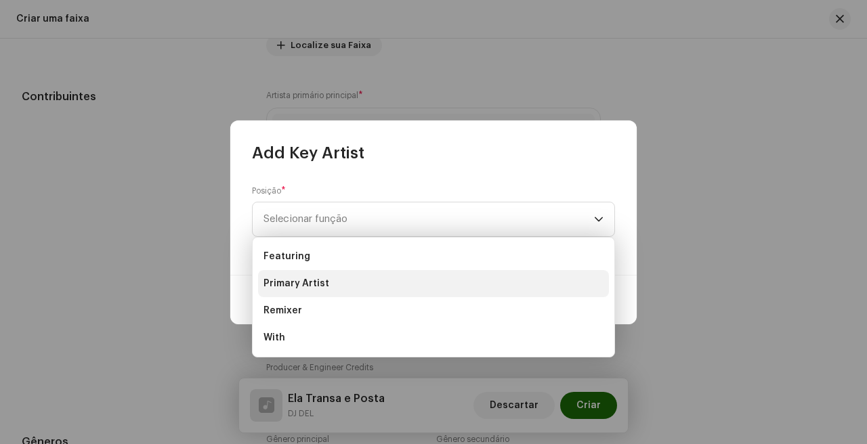
click at [367, 282] on li "Primary Artist" at bounding box center [433, 283] width 351 height 27
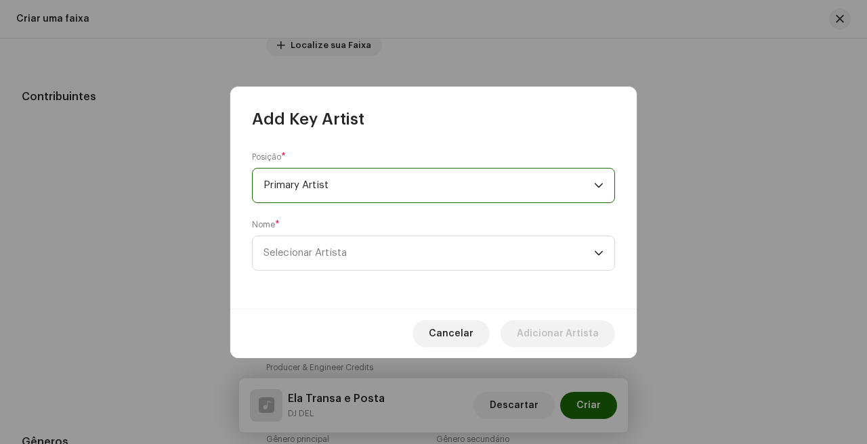
click at [385, 233] on div "Nome * Selecionar Artista" at bounding box center [433, 244] width 363 height 51
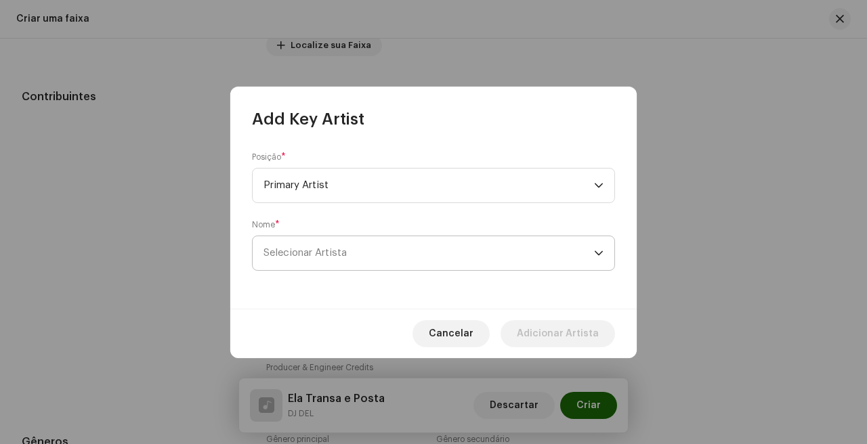
click at [383, 251] on span "Selecionar Artista" at bounding box center [428, 253] width 330 height 34
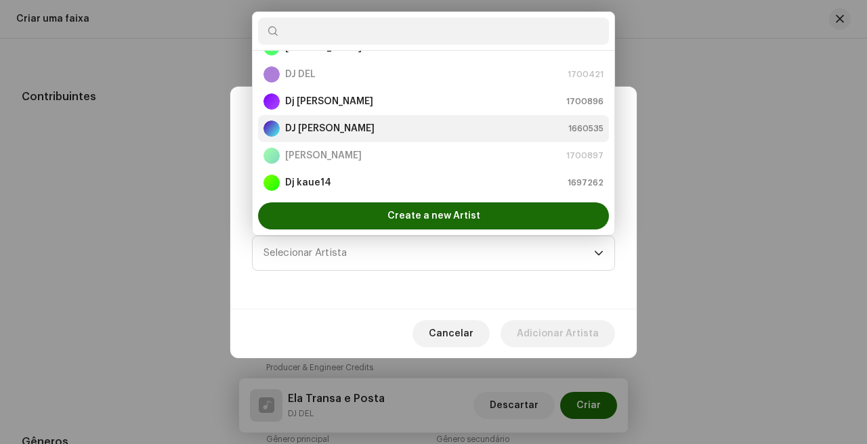
scroll to position [40, 0]
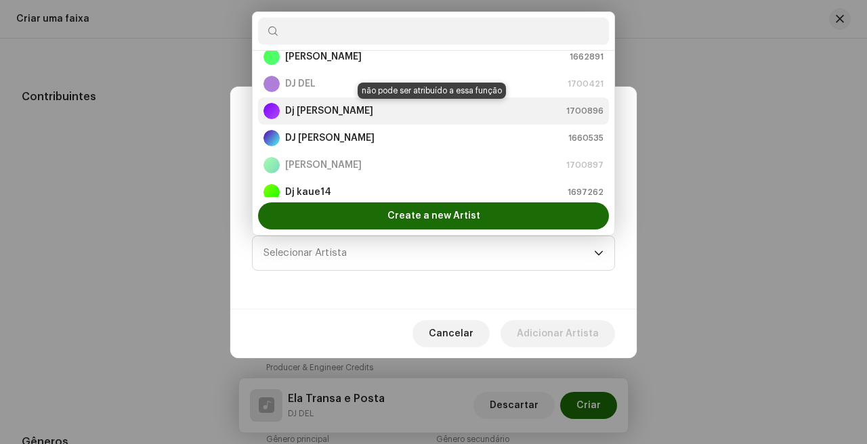
click at [350, 116] on div "Dj [PERSON_NAME] 1700896" at bounding box center [433, 111] width 340 height 16
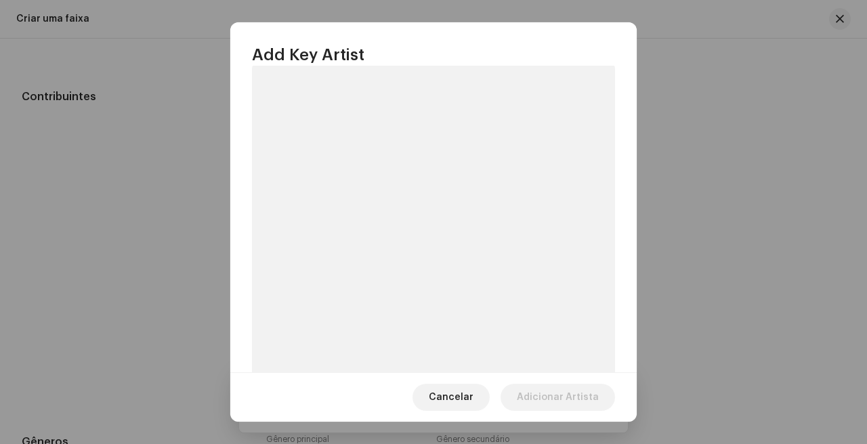
scroll to position [200, 0]
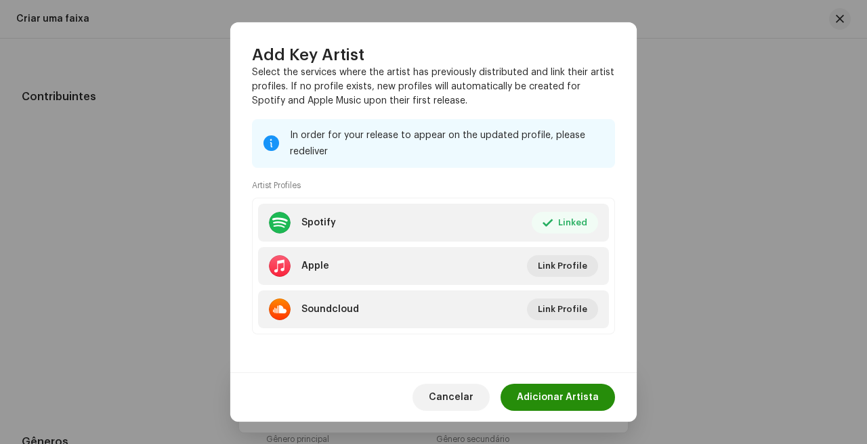
click at [552, 397] on span "Adicionar Artista" at bounding box center [558, 397] width 82 height 27
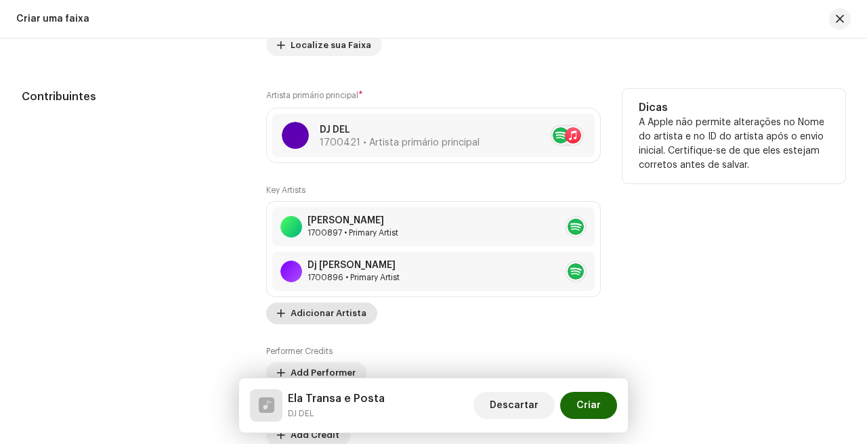
click at [332, 313] on span "Adicionar Artista" at bounding box center [328, 313] width 76 height 27
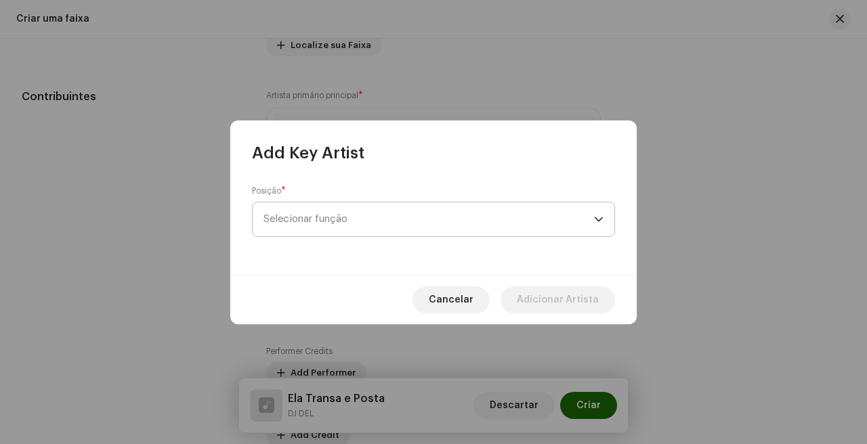
click at [374, 232] on span "Selecionar função" at bounding box center [428, 219] width 330 height 34
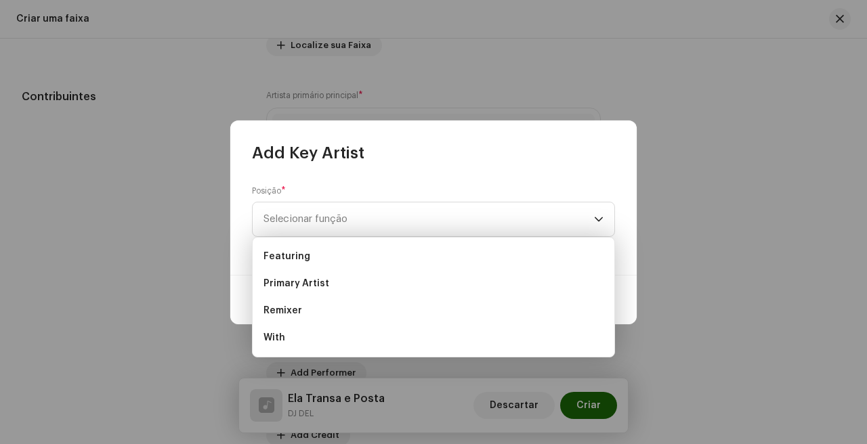
click at [303, 164] on div "Posição * Selecionar função" at bounding box center [433, 219] width 406 height 111
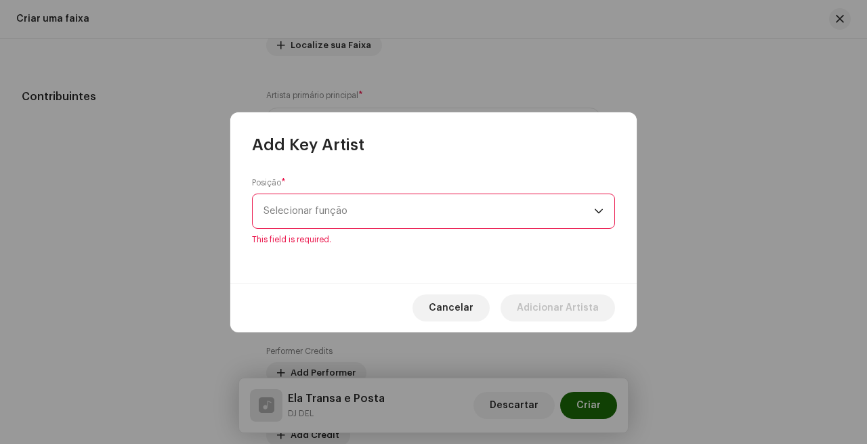
click at [404, 225] on span "Selecionar função" at bounding box center [428, 211] width 330 height 34
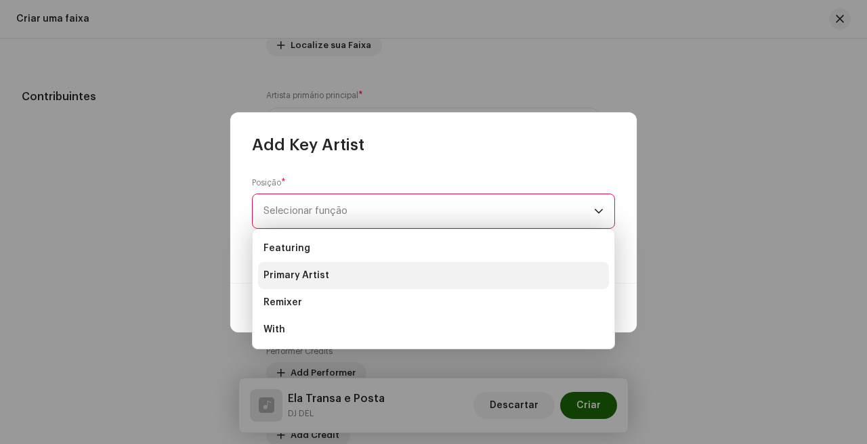
click at [354, 274] on li "Primary Artist" at bounding box center [433, 275] width 351 height 27
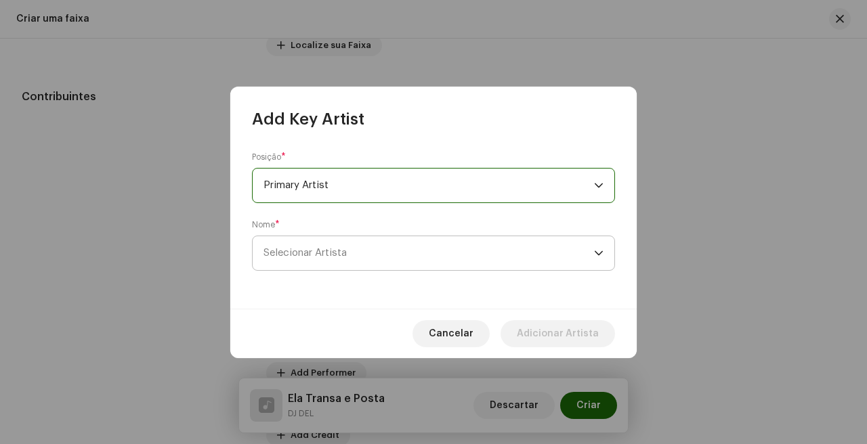
click at [382, 253] on span "Selecionar Artista" at bounding box center [428, 253] width 330 height 34
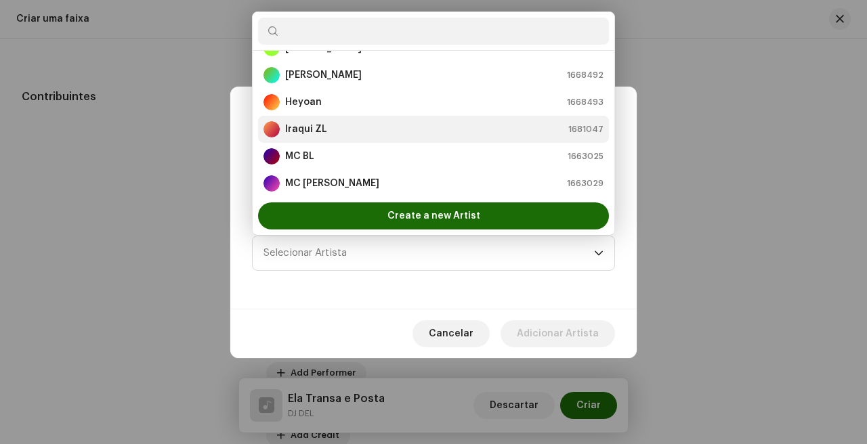
scroll to position [271, 0]
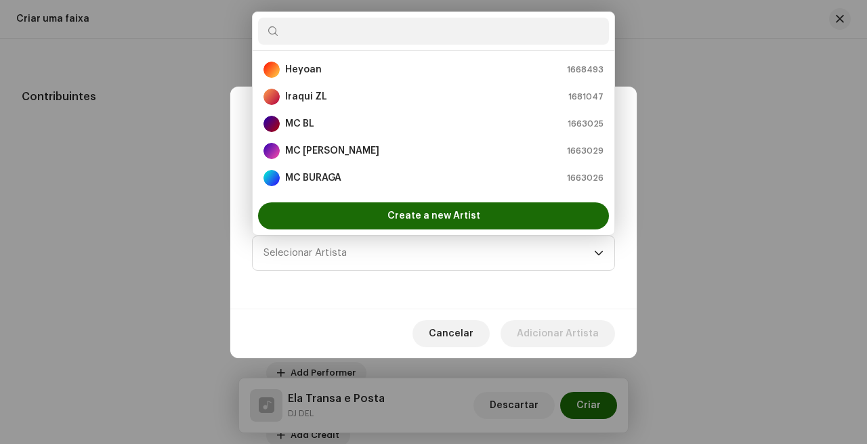
click at [295, 295] on div "Posição * Primary Artist Nome * Selecionar Artista" at bounding box center [433, 219] width 406 height 179
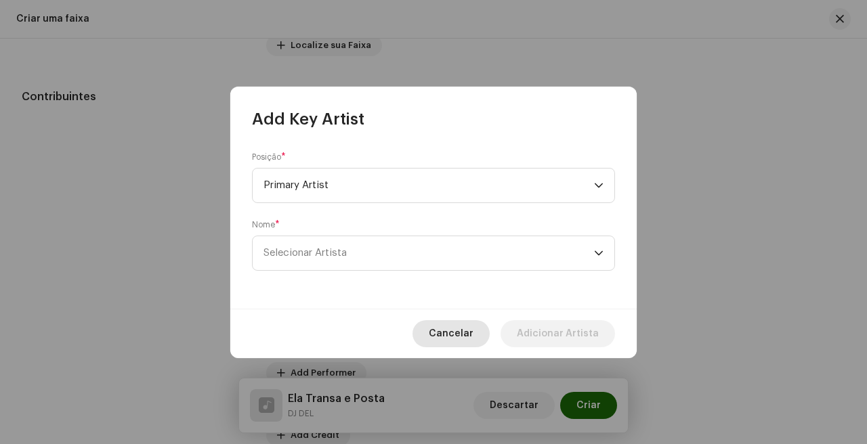
click at [473, 328] on span "Cancelar" at bounding box center [451, 333] width 45 height 27
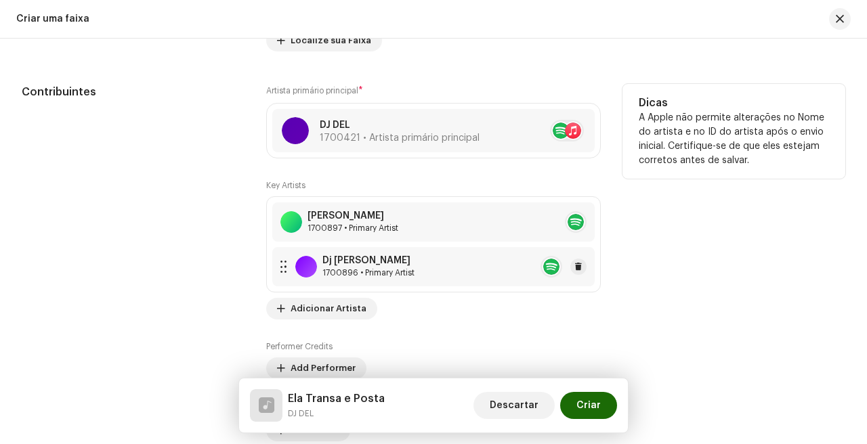
scroll to position [794, 0]
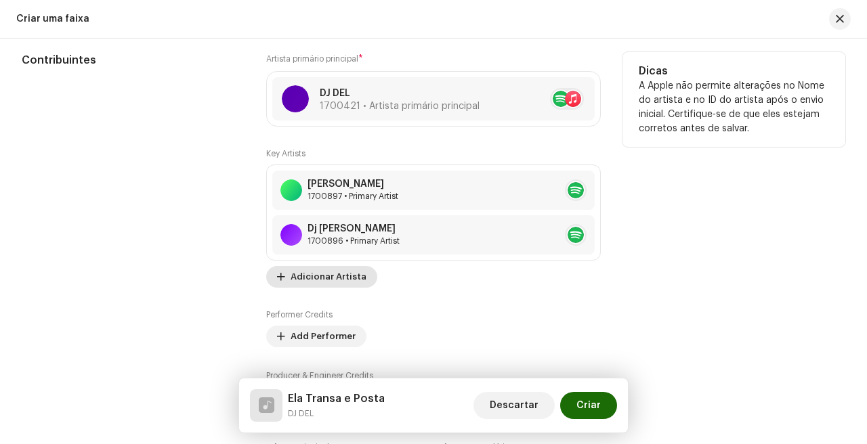
click at [333, 282] on span "Adicionar Artista" at bounding box center [328, 276] width 76 height 27
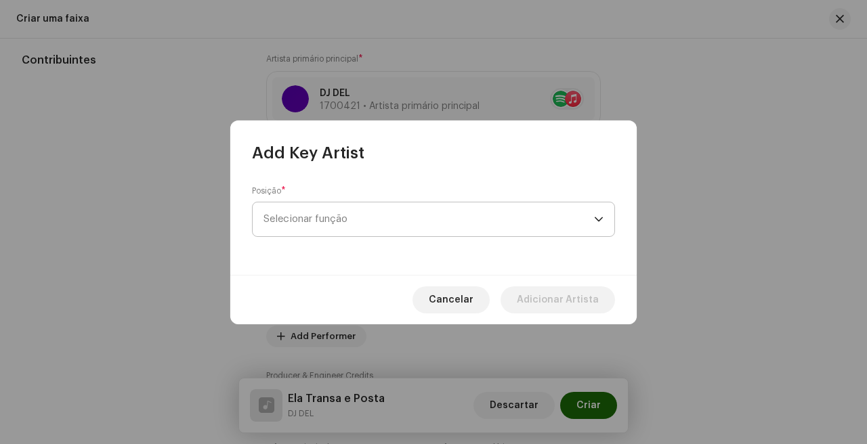
click at [395, 214] on span "Selecionar função" at bounding box center [428, 219] width 330 height 34
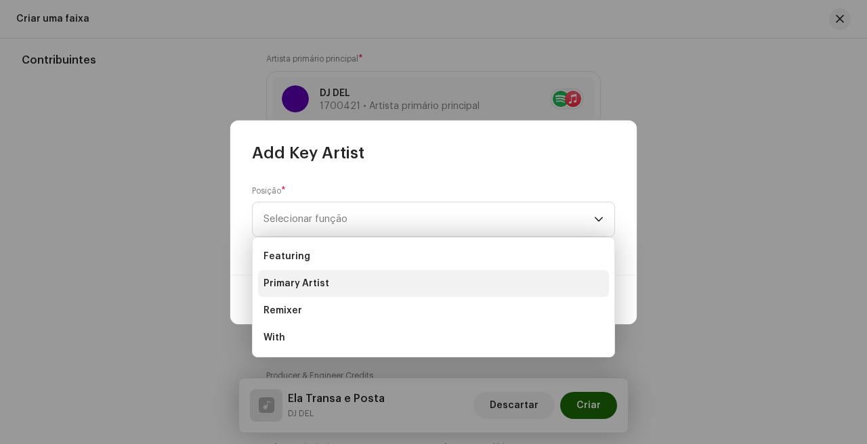
click at [344, 280] on li "Primary Artist" at bounding box center [433, 283] width 351 height 27
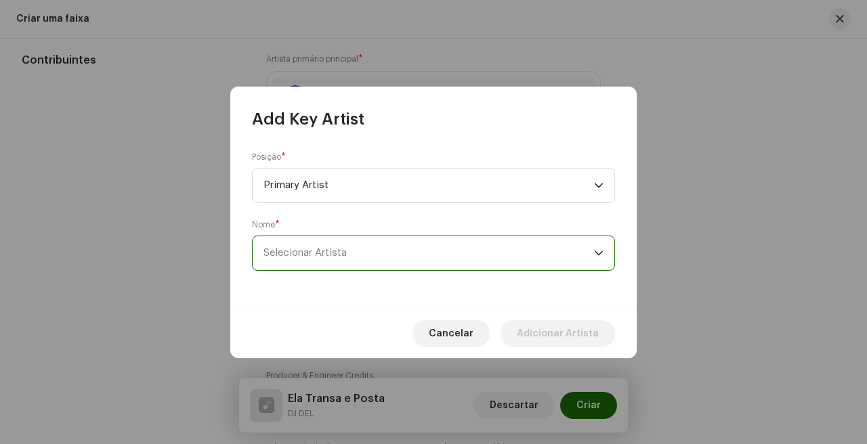
click at [381, 238] on span "Selecionar Artista" at bounding box center [428, 253] width 330 height 34
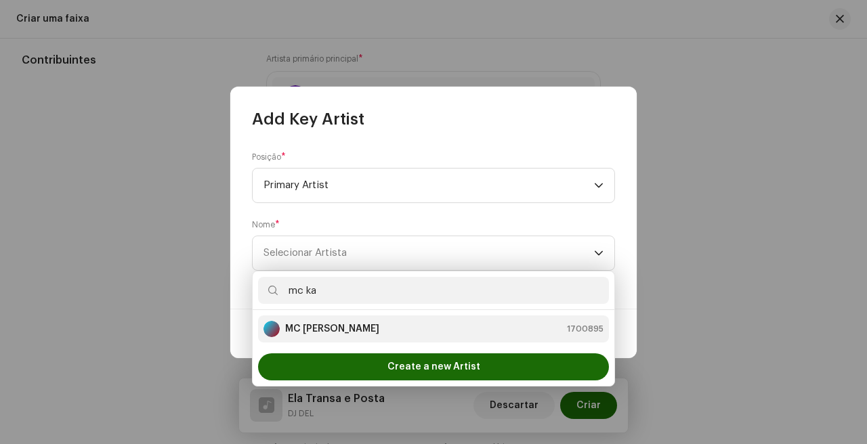
type input "mc ka"
click at [378, 320] on li "MC [PERSON_NAME] 1700895" at bounding box center [433, 329] width 351 height 27
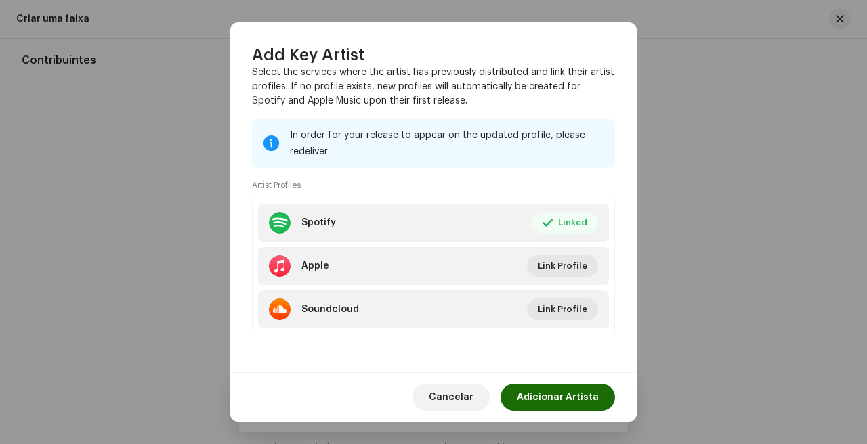
scroll to position [200, 0]
click at [546, 401] on span "Adicionar Artista" at bounding box center [558, 397] width 82 height 27
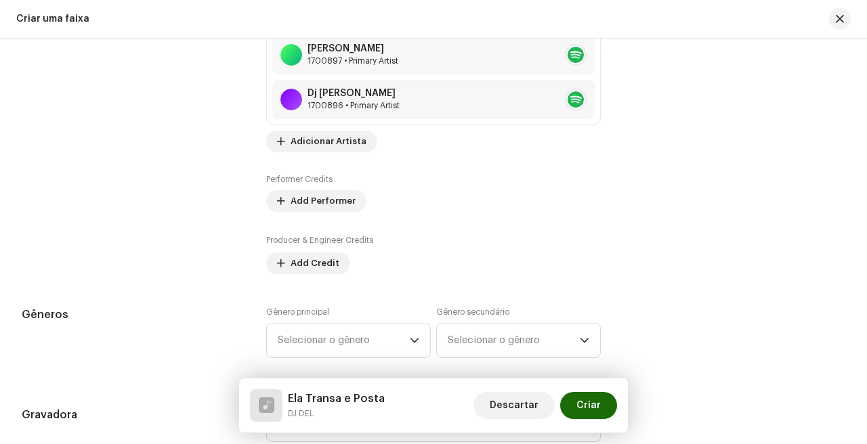
scroll to position [957, 0]
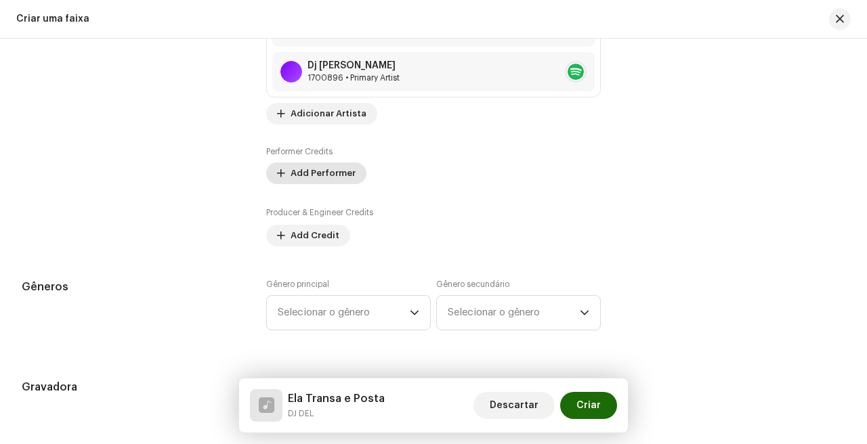
click at [321, 173] on span "Add Performer" at bounding box center [322, 173] width 65 height 27
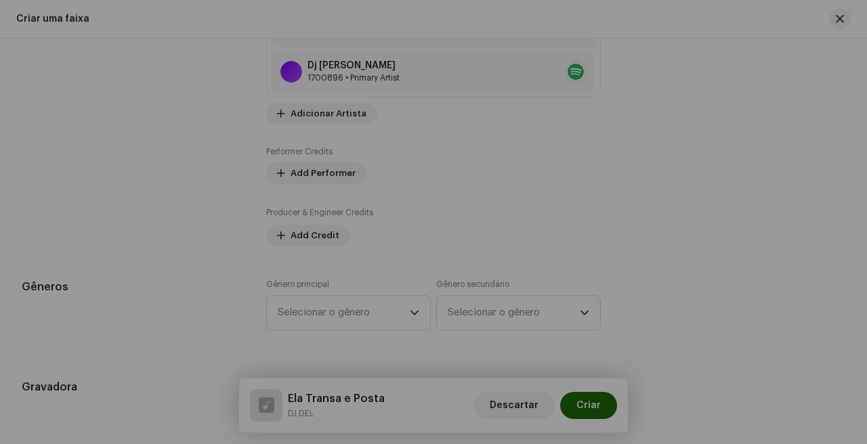
click at [152, 219] on div "Add Performer Credits Posição * Selecionar função Cancelar Add Credit" at bounding box center [433, 222] width 867 height 444
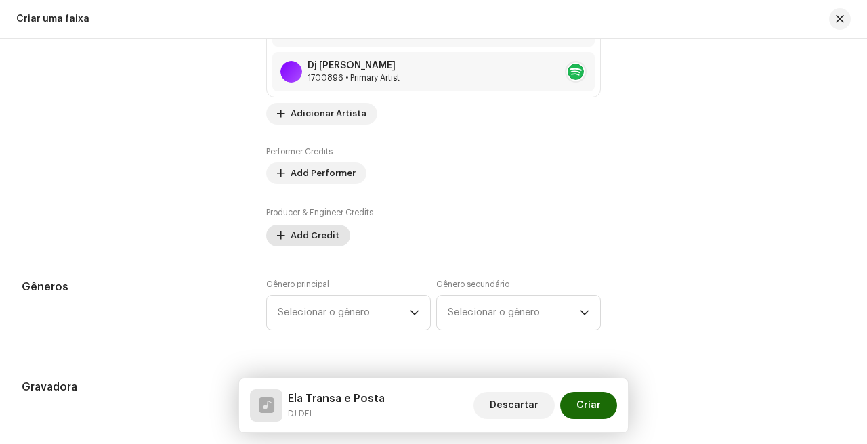
click at [309, 239] on span "Add Credit" at bounding box center [314, 235] width 49 height 27
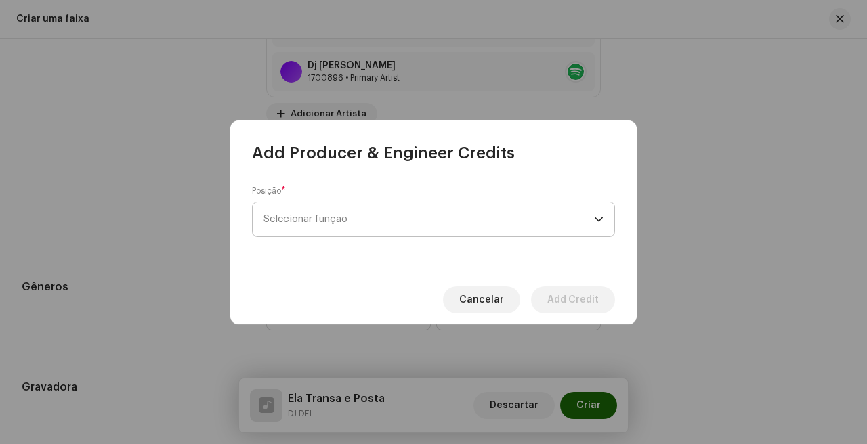
click at [343, 221] on span "Selecionar função" at bounding box center [428, 219] width 330 height 34
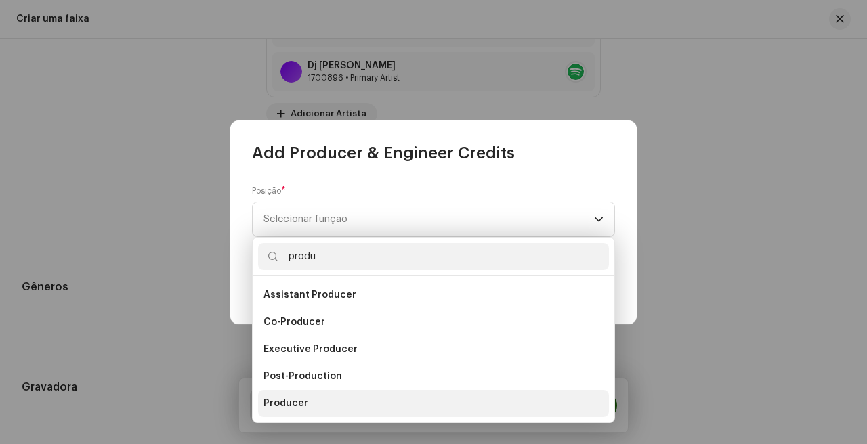
type input "produ"
click at [330, 395] on li "Producer" at bounding box center [433, 403] width 351 height 27
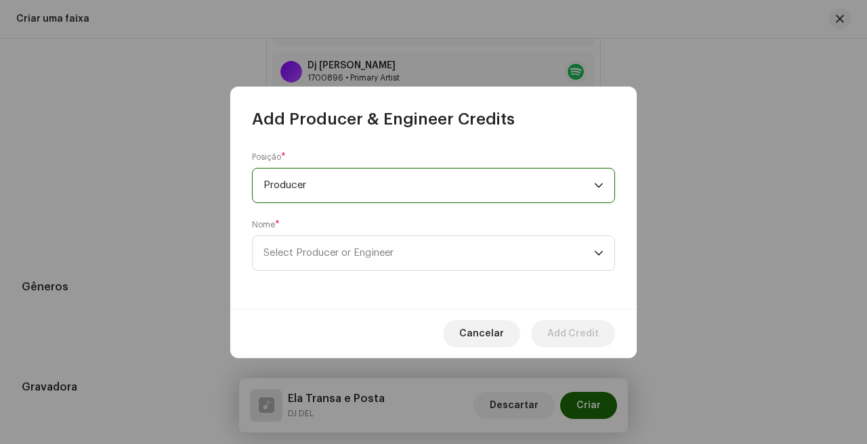
click at [494, 272] on div "Posição * Producer Nome * Select Producer or Engineer" at bounding box center [433, 219] width 406 height 179
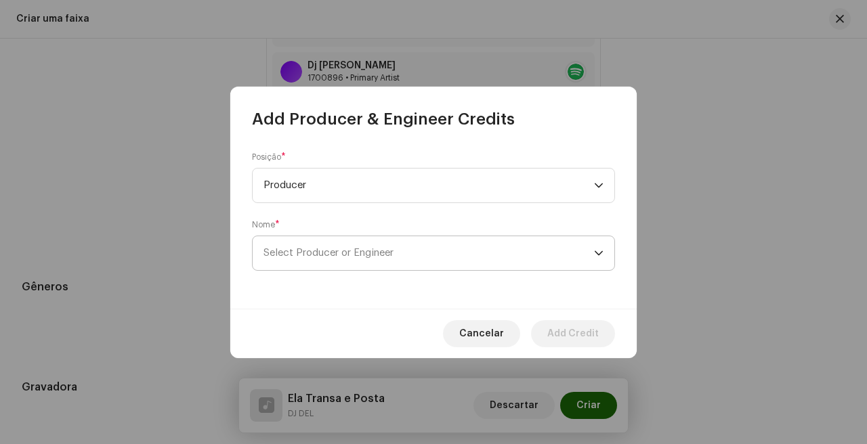
click at [502, 255] on span "Select Producer or Engineer" at bounding box center [428, 253] width 330 height 34
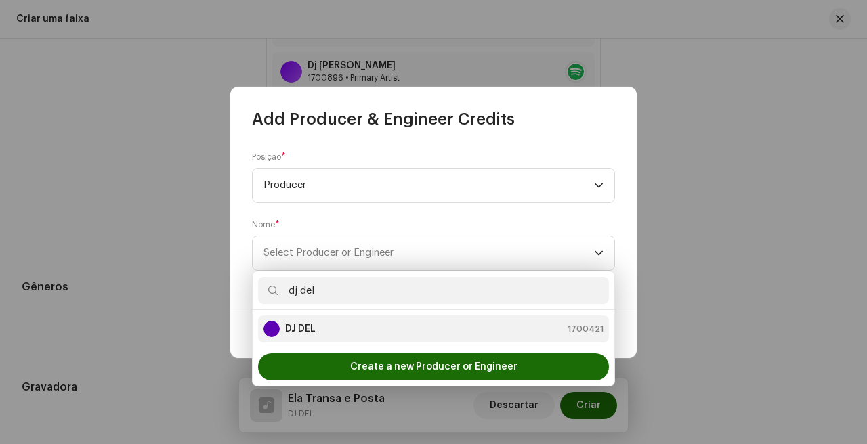
type input "dj del"
click at [401, 334] on div "DJ DEL 1700421" at bounding box center [433, 329] width 340 height 16
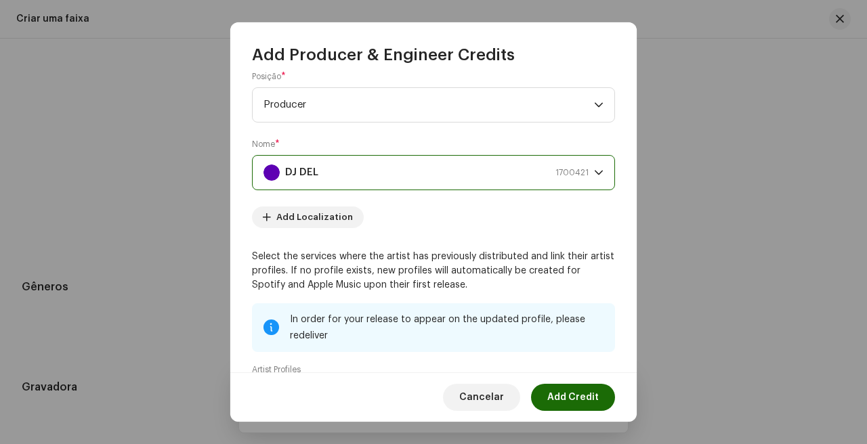
scroll to position [0, 0]
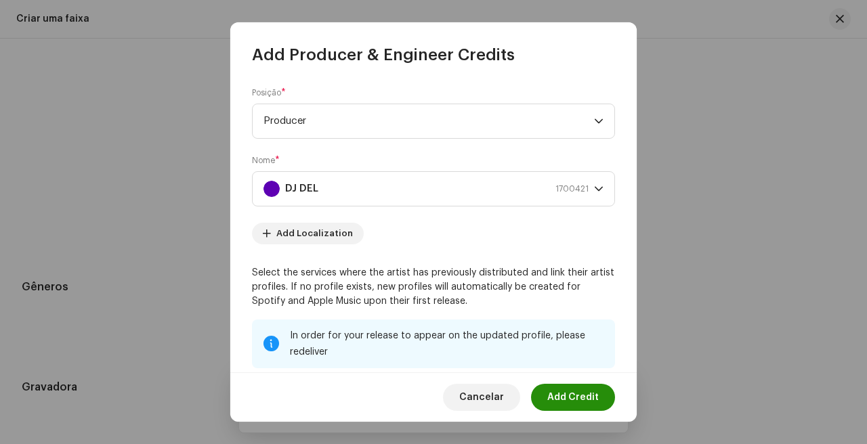
click at [578, 396] on span "Add Credit" at bounding box center [572, 397] width 51 height 27
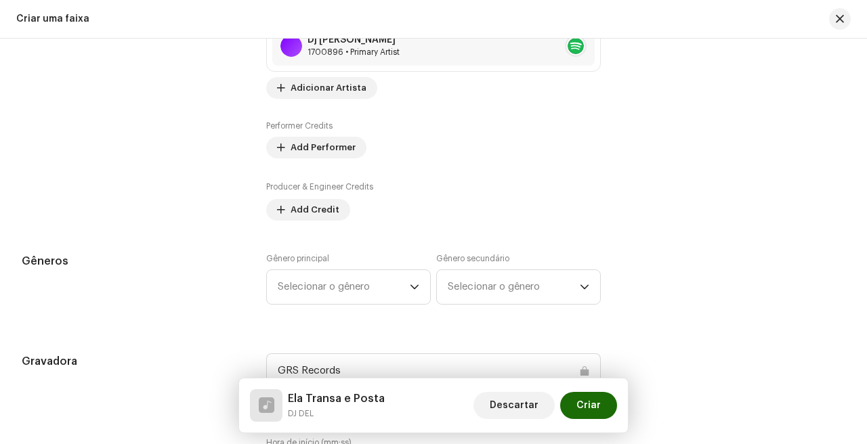
scroll to position [986, 0]
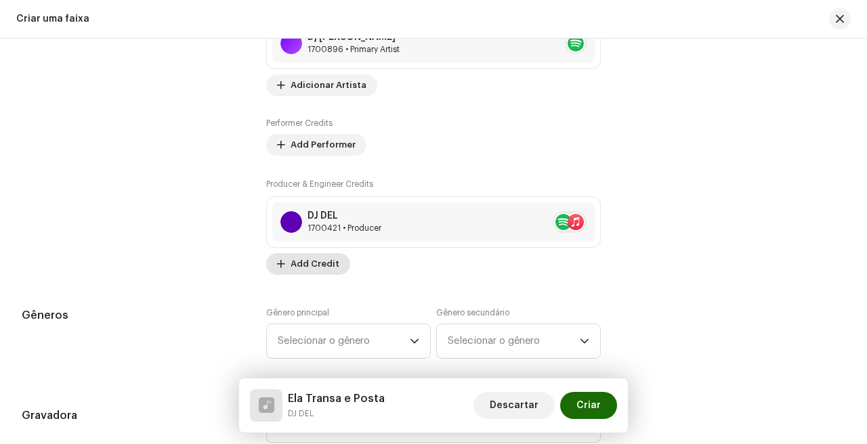
click at [311, 259] on span "Add Credit" at bounding box center [314, 264] width 49 height 27
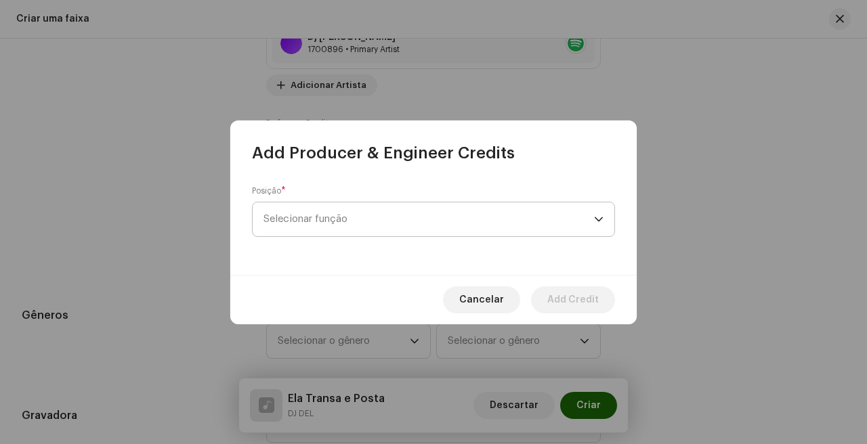
click at [365, 221] on span "Selecionar função" at bounding box center [428, 219] width 330 height 34
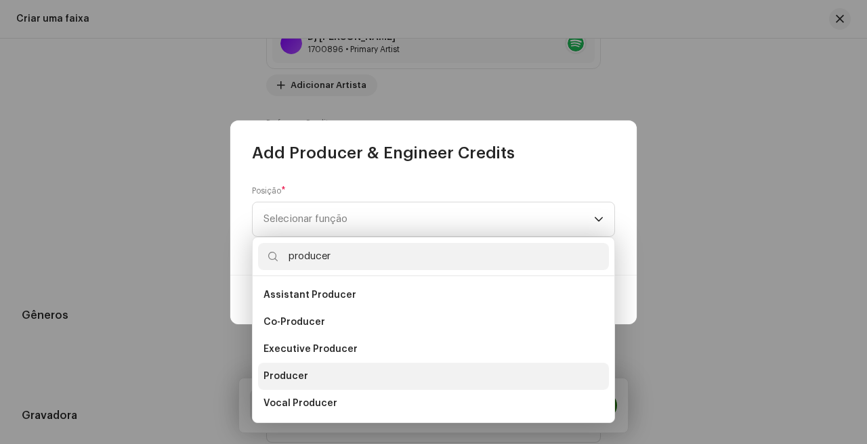
type input "producer"
click at [341, 372] on li "Producer" at bounding box center [433, 376] width 351 height 27
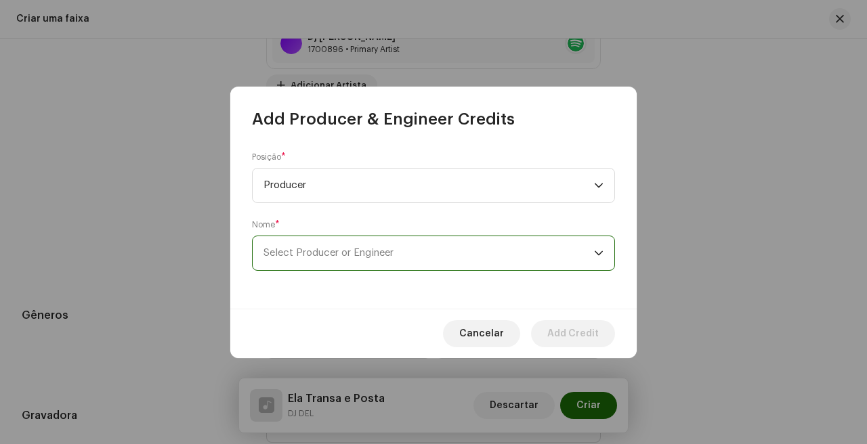
click at [391, 254] on span "Select Producer or Engineer" at bounding box center [328, 253] width 130 height 10
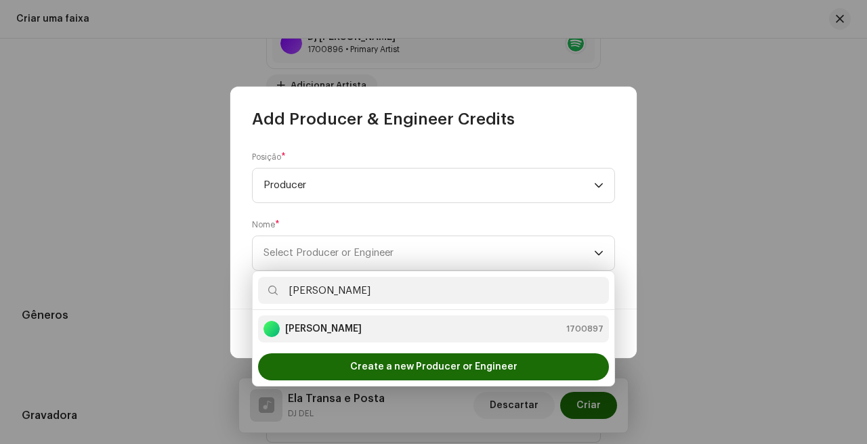
type input "[PERSON_NAME]"
click at [355, 330] on div "[PERSON_NAME] 1700897" at bounding box center [433, 329] width 340 height 16
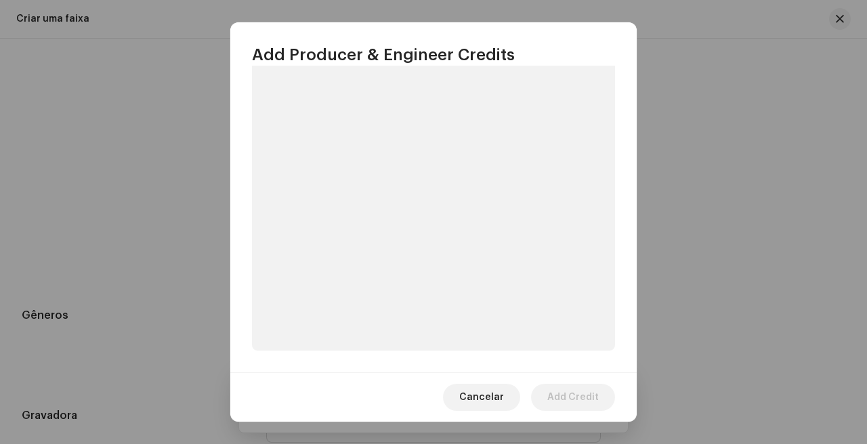
scroll to position [200, 0]
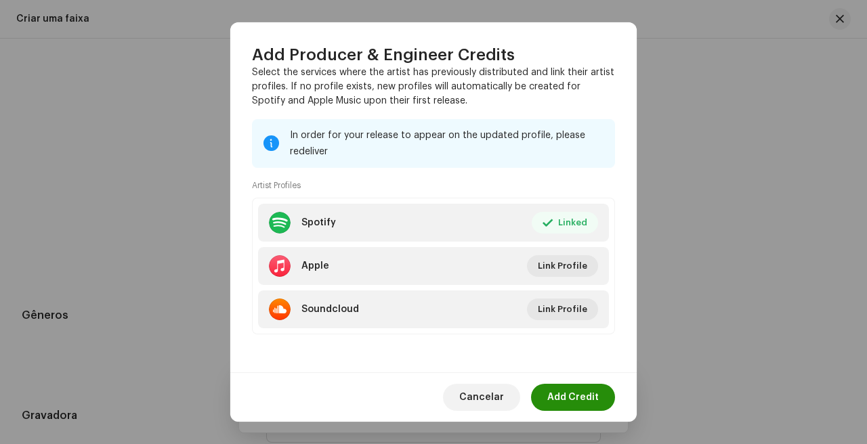
click at [594, 401] on span "Add Credit" at bounding box center [572, 397] width 51 height 27
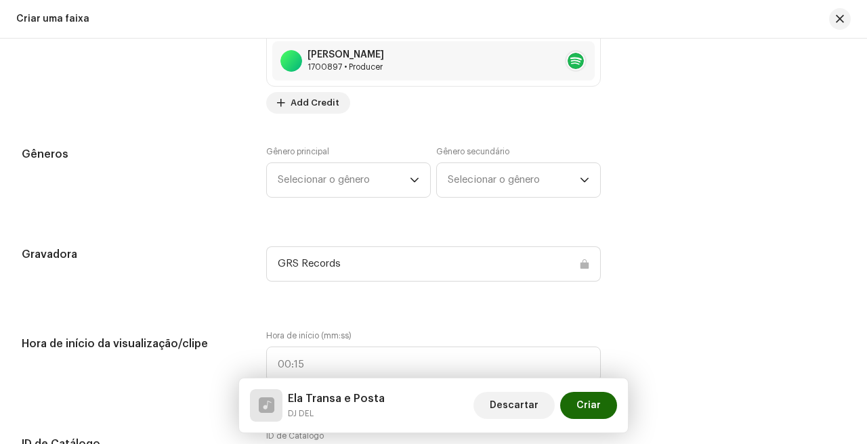
scroll to position [1201, 0]
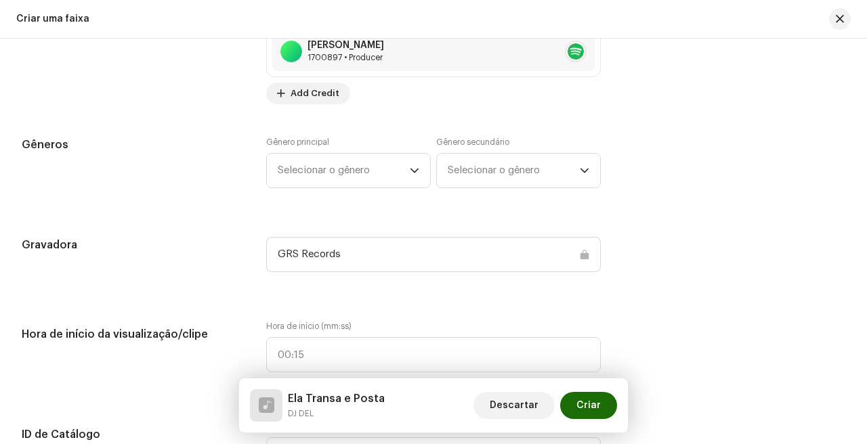
click at [379, 190] on div "Gênero principal Selecionar o gênero Gênero secundário Selecionar o gênero" at bounding box center [433, 171] width 334 height 68
click at [366, 183] on span "Selecionar o gênero" at bounding box center [344, 171] width 132 height 34
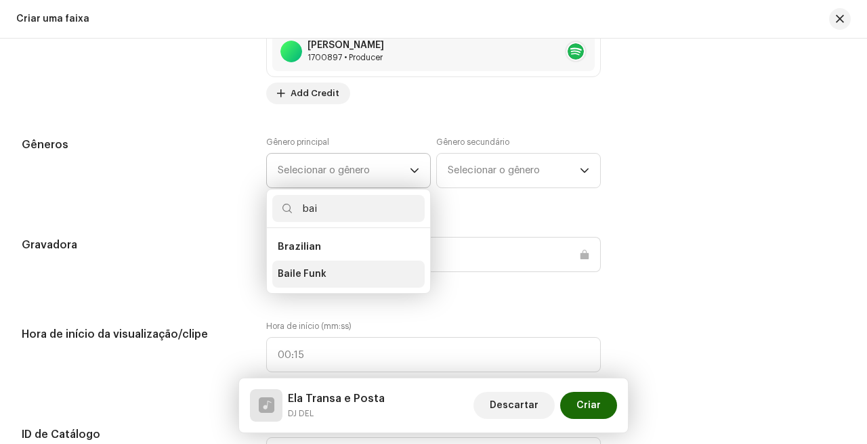
type input "bai"
click at [311, 286] on li "Baile Funk" at bounding box center [348, 274] width 152 height 27
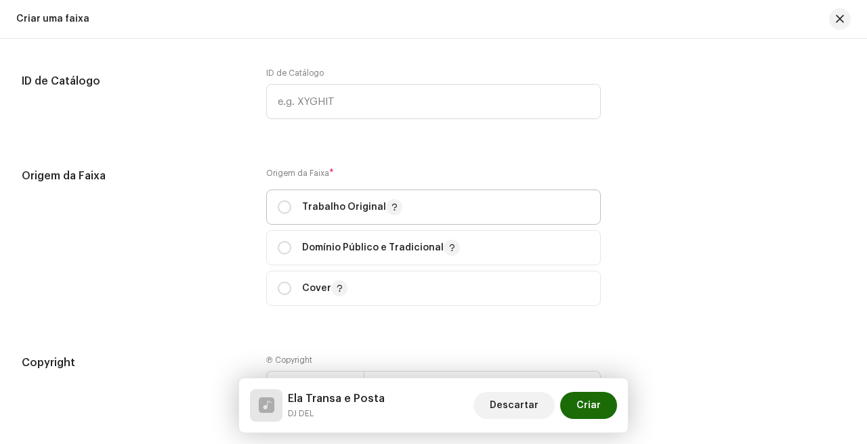
click at [313, 212] on p "Trabalho Original" at bounding box center [352, 207] width 100 height 16
radio input "true"
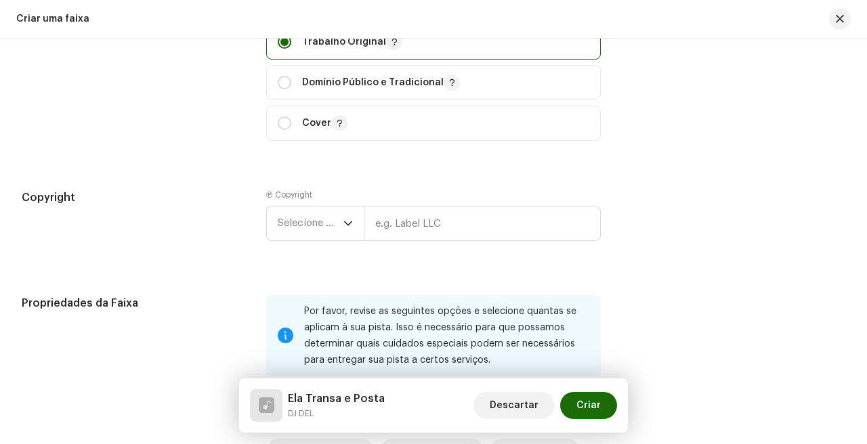
scroll to position [1809, 0]
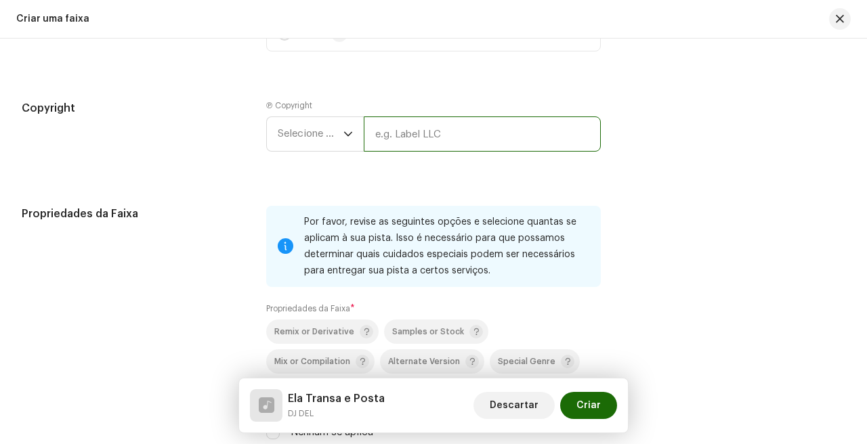
click at [430, 146] on input "text" at bounding box center [482, 133] width 237 height 35
type input "GRS Records"
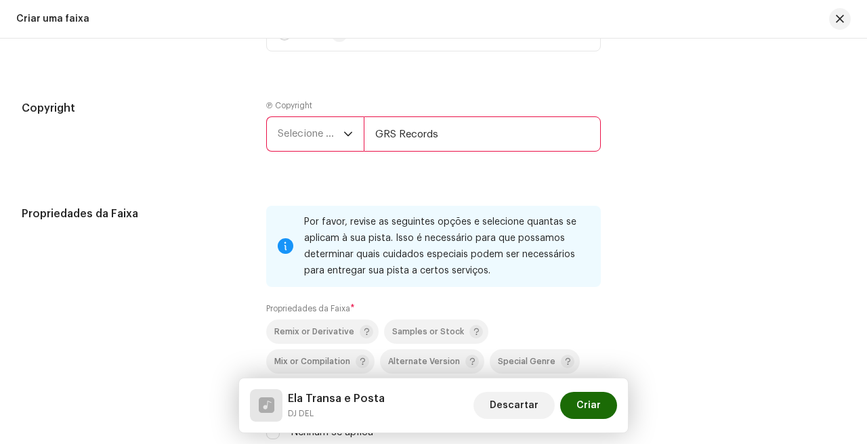
click at [433, 125] on input "GRS Records" at bounding box center [482, 133] width 237 height 35
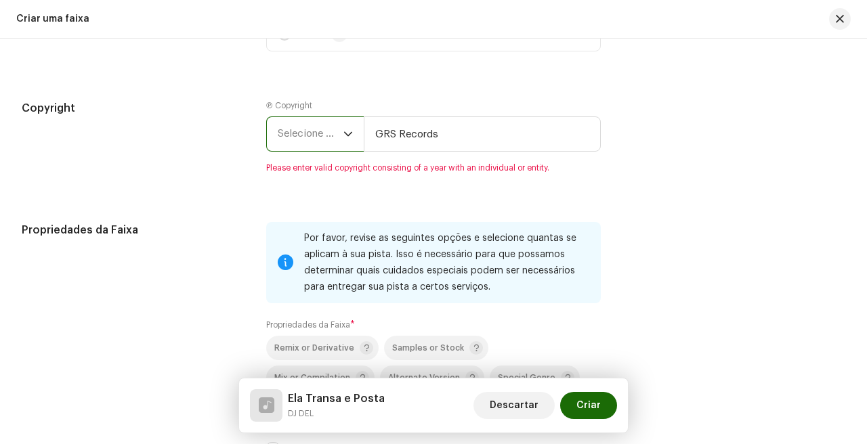
click at [330, 139] on span "Selecione o ano" at bounding box center [311, 134] width 66 height 34
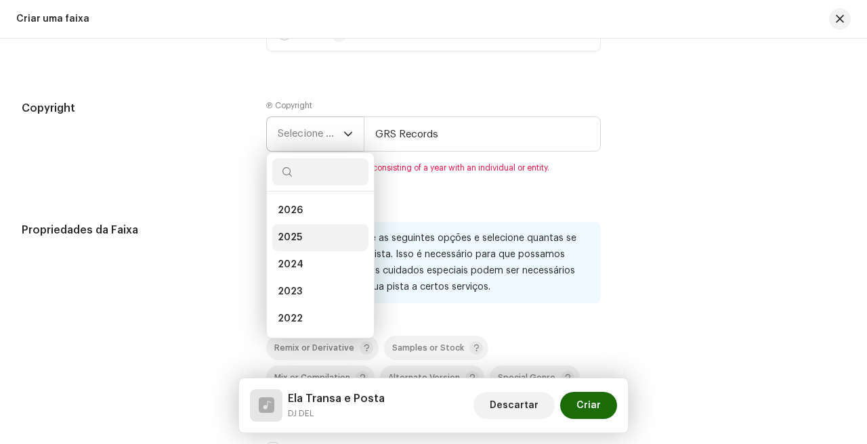
click at [324, 242] on li "2025" at bounding box center [320, 237] width 96 height 27
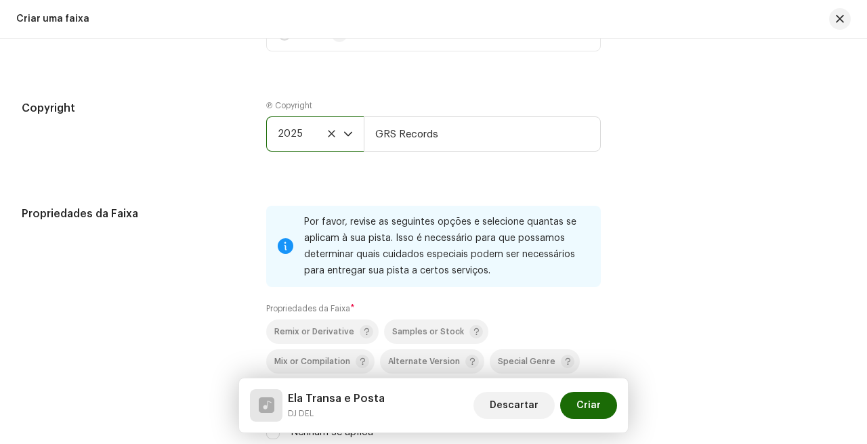
scroll to position [2026, 0]
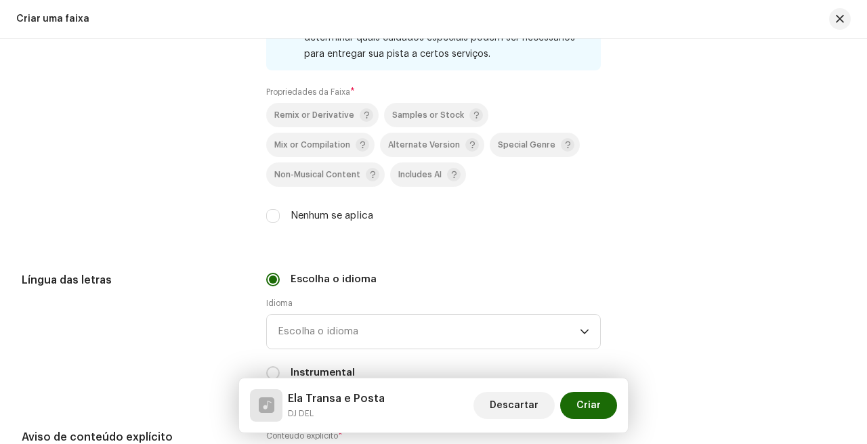
click at [287, 215] on div "Nenhum se aplica" at bounding box center [433, 216] width 334 height 15
click at [257, 220] on div "Propriedades da Faixa Por favor, revise as seguintes opções e selecione quantas…" at bounding box center [433, 114] width 823 height 251
click at [275, 220] on input "Nenhum se aplica" at bounding box center [273, 216] width 14 height 14
checkbox input "true"
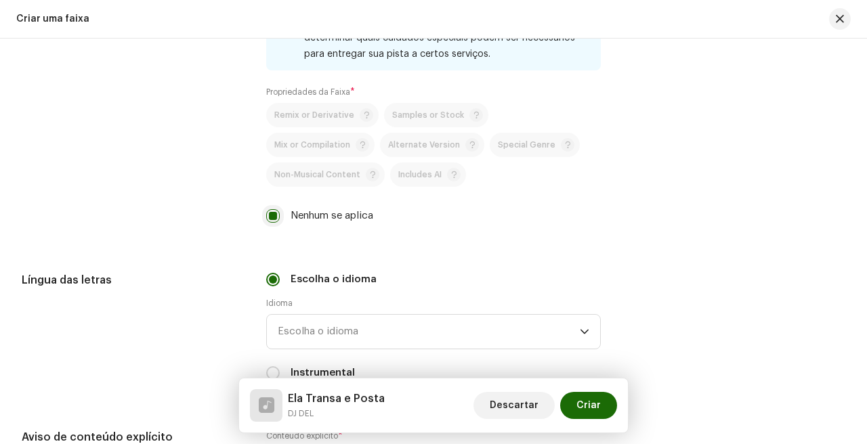
scroll to position [2175, 0]
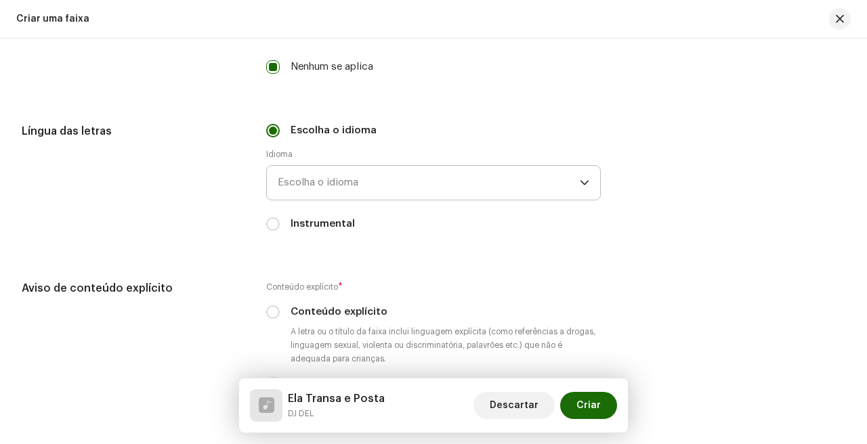
click at [372, 169] on span "Escolha o idioma" at bounding box center [429, 183] width 302 height 34
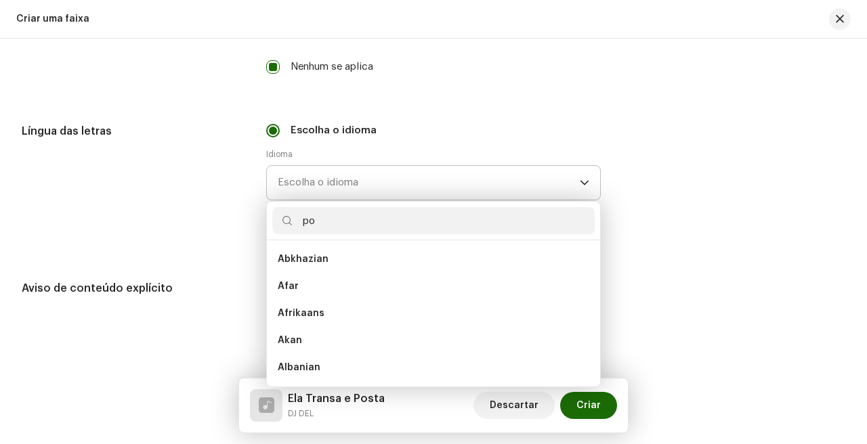
scroll to position [0, 0]
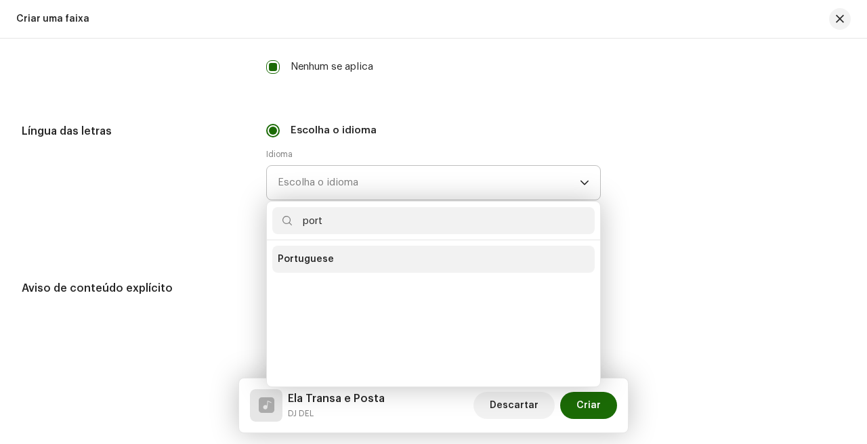
type input "port"
click at [334, 259] on li "Portuguese" at bounding box center [433, 259] width 322 height 27
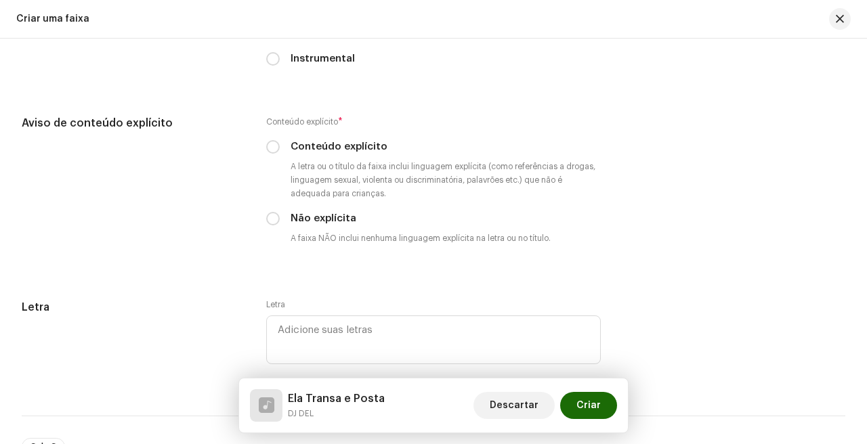
scroll to position [2369, 0]
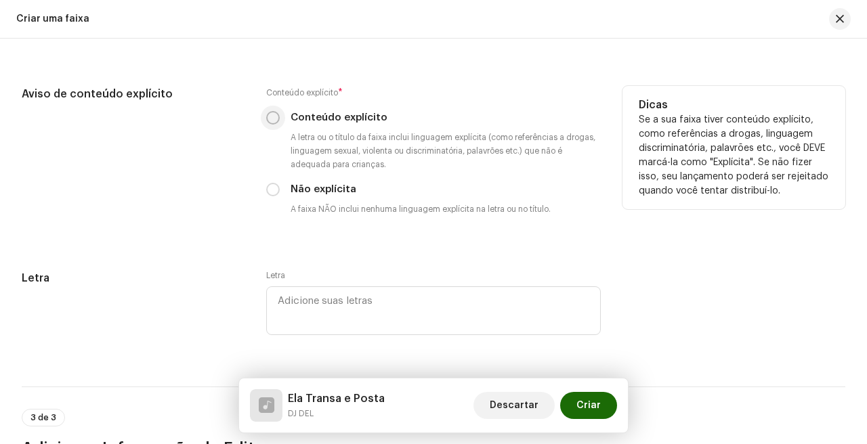
click at [272, 120] on input "Conteúdo explícito" at bounding box center [273, 118] width 14 height 14
radio input "true"
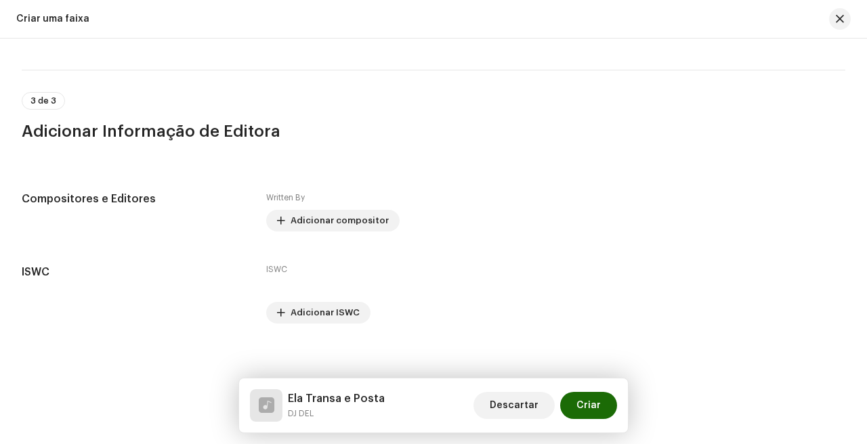
scroll to position [2697, 0]
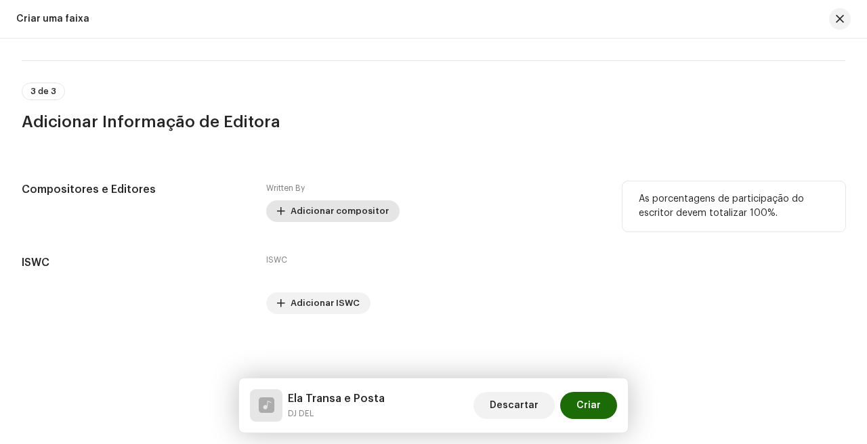
click at [336, 204] on span "Adicionar compositor" at bounding box center [339, 211] width 98 height 27
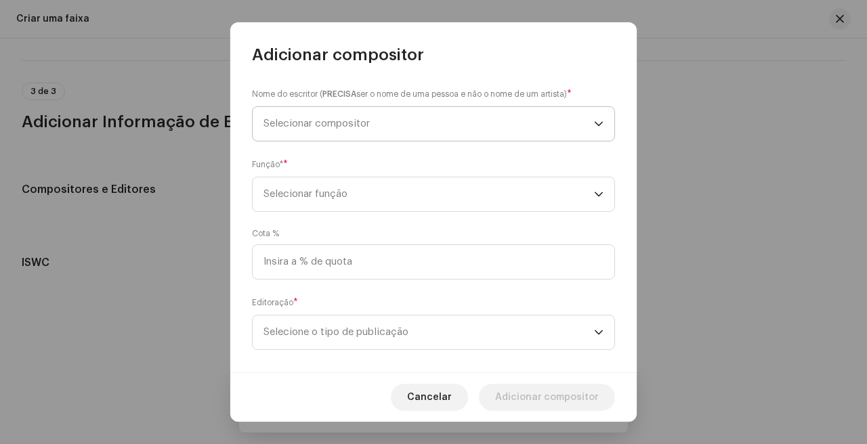
click at [415, 131] on span "Selecionar compositor" at bounding box center [428, 124] width 330 height 34
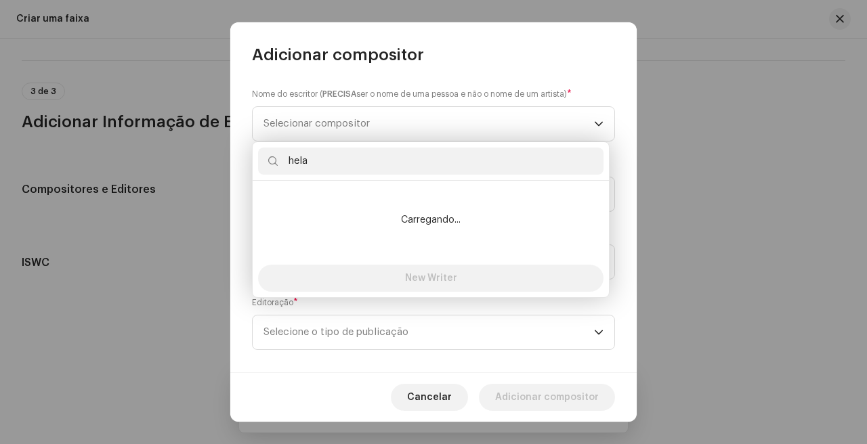
type input "helan"
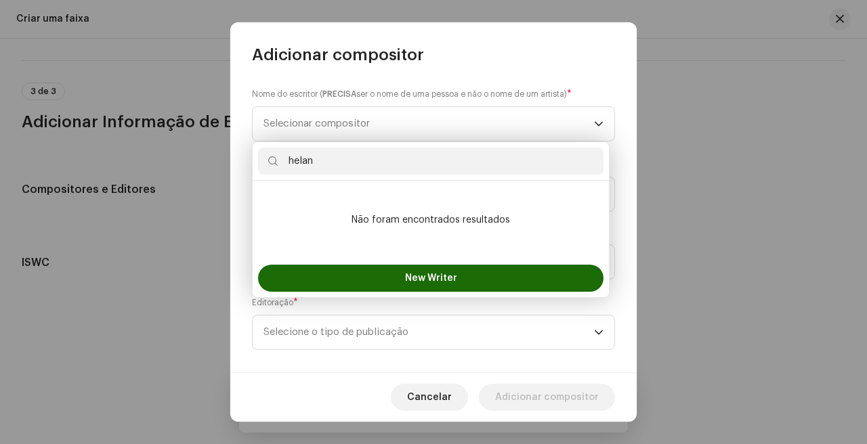
drag, startPoint x: 388, startPoint y: 162, endPoint x: 243, endPoint y: 162, distance: 144.9
click at [243, 162] on body "GRS Records Home Perfil Catálogo Transações Análise Recursos Ativos Lançamentos…" at bounding box center [433, 222] width 867 height 444
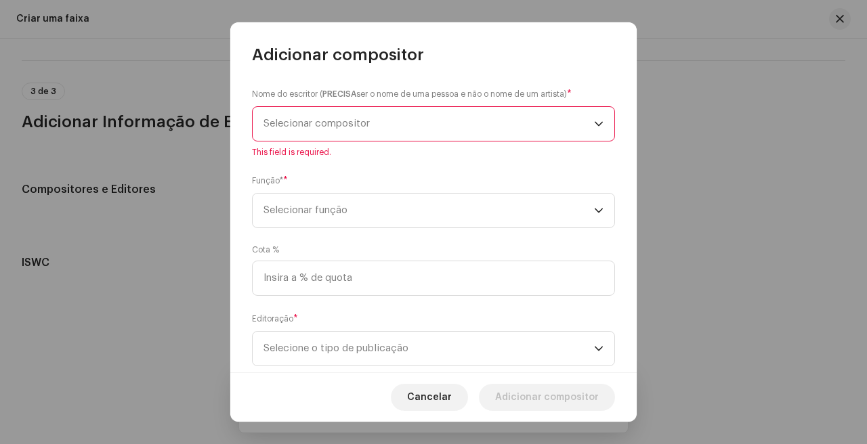
click at [328, 118] on span "Selecionar compositor" at bounding box center [316, 123] width 106 height 10
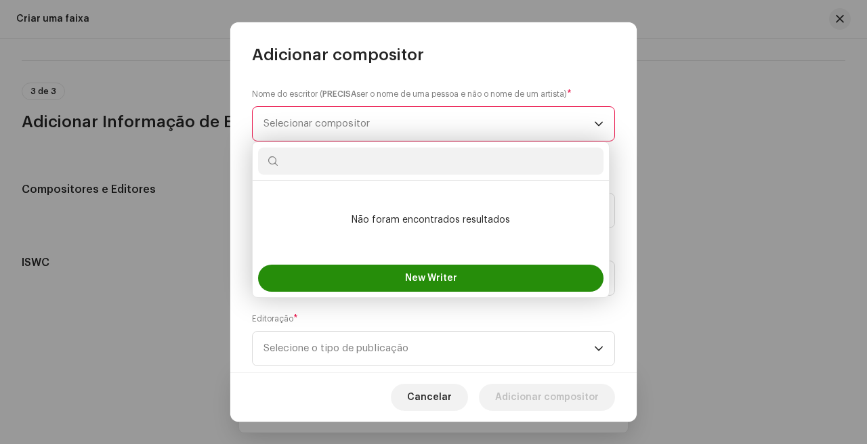
click at [450, 269] on button "New Writer" at bounding box center [430, 278] width 345 height 27
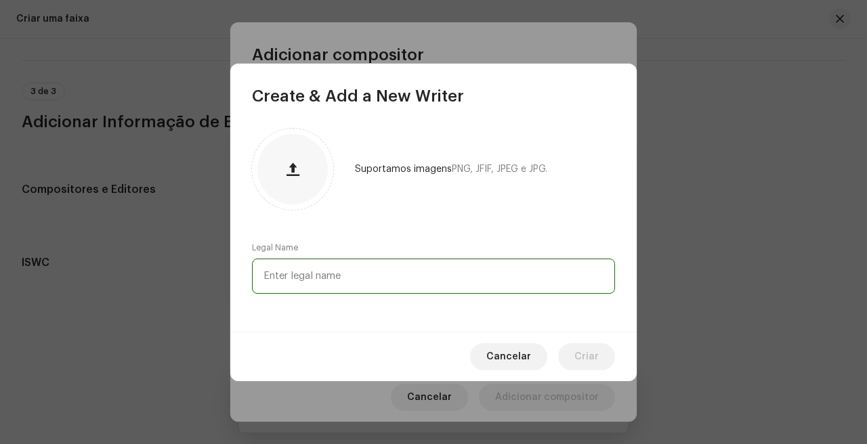
click at [462, 291] on input "text" at bounding box center [433, 276] width 363 height 35
type input "[PERSON_NAME]"
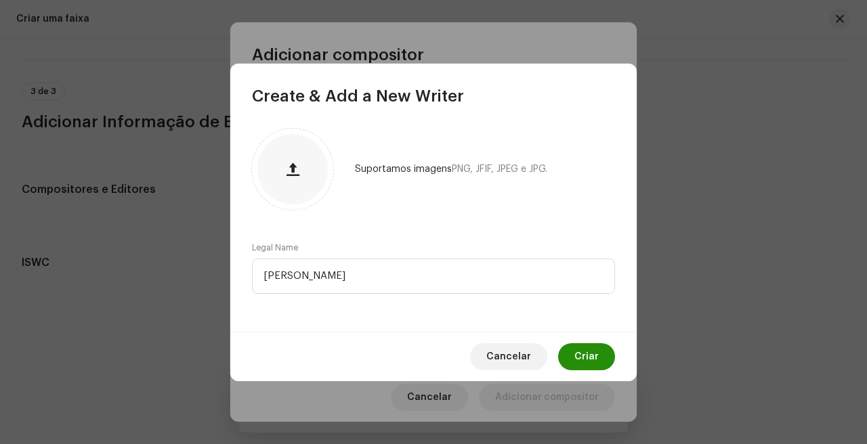
click at [600, 357] on button "Criar" at bounding box center [586, 356] width 57 height 27
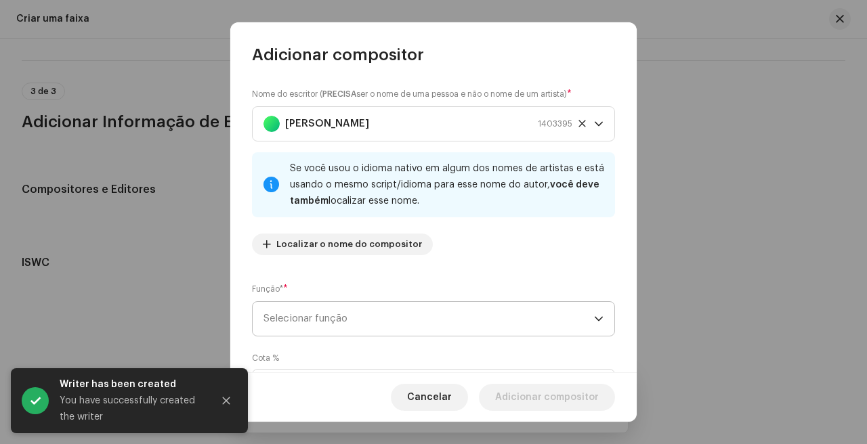
scroll to position [76, 0]
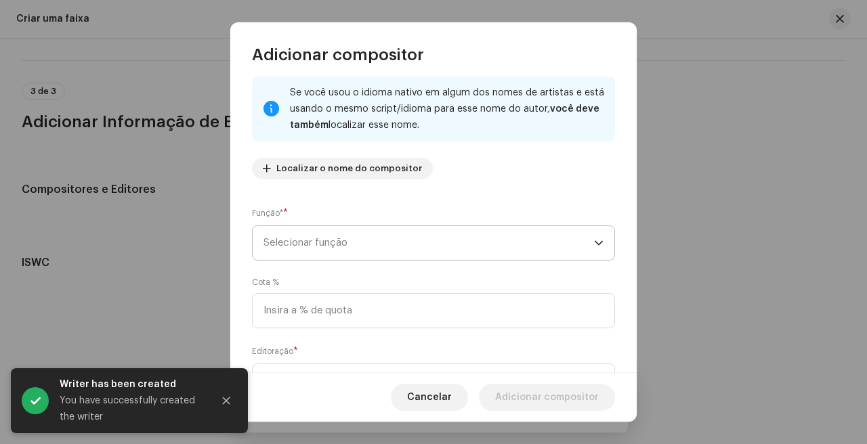
click at [387, 251] on span "Selecionar função" at bounding box center [428, 243] width 330 height 34
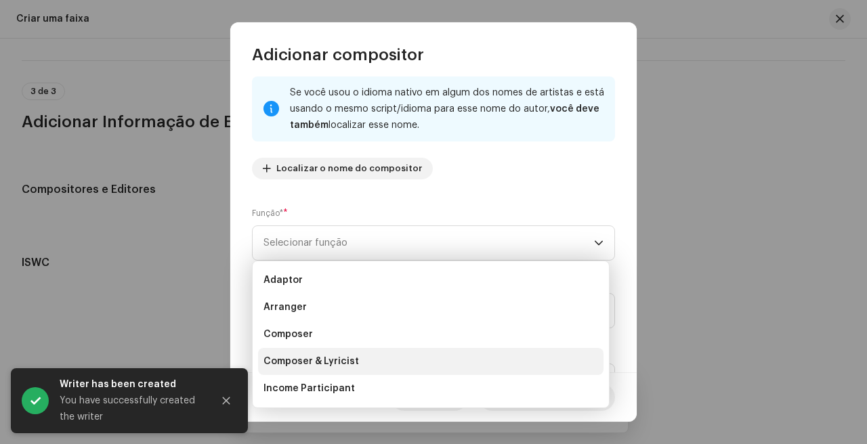
click at [389, 359] on li "Composer & Lyricist" at bounding box center [430, 361] width 345 height 27
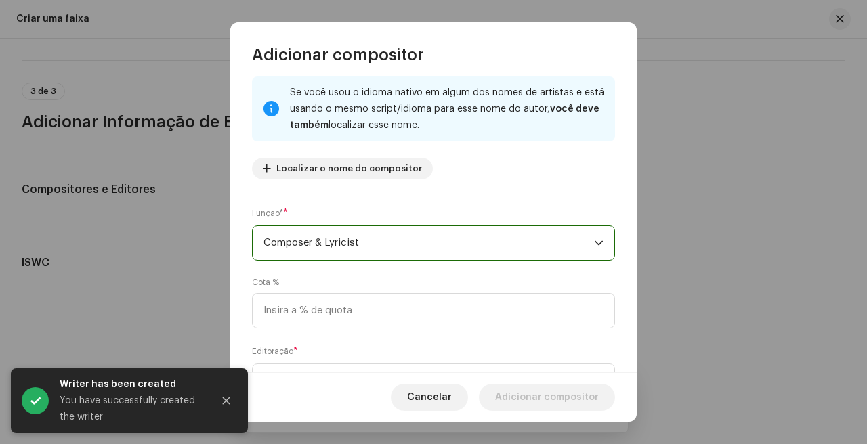
scroll to position [140, 0]
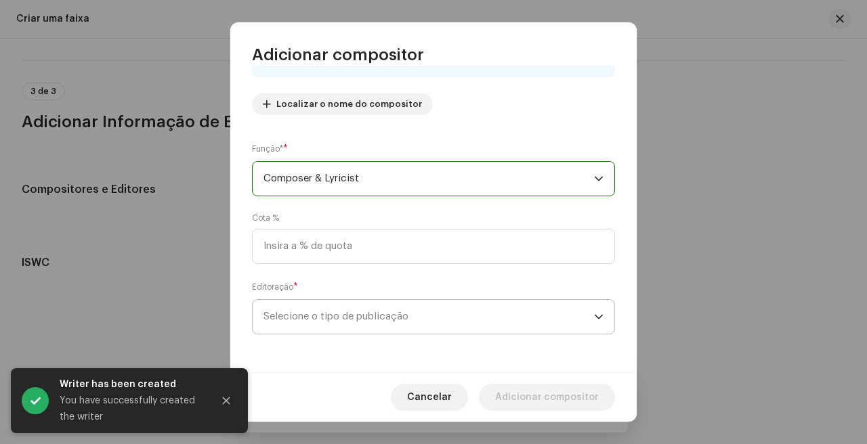
click at [353, 319] on span "Selecione o tipo de publicação" at bounding box center [428, 317] width 330 height 34
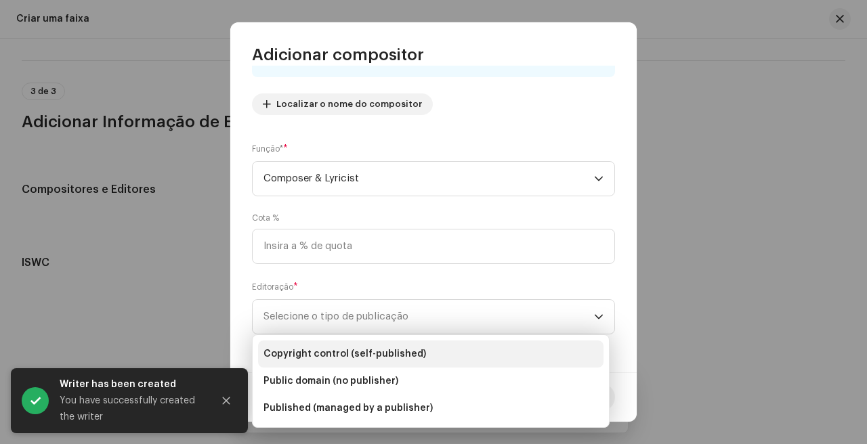
click at [366, 347] on span "Copyright control (self-published)" at bounding box center [344, 354] width 162 height 14
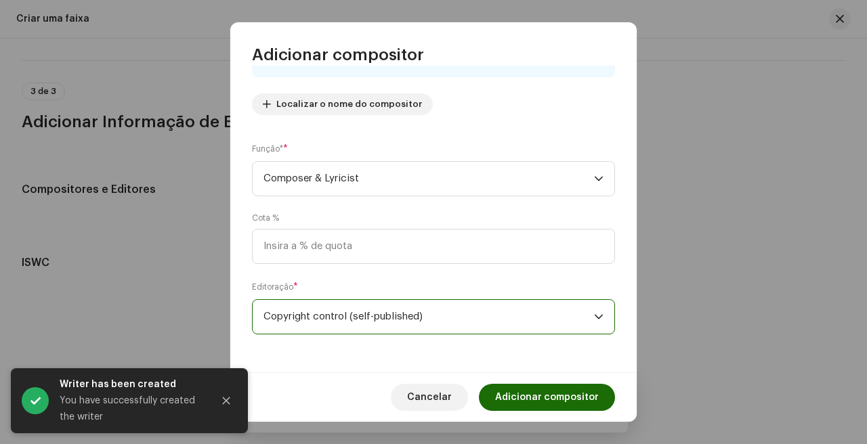
click at [546, 412] on div "Cancelar Adicionar compositor" at bounding box center [433, 396] width 406 height 49
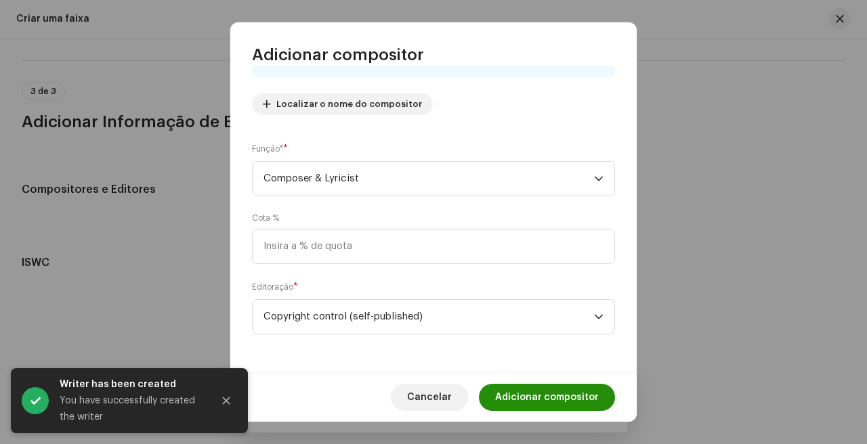
click at [546, 401] on span "Adicionar compositor" at bounding box center [547, 397] width 104 height 27
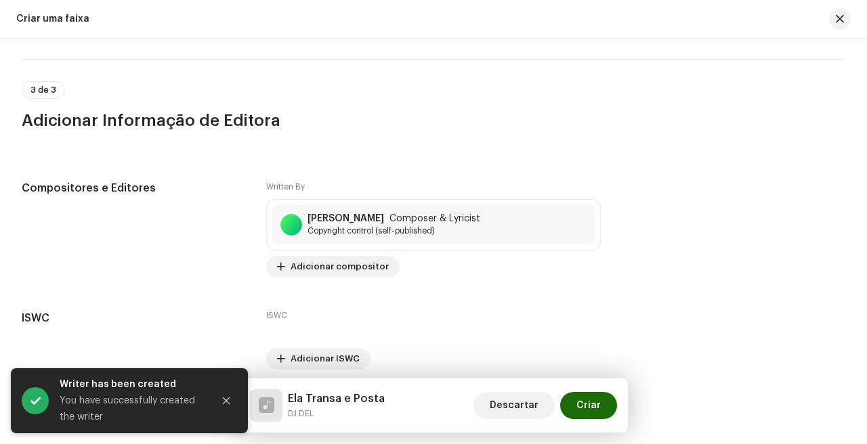
scroll to position [2755, 0]
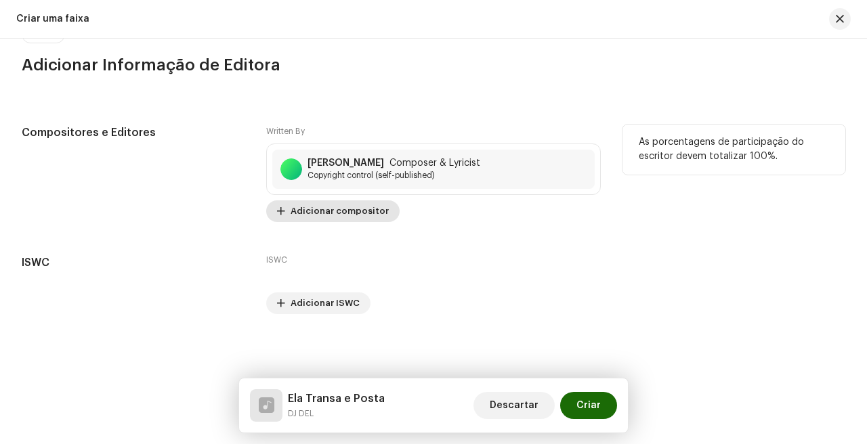
click at [352, 206] on span "Adicionar compositor" at bounding box center [339, 211] width 98 height 27
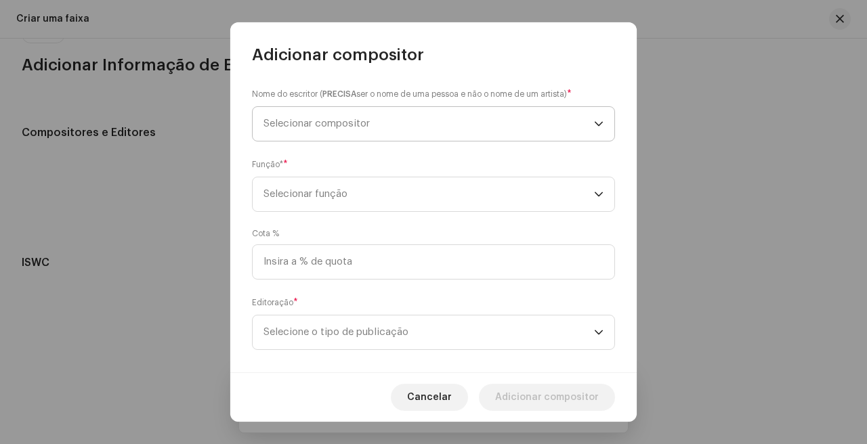
click at [414, 132] on span "Selecionar compositor" at bounding box center [428, 124] width 330 height 34
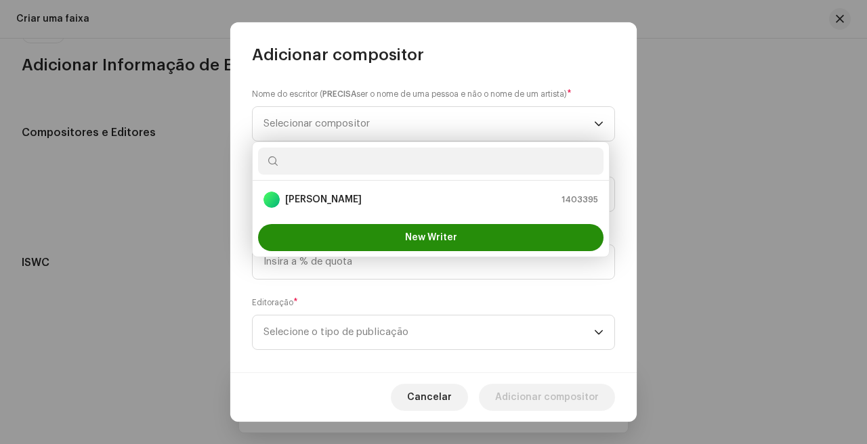
click at [384, 231] on button "New Writer" at bounding box center [430, 237] width 345 height 27
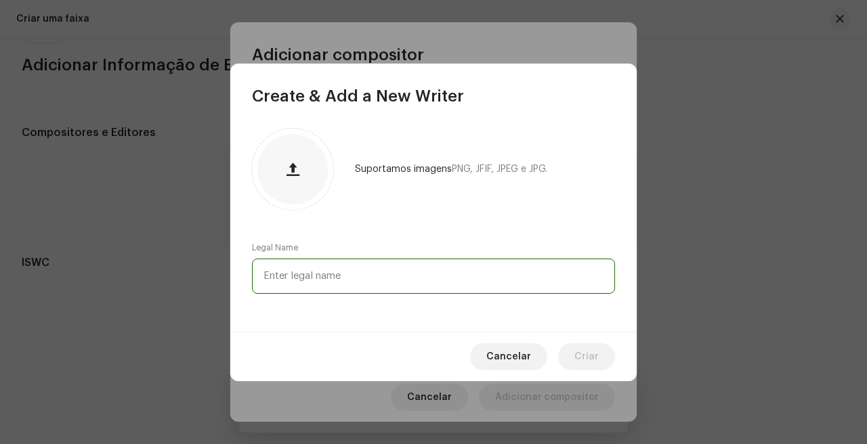
click at [418, 264] on input "text" at bounding box center [433, 276] width 363 height 35
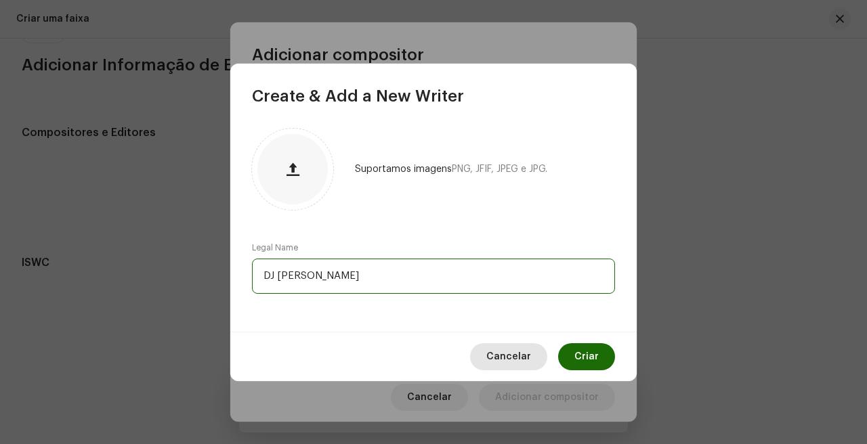
type input "DJ [PERSON_NAME]"
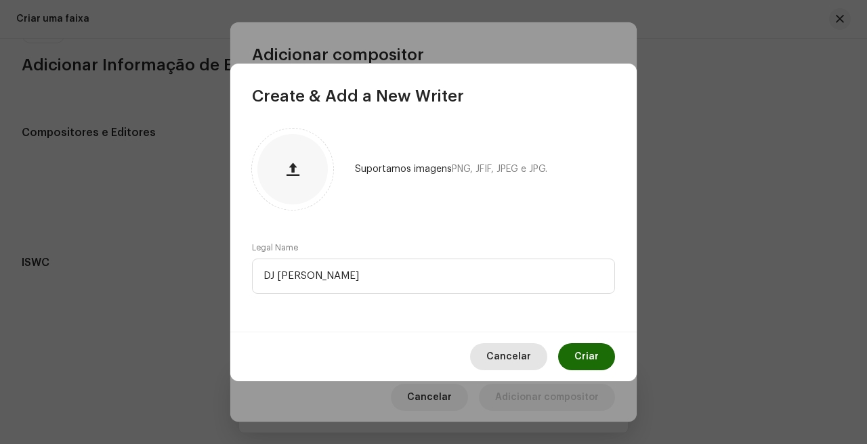
click at [521, 357] on span "Cancelar" at bounding box center [508, 356] width 45 height 27
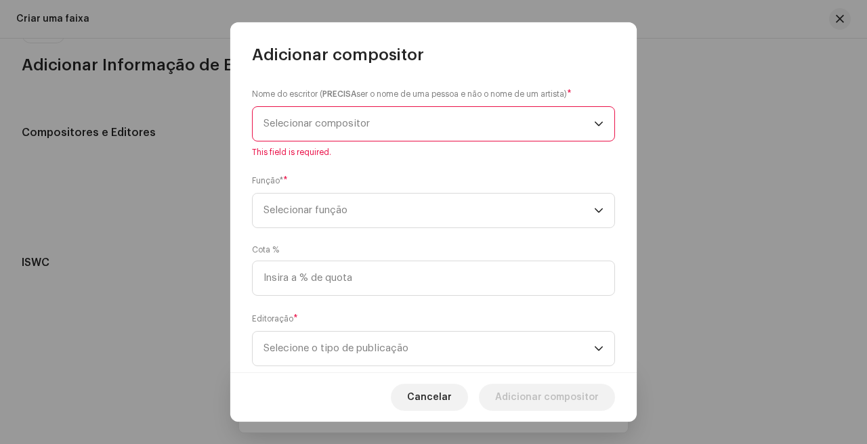
click at [479, 110] on span "Selecionar compositor" at bounding box center [428, 124] width 330 height 34
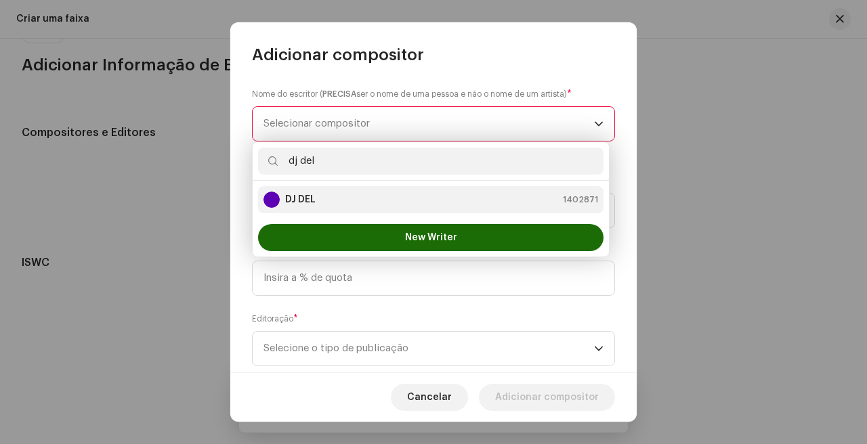
type input "dj del"
click at [336, 204] on div "DJ DEL 1402871" at bounding box center [430, 200] width 334 height 16
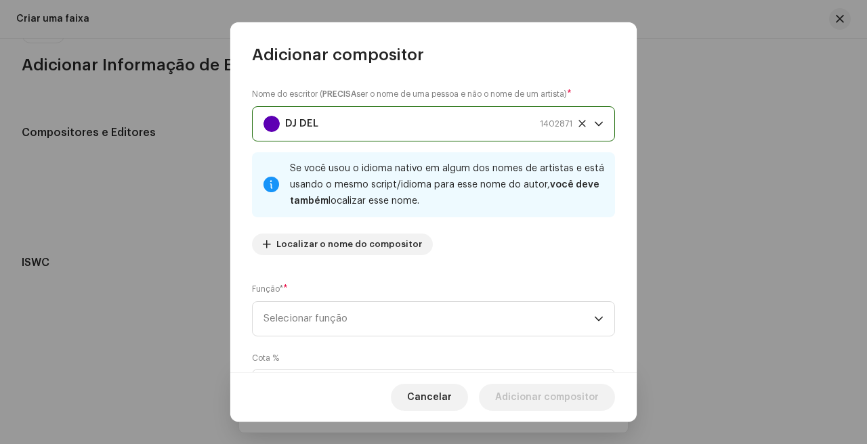
scroll to position [140, 0]
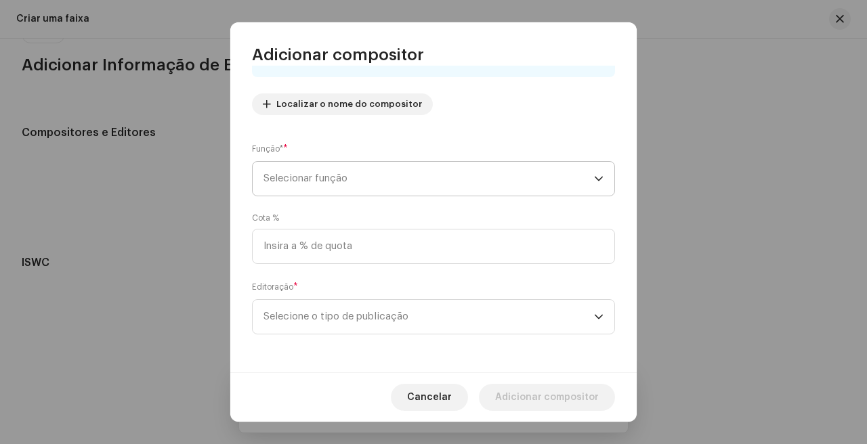
click at [380, 189] on span "Selecionar função" at bounding box center [428, 179] width 330 height 34
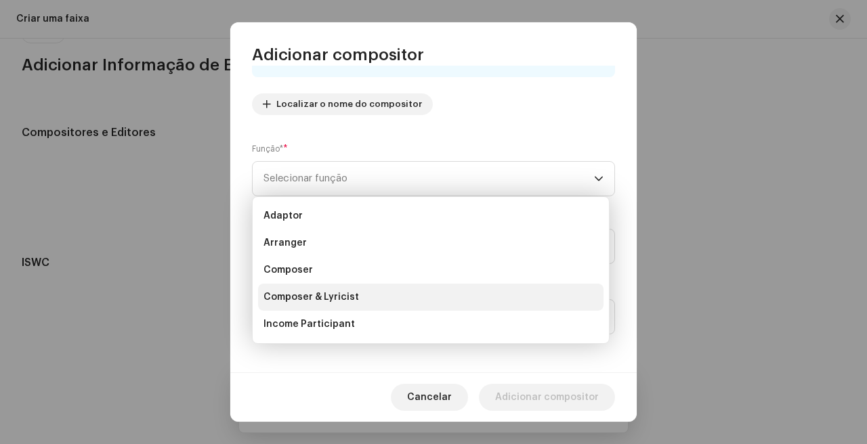
click at [364, 299] on li "Composer & Lyricist" at bounding box center [430, 297] width 345 height 27
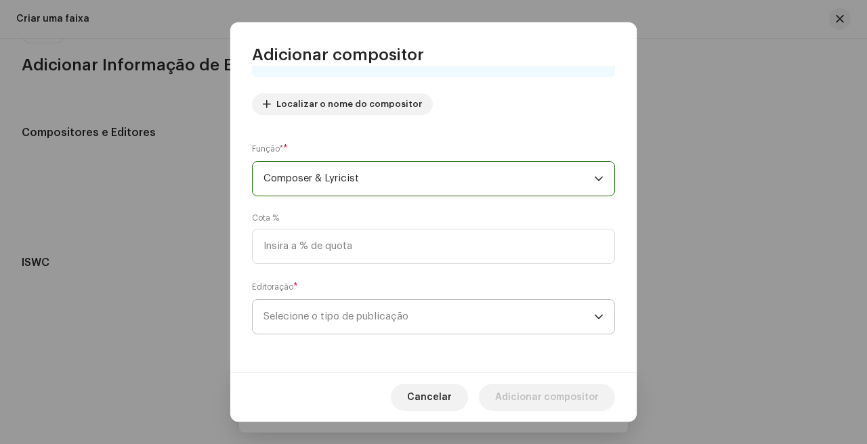
click at [366, 323] on span "Selecione o tipo de publicação" at bounding box center [428, 317] width 330 height 34
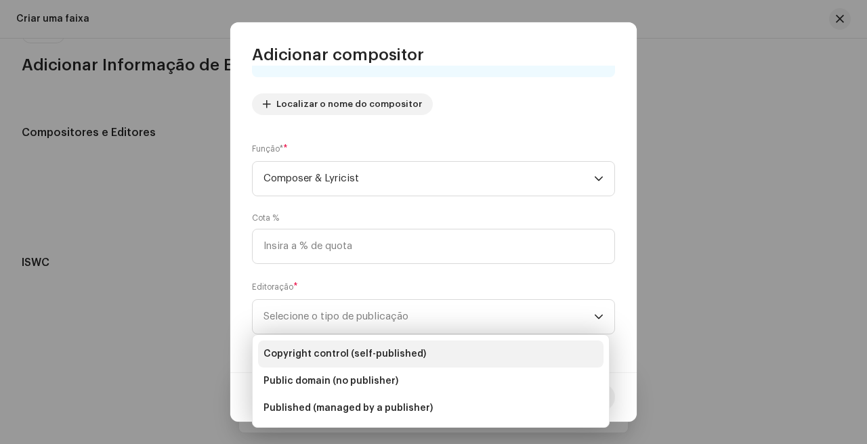
click at [376, 351] on span "Copyright control (self-published)" at bounding box center [344, 354] width 162 height 14
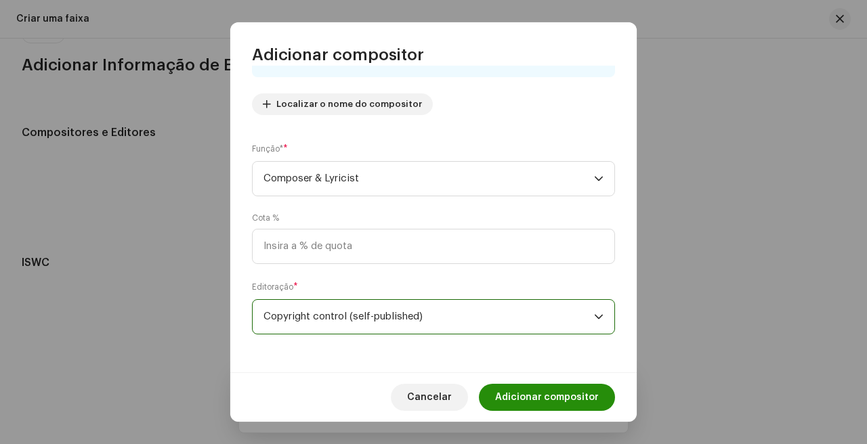
click at [531, 396] on span "Adicionar compositor" at bounding box center [547, 397] width 104 height 27
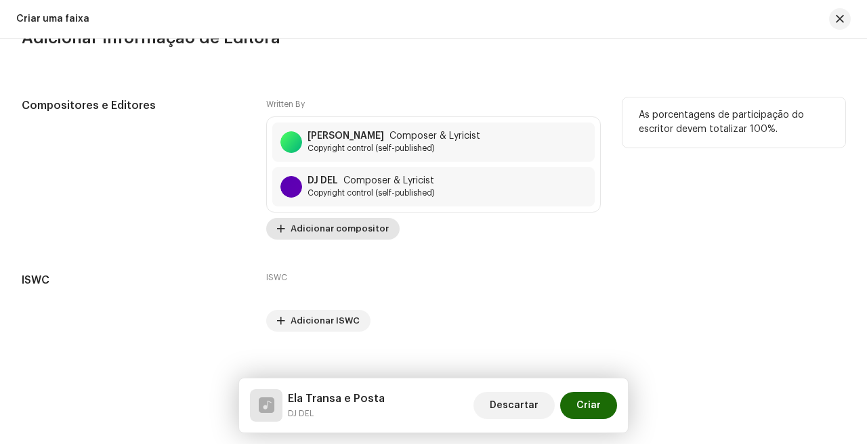
scroll to position [2781, 0]
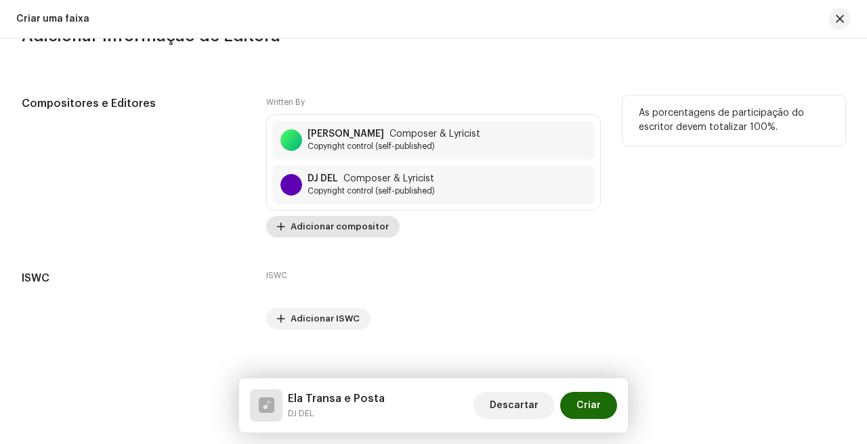
click at [351, 226] on span "Adicionar compositor" at bounding box center [339, 226] width 98 height 27
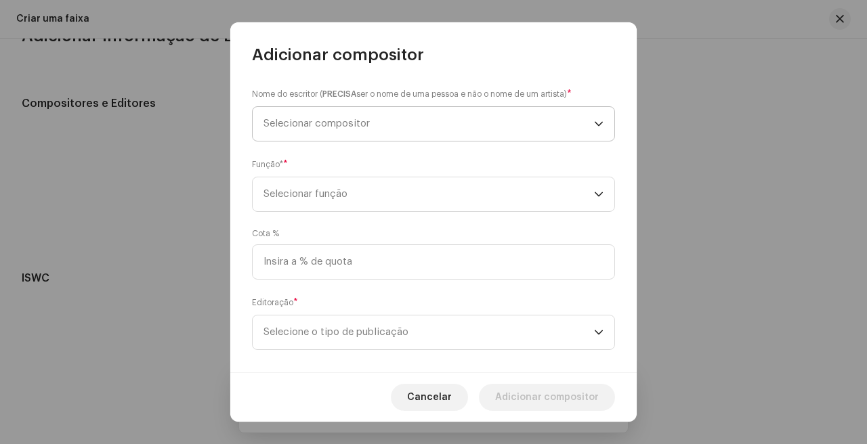
click at [437, 127] on span "Selecionar compositor" at bounding box center [428, 124] width 330 height 34
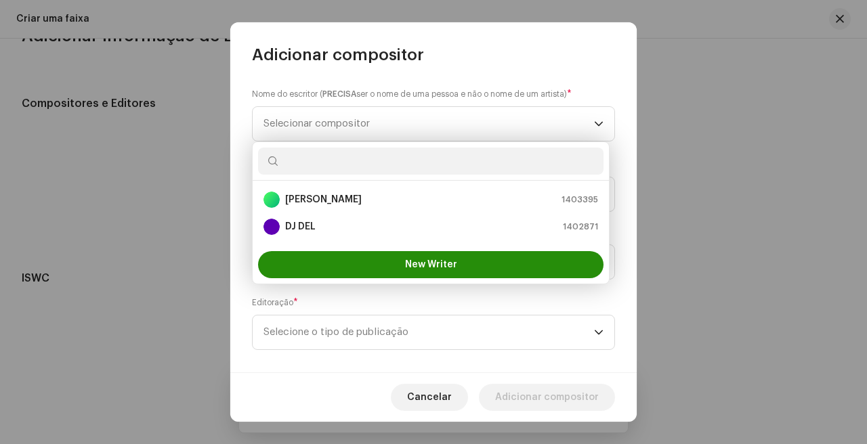
click at [395, 261] on button "New Writer" at bounding box center [430, 264] width 345 height 27
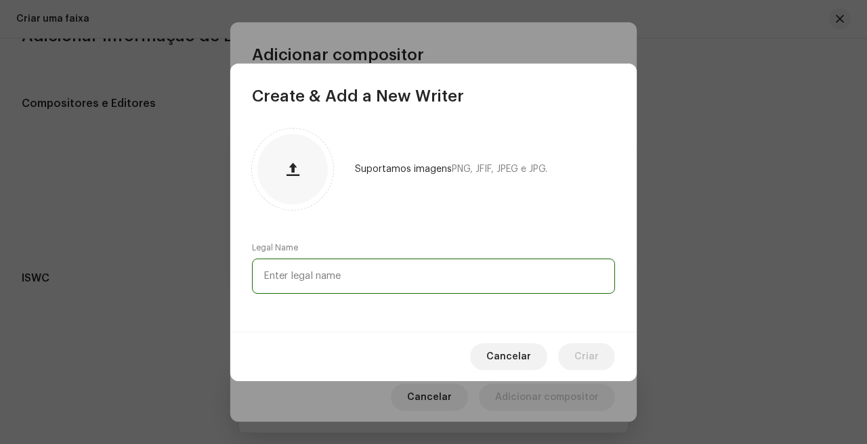
click at [407, 278] on input "text" at bounding box center [433, 276] width 363 height 35
type input "MC [PERSON_NAME]"
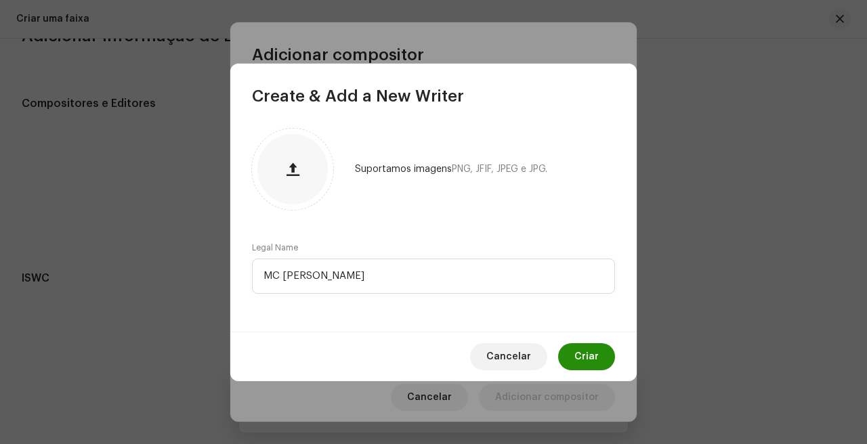
click at [601, 360] on button "Criar" at bounding box center [586, 356] width 57 height 27
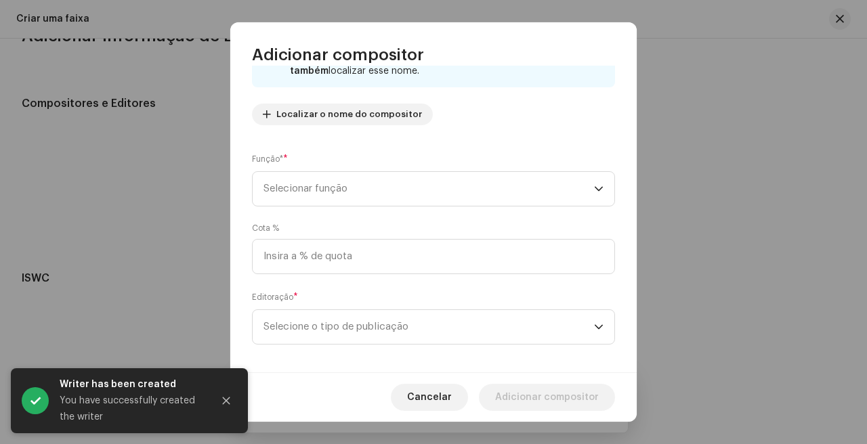
scroll to position [140, 0]
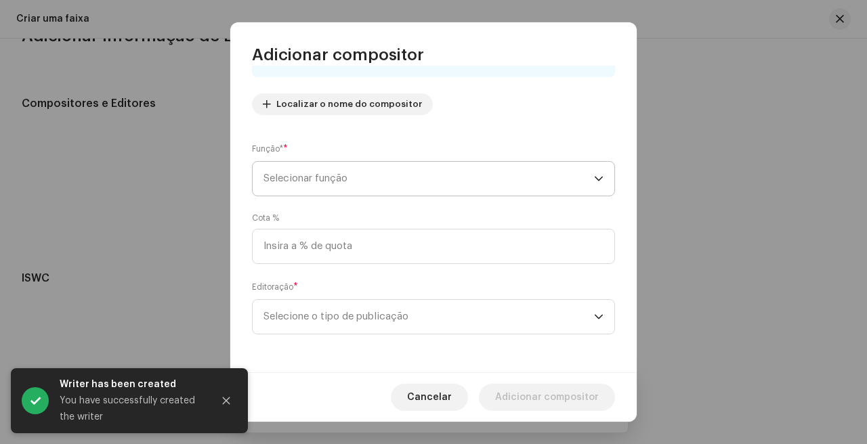
click at [387, 183] on span "Selecionar função" at bounding box center [428, 179] width 330 height 34
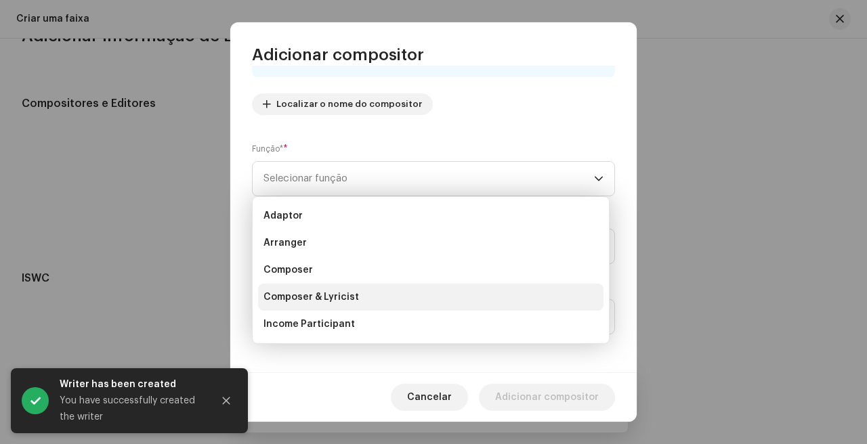
click at [379, 299] on li "Composer & Lyricist" at bounding box center [430, 297] width 345 height 27
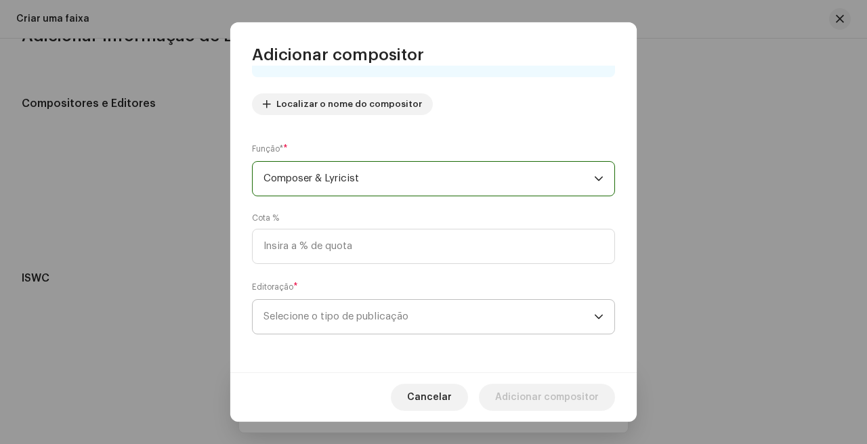
click at [344, 316] on span "Selecione o tipo de publicação" at bounding box center [428, 317] width 330 height 34
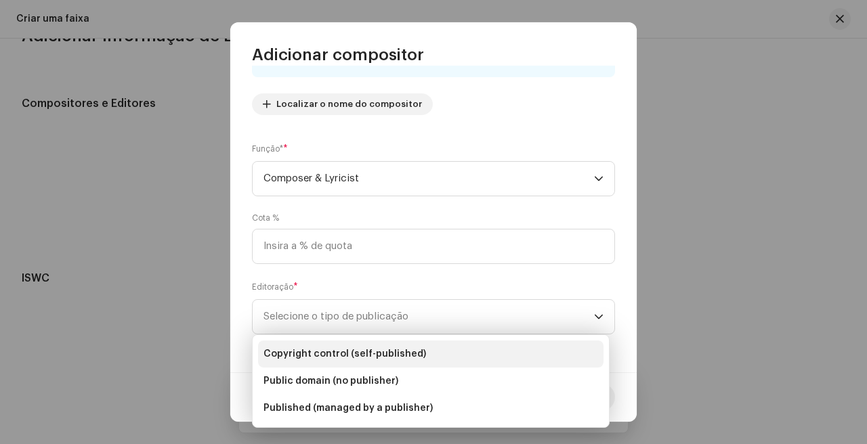
click at [366, 345] on li "Copyright control (self-published)" at bounding box center [430, 354] width 345 height 27
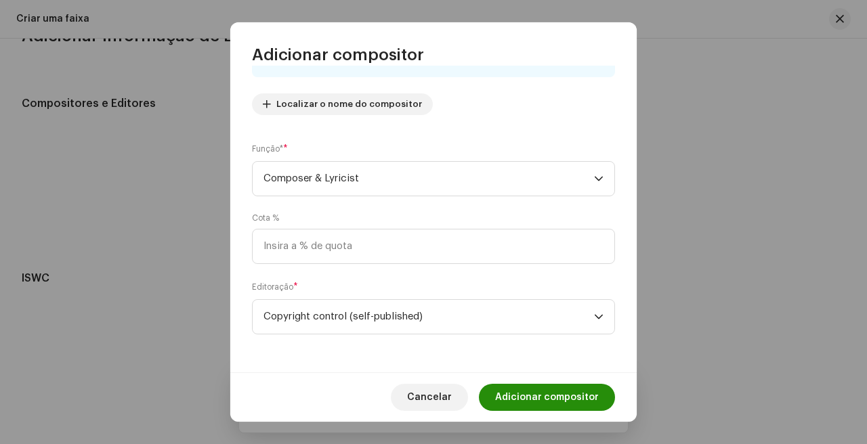
click at [542, 387] on span "Adicionar compositor" at bounding box center [547, 397] width 104 height 27
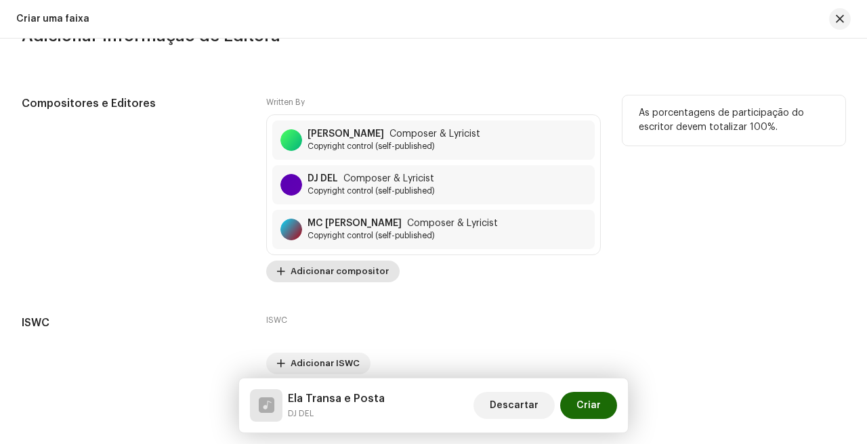
click at [353, 274] on span "Adicionar compositor" at bounding box center [339, 271] width 98 height 27
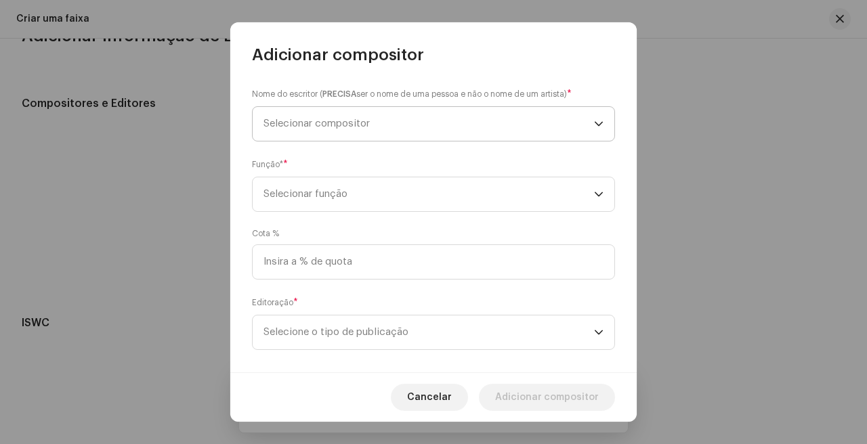
click at [437, 131] on span "Selecionar compositor" at bounding box center [428, 124] width 330 height 34
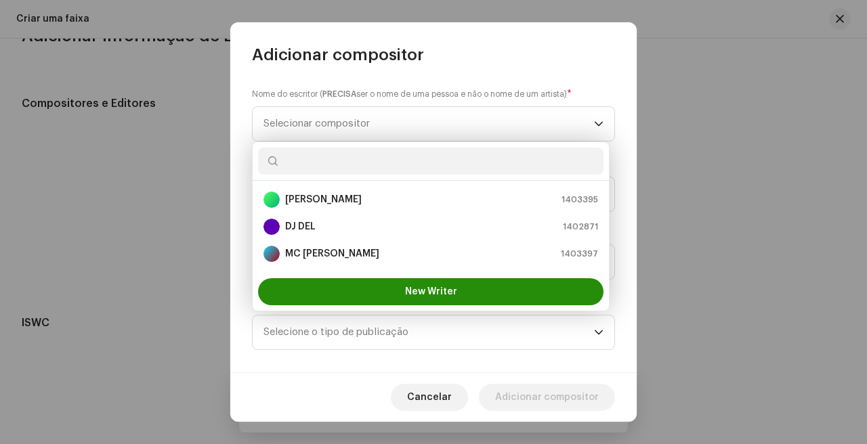
click at [391, 288] on button "New Writer" at bounding box center [430, 291] width 345 height 27
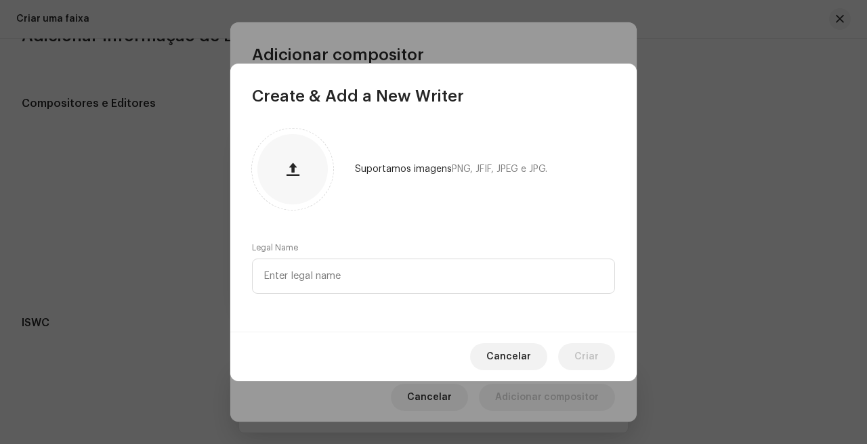
click at [406, 256] on div "Legal Name" at bounding box center [433, 267] width 363 height 51
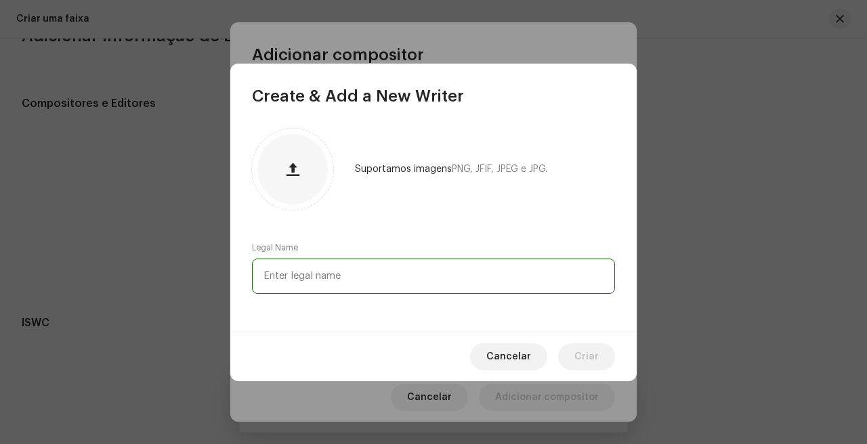
click at [403, 268] on input "text" at bounding box center [433, 276] width 363 height 35
type input "DJ [PERSON_NAME]"
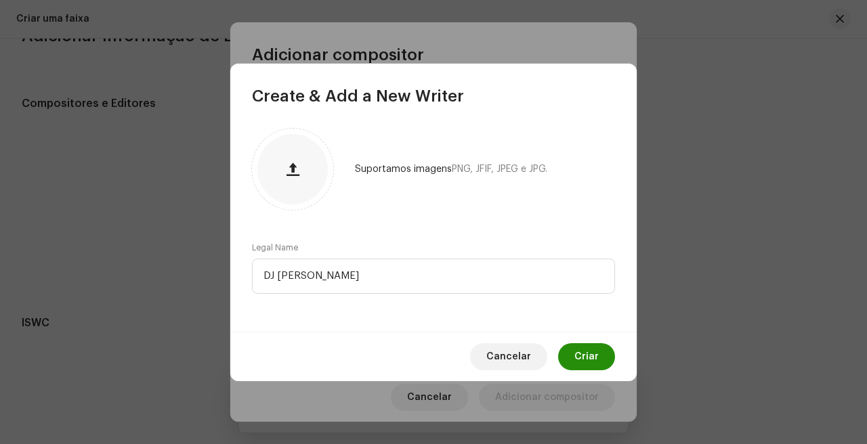
click at [581, 350] on span "Criar" at bounding box center [586, 356] width 24 height 27
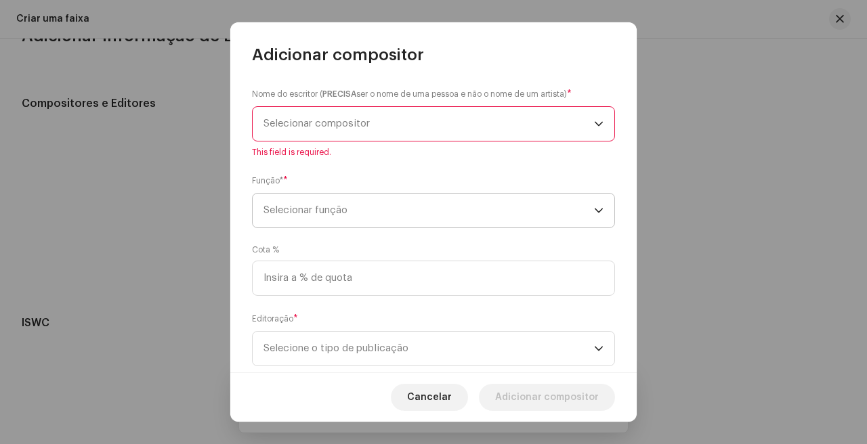
click at [339, 206] on div "Nome do escritor ( PRECISA ser o nome de uma pessoa e não o nome de um artista)…" at bounding box center [433, 219] width 406 height 307
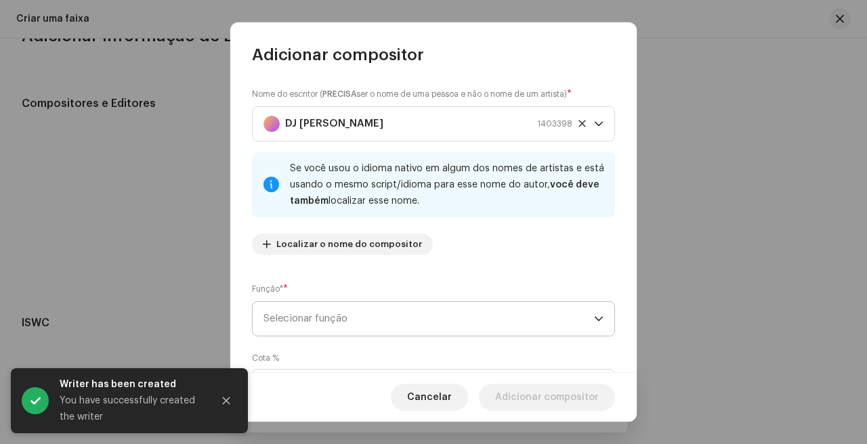
click at [353, 308] on span "Selecionar função" at bounding box center [428, 319] width 330 height 34
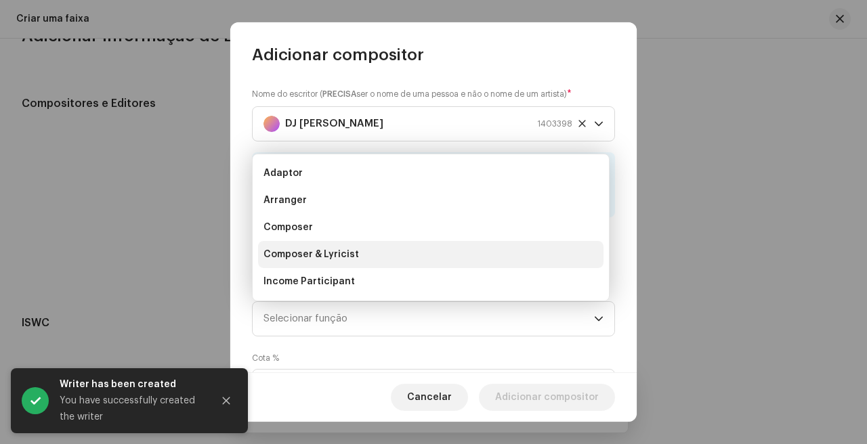
scroll to position [22, 0]
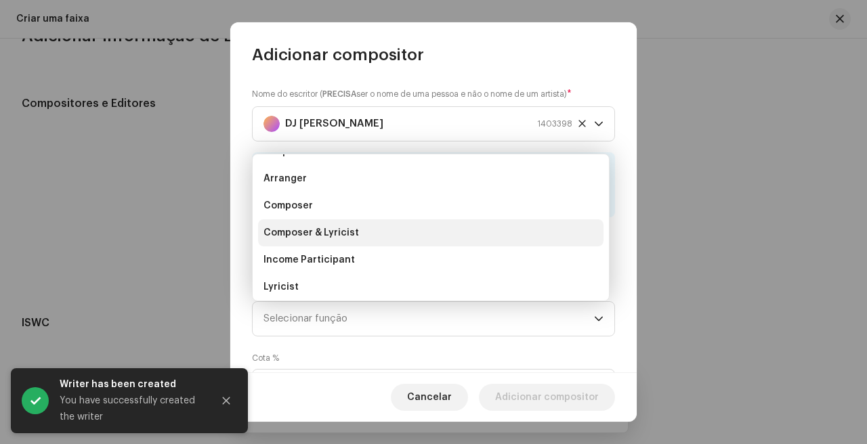
click at [349, 227] on span "Composer & Lyricist" at bounding box center [310, 233] width 95 height 14
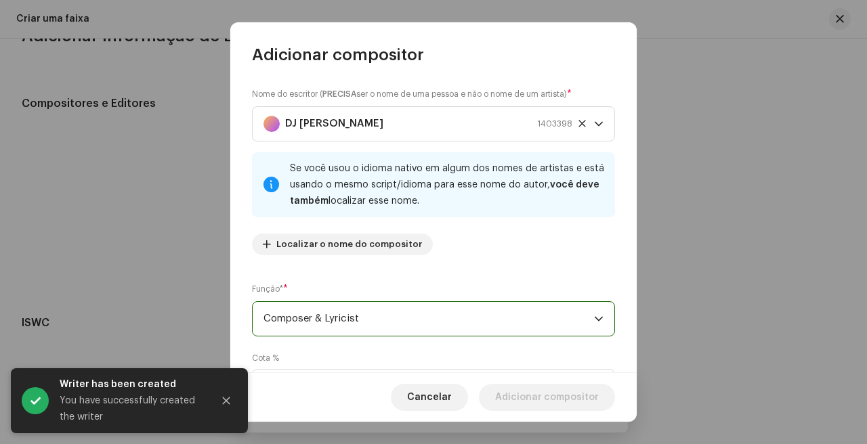
scroll to position [140, 0]
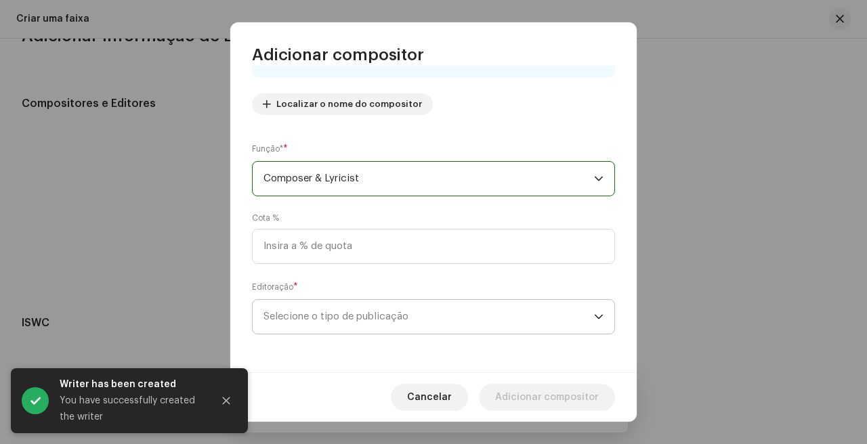
click at [347, 312] on span "Selecione o tipo de publicação" at bounding box center [428, 317] width 330 height 34
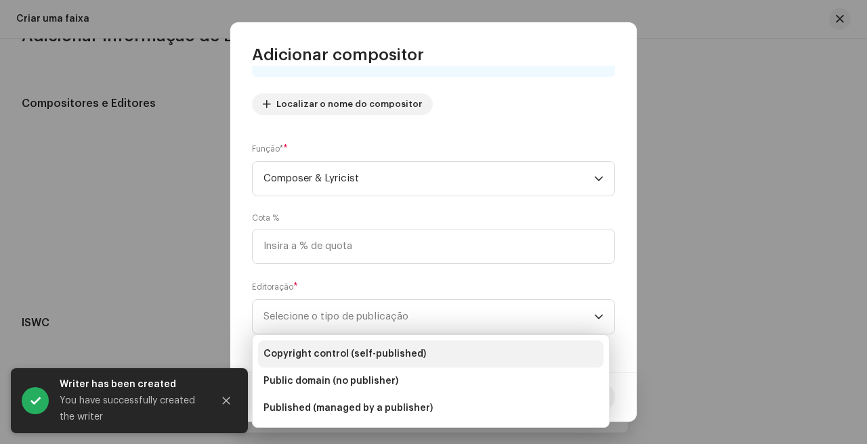
click at [401, 351] on span "Copyright control (self-published)" at bounding box center [344, 354] width 162 height 14
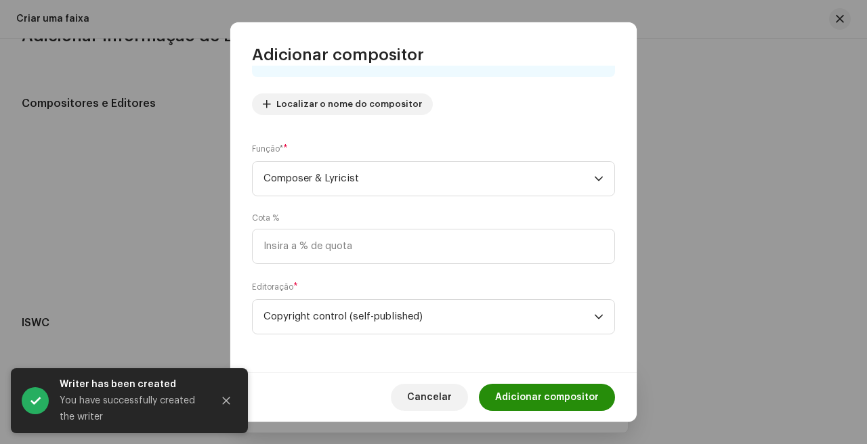
click at [547, 399] on span "Adicionar compositor" at bounding box center [547, 397] width 104 height 27
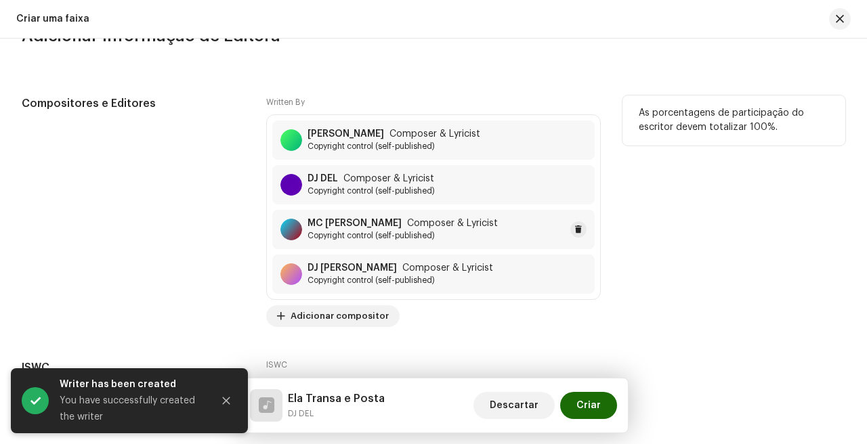
scroll to position [2889, 0]
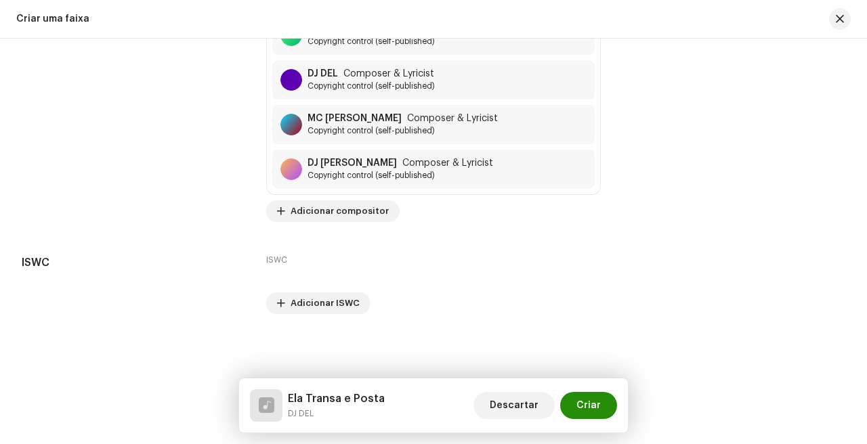
click at [597, 401] on span "Criar" at bounding box center [588, 405] width 24 height 27
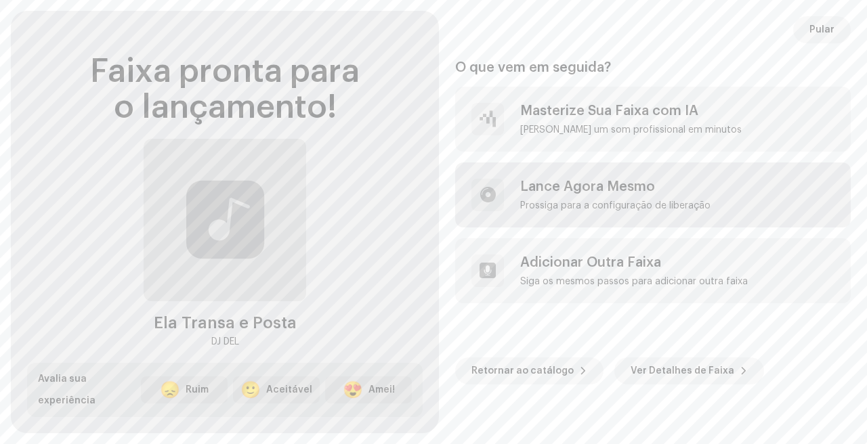
click at [584, 208] on div "Prossiga para a configuração de liberação" at bounding box center [615, 205] width 190 height 11
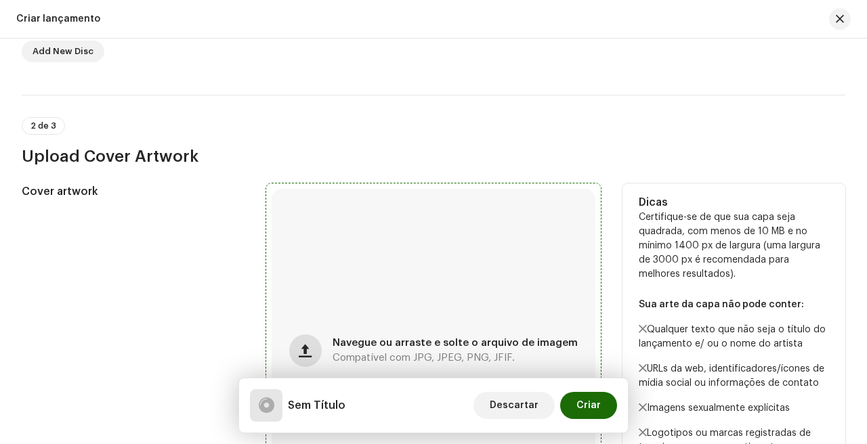
scroll to position [567, 0]
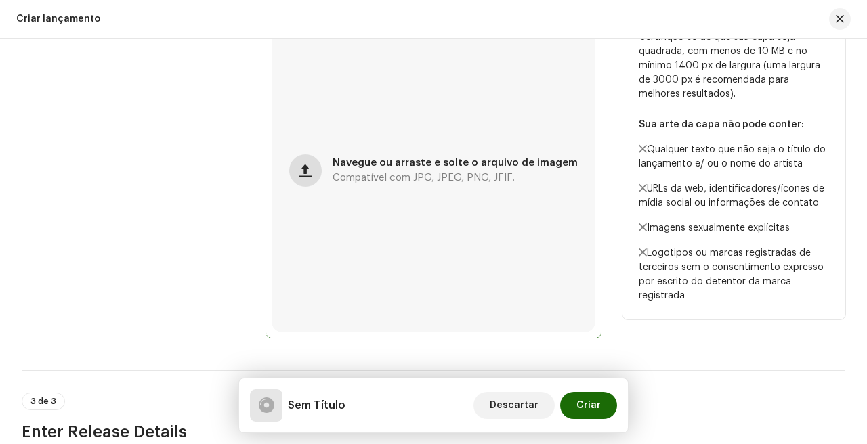
click at [310, 176] on span "button" at bounding box center [305, 170] width 13 height 11
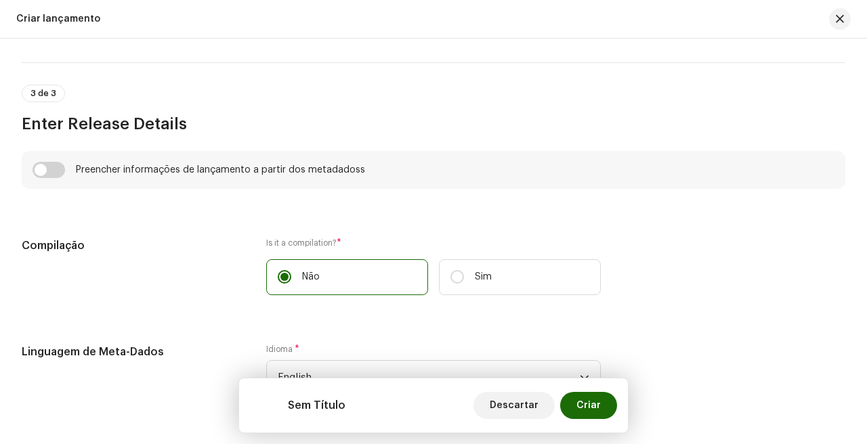
scroll to position [909, 0]
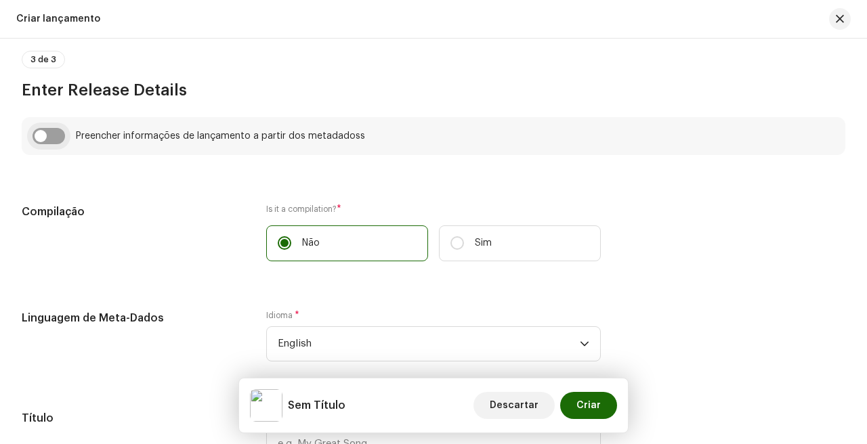
click at [50, 144] on input "checkbox" at bounding box center [48, 136] width 32 height 16
checkbox input "true"
type input "Ela Transa e Posta"
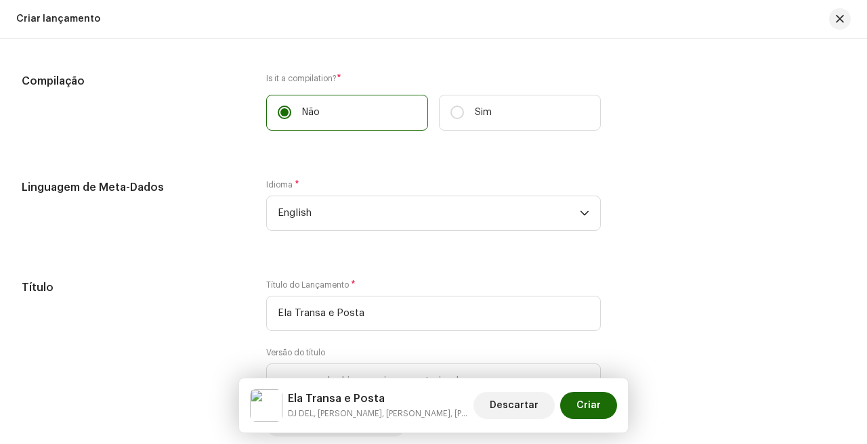
scroll to position [1127, 0]
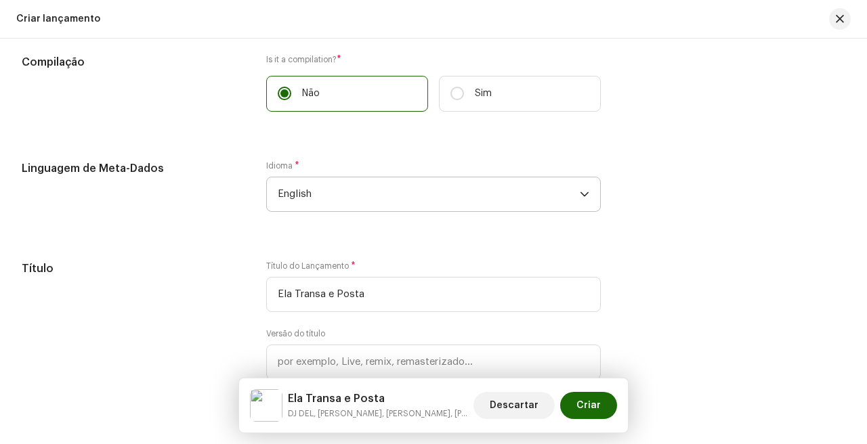
click at [319, 191] on span "English" at bounding box center [429, 194] width 302 height 34
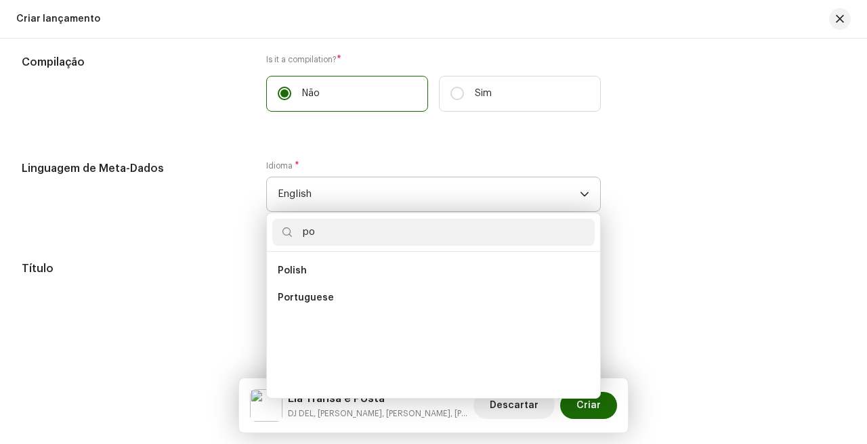
scroll to position [0, 0]
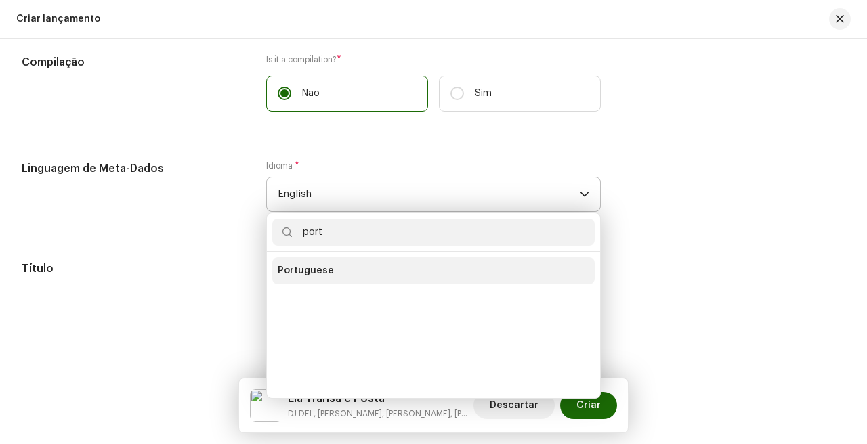
type input "port"
click at [352, 281] on li "Portuguese" at bounding box center [433, 270] width 322 height 27
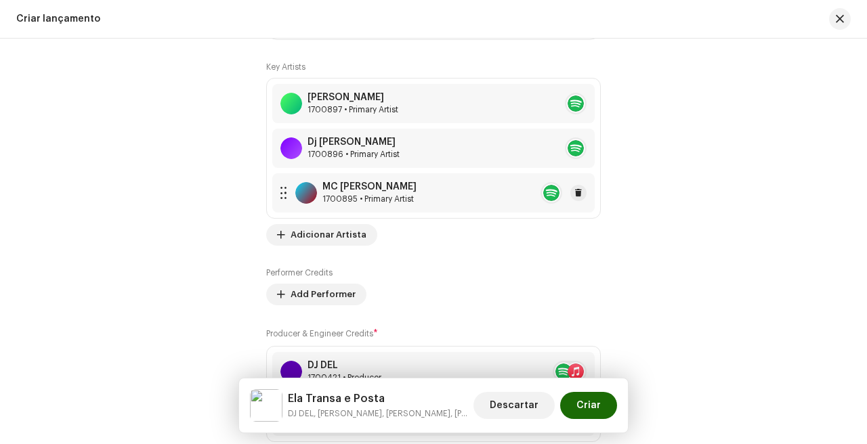
scroll to position [1668, 0]
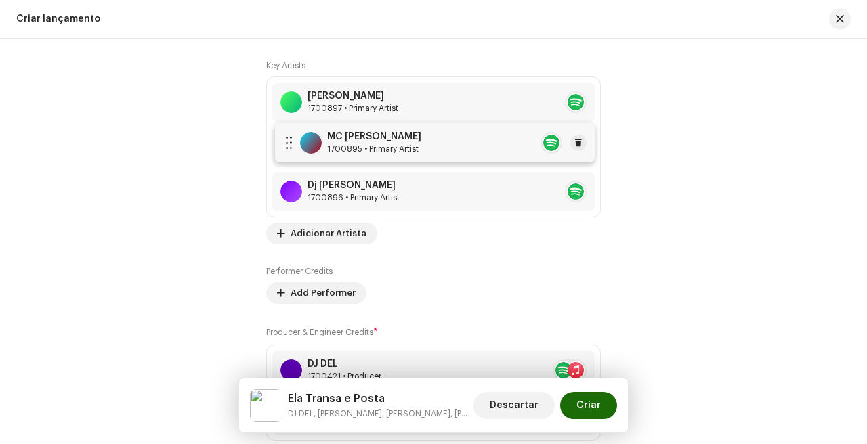
drag, startPoint x: 284, startPoint y: 195, endPoint x: 288, endPoint y: 142, distance: 53.6
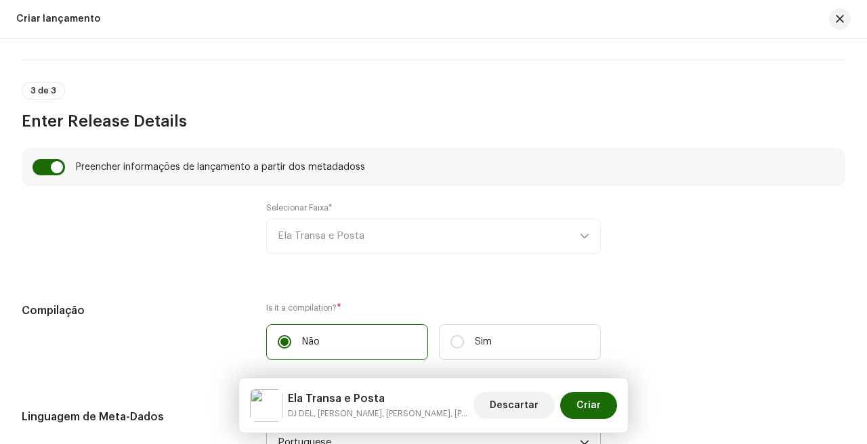
scroll to position [814, 0]
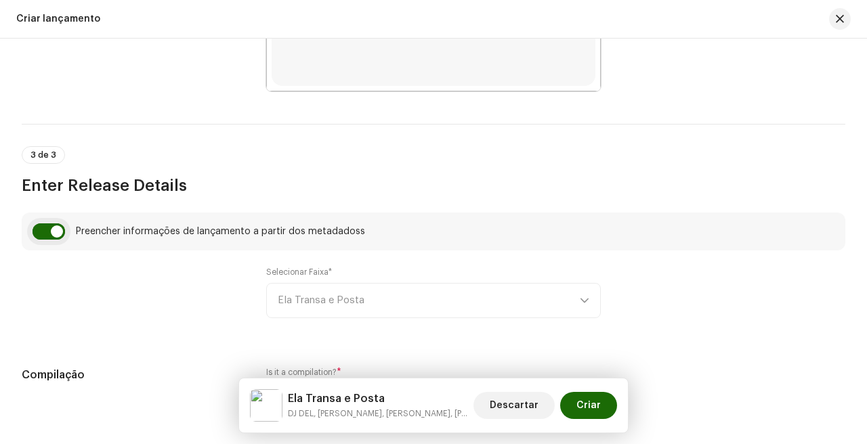
click at [49, 240] on input "checkbox" at bounding box center [48, 231] width 32 height 16
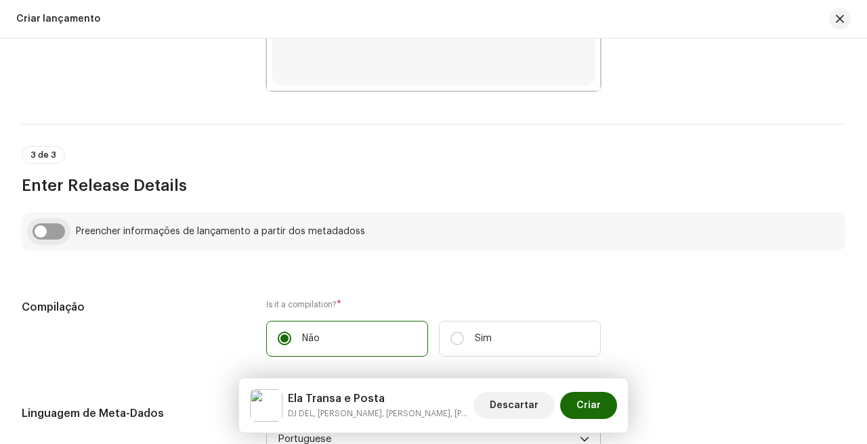
click at [56, 238] on input "checkbox" at bounding box center [48, 231] width 32 height 16
checkbox input "true"
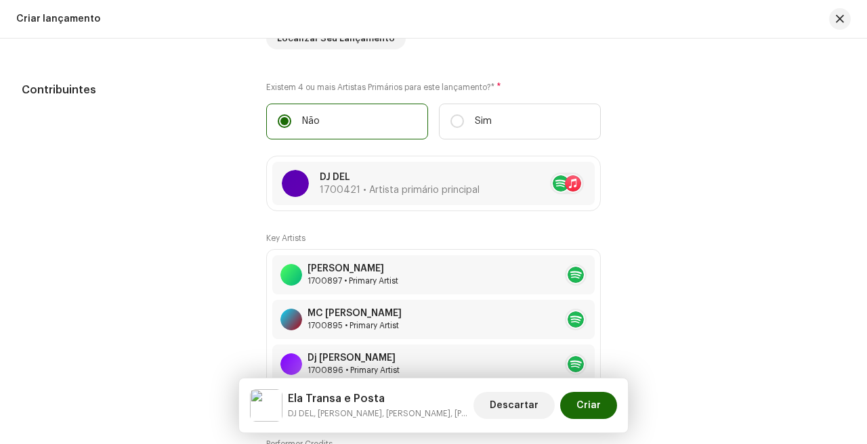
scroll to position [1578, 0]
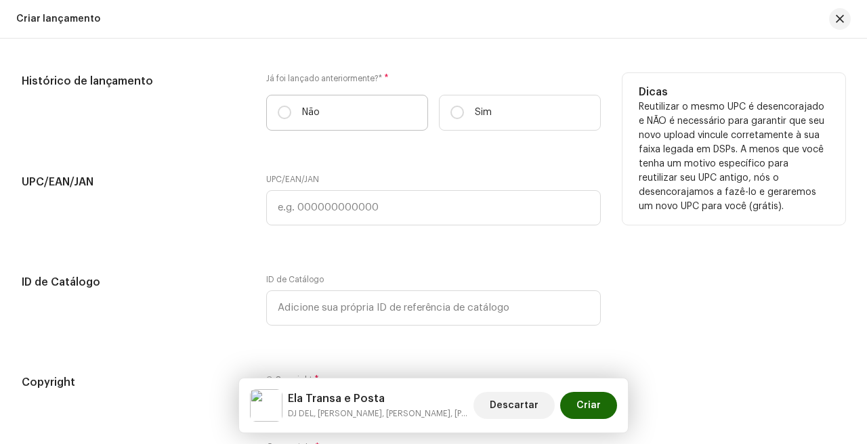
click at [321, 126] on label "Não" at bounding box center [347, 113] width 162 height 36
click at [291, 119] on input "Não" at bounding box center [285, 113] width 14 height 14
radio input "true"
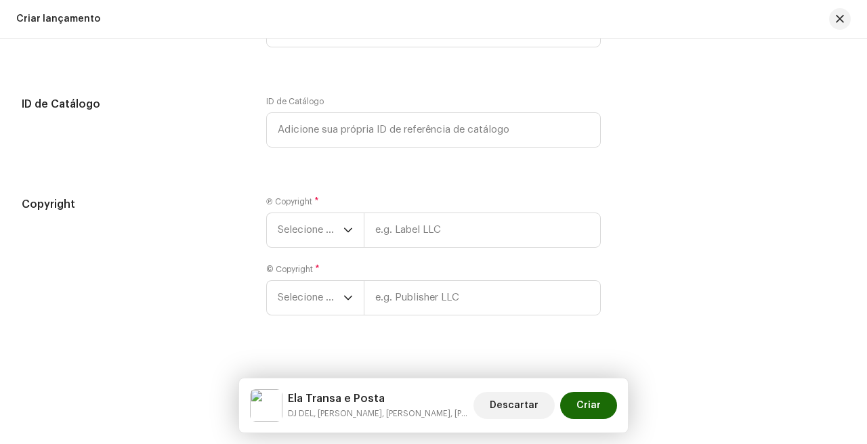
scroll to position [2480, 0]
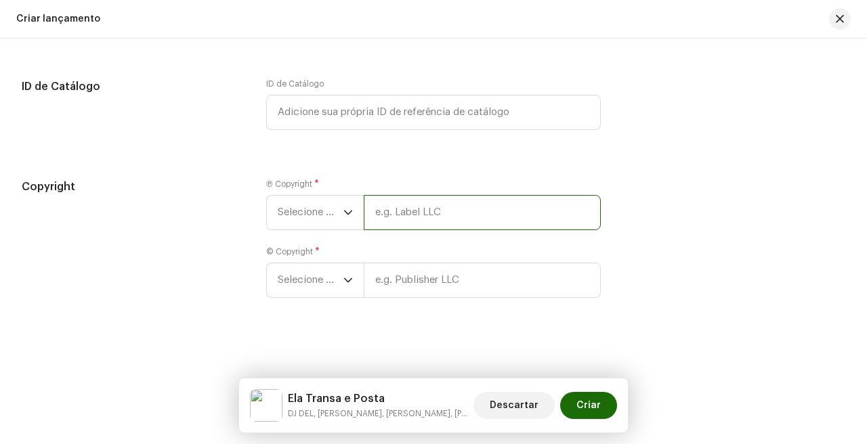
click at [464, 229] on input "text" at bounding box center [482, 212] width 237 height 35
paste input "GRS Records"
type input "GRS Records"
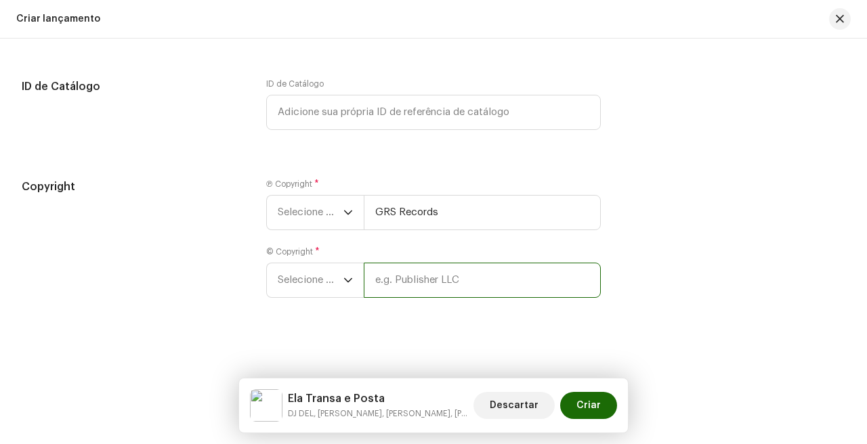
click at [417, 279] on div "© Copyright * Selecione o ano" at bounding box center [433, 271] width 334 height 51
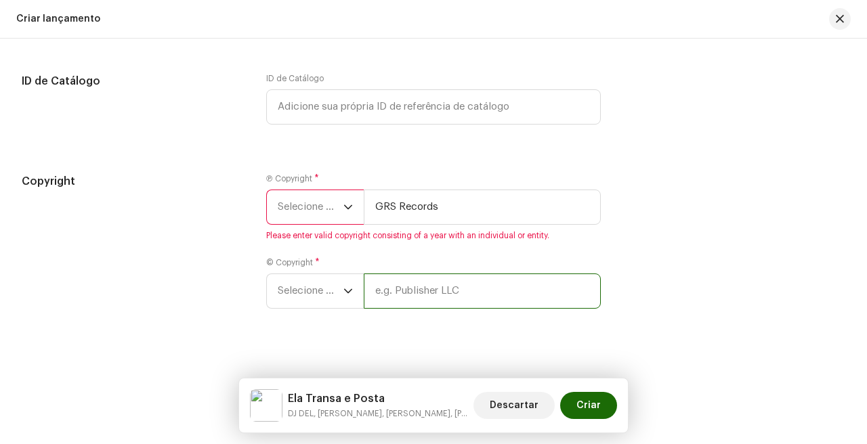
paste input "GRS Records"
type input "GRS Records"
click at [303, 308] on span "Selecione o ano" at bounding box center [311, 291] width 66 height 34
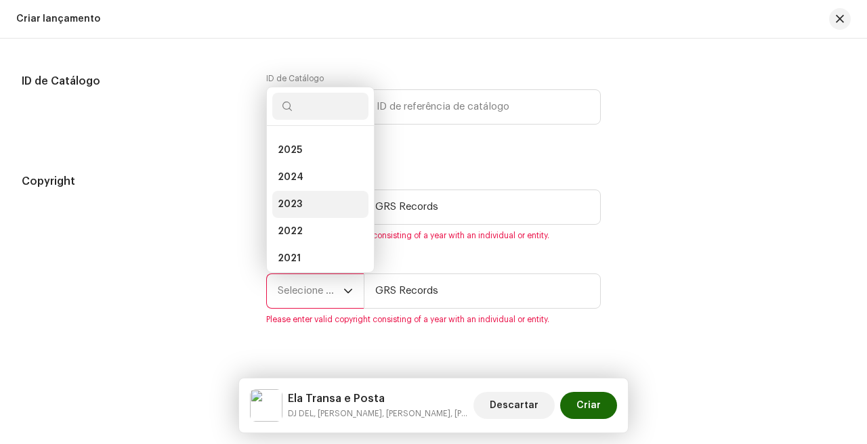
scroll to position [0, 0]
click at [318, 185] on li "2025" at bounding box center [320, 171] width 96 height 27
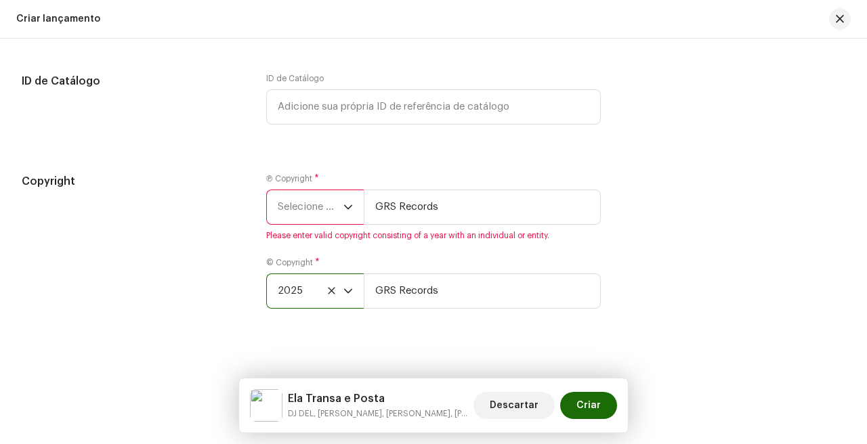
click at [316, 213] on span "Selecione o ano" at bounding box center [311, 207] width 66 height 34
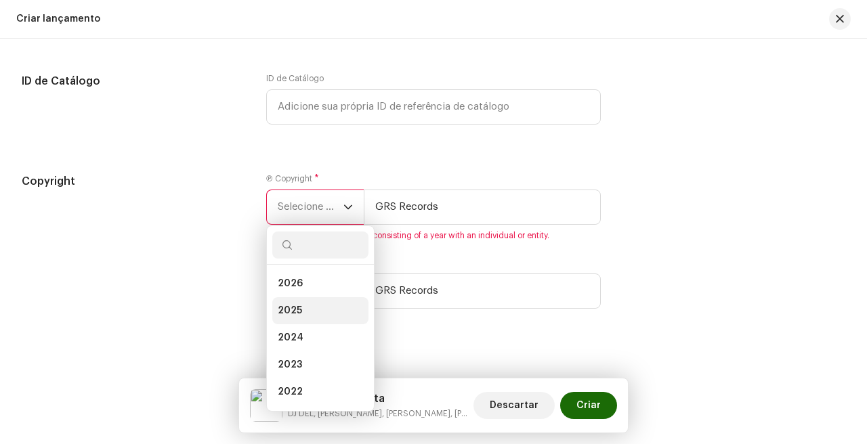
click at [305, 307] on li "2025" at bounding box center [320, 310] width 96 height 27
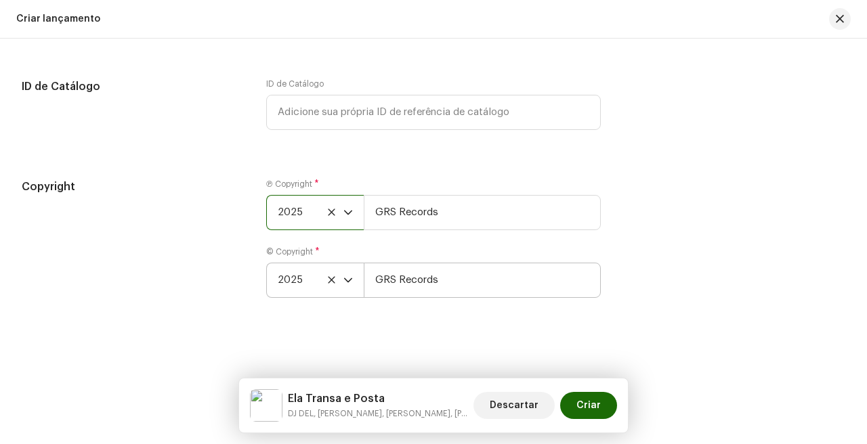
scroll to position [2482, 0]
click at [592, 401] on span "Criar" at bounding box center [588, 405] width 24 height 27
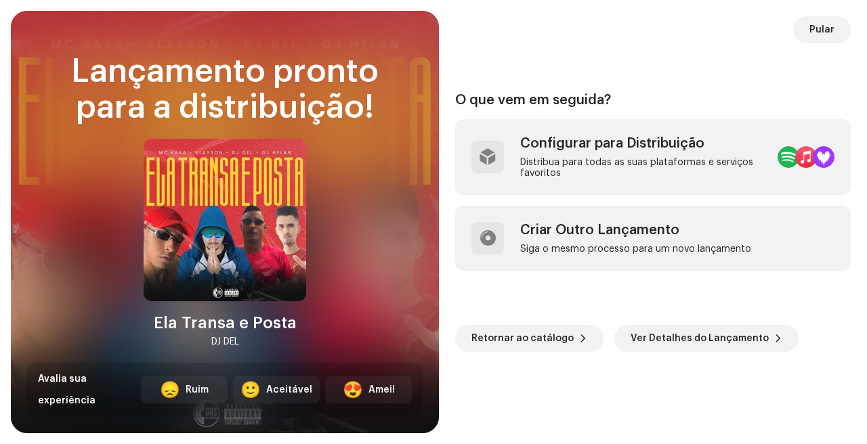
click at [529, 145] on div "Configurar para Distribuição" at bounding box center [643, 143] width 246 height 16
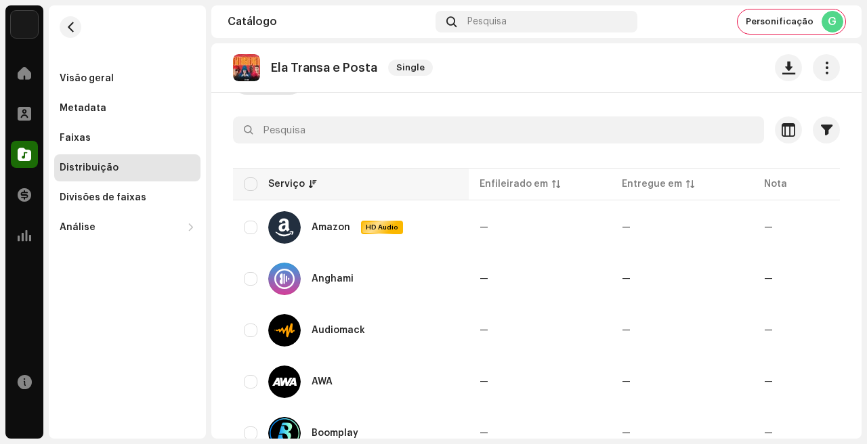
scroll to position [109, 0]
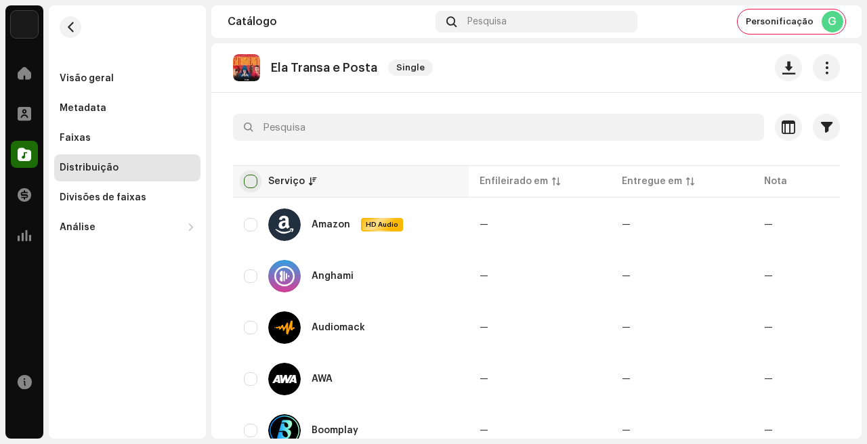
click at [248, 179] on input "checkbox" at bounding box center [251, 182] width 14 height 14
checkbox input "true"
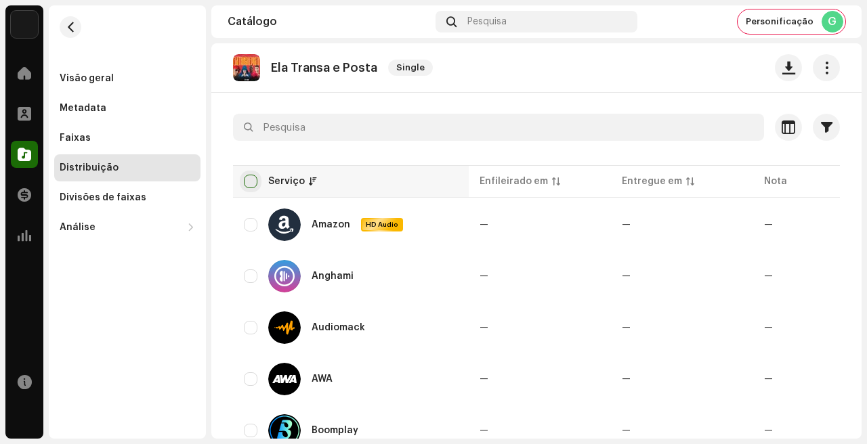
checkbox input "true"
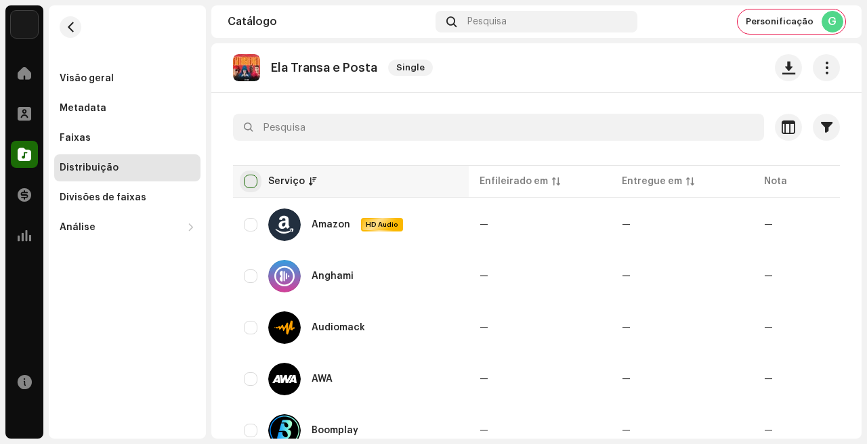
checkbox input "true"
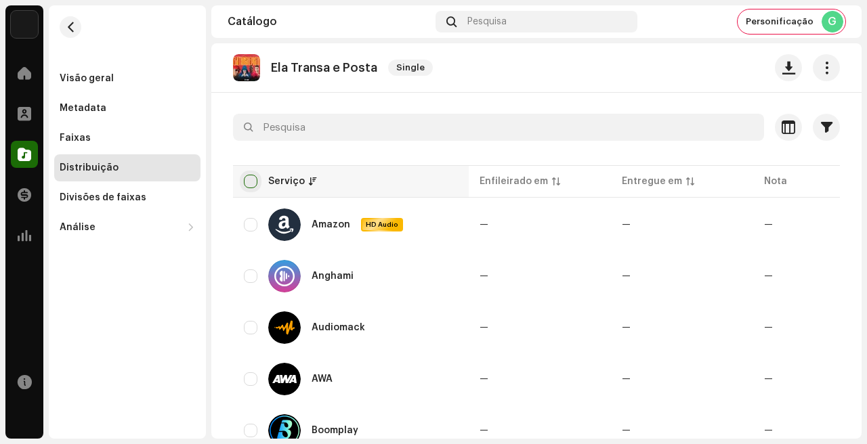
checkbox input "true"
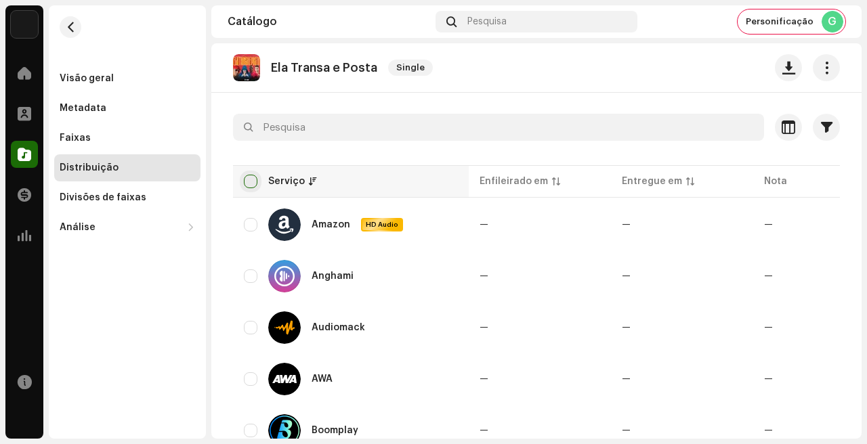
checkbox input "true"
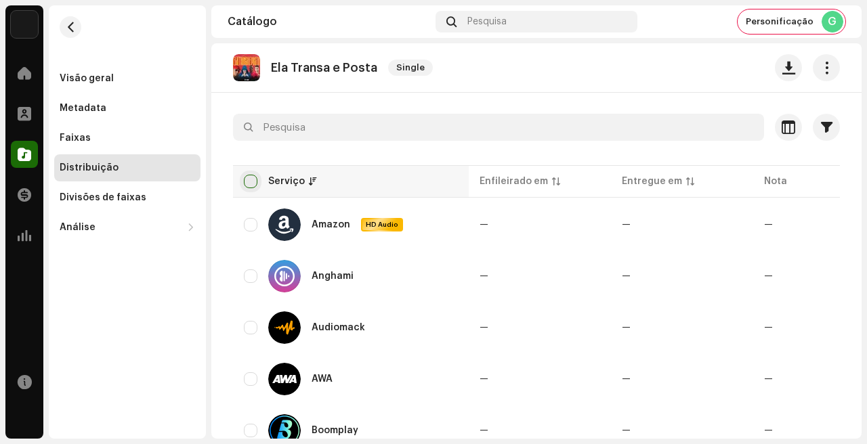
checkbox input "true"
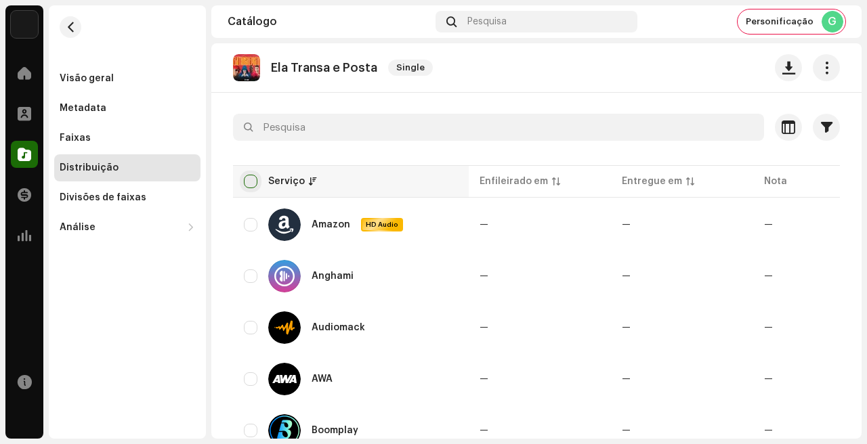
checkbox input "true"
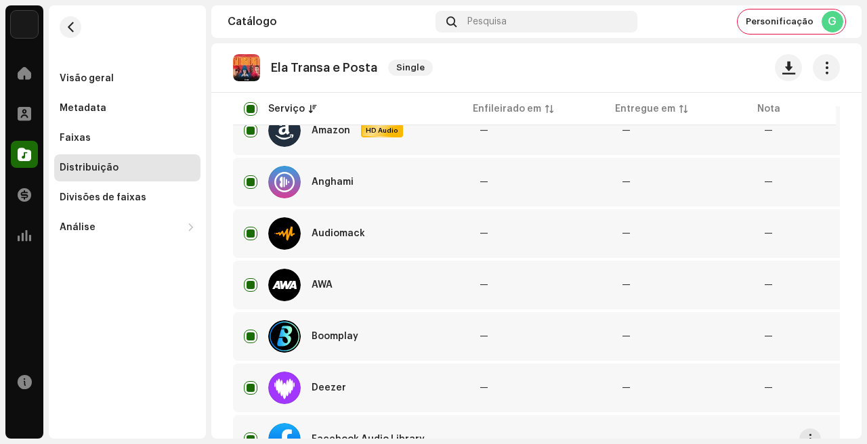
scroll to position [0, 0]
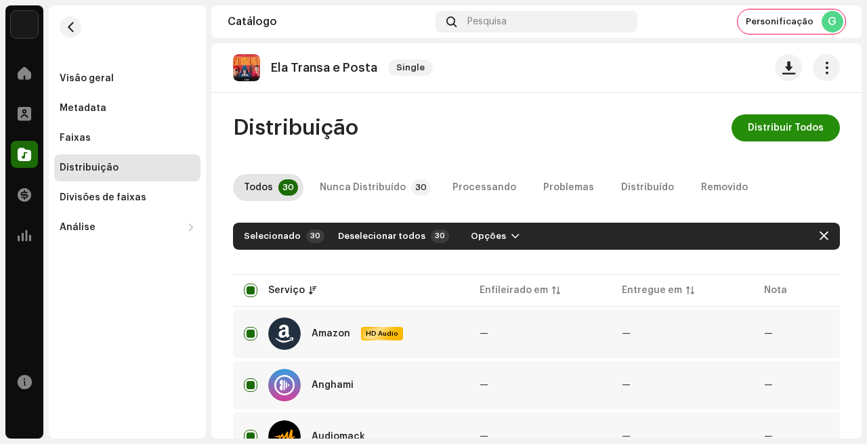
click at [804, 128] on span "Distribuir Todos" at bounding box center [785, 127] width 76 height 27
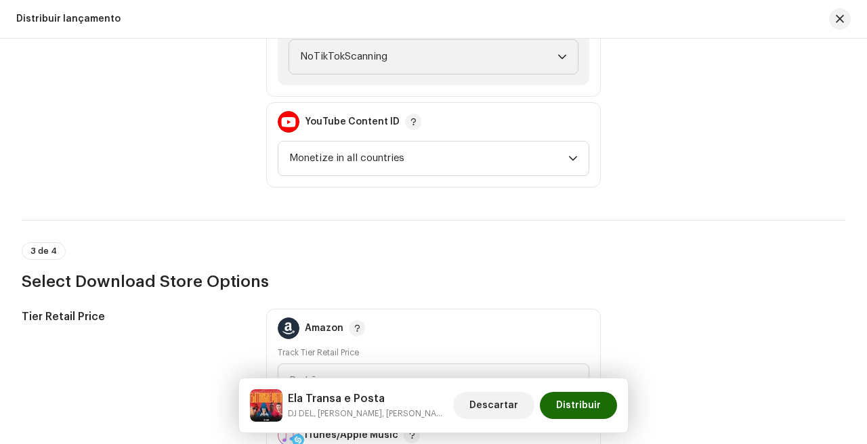
scroll to position [1578, 0]
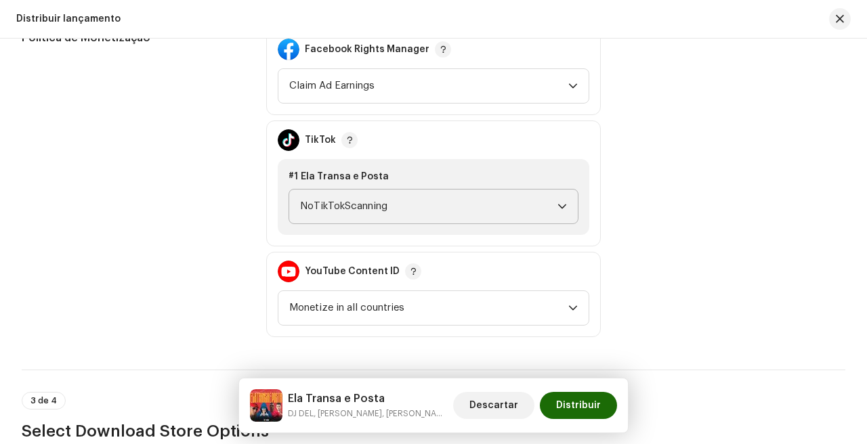
click at [441, 200] on span "NoTikTokScanning" at bounding box center [428, 207] width 257 height 34
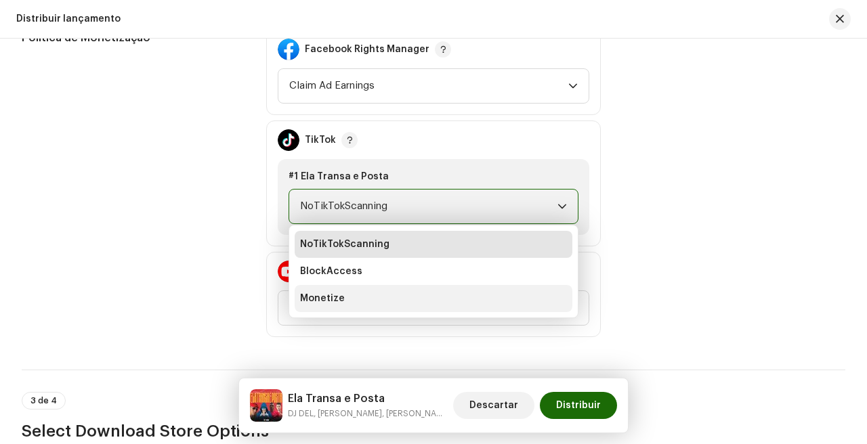
click at [361, 303] on li "Monetize" at bounding box center [434, 298] width 278 height 27
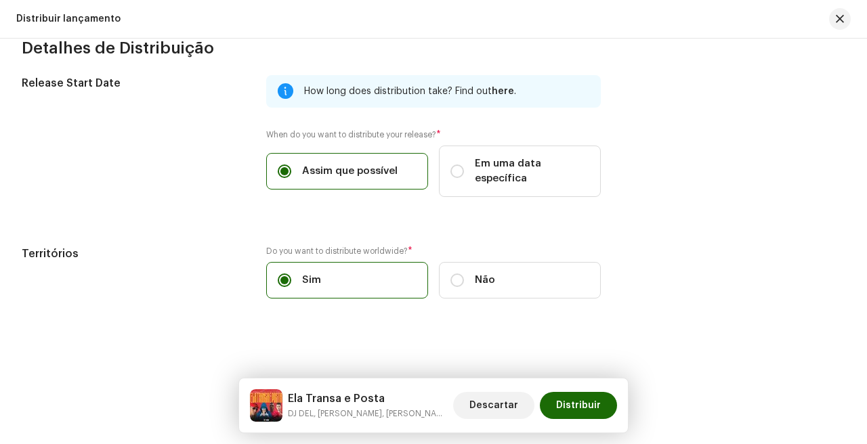
scroll to position [2255, 0]
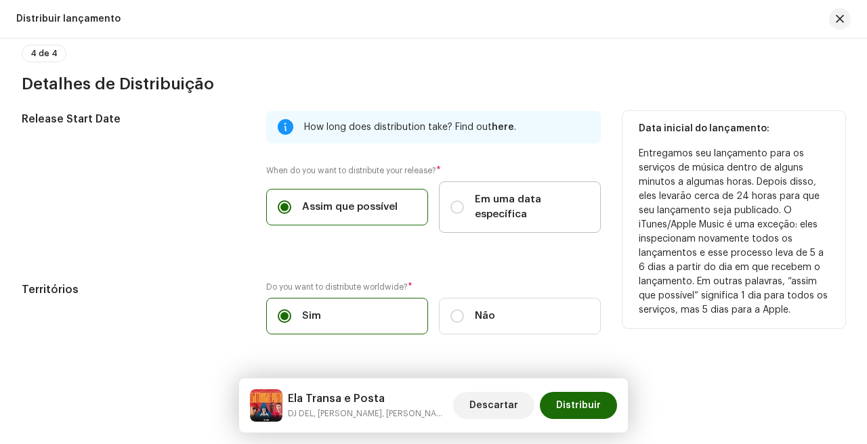
click at [479, 207] on span "Em uma data específica" at bounding box center [532, 207] width 114 height 30
click at [464, 207] on input "Em uma data específica" at bounding box center [457, 207] width 14 height 14
radio input "true"
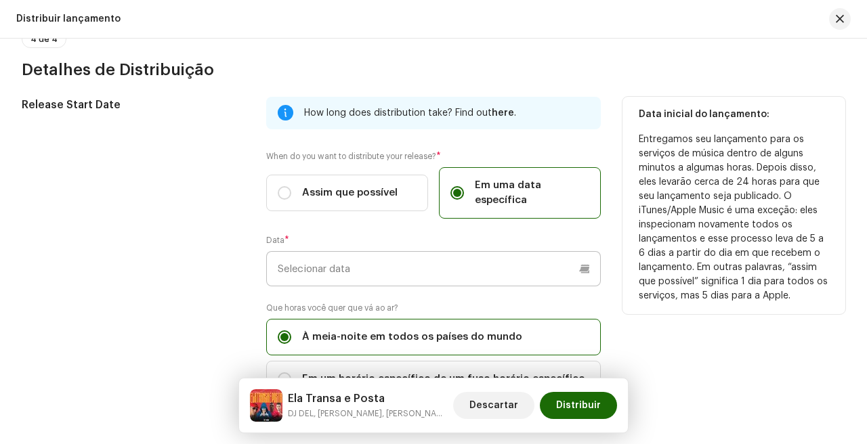
scroll to position [2270, 0]
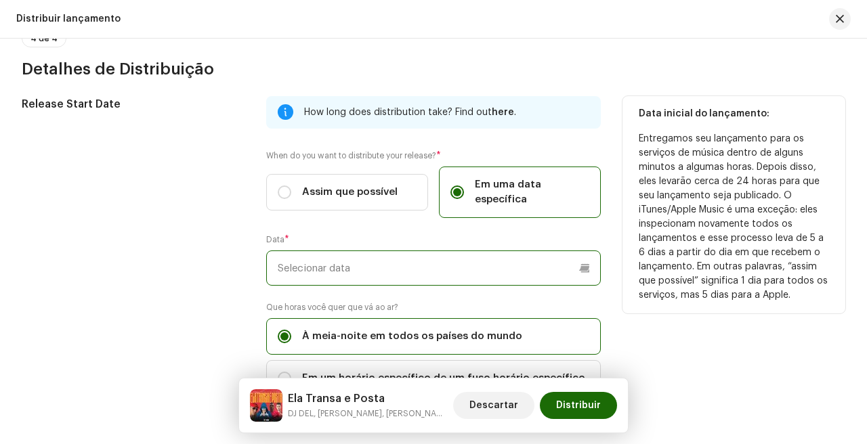
click at [410, 277] on input "text" at bounding box center [433, 268] width 334 height 35
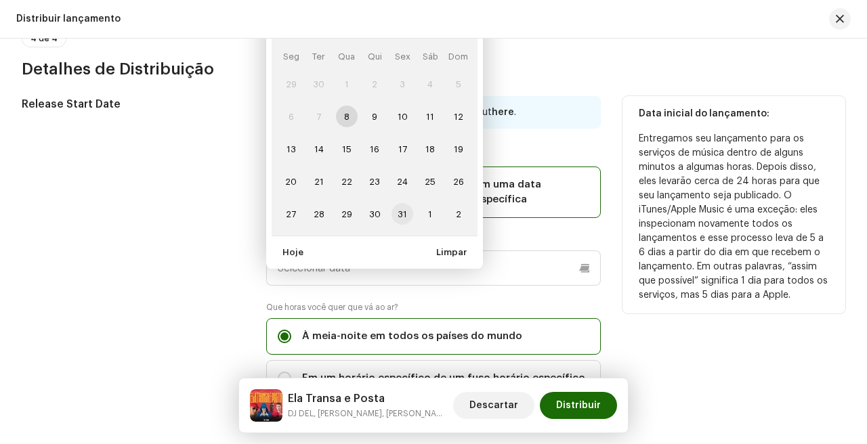
click at [401, 213] on span "31" at bounding box center [402, 214] width 22 height 22
type input "[DATE]"
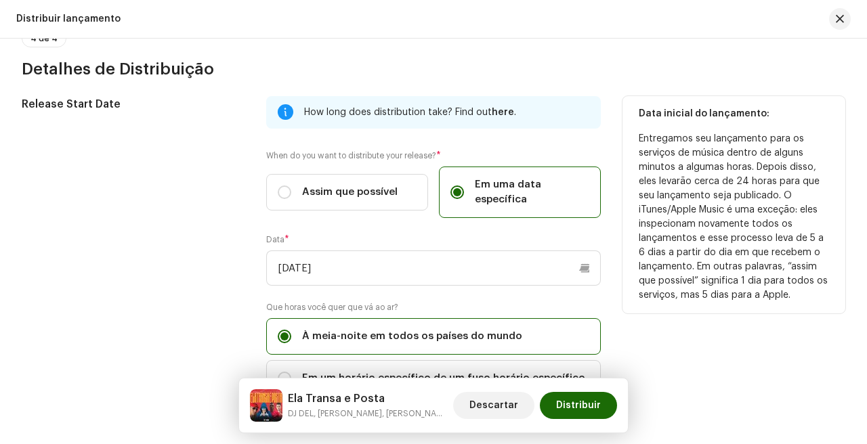
click at [520, 243] on div "Data * [DATE] outubro 2025 Seg Ter Qua Qui Sex Sáb Dom 29 30 1 2 3 4 5 6 7 8 9 …" at bounding box center [433, 259] width 334 height 51
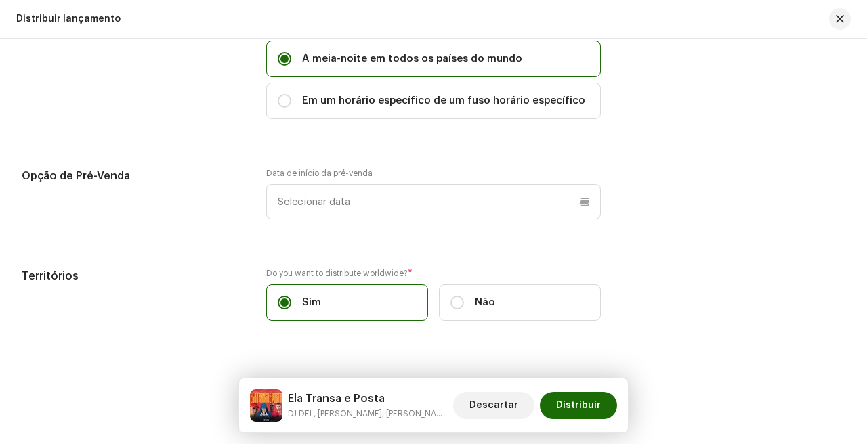
scroll to position [2573, 0]
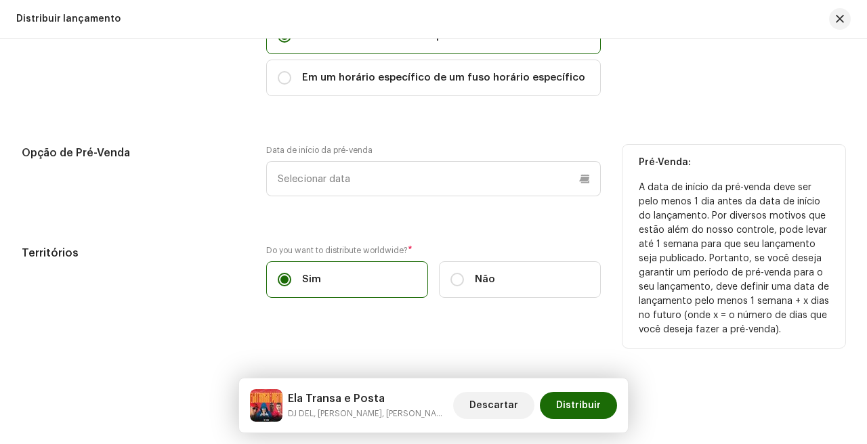
click at [444, 206] on div "Data de início da pré-venda" at bounding box center [433, 179] width 334 height 68
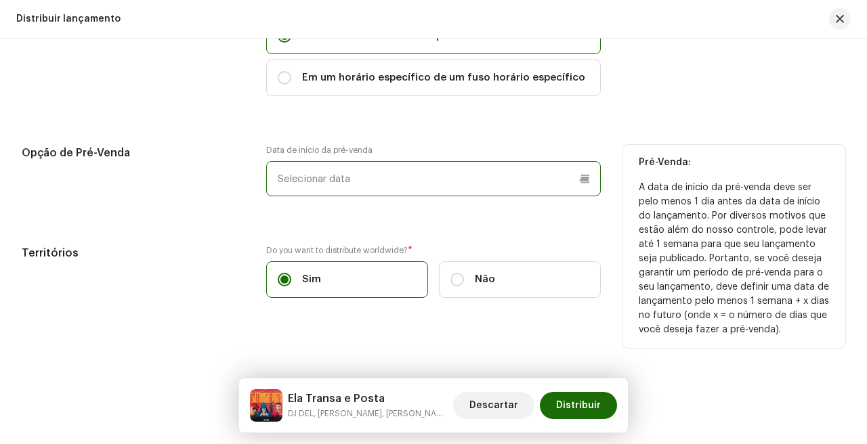
click at [452, 194] on p-datepicker at bounding box center [433, 178] width 334 height 35
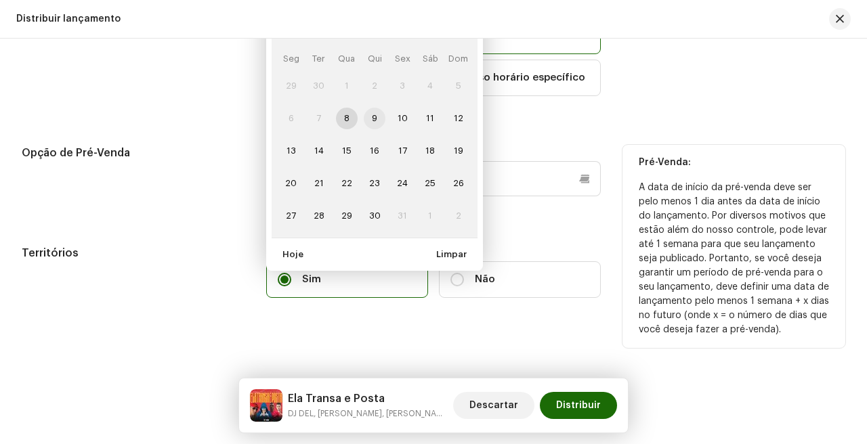
click at [374, 117] on span "9" at bounding box center [375, 119] width 22 height 22
type input "[DATE]"
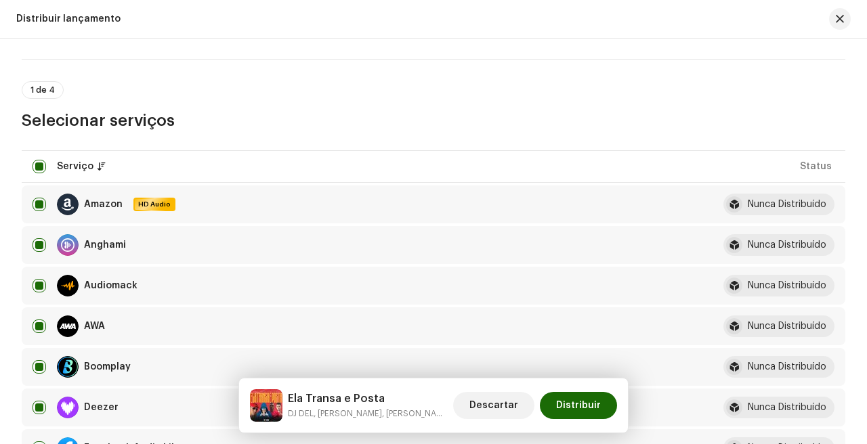
scroll to position [0, 0]
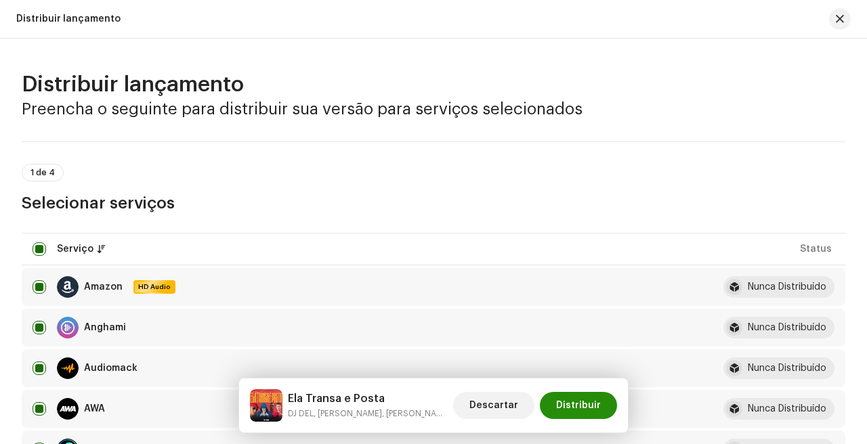
click at [582, 401] on span "Distribuir" at bounding box center [578, 405] width 45 height 27
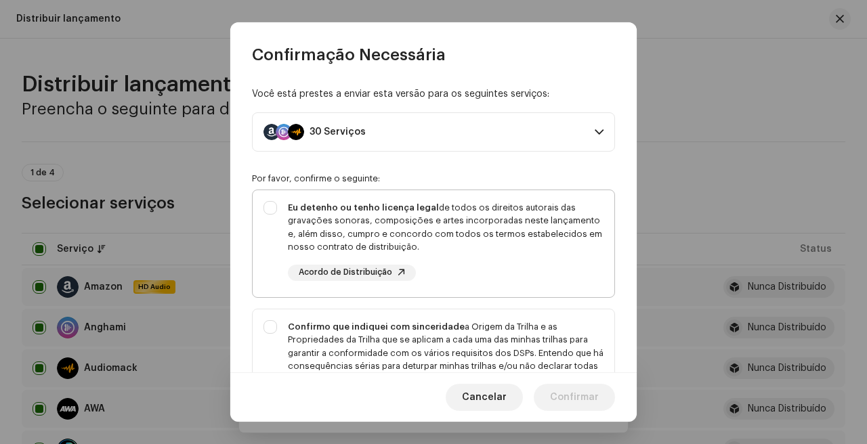
click at [492, 216] on div "Eu detenho ou tenho licença legal de todos os direitos autorais das gravações s…" at bounding box center [446, 227] width 316 height 53
checkbox input "true"
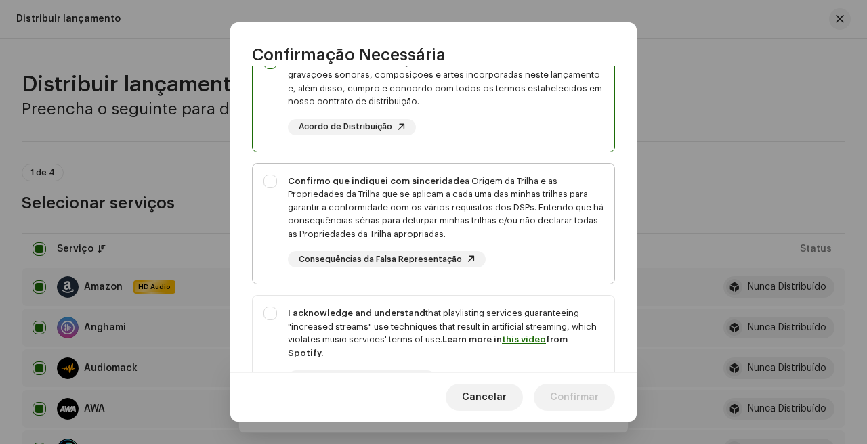
click at [500, 219] on div "Confirmo que indiquei com sinceridade a Origem da Trilha e as Propriedades da T…" at bounding box center [446, 208] width 316 height 66
checkbox input "true"
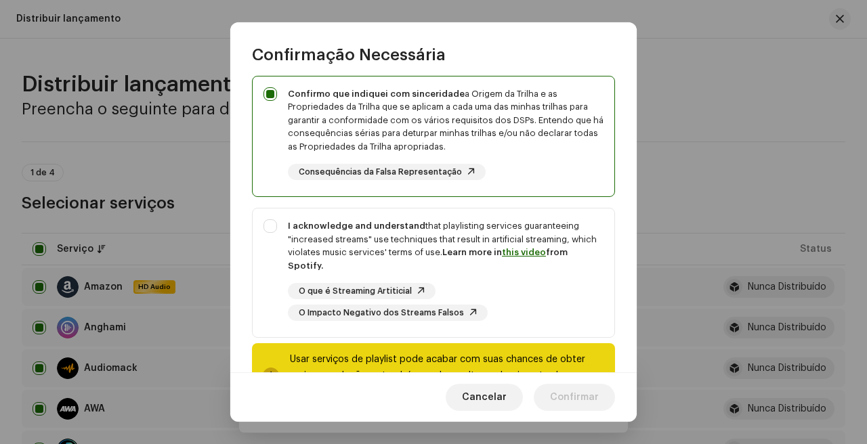
scroll to position [242, 0]
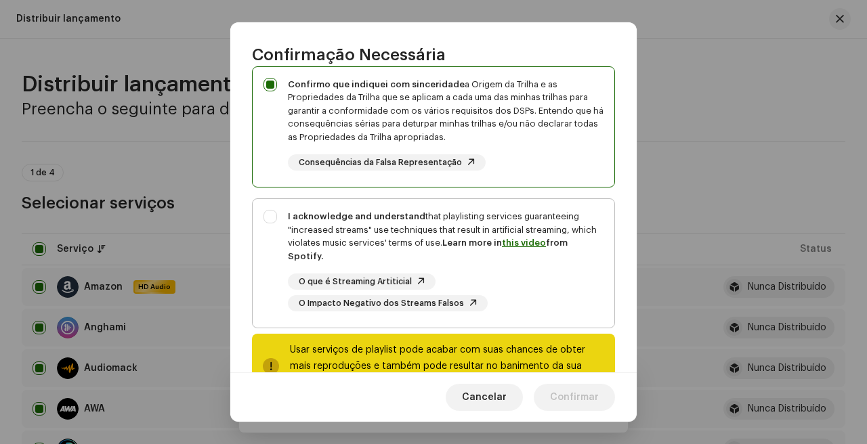
click at [542, 292] on div "O que é Streaming Artiticial O Impacto Negativo dos Streams Falsos" at bounding box center [446, 293] width 316 height 38
checkbox input "true"
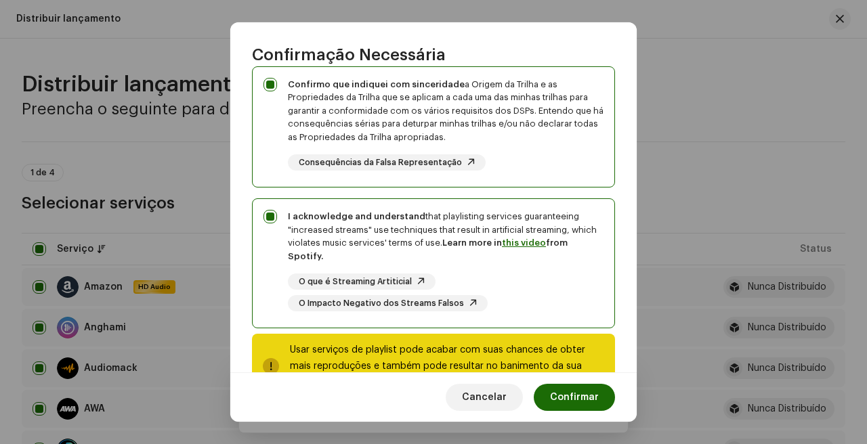
scroll to position [290, 0]
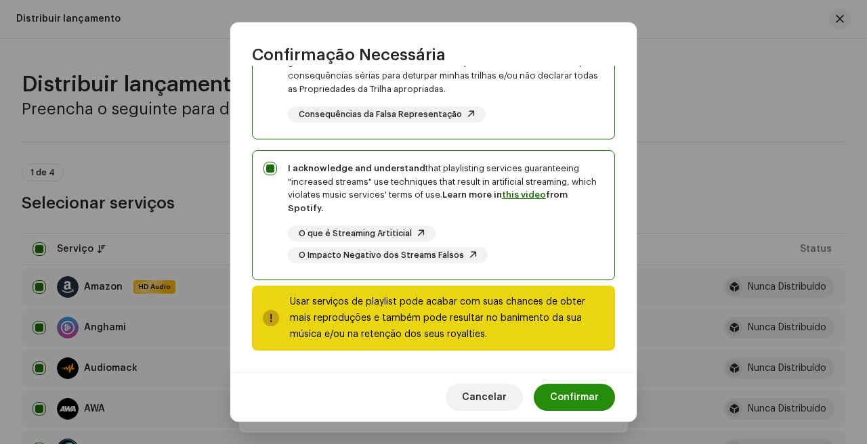
click at [571, 393] on span "Confirmar" at bounding box center [574, 397] width 49 height 27
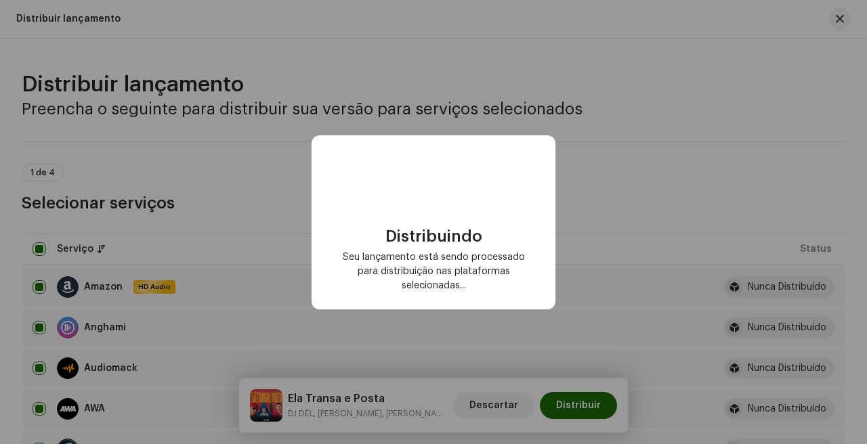
checkbox input "false"
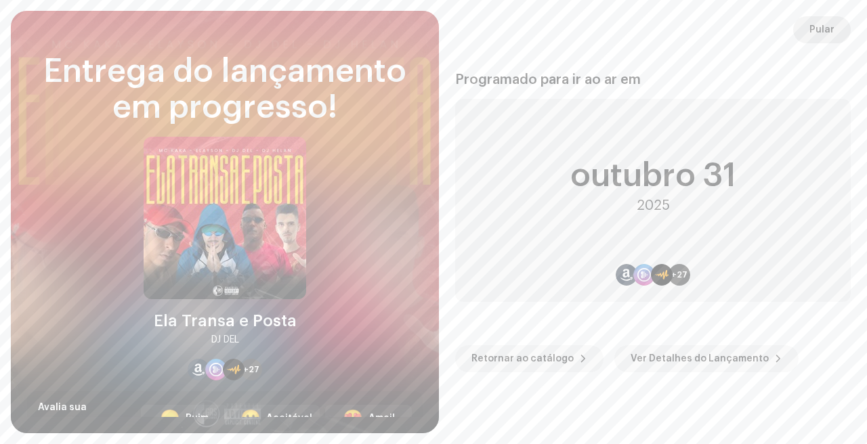
click at [825, 35] on span "Pular" at bounding box center [821, 29] width 25 height 27
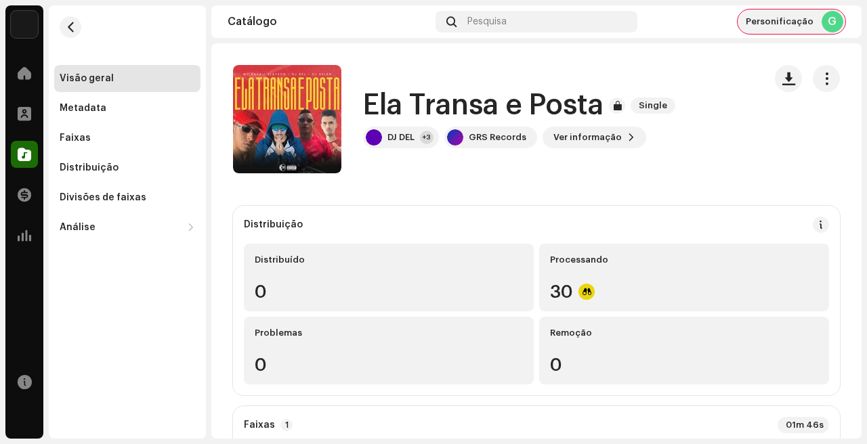
click at [763, 29] on div "Personificação G" at bounding box center [791, 21] width 108 height 24
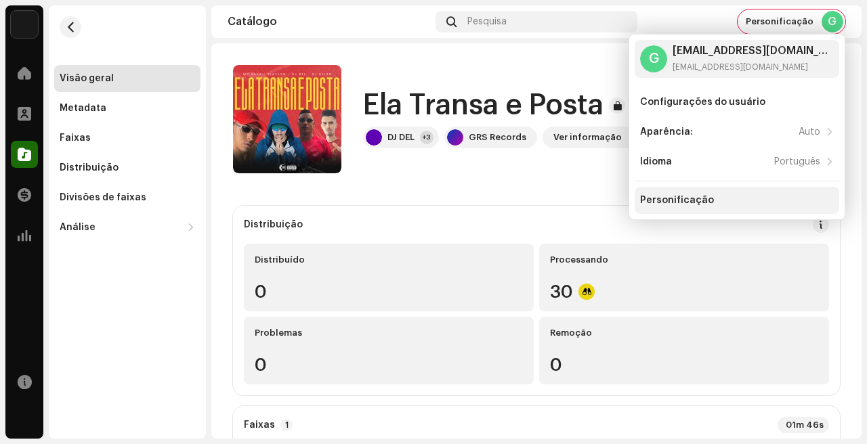
click at [704, 200] on div "Personificação" at bounding box center [677, 200] width 74 height 11
